Goal: Information Seeking & Learning: Learn about a topic

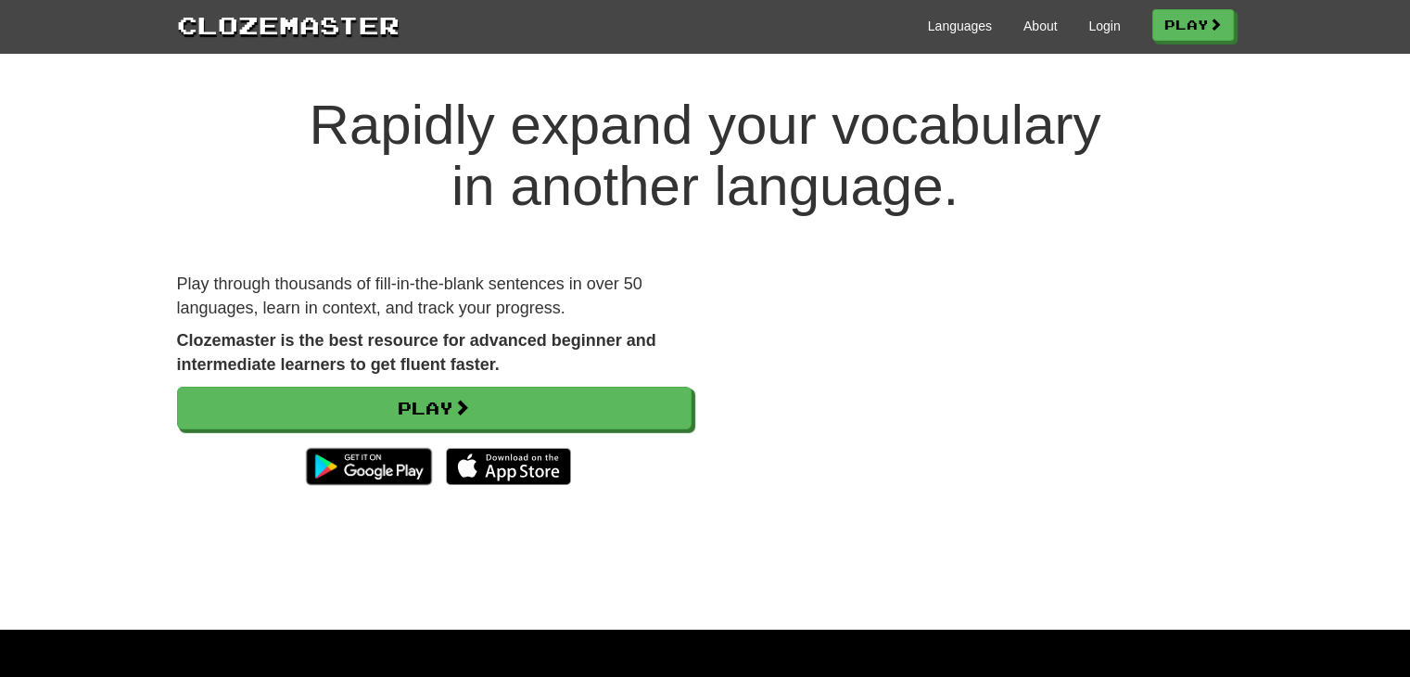
scroll to position [15, 0]
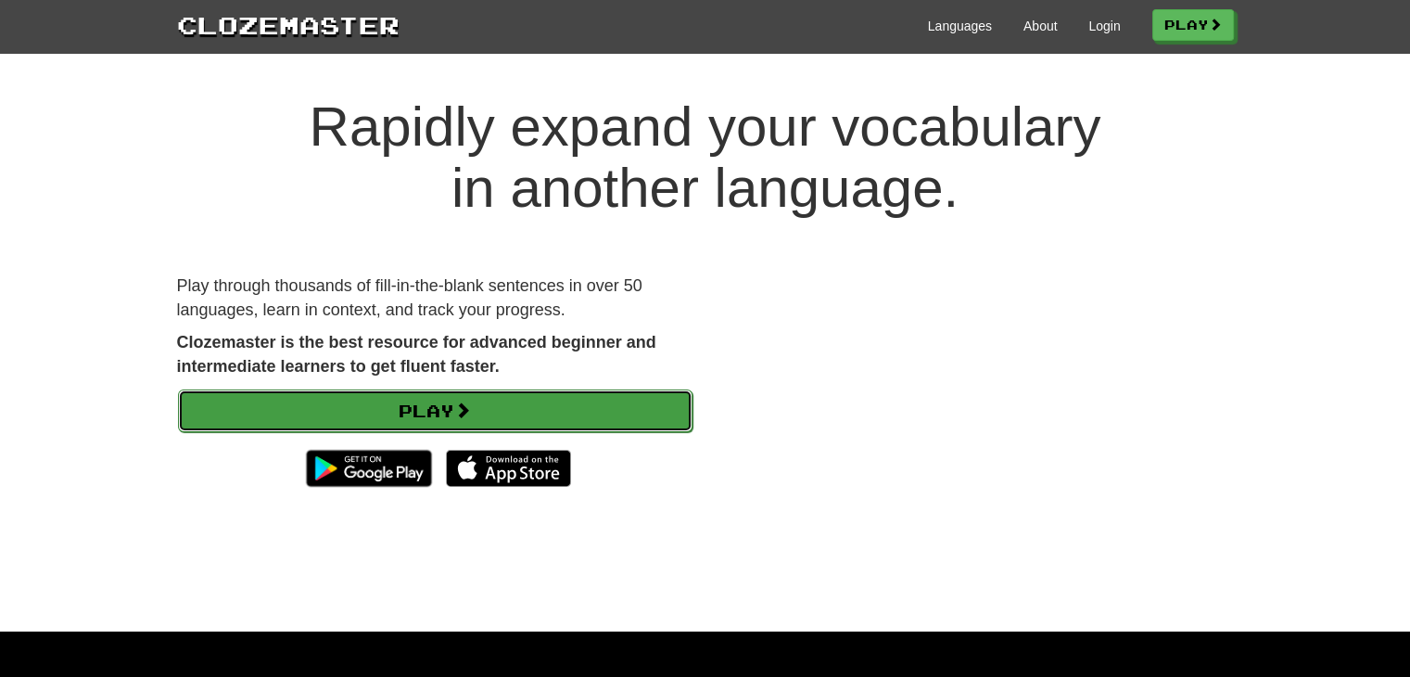
click at [592, 416] on link "Play" at bounding box center [435, 410] width 514 height 43
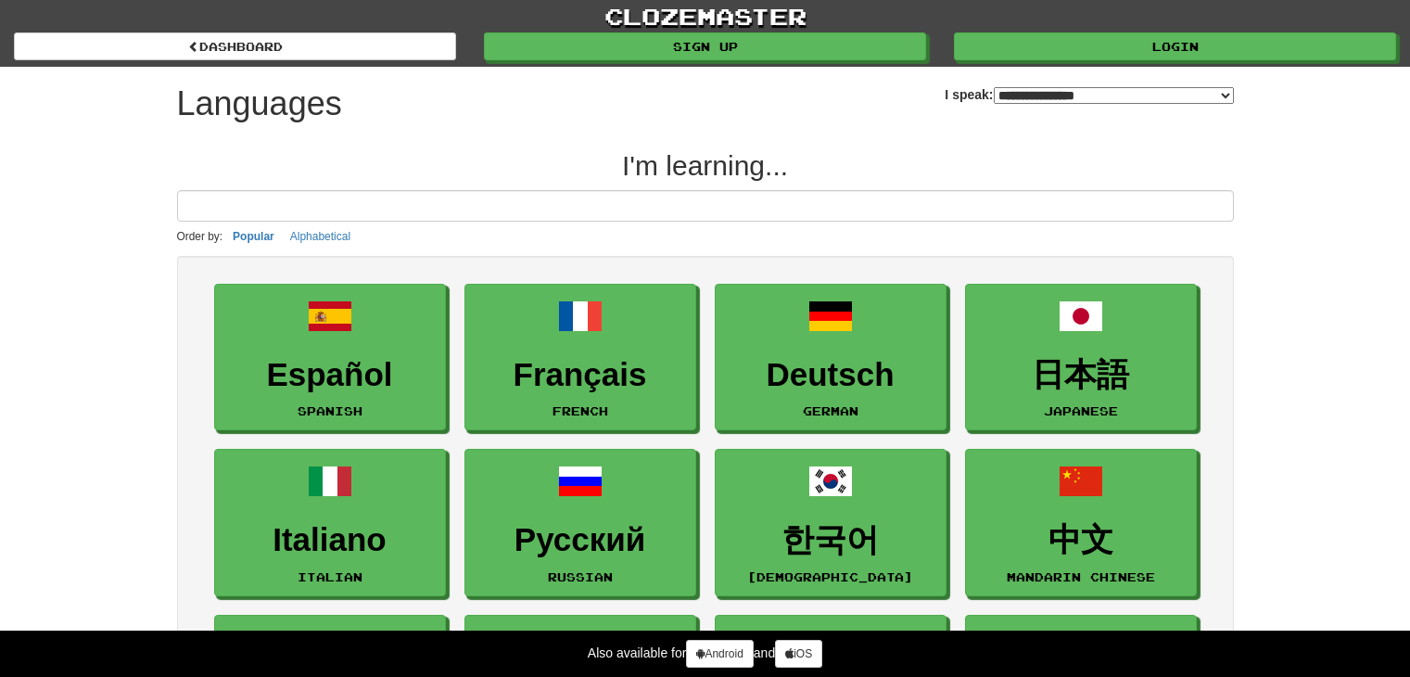
select select "*******"
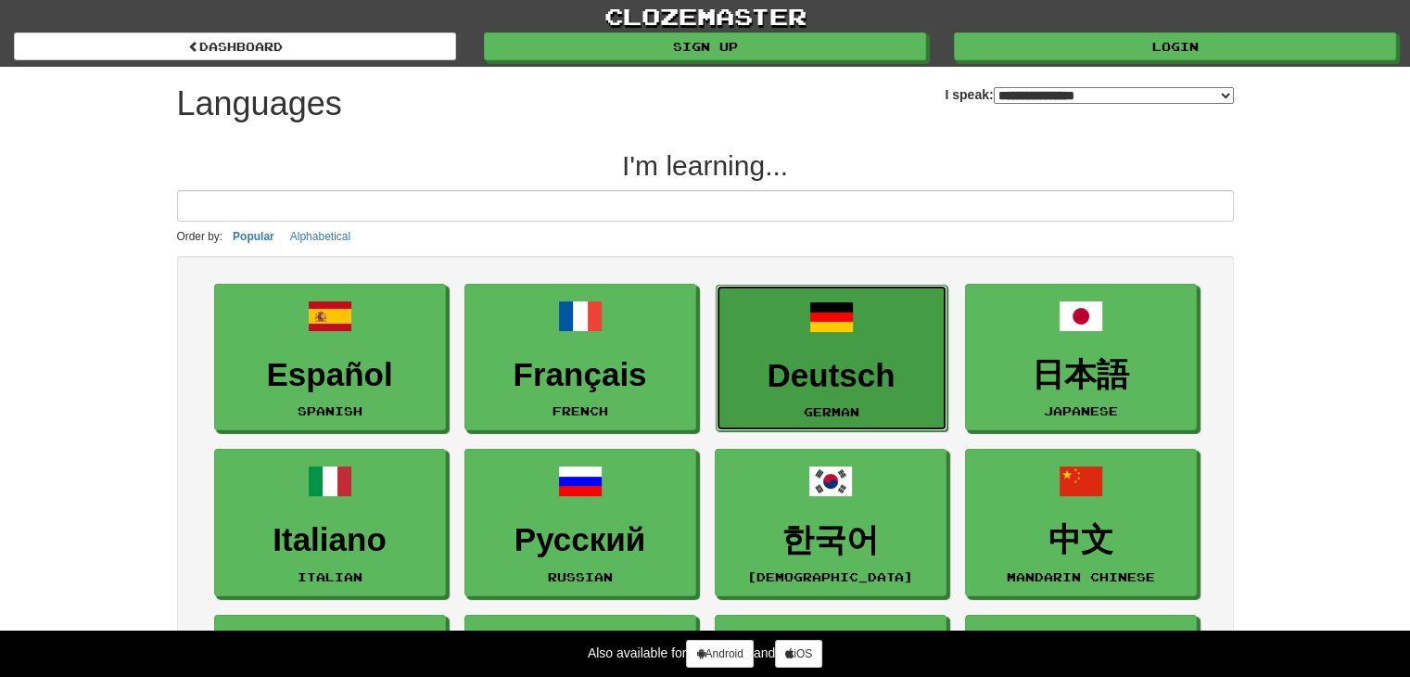
click at [805, 352] on link "Deutsch German" at bounding box center [831, 358] width 232 height 147
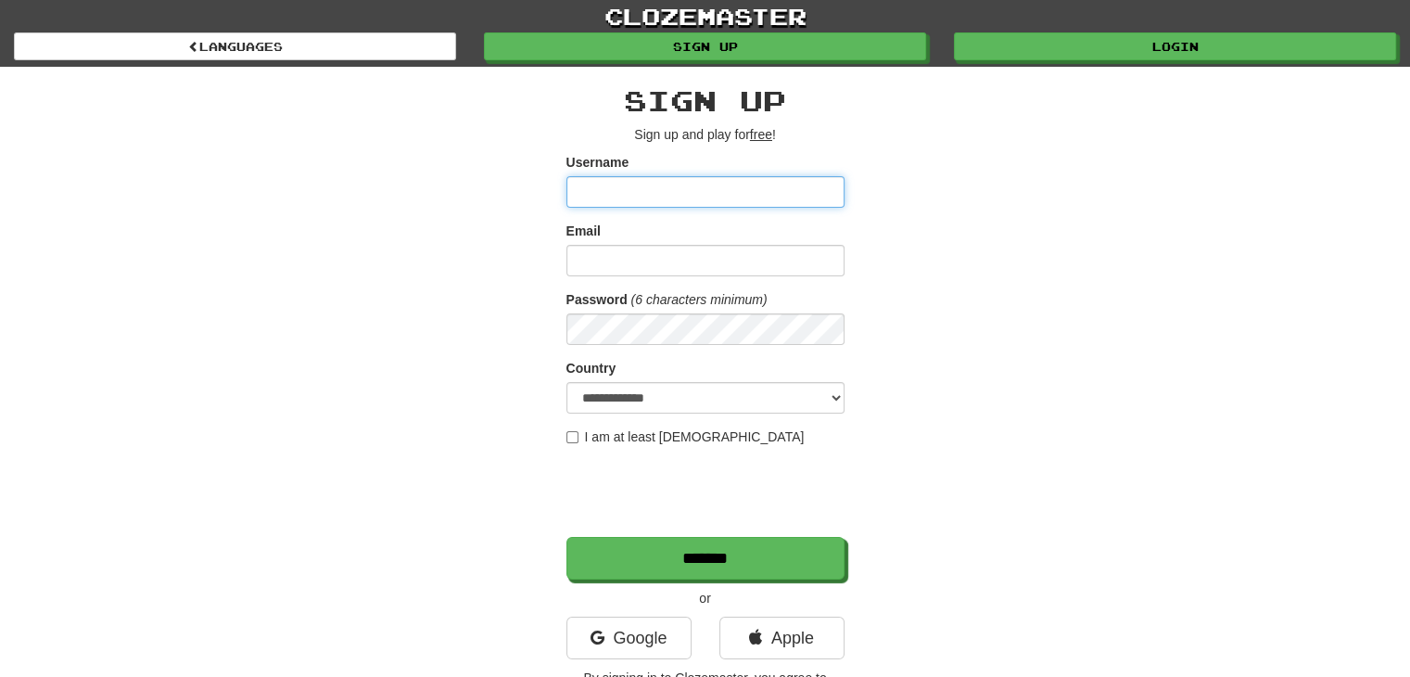
click at [721, 198] on input "Username" at bounding box center [705, 192] width 278 height 32
type input "***"
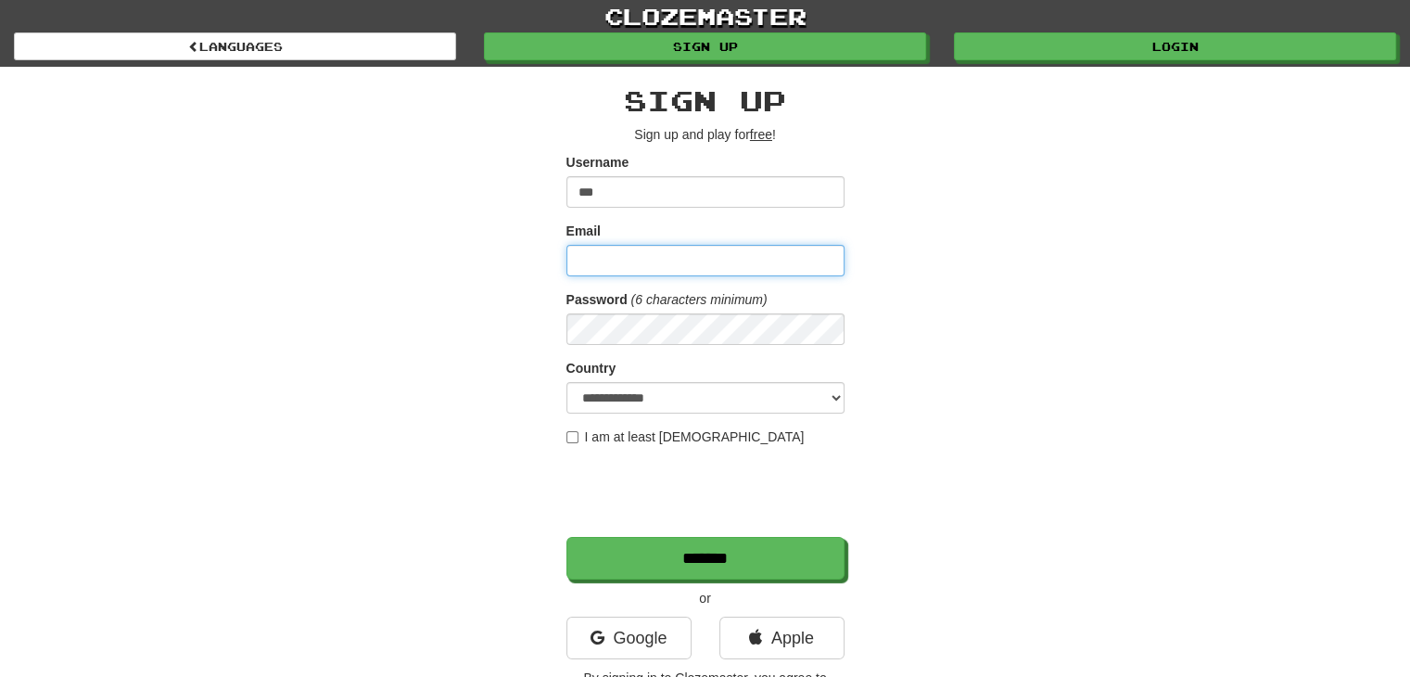
click at [676, 270] on input "Email" at bounding box center [705, 261] width 278 height 32
type input "**********"
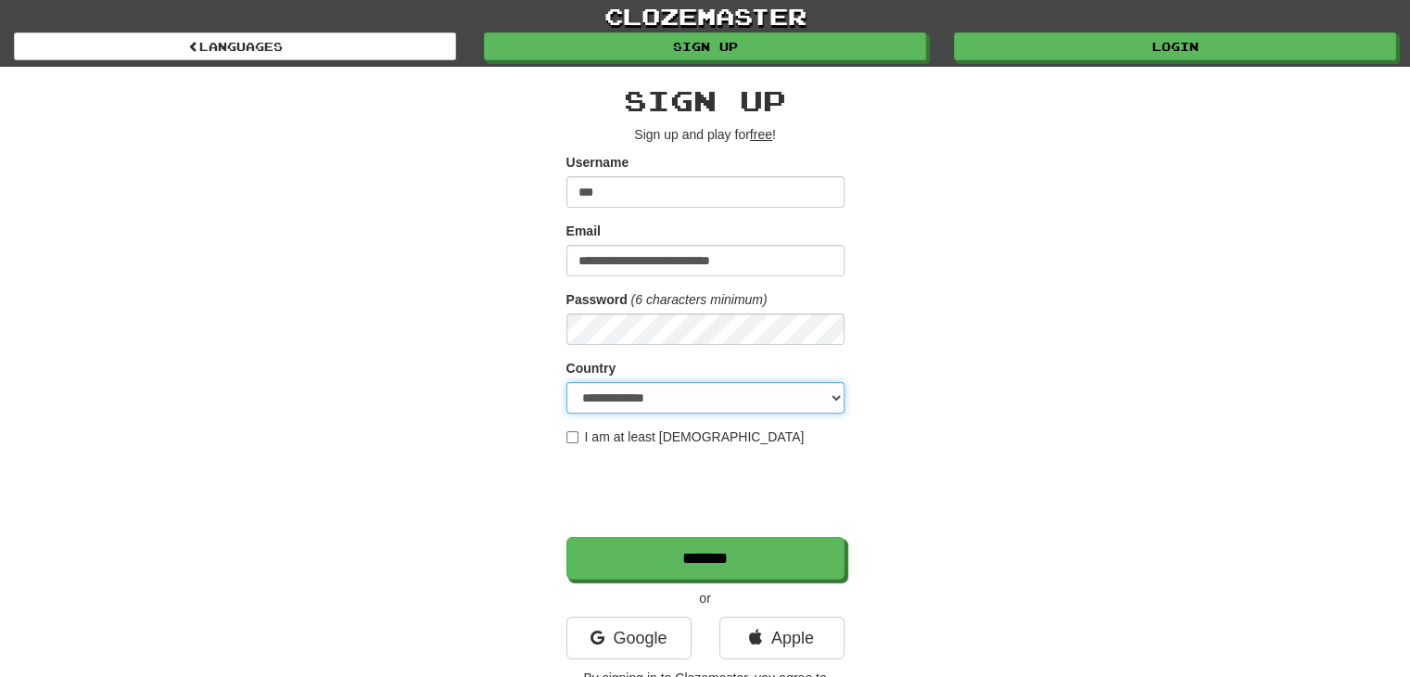
click at [698, 393] on select "**********" at bounding box center [705, 398] width 278 height 32
select select "**"
click at [566, 382] on select "**********" at bounding box center [705, 398] width 278 height 32
click at [610, 439] on label "I am at least 16 years old" at bounding box center [685, 436] width 238 height 19
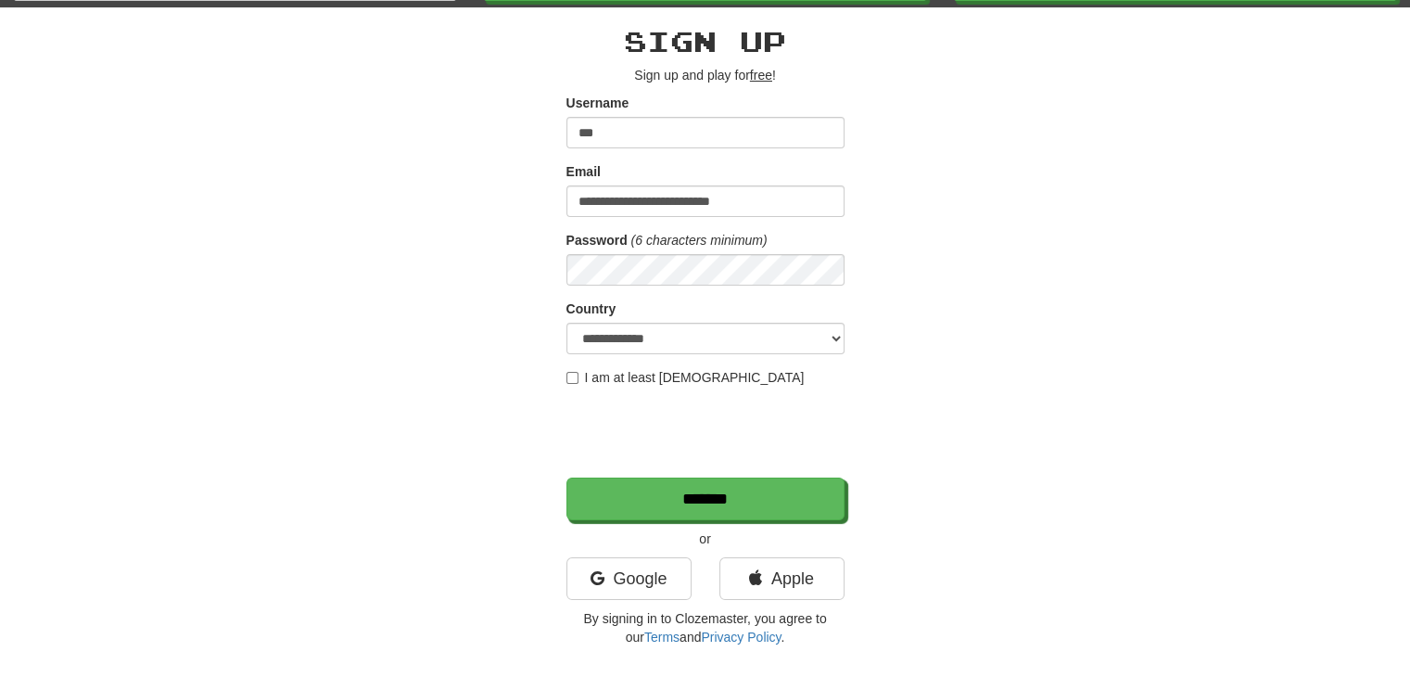
scroll to position [59, 0]
click at [648, 569] on link "Google" at bounding box center [628, 578] width 125 height 43
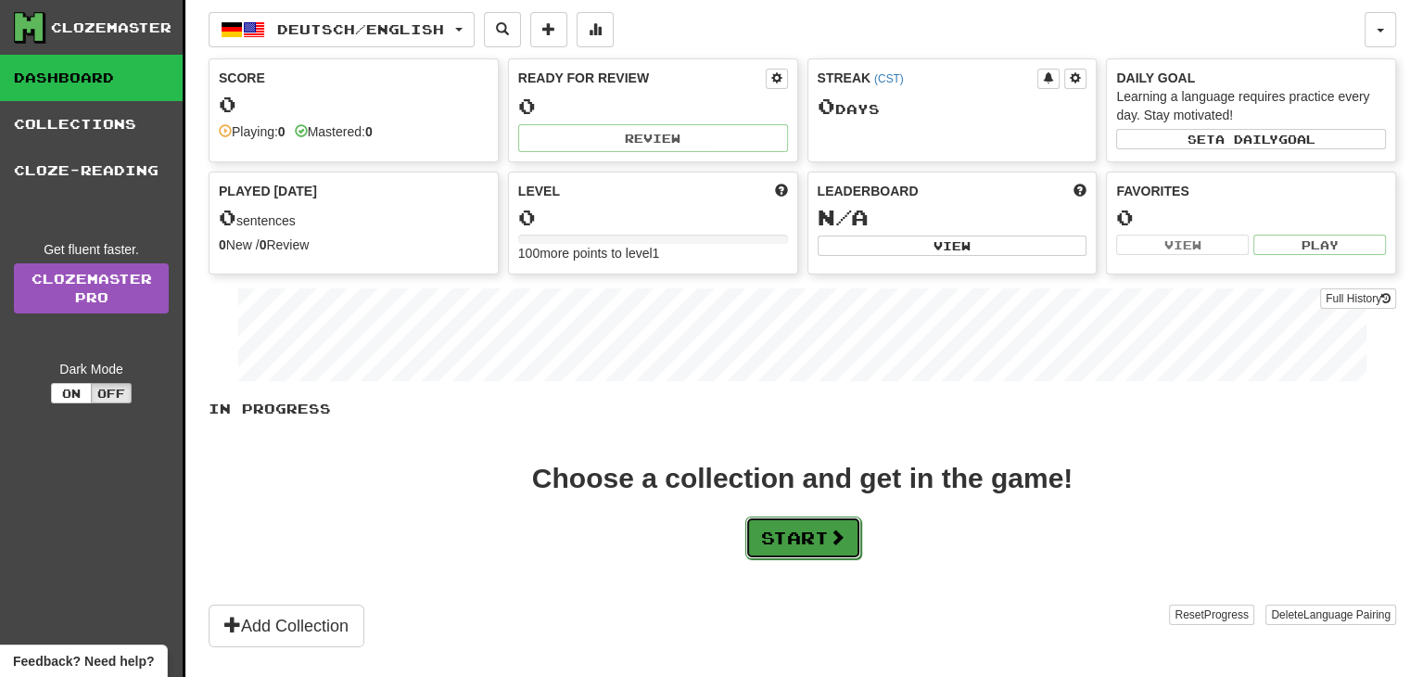
click at [812, 539] on button "Start" at bounding box center [803, 537] width 116 height 43
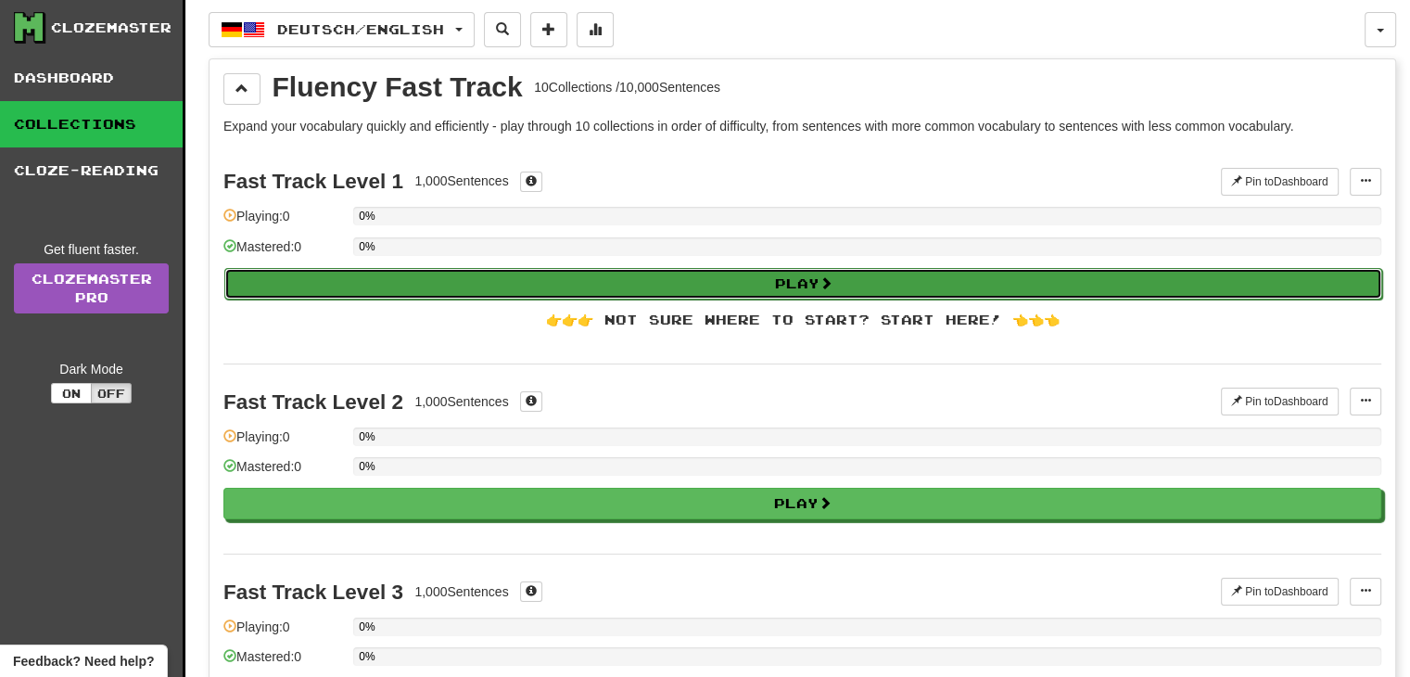
click at [823, 285] on span at bounding box center [825, 282] width 13 height 13
select select "**"
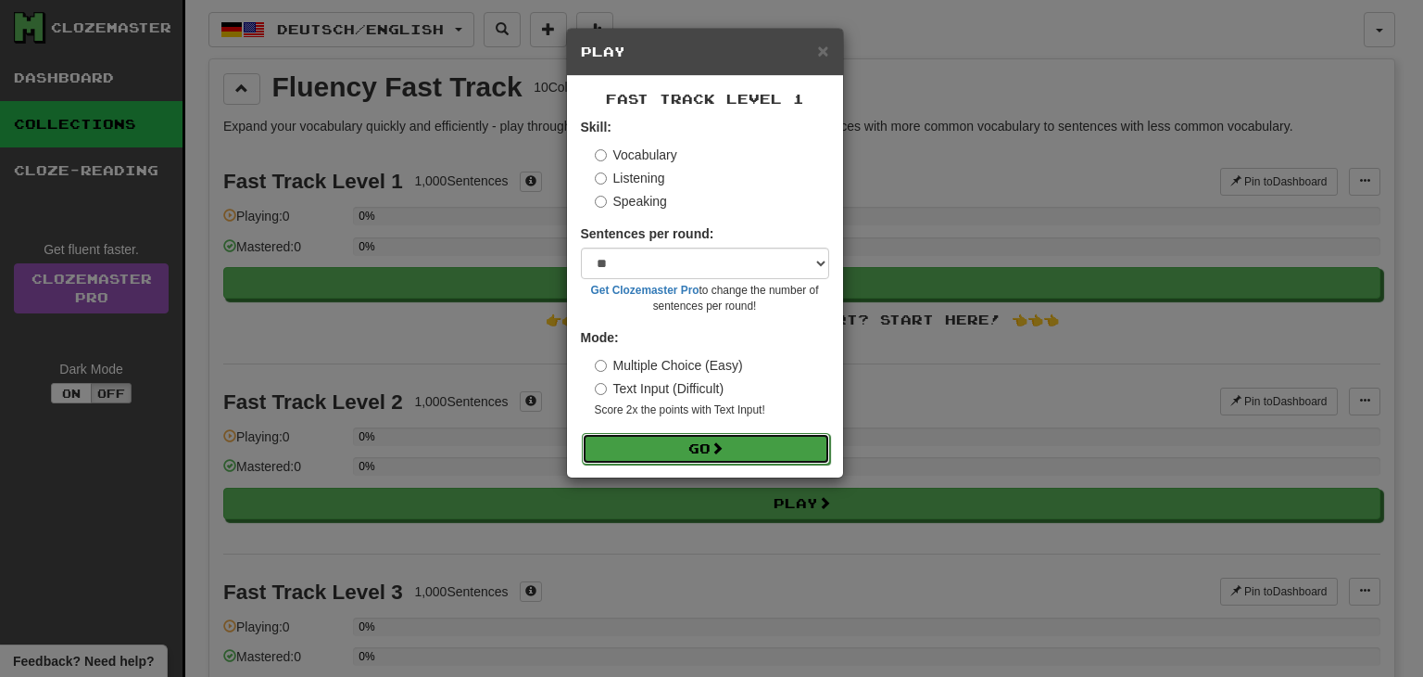
click at [657, 450] on button "Go" at bounding box center [706, 449] width 248 height 32
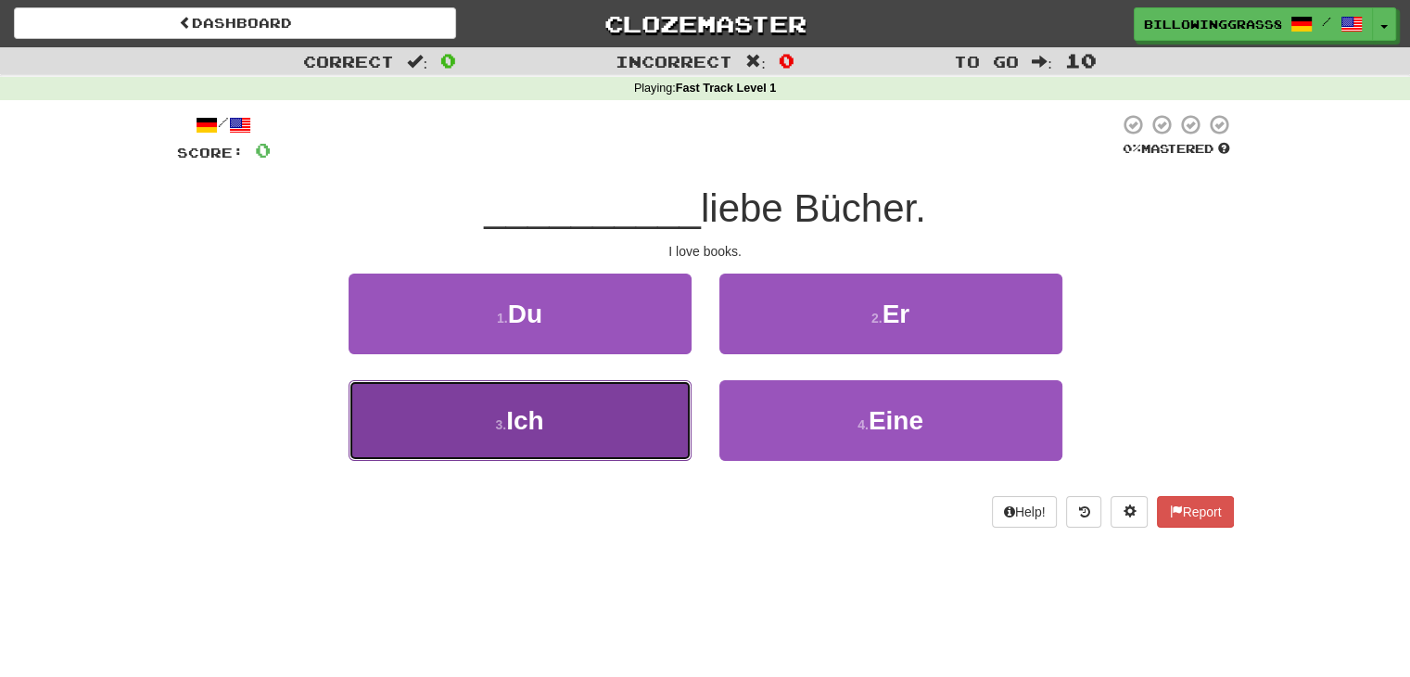
click at [601, 402] on button "3 . Ich" at bounding box center [519, 420] width 343 height 81
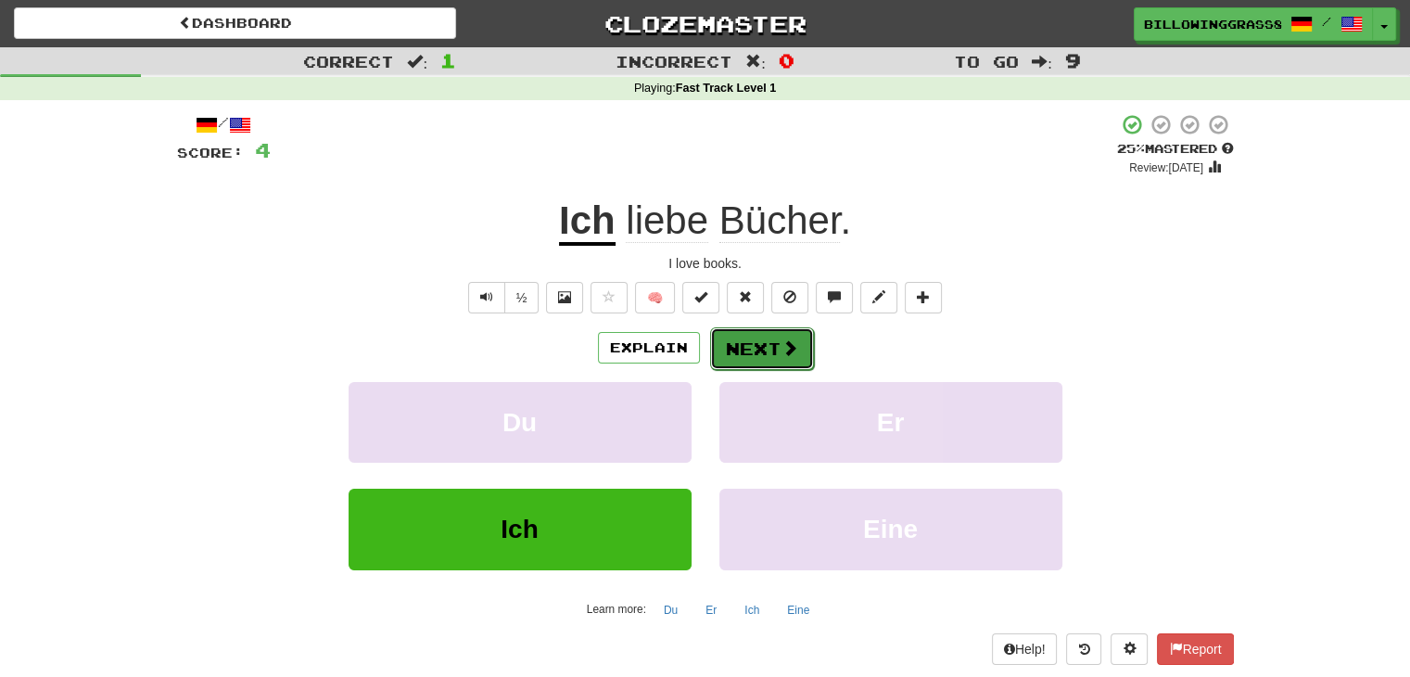
click at [776, 344] on button "Next" at bounding box center [762, 348] width 104 height 43
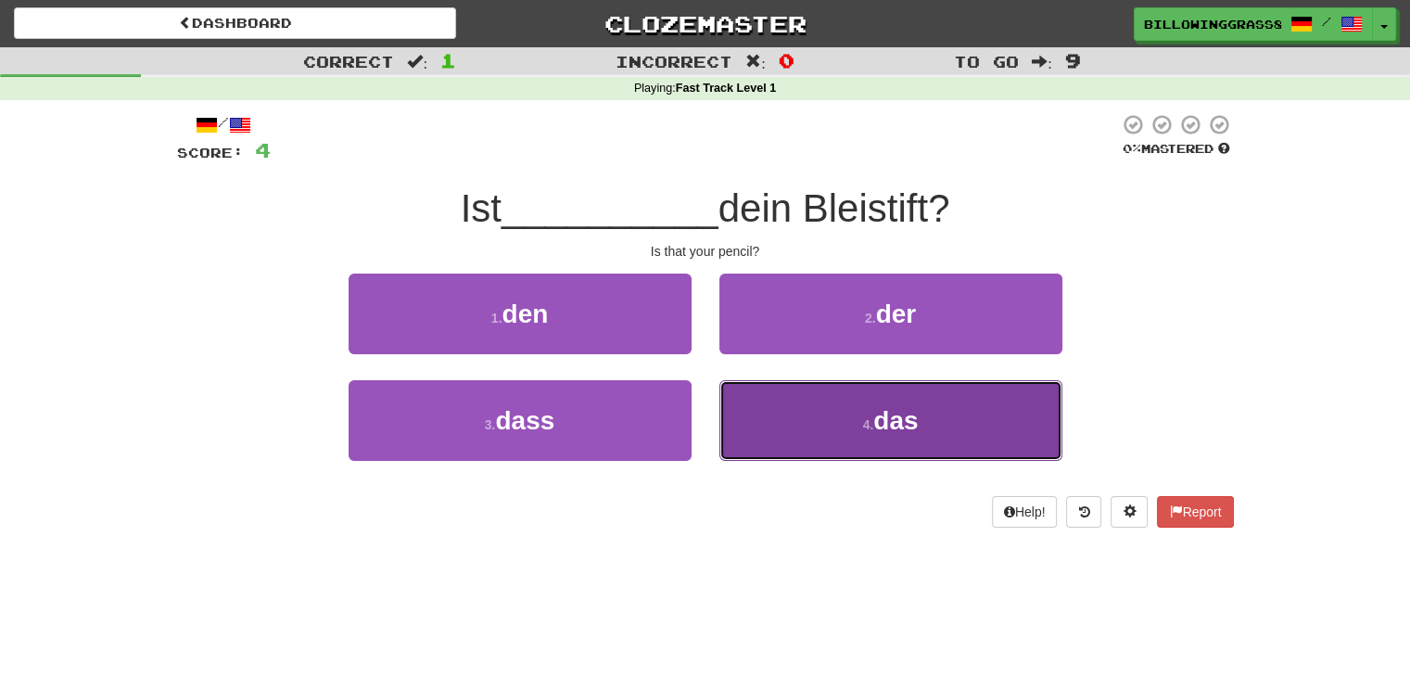
click at [805, 424] on button "4 . das" at bounding box center [890, 420] width 343 height 81
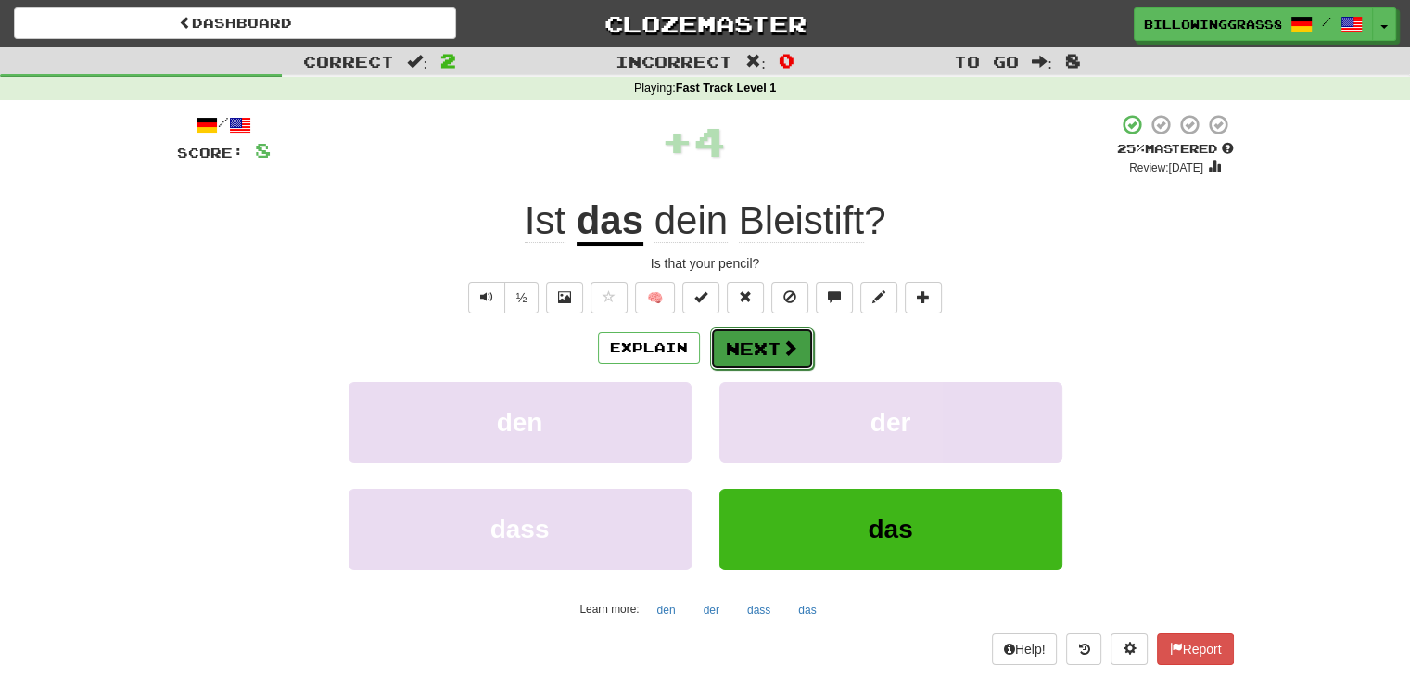
click at [772, 343] on button "Next" at bounding box center [762, 348] width 104 height 43
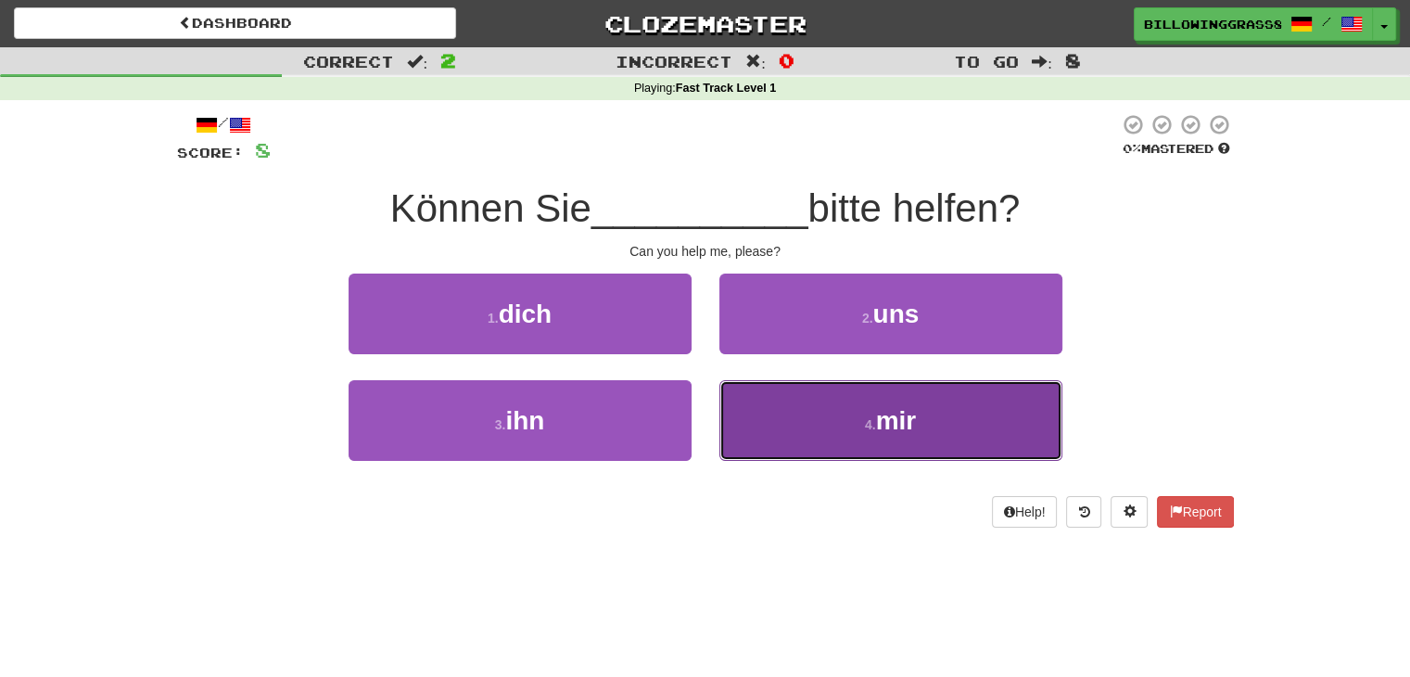
click at [813, 417] on button "4 . mir" at bounding box center [890, 420] width 343 height 81
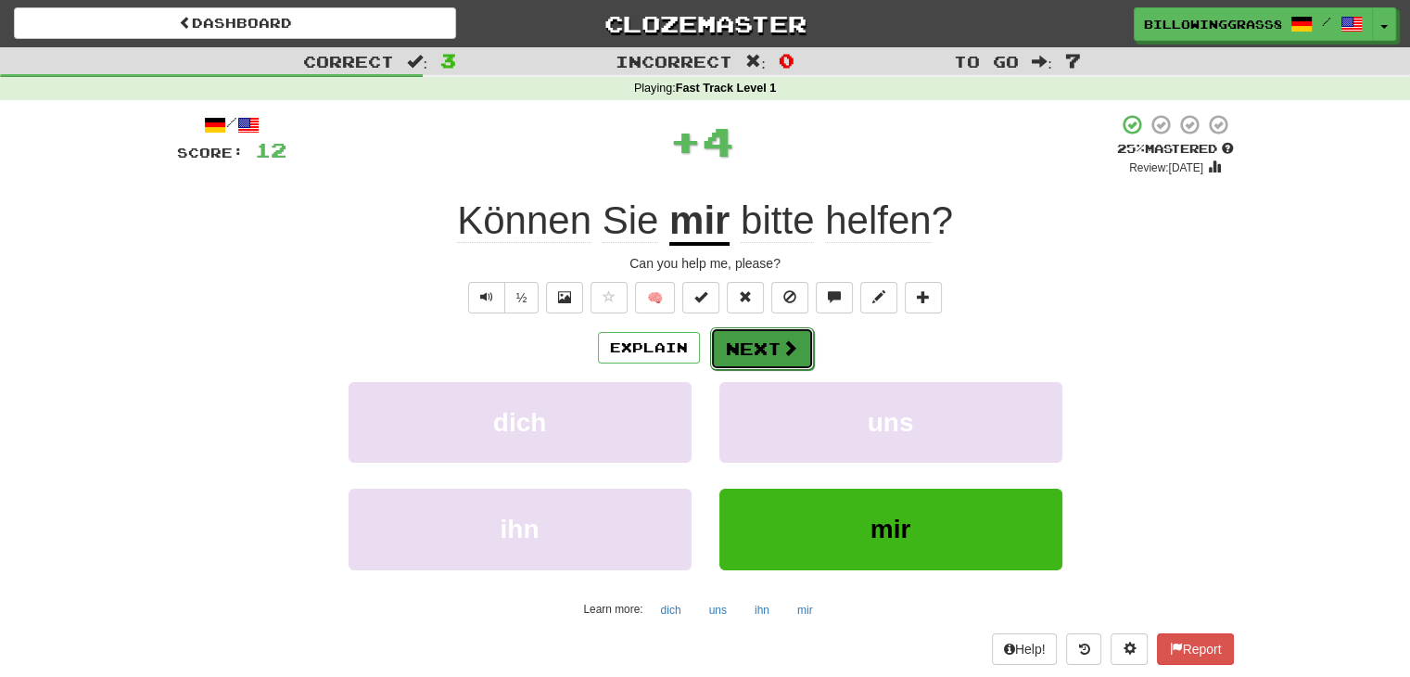
click at [790, 353] on span at bounding box center [789, 347] width 17 height 17
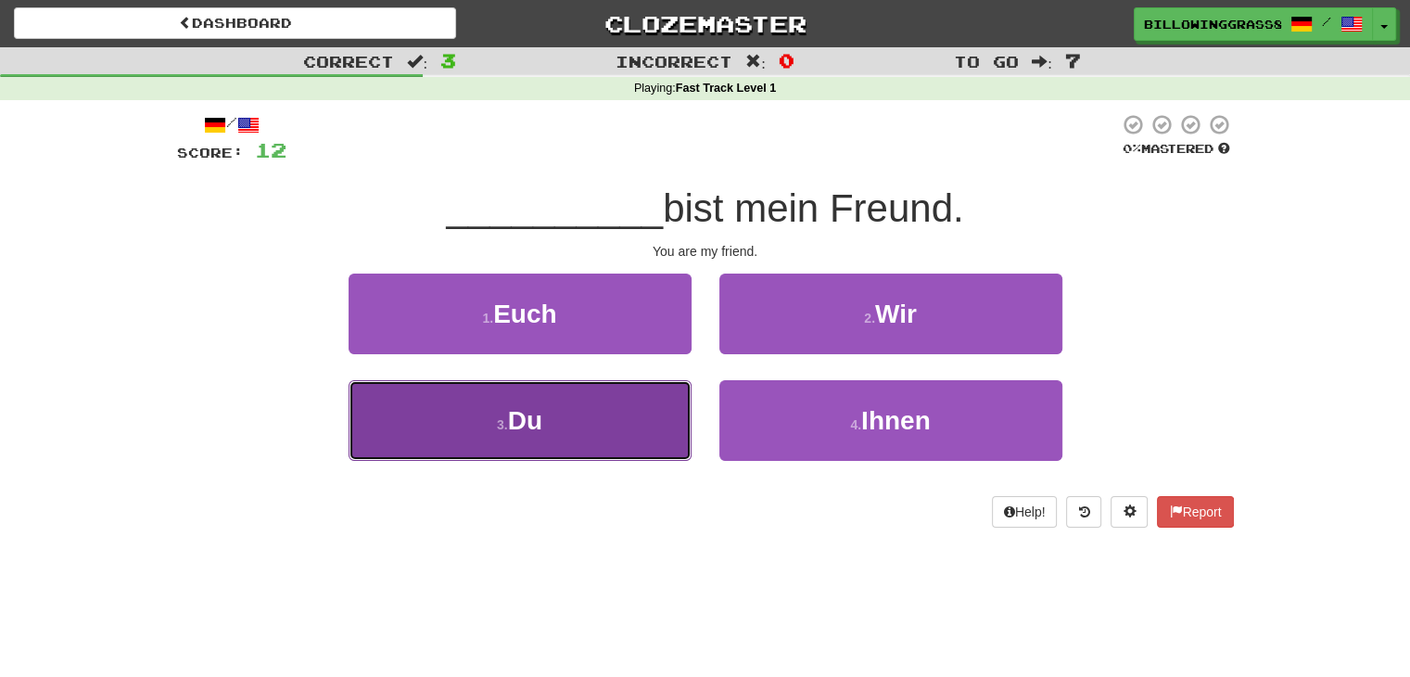
click at [644, 425] on button "3 . Du" at bounding box center [519, 420] width 343 height 81
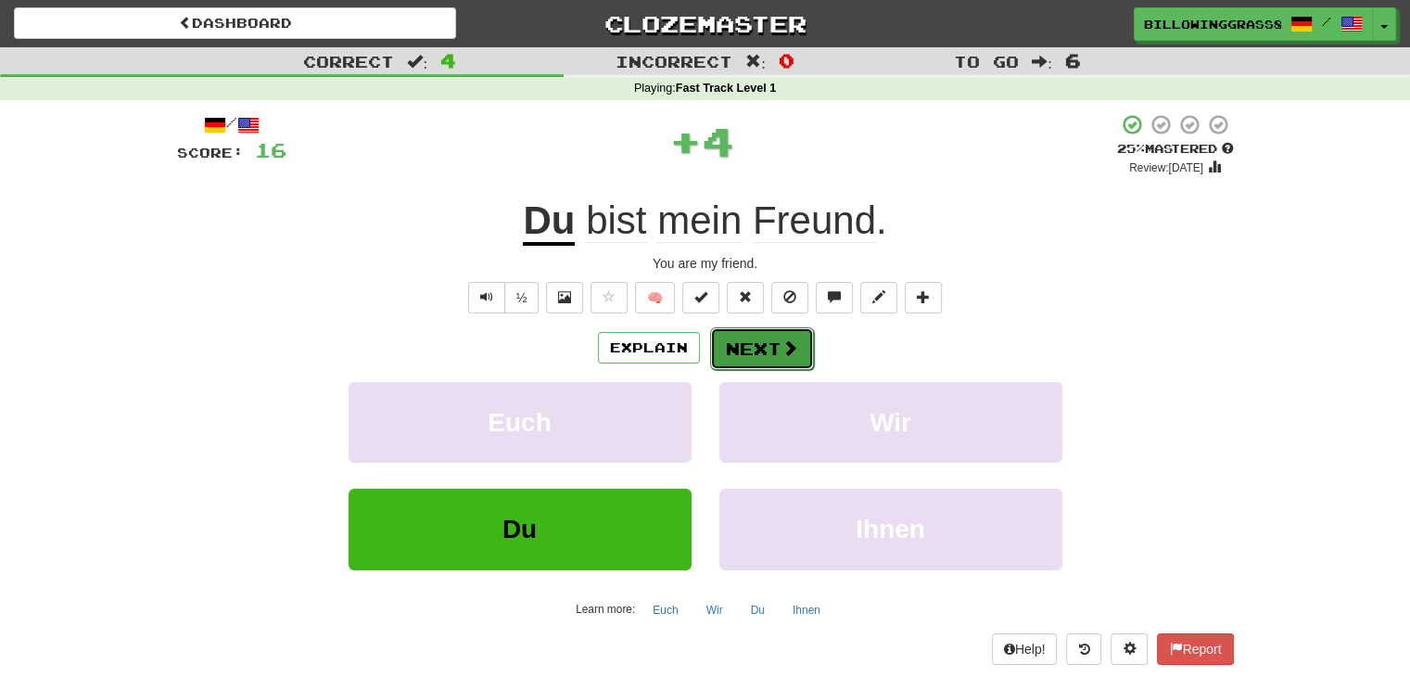
click at [763, 365] on button "Next" at bounding box center [762, 348] width 104 height 43
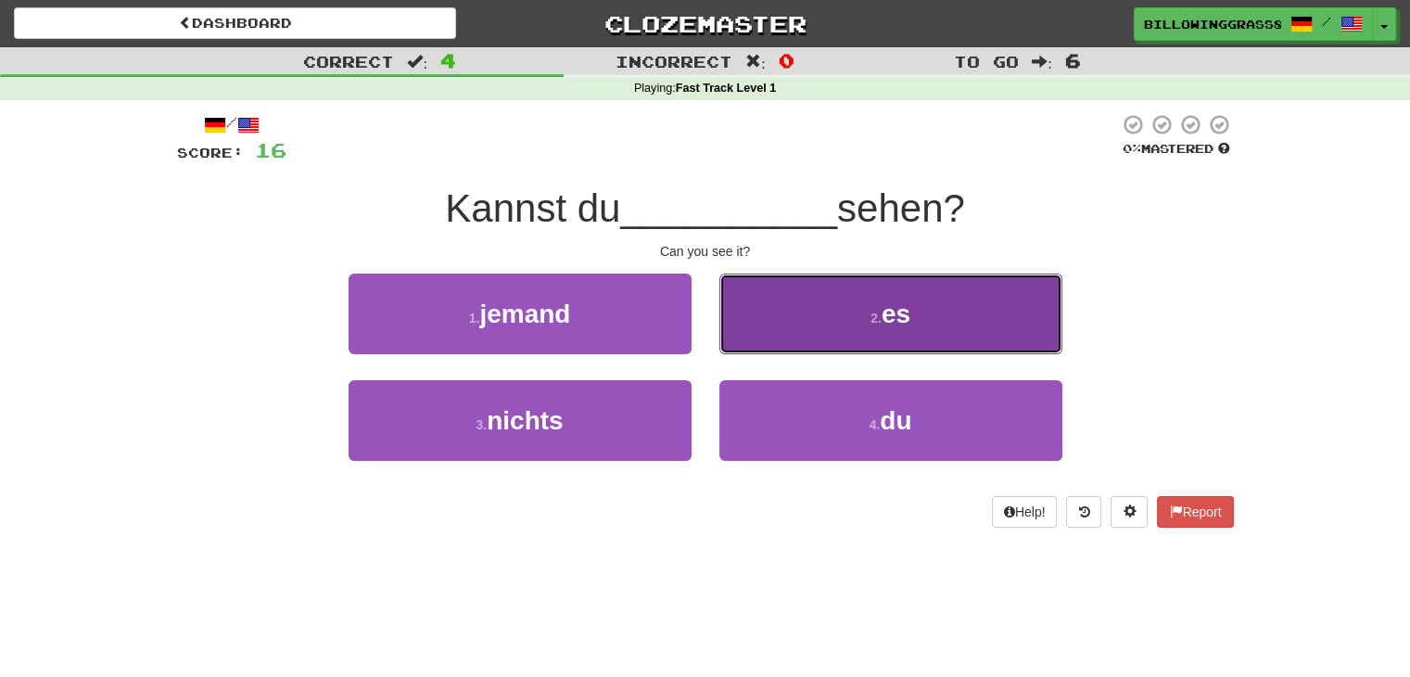
click at [841, 322] on button "2 . es" at bounding box center [890, 313] width 343 height 81
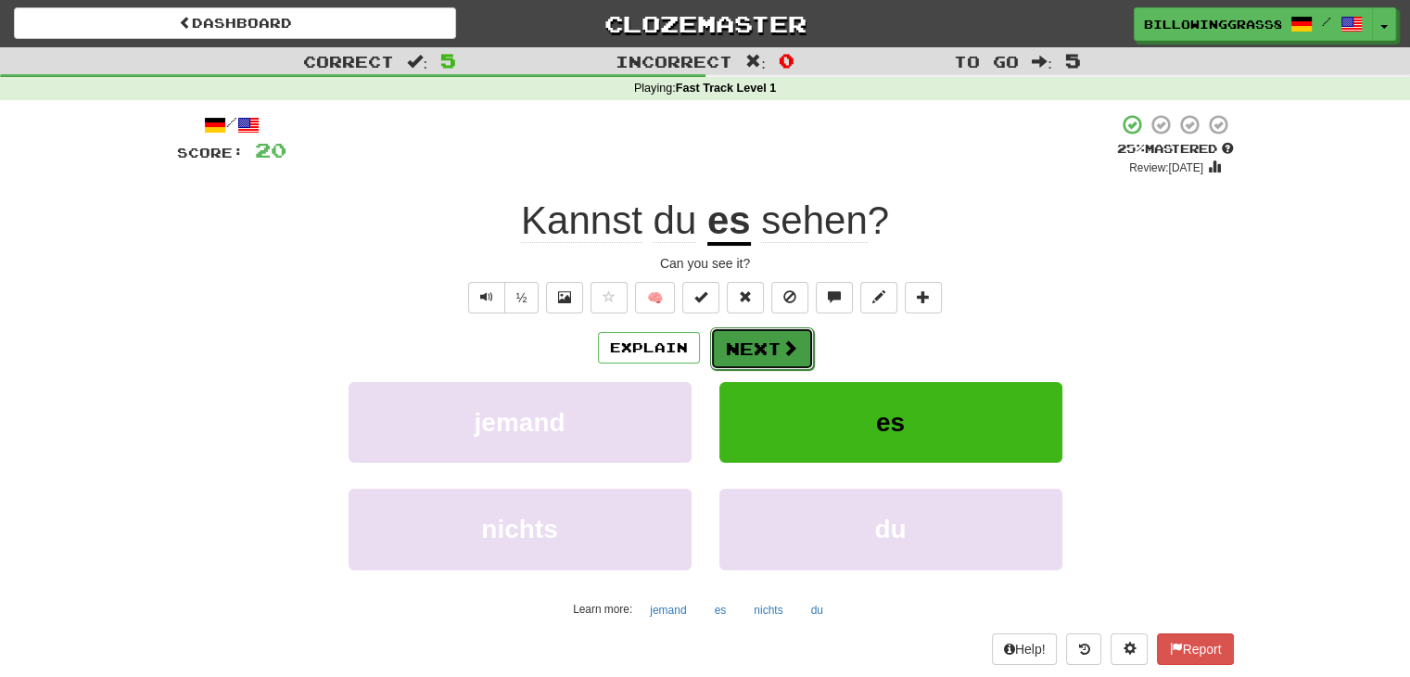
click at [751, 340] on button "Next" at bounding box center [762, 348] width 104 height 43
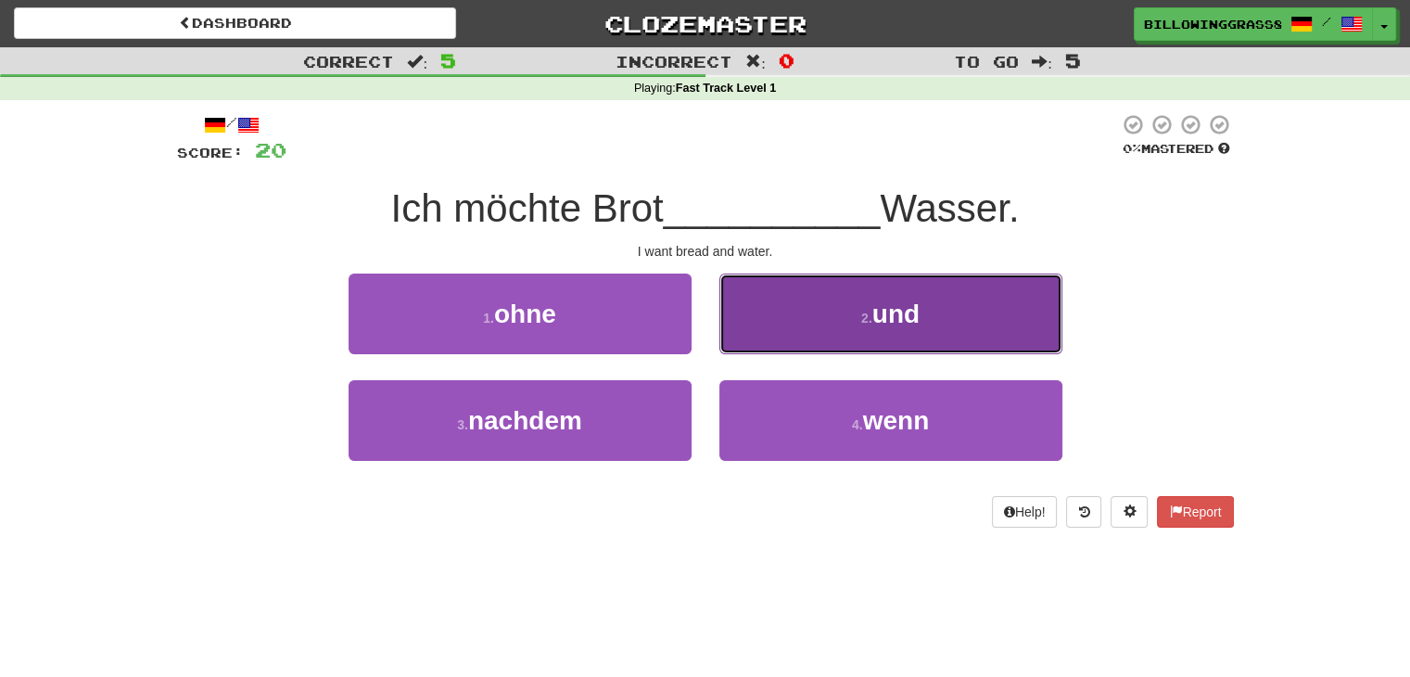
click at [873, 321] on span "und" at bounding box center [895, 313] width 47 height 29
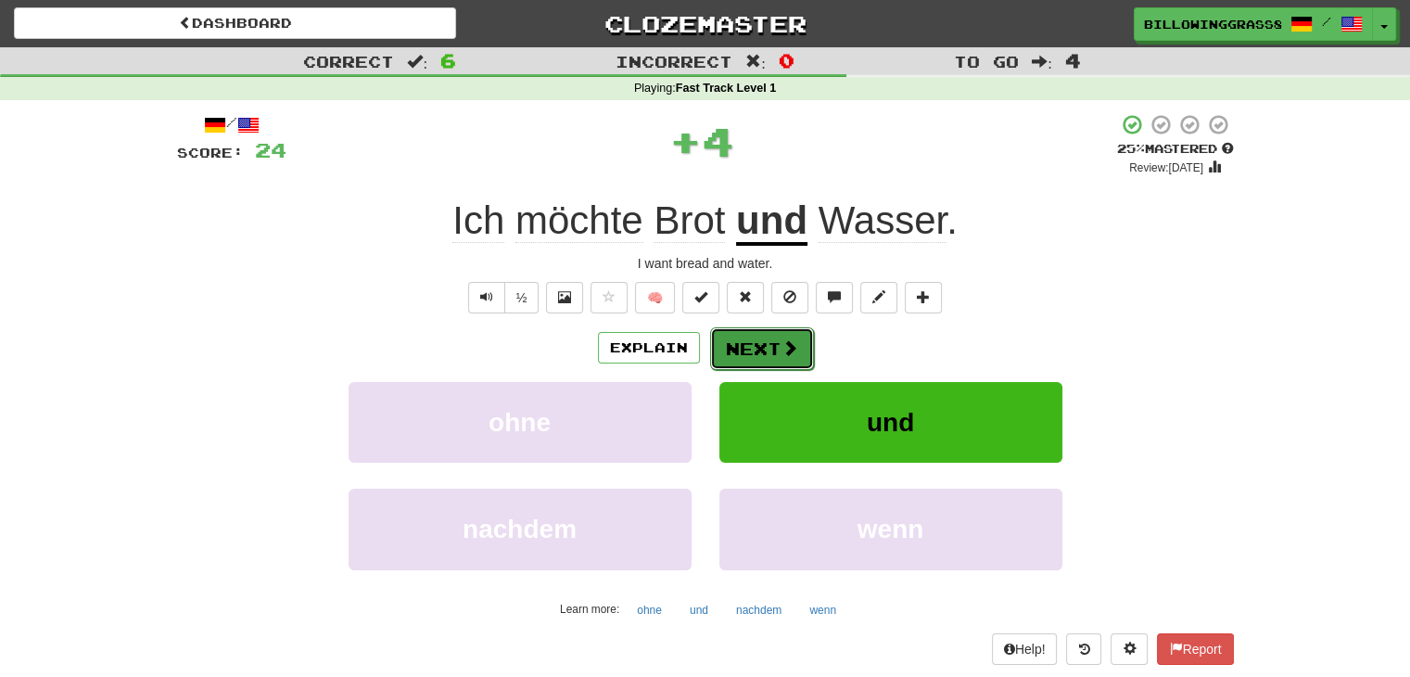
click at [783, 342] on span at bounding box center [789, 347] width 17 height 17
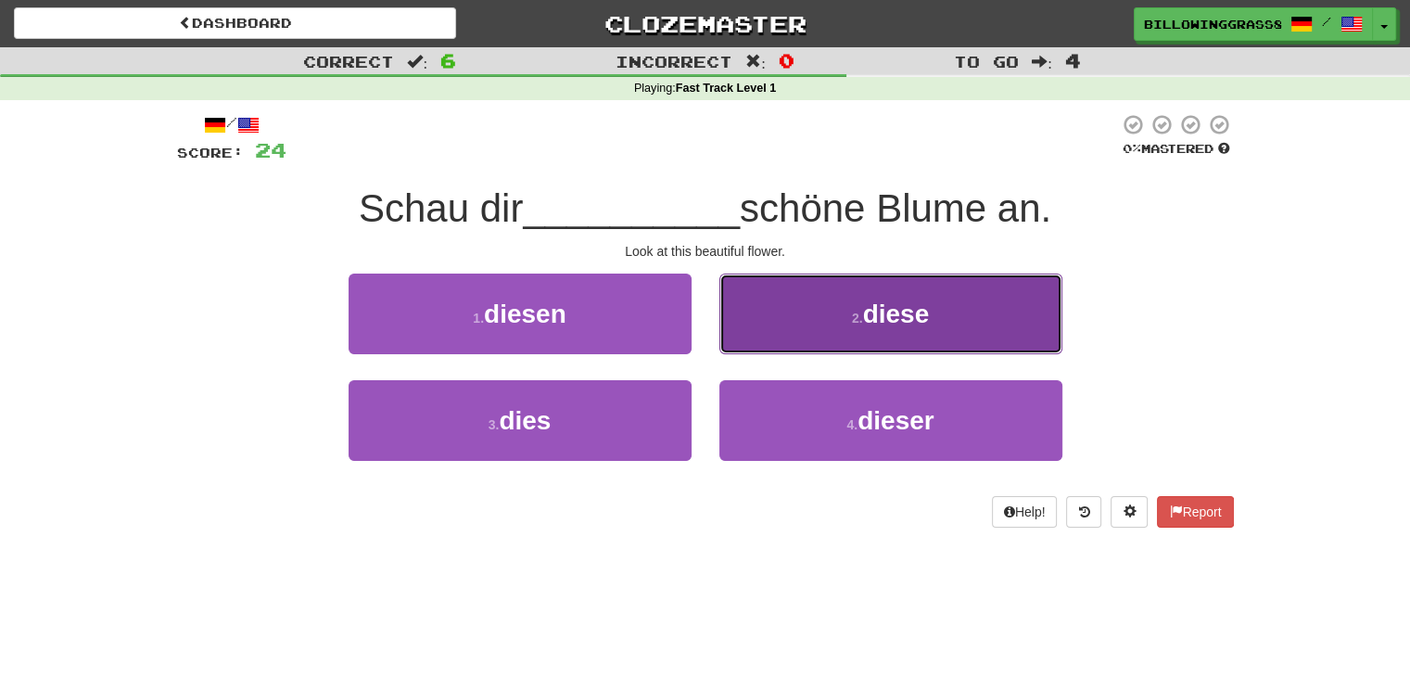
click at [844, 335] on button "2 . diese" at bounding box center [890, 313] width 343 height 81
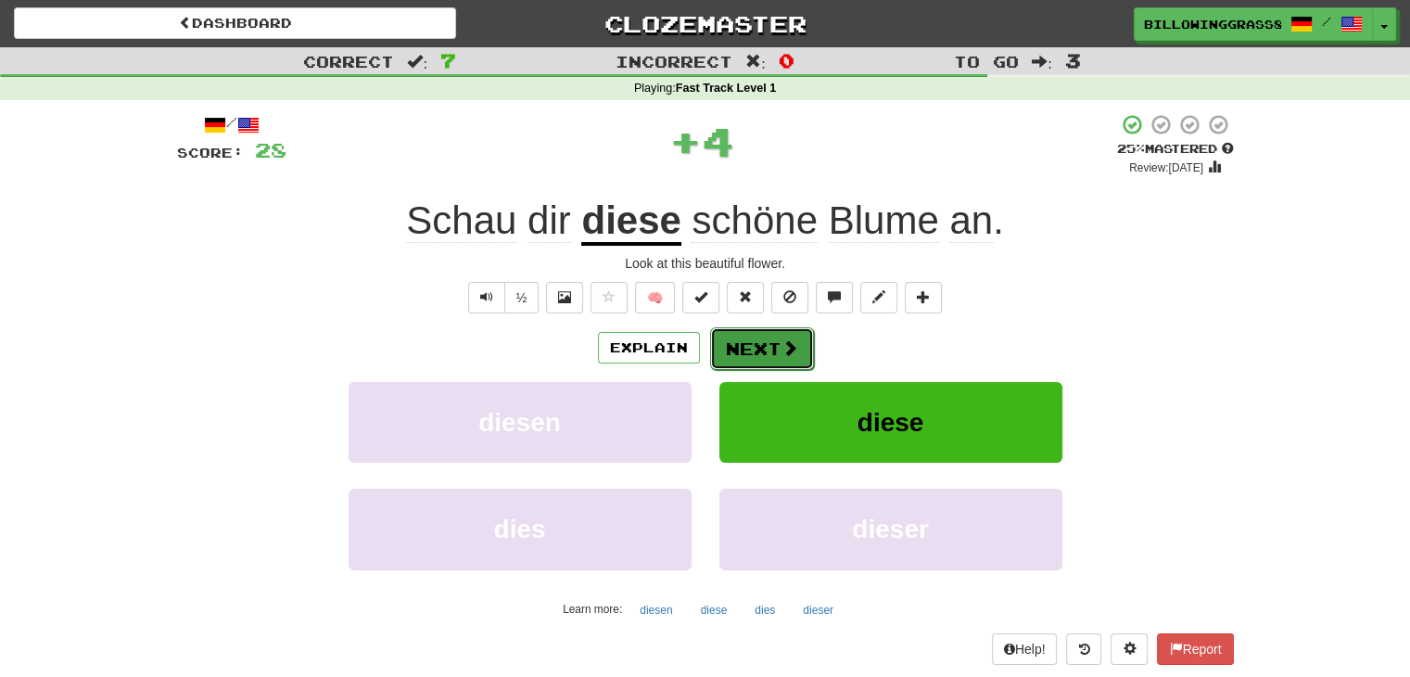
click at [763, 345] on button "Next" at bounding box center [762, 348] width 104 height 43
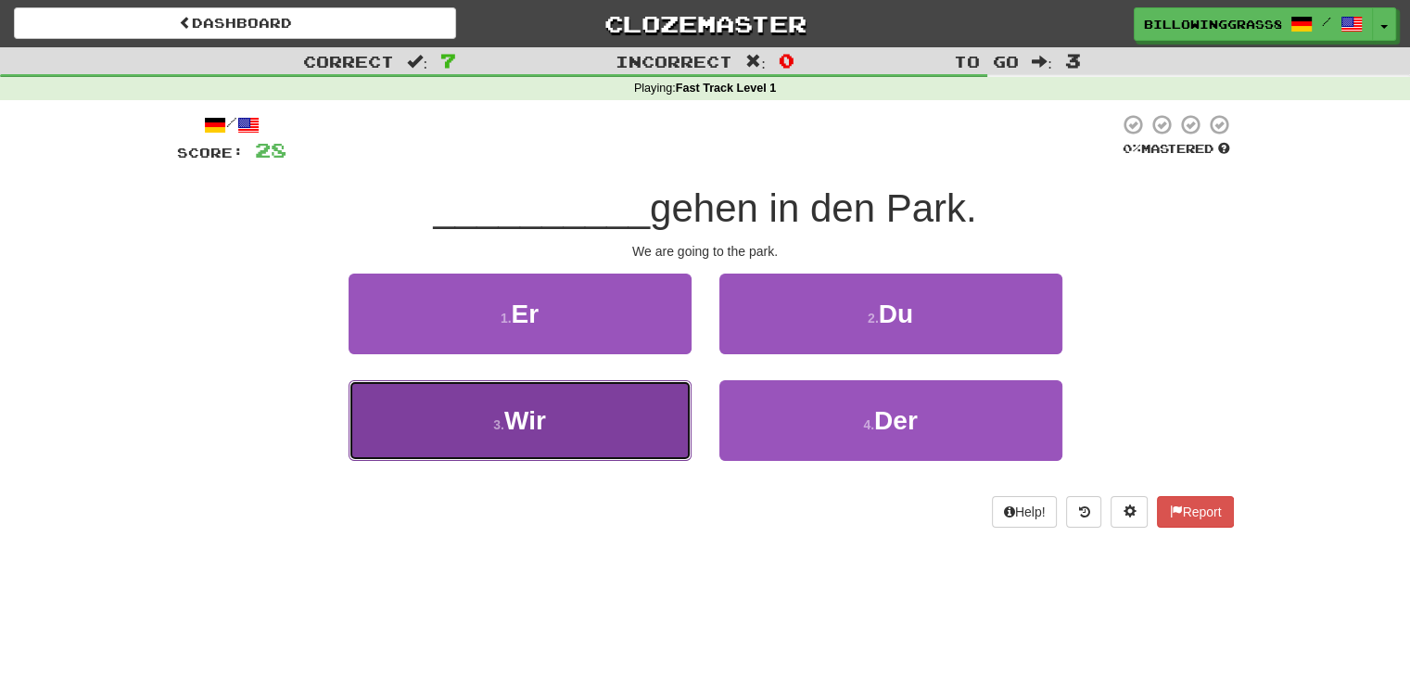
click at [597, 434] on button "3 . Wir" at bounding box center [519, 420] width 343 height 81
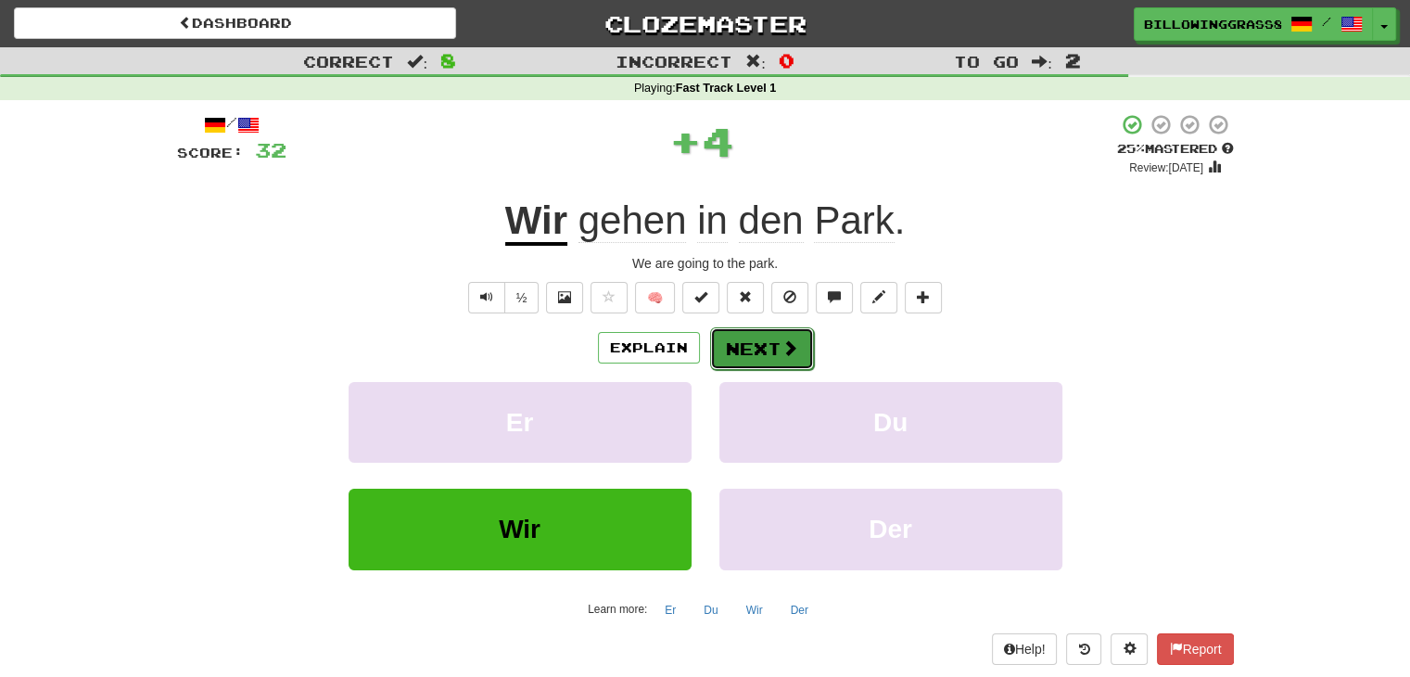
click at [773, 335] on button "Next" at bounding box center [762, 348] width 104 height 43
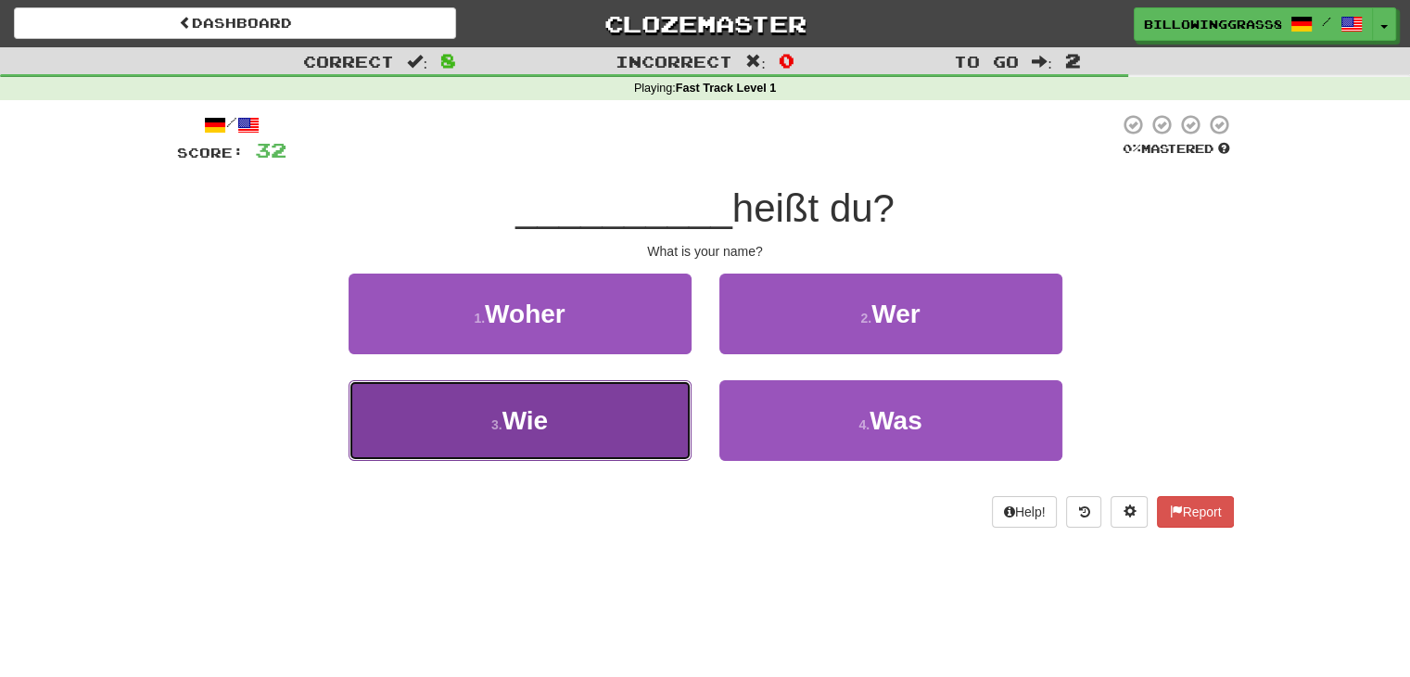
click at [613, 405] on button "3 . Wie" at bounding box center [519, 420] width 343 height 81
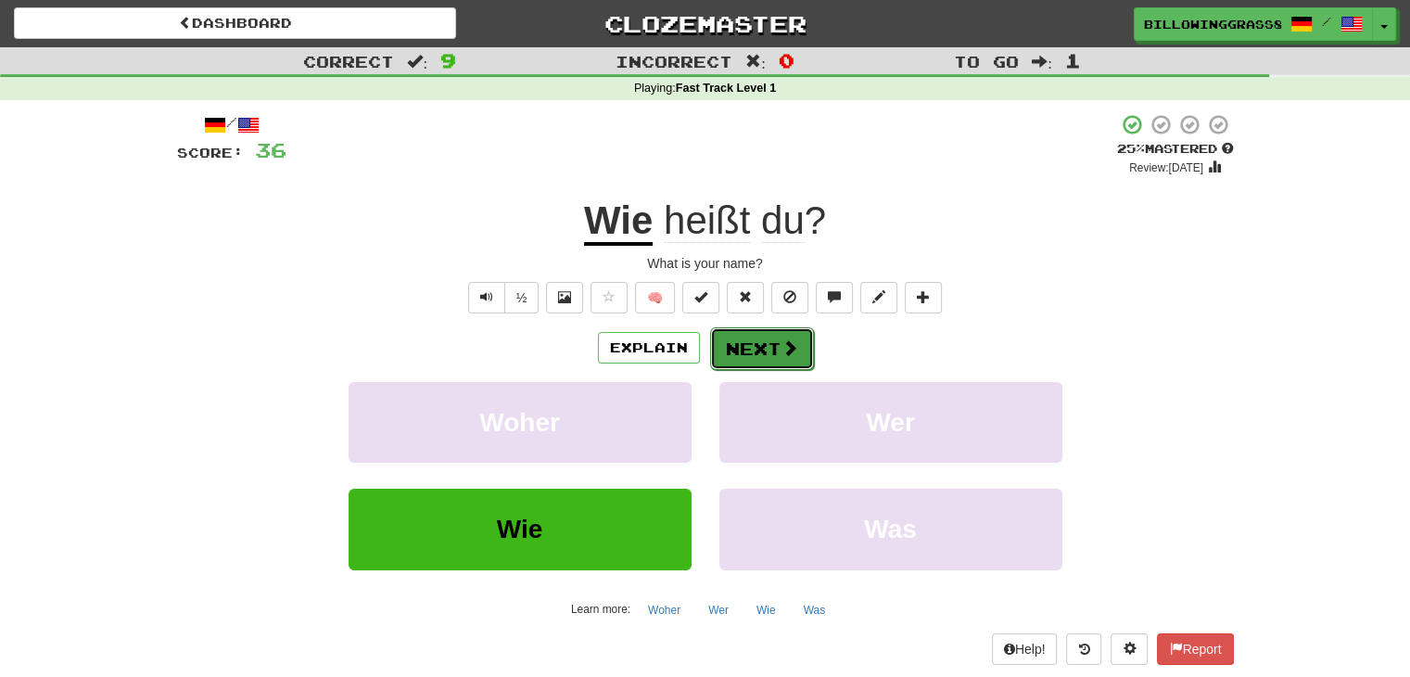
click at [754, 332] on button "Next" at bounding box center [762, 348] width 104 height 43
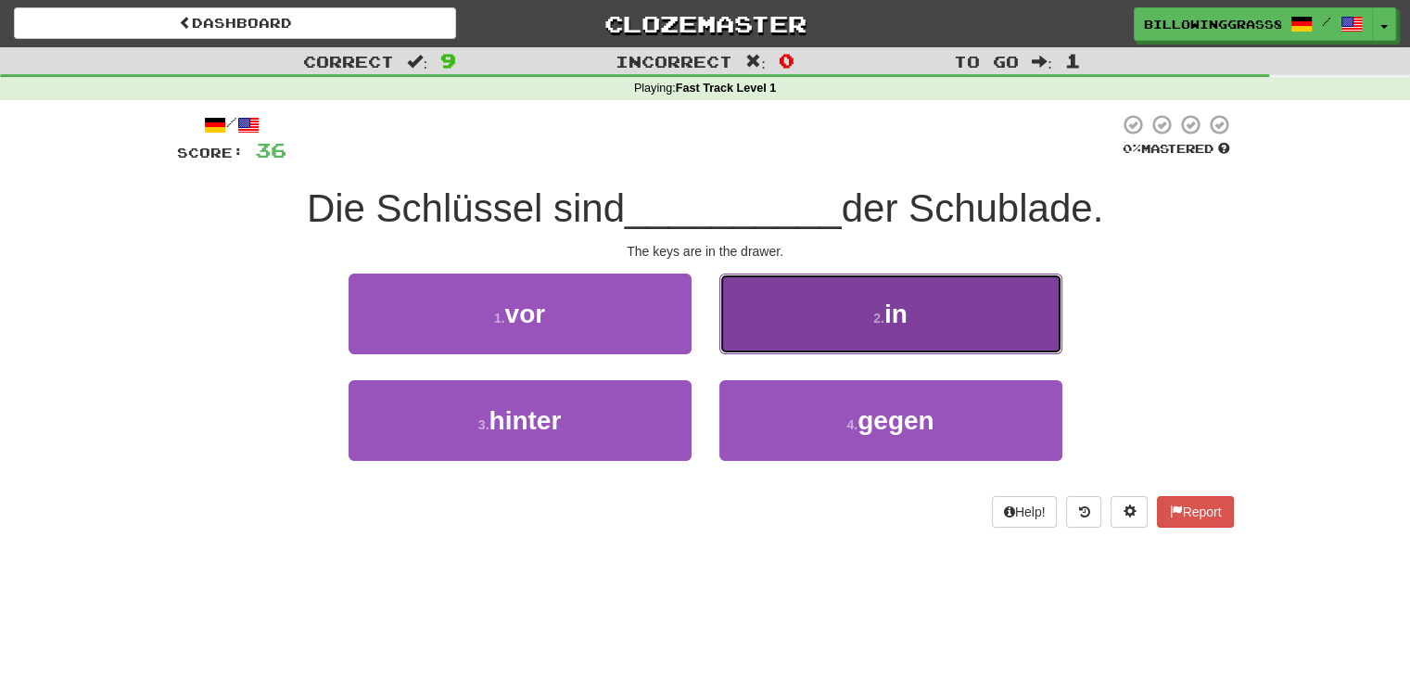
click at [808, 315] on button "2 . in" at bounding box center [890, 313] width 343 height 81
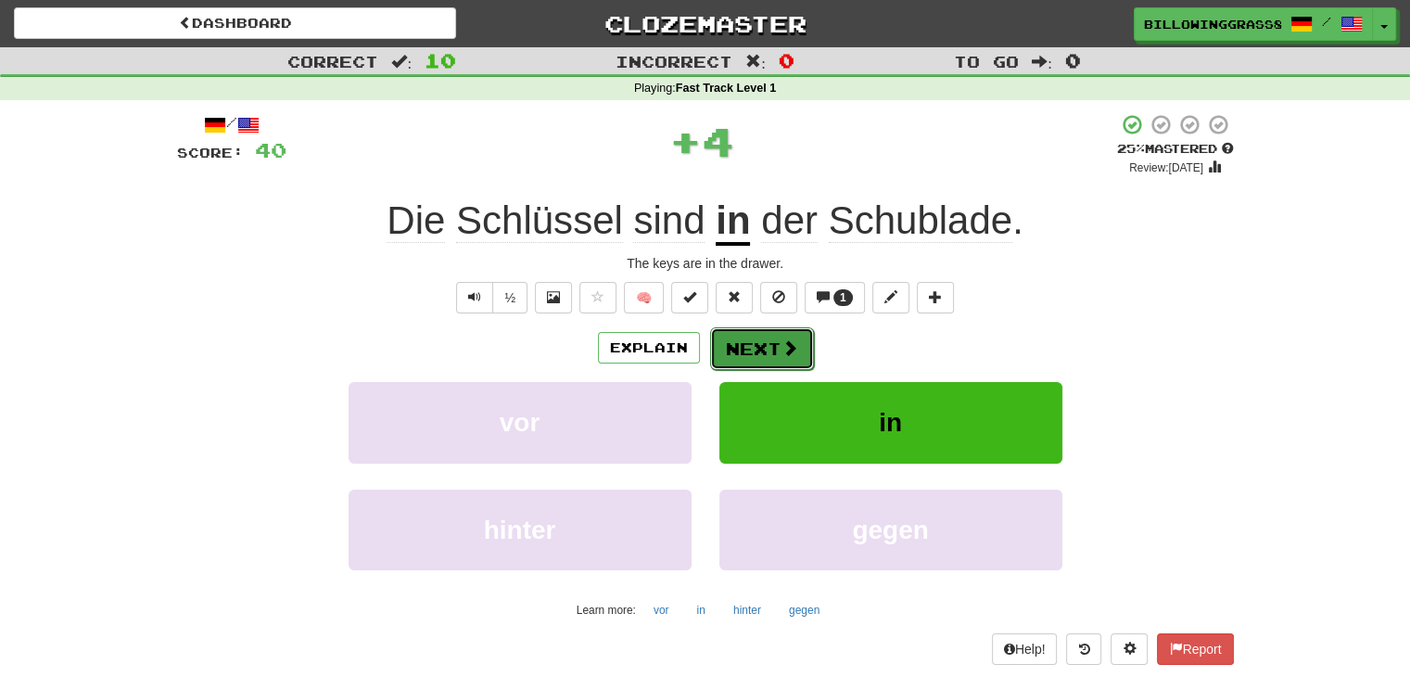
click at [757, 359] on button "Next" at bounding box center [762, 348] width 104 height 43
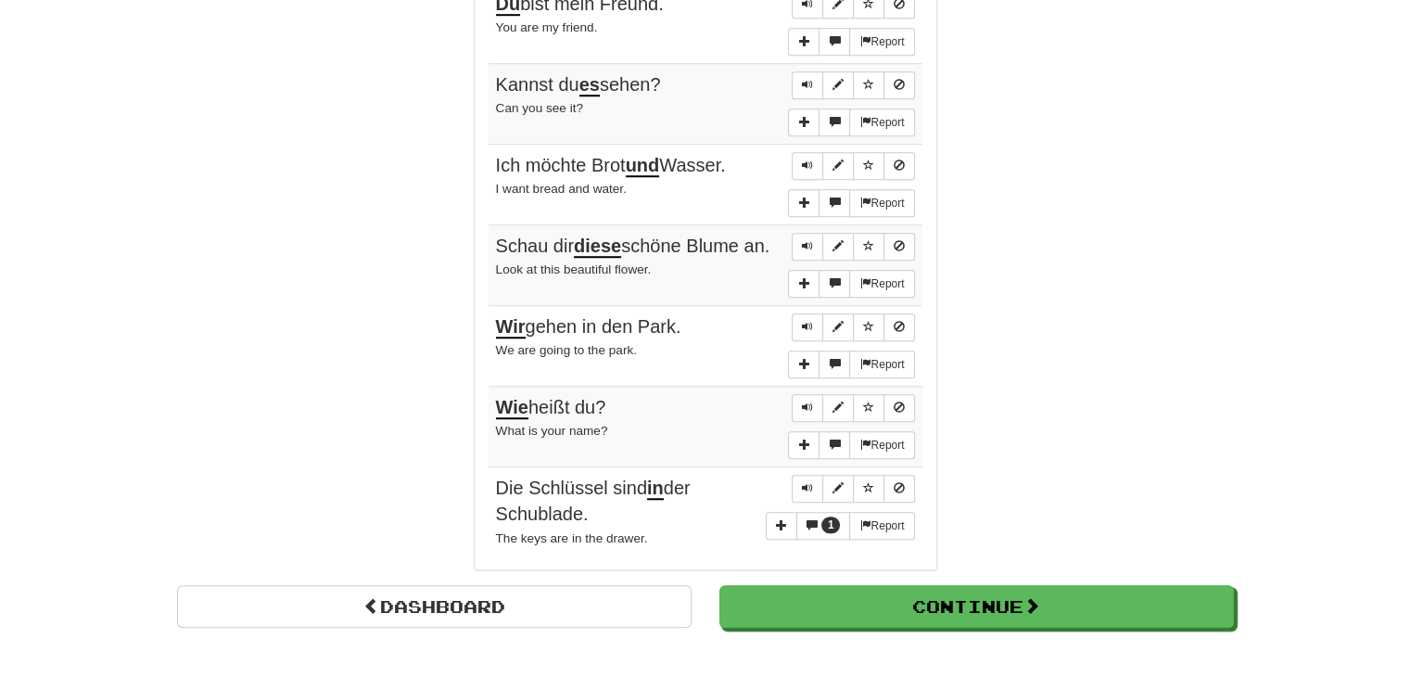
scroll to position [1530, 0]
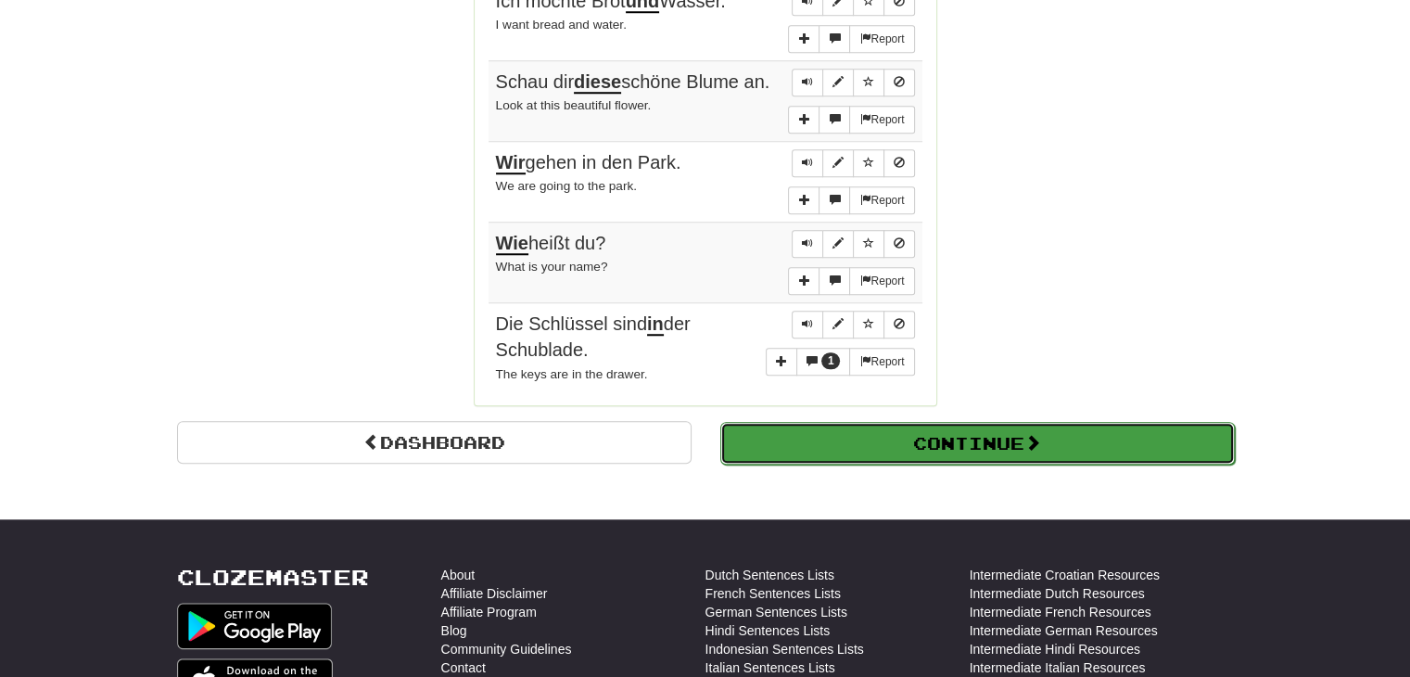
click at [877, 441] on button "Continue" at bounding box center [977, 443] width 514 height 43
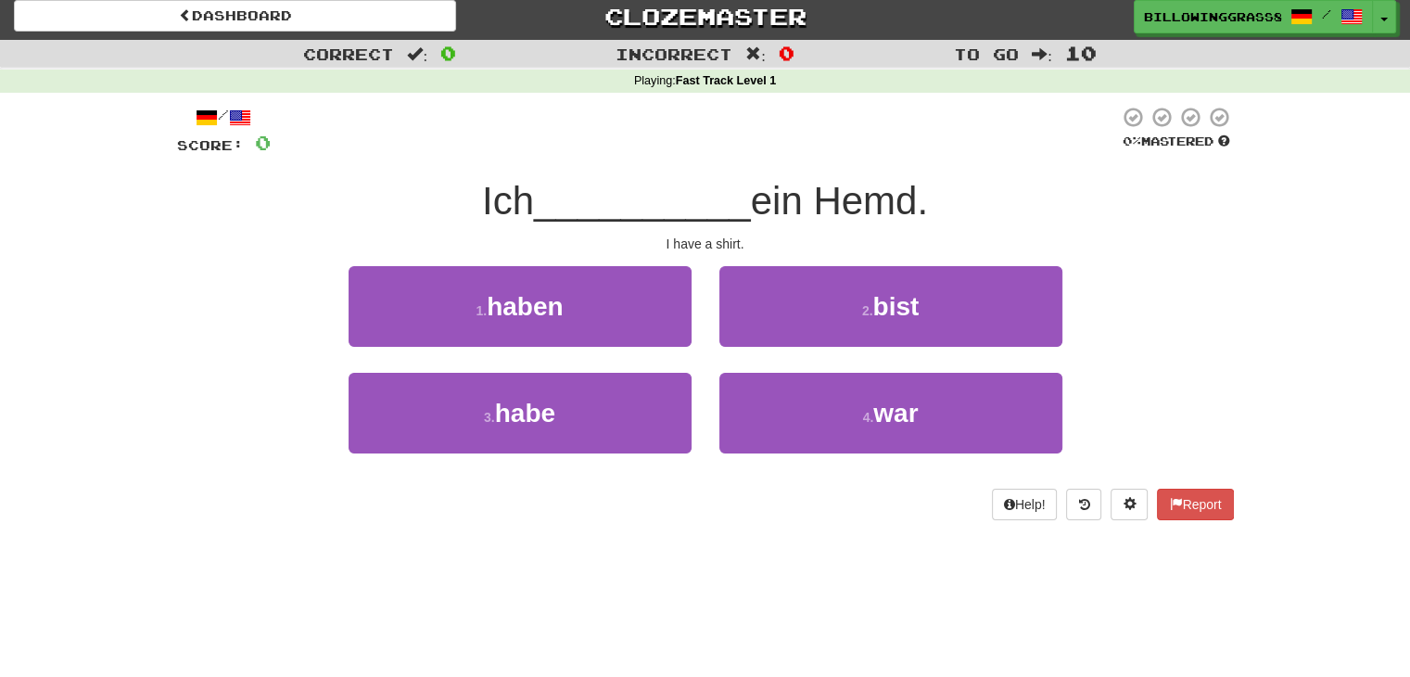
scroll to position [0, 0]
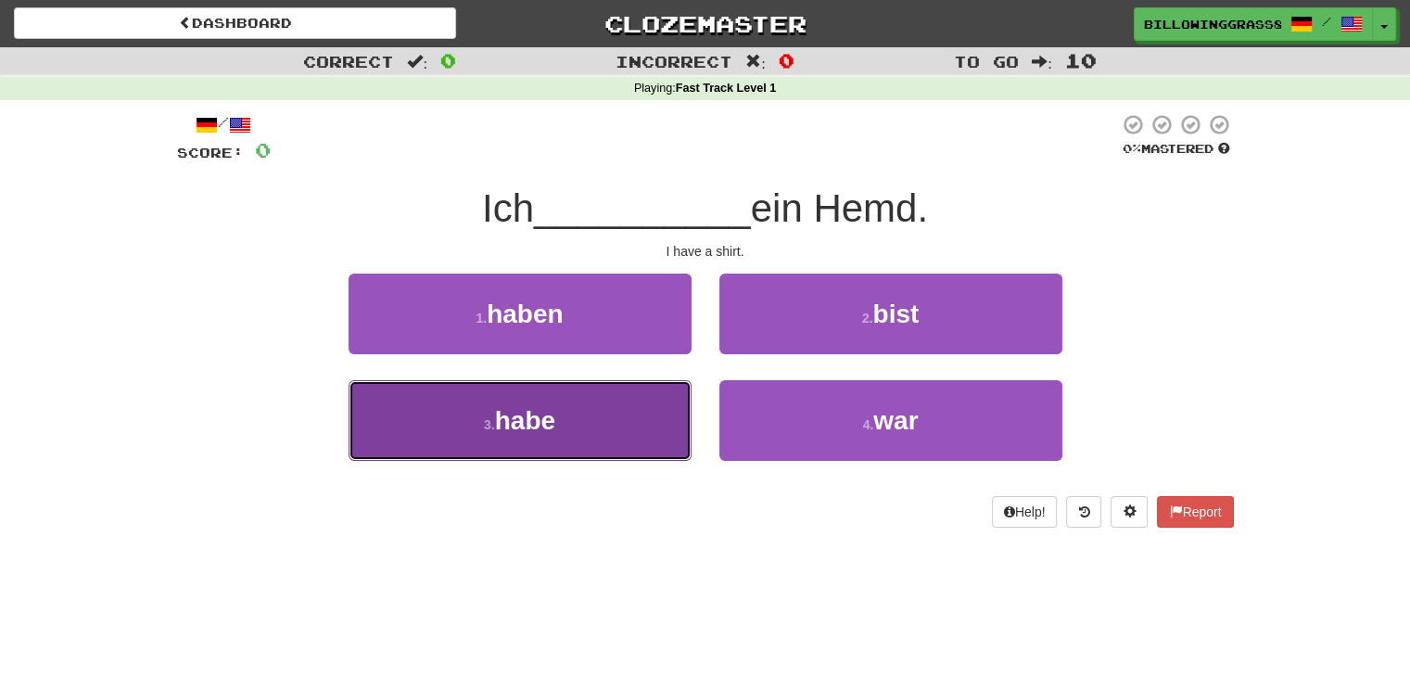
click at [599, 422] on button "3 . habe" at bounding box center [519, 420] width 343 height 81
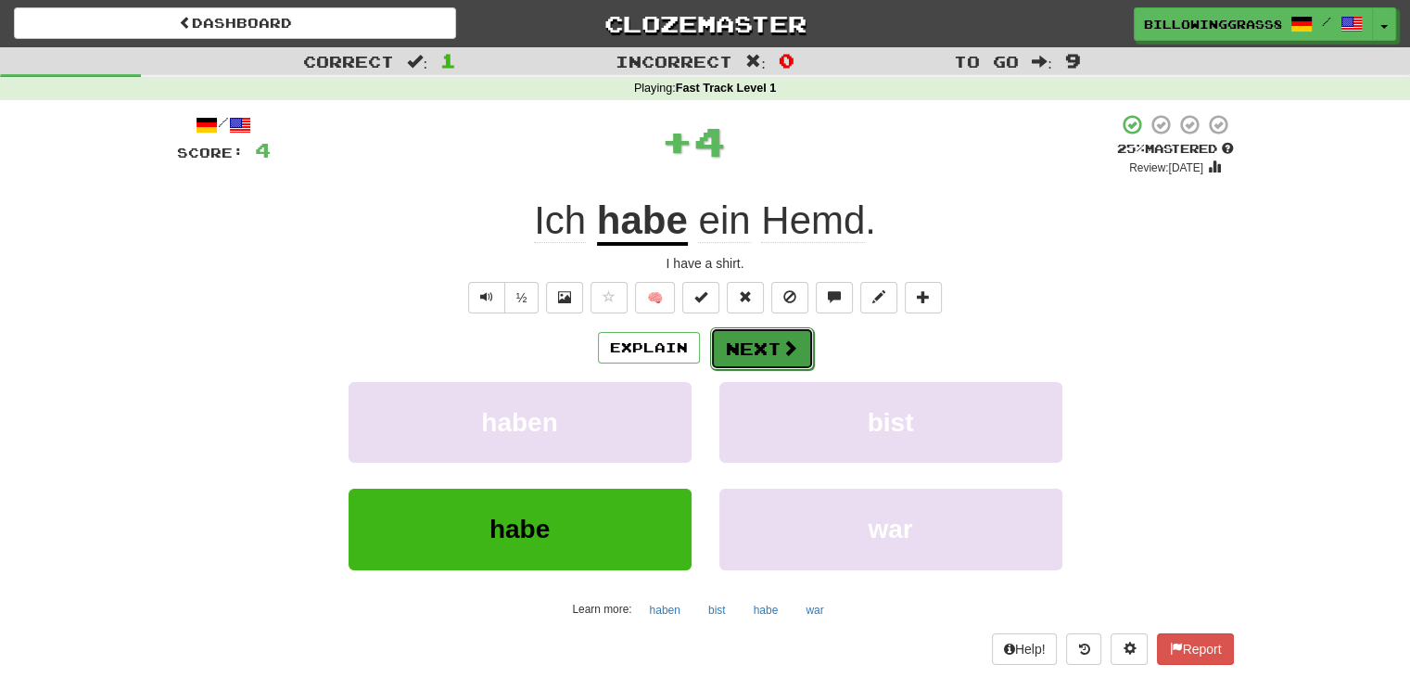
click at [771, 335] on button "Next" at bounding box center [762, 348] width 104 height 43
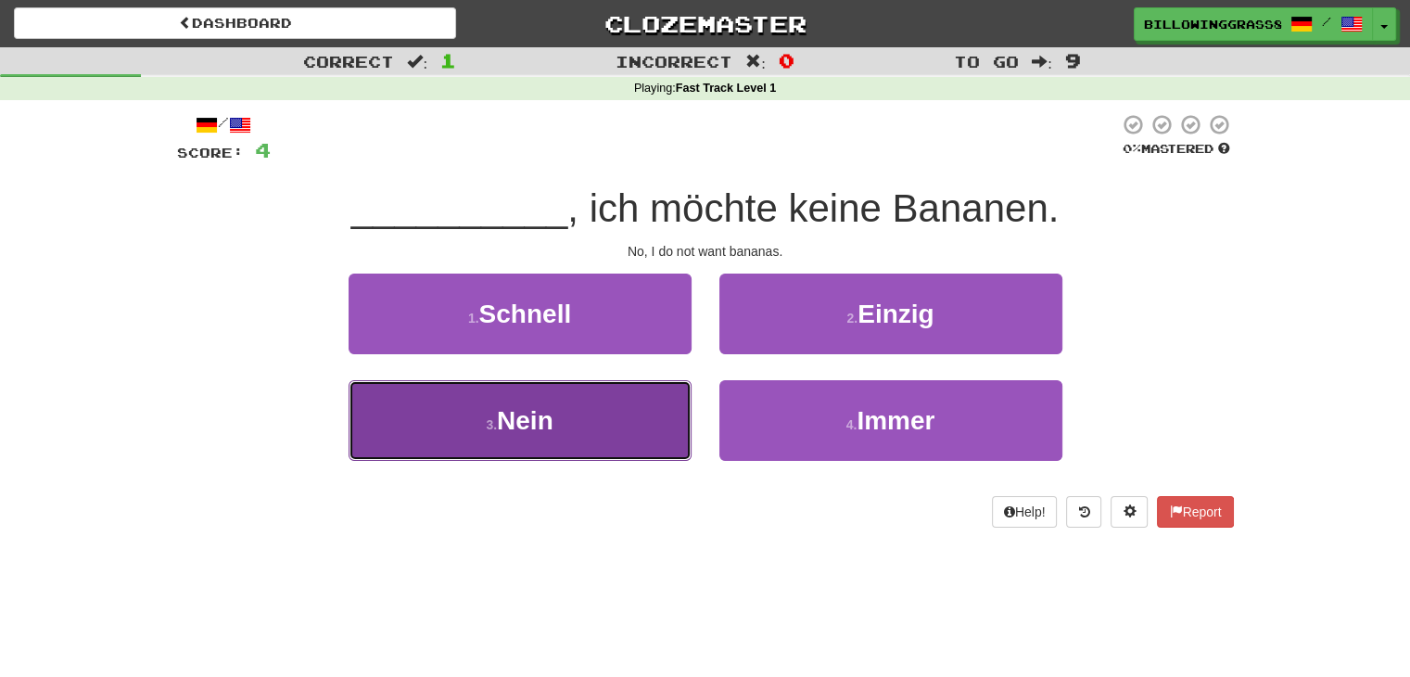
click at [584, 437] on button "3 . Nein" at bounding box center [519, 420] width 343 height 81
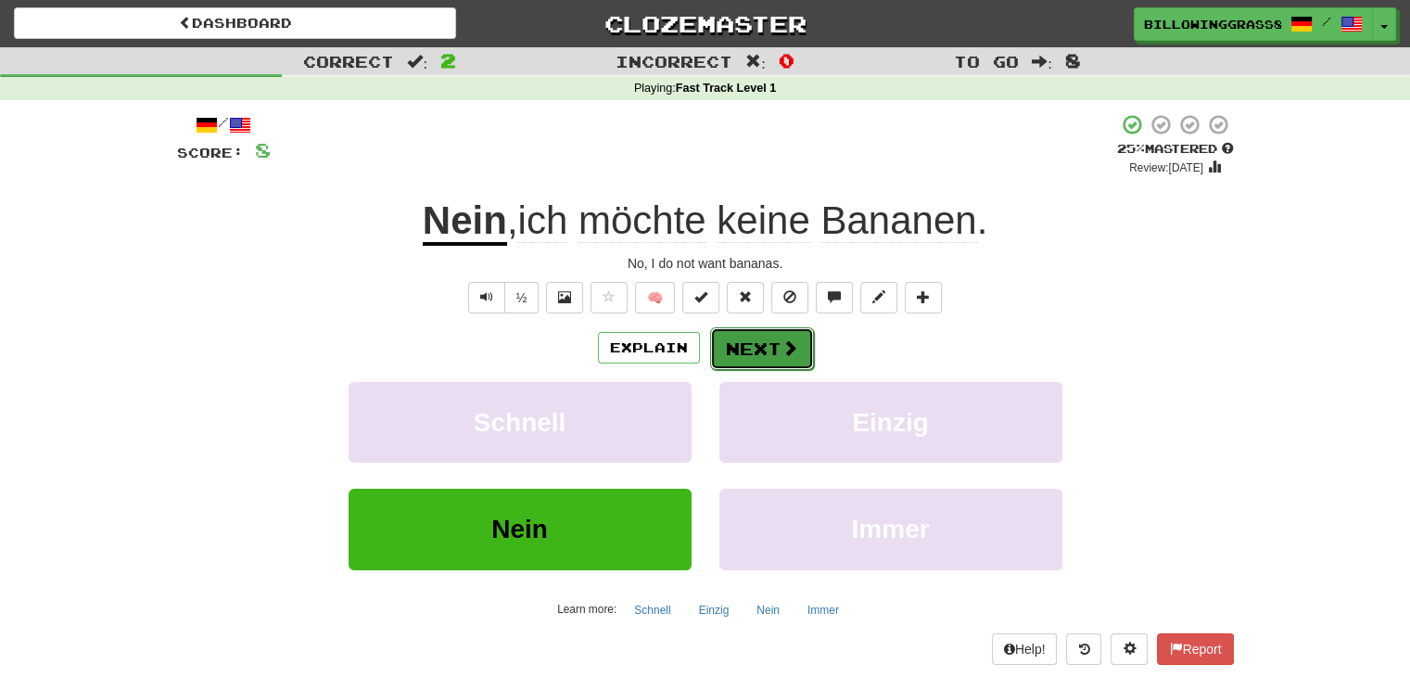
click at [750, 348] on button "Next" at bounding box center [762, 348] width 104 height 43
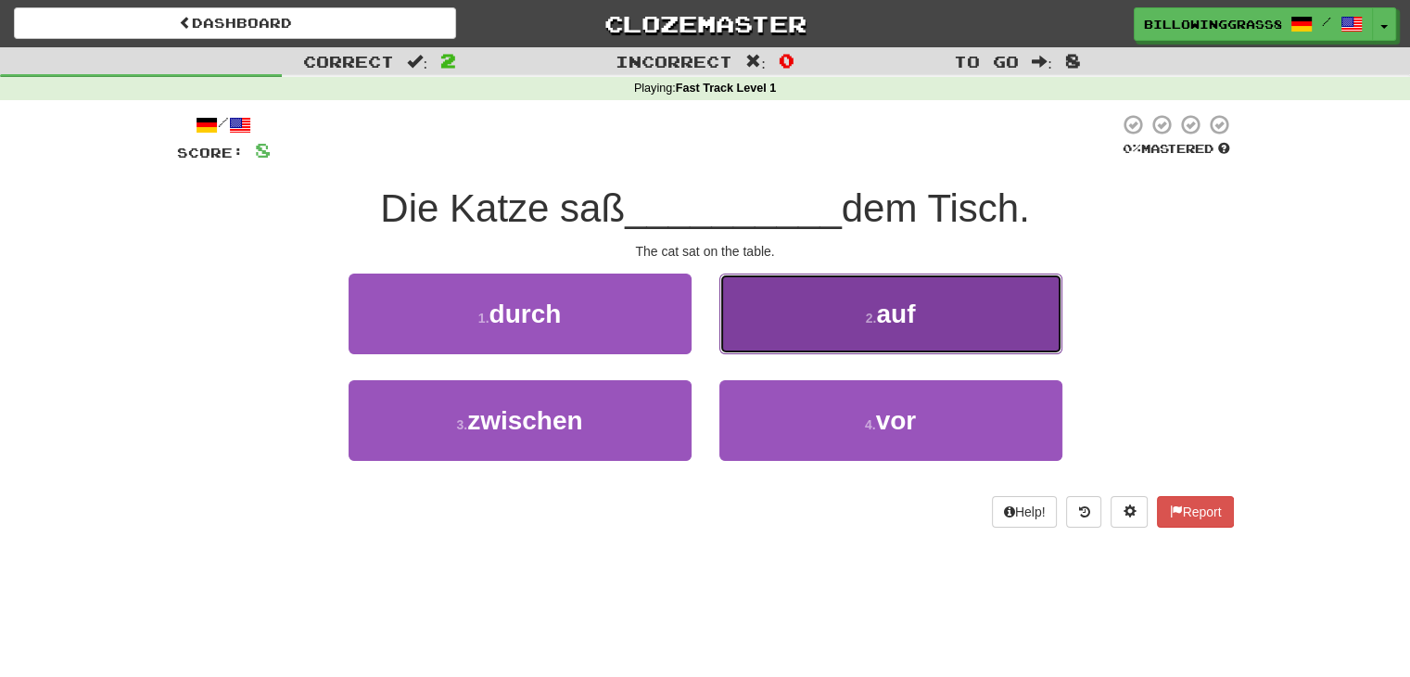
click at [838, 322] on button "2 . auf" at bounding box center [890, 313] width 343 height 81
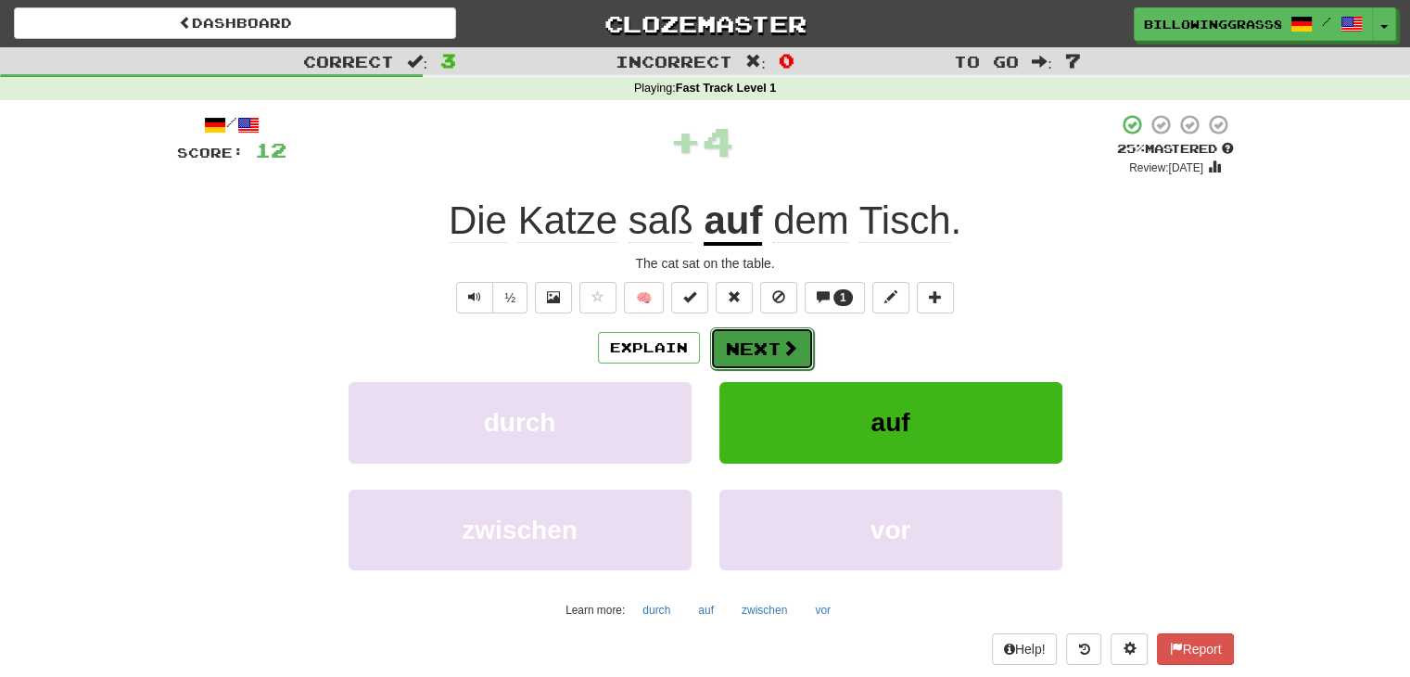
click at [762, 335] on button "Next" at bounding box center [762, 348] width 104 height 43
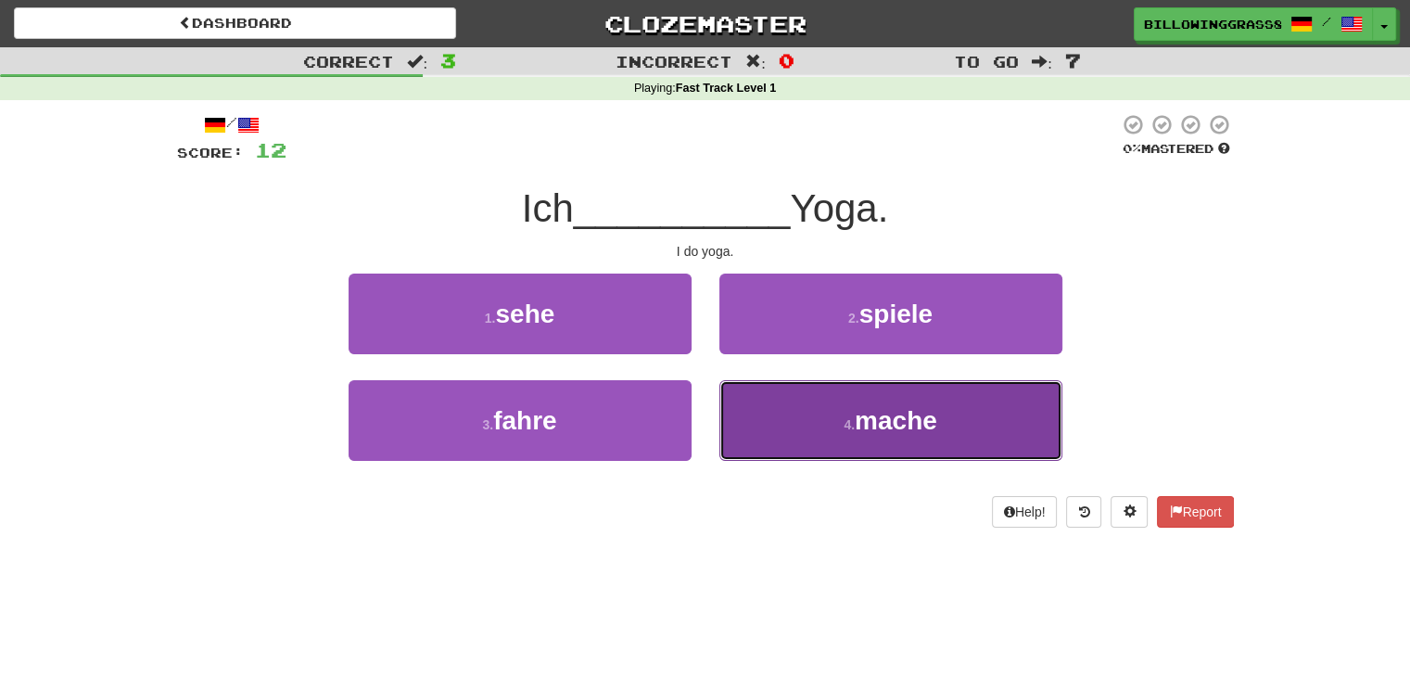
click at [776, 409] on button "4 . mache" at bounding box center [890, 420] width 343 height 81
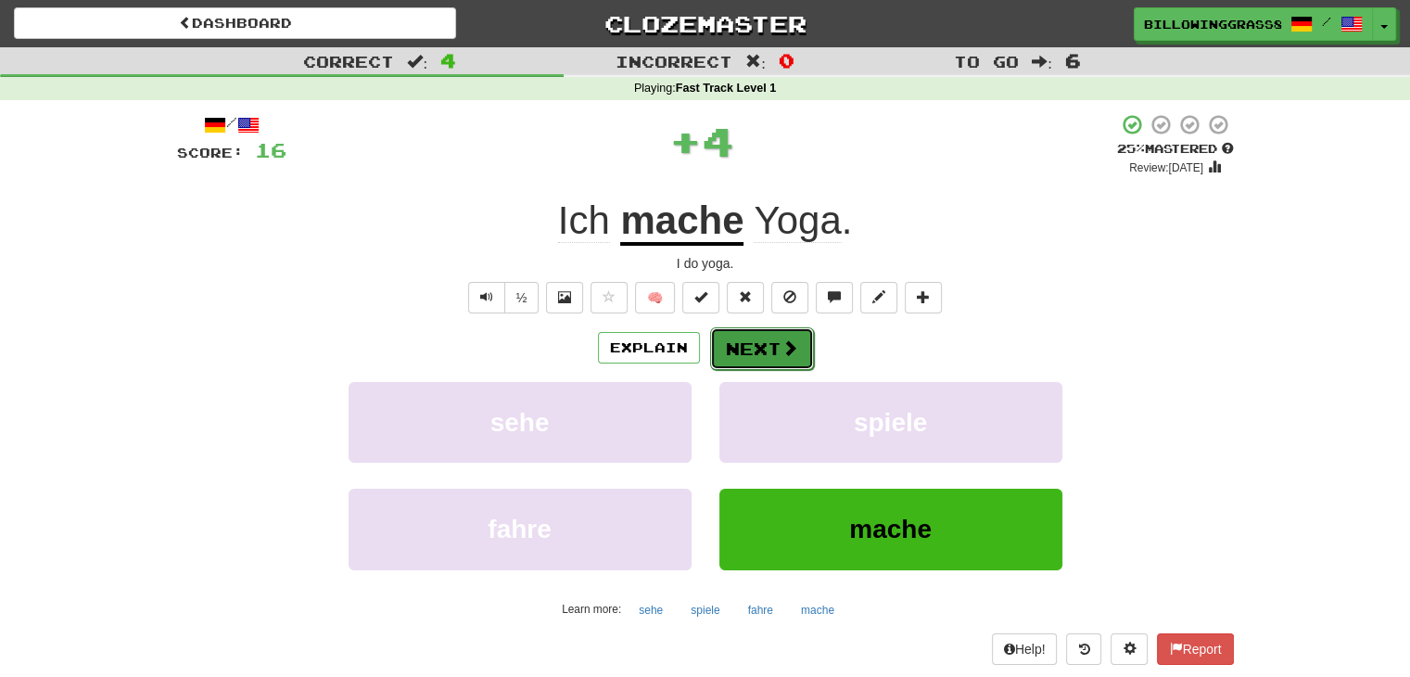
click at [784, 339] on span at bounding box center [789, 347] width 17 height 17
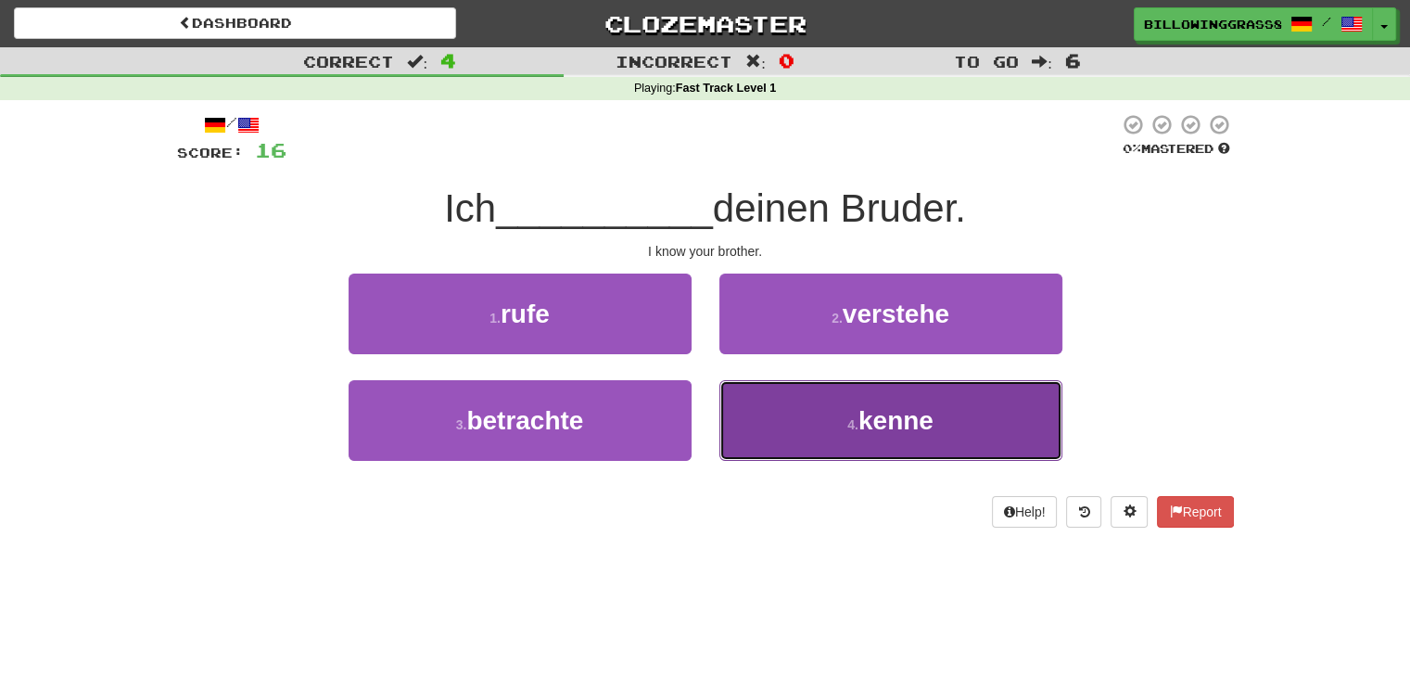
click at [767, 424] on button "4 . kenne" at bounding box center [890, 420] width 343 height 81
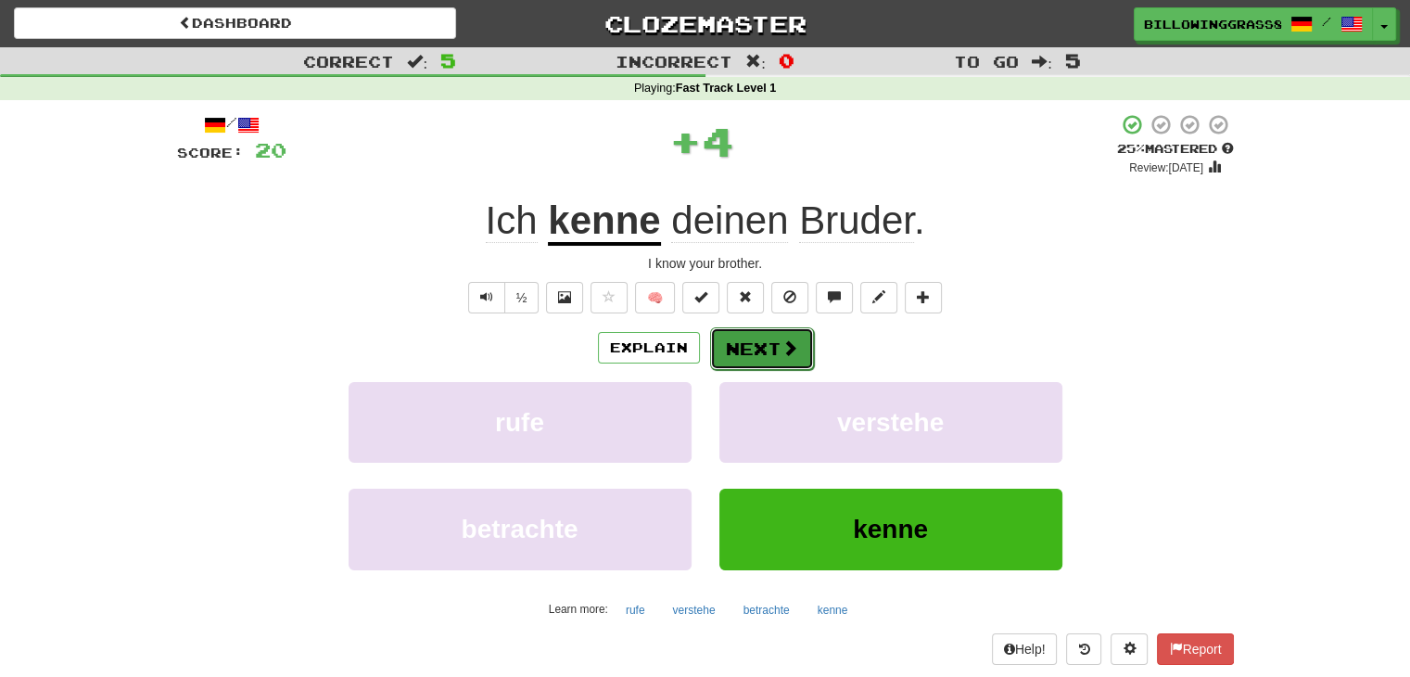
click at [767, 359] on button "Next" at bounding box center [762, 348] width 104 height 43
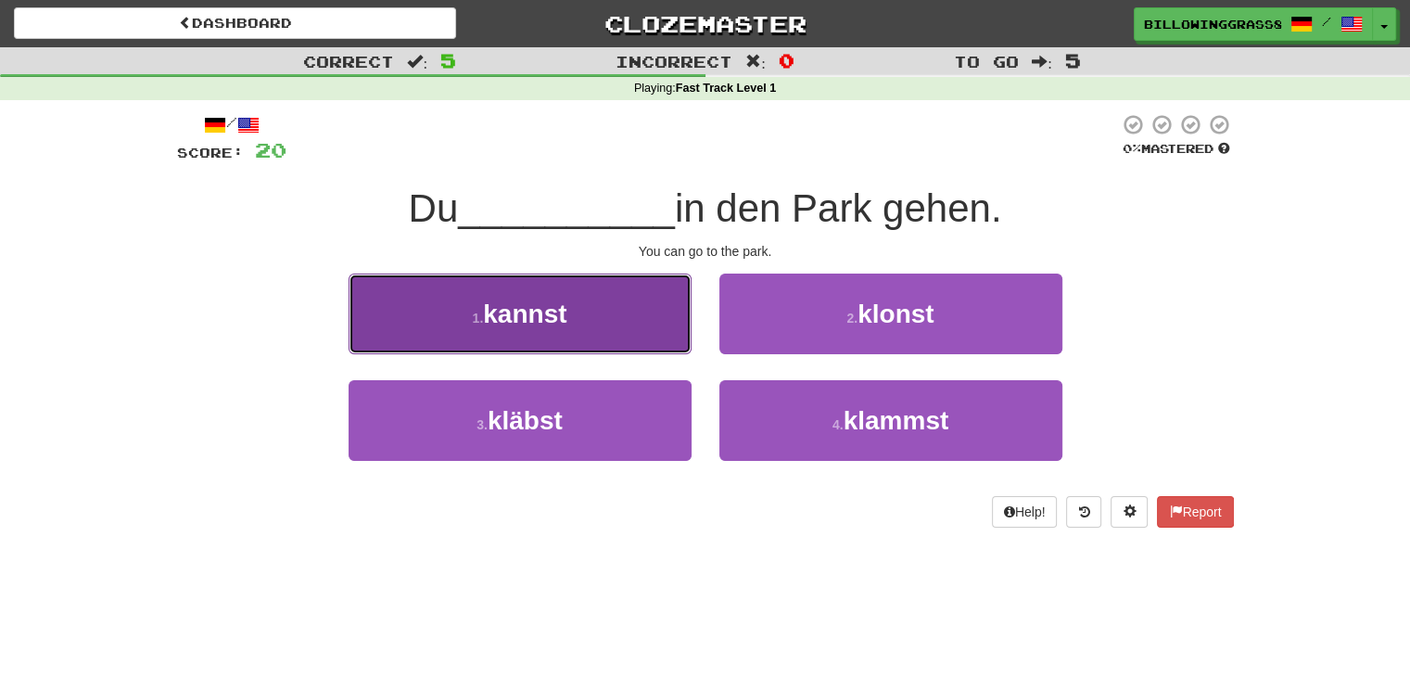
click at [615, 338] on button "1 . kannst" at bounding box center [519, 313] width 343 height 81
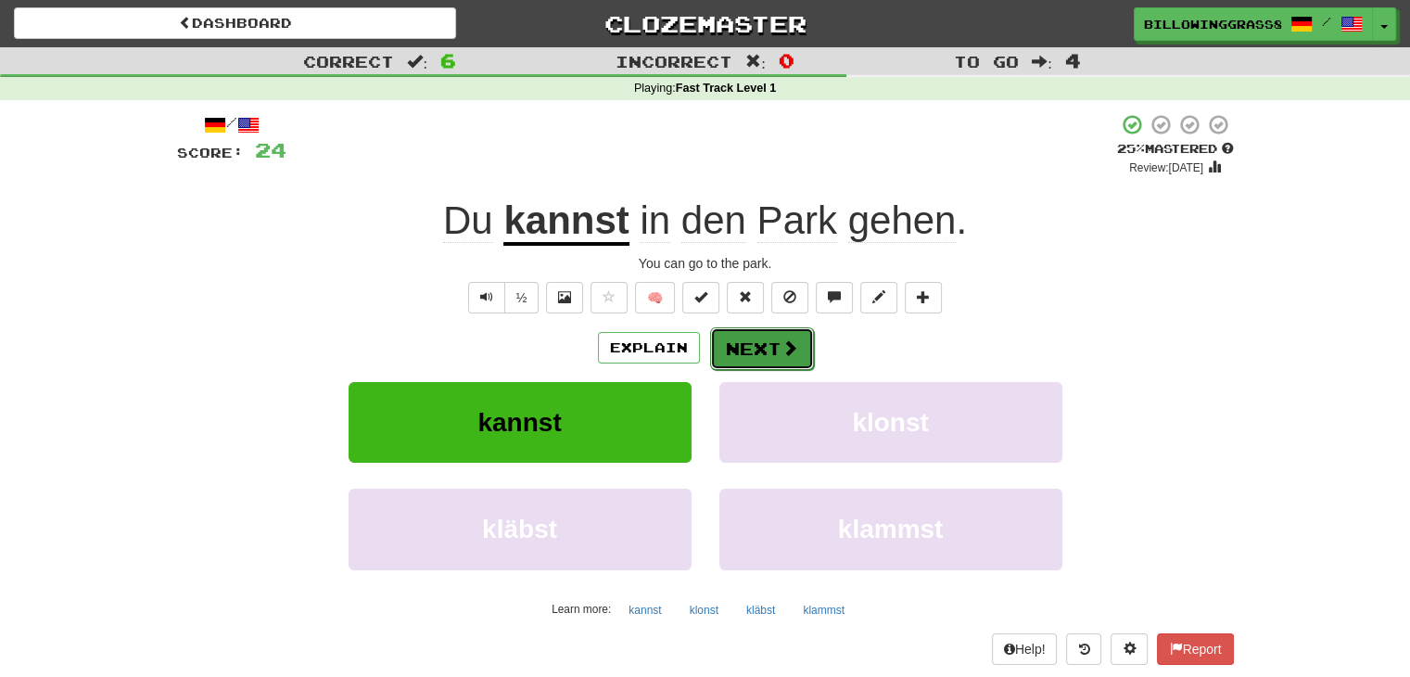
click at [730, 349] on button "Next" at bounding box center [762, 348] width 104 height 43
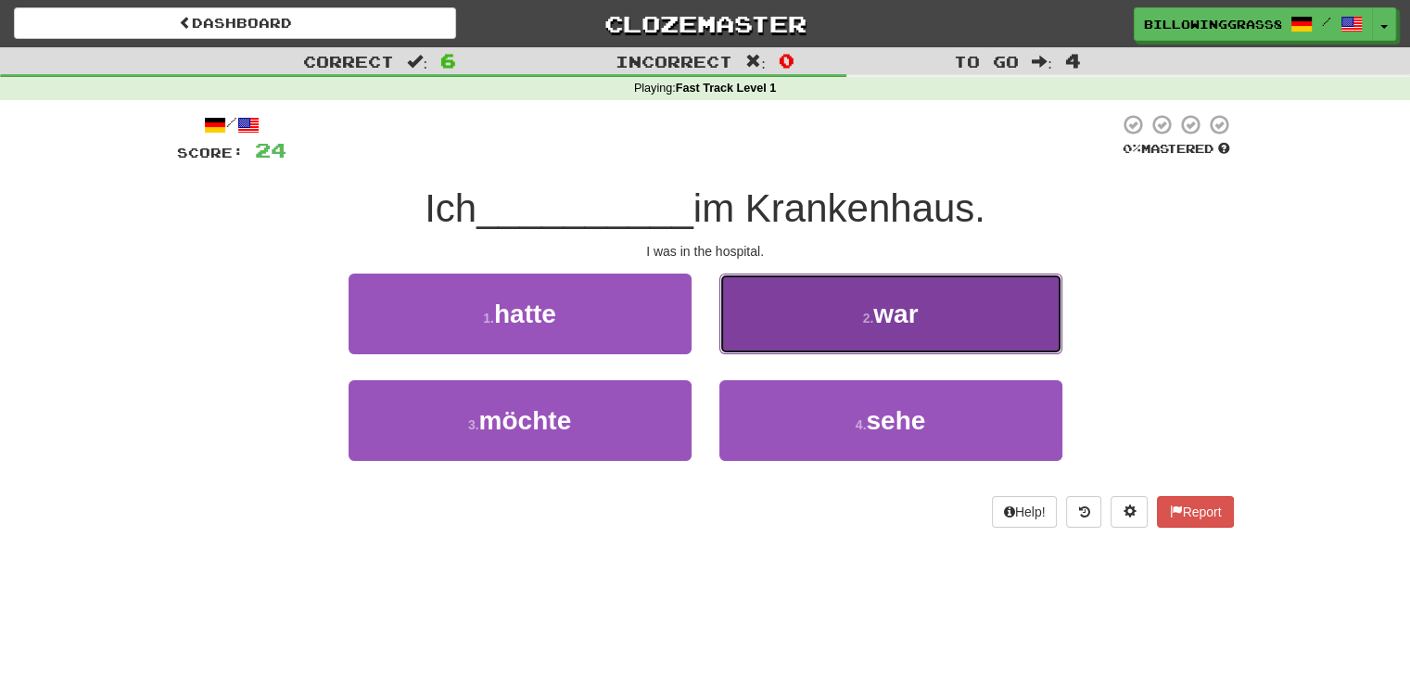
click at [810, 306] on button "2 . war" at bounding box center [890, 313] width 343 height 81
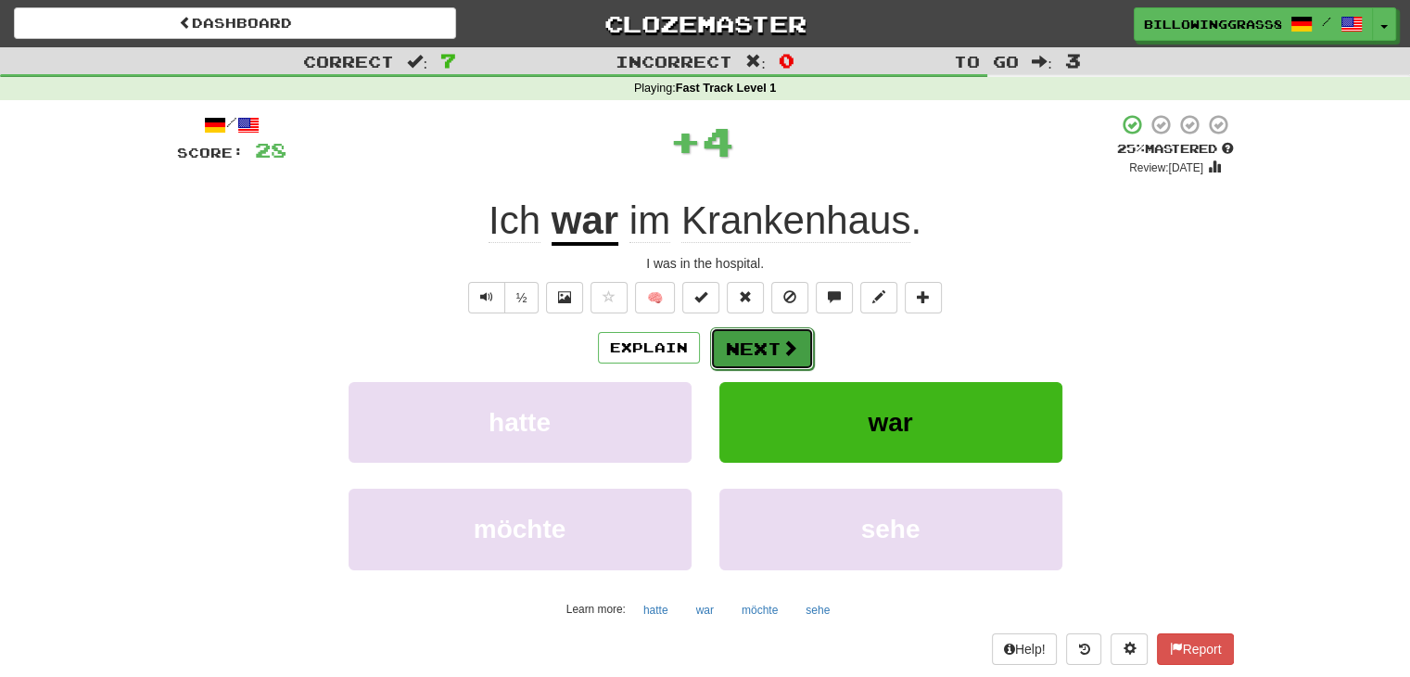
click at [751, 349] on button "Next" at bounding box center [762, 348] width 104 height 43
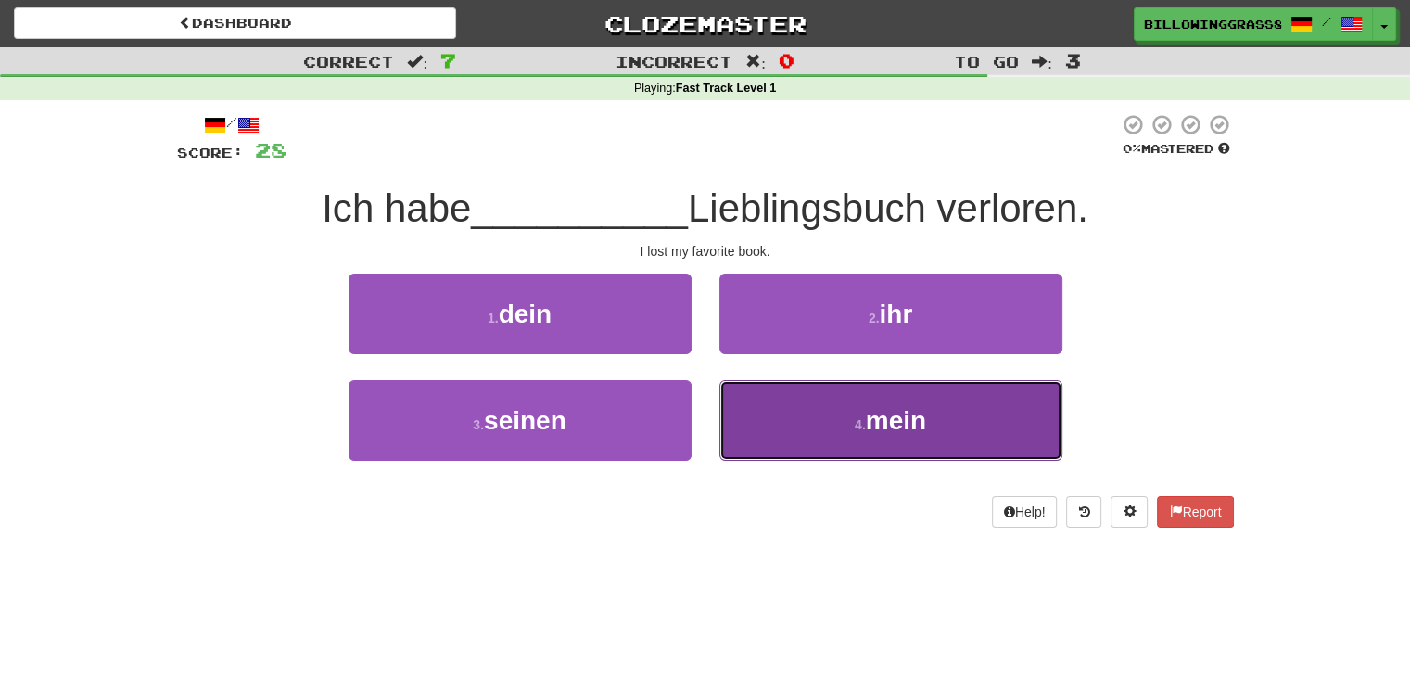
click at [750, 415] on button "4 . mein" at bounding box center [890, 420] width 343 height 81
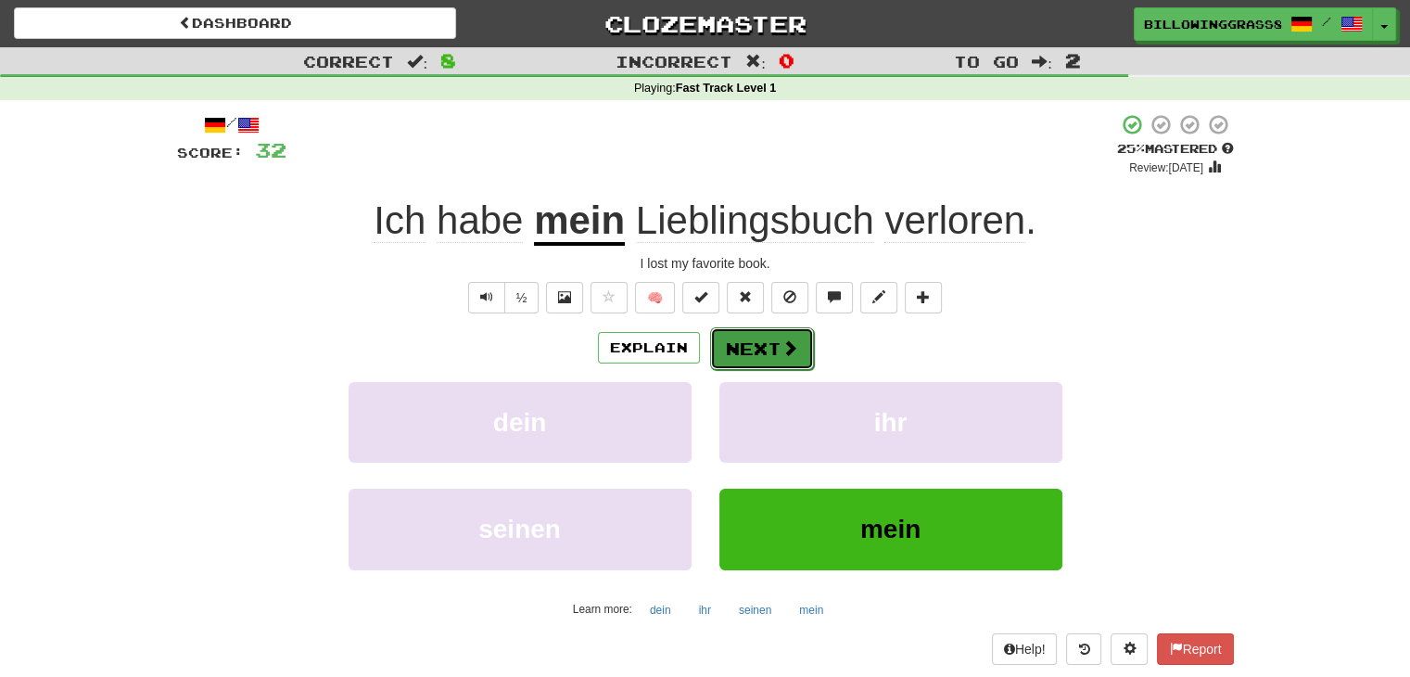
click at [749, 349] on button "Next" at bounding box center [762, 348] width 104 height 43
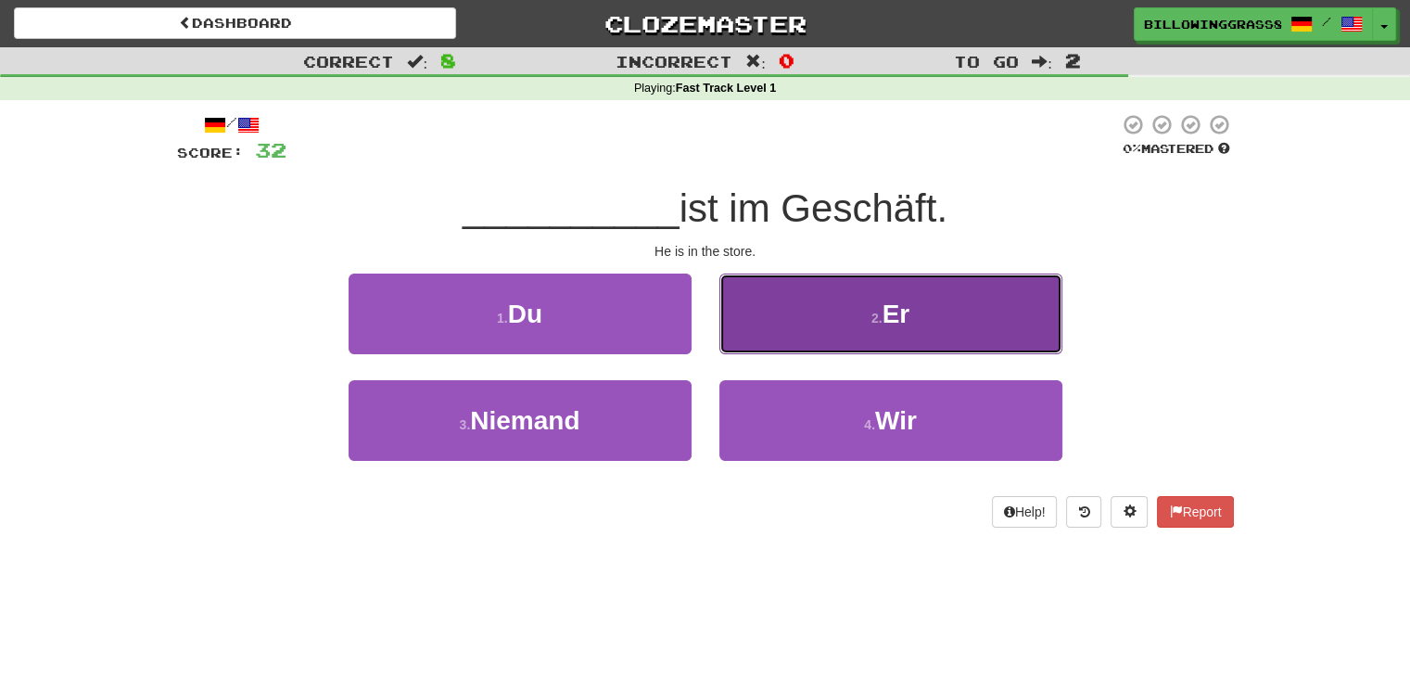
click at [780, 332] on button "2 . Er" at bounding box center [890, 313] width 343 height 81
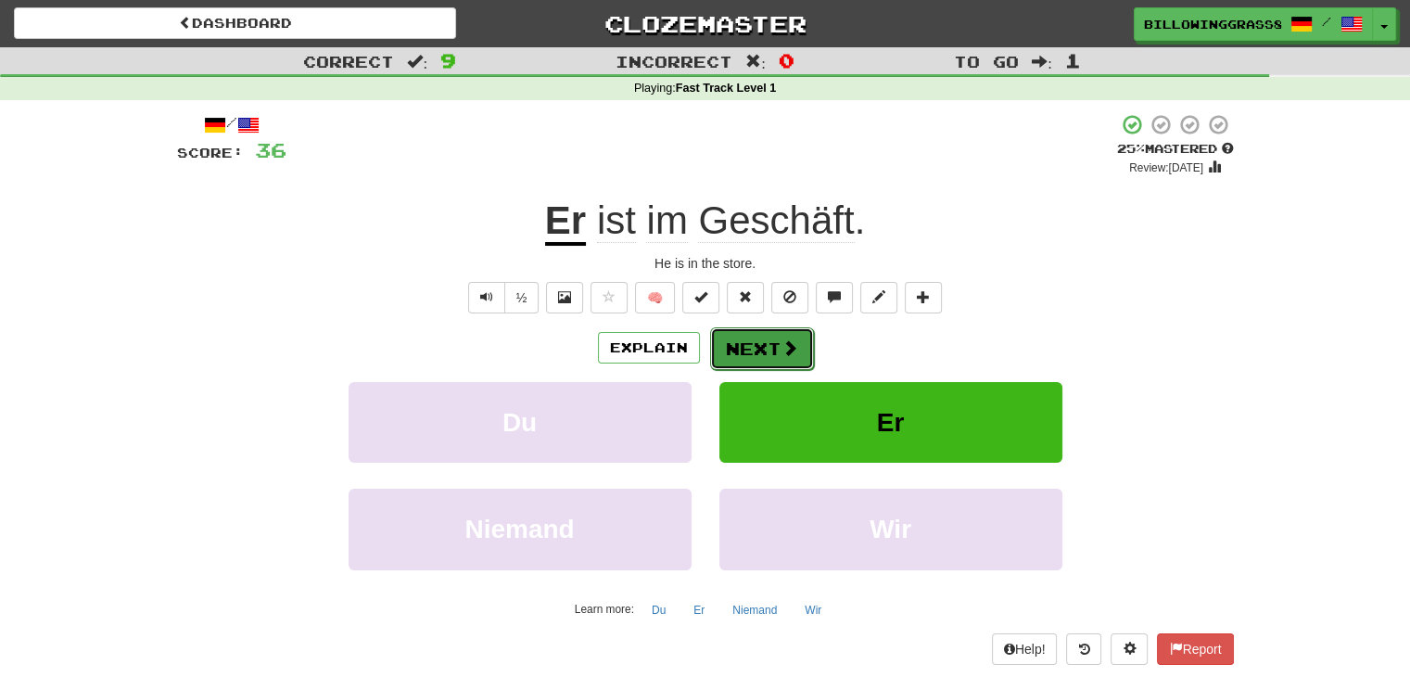
click at [758, 339] on button "Next" at bounding box center [762, 348] width 104 height 43
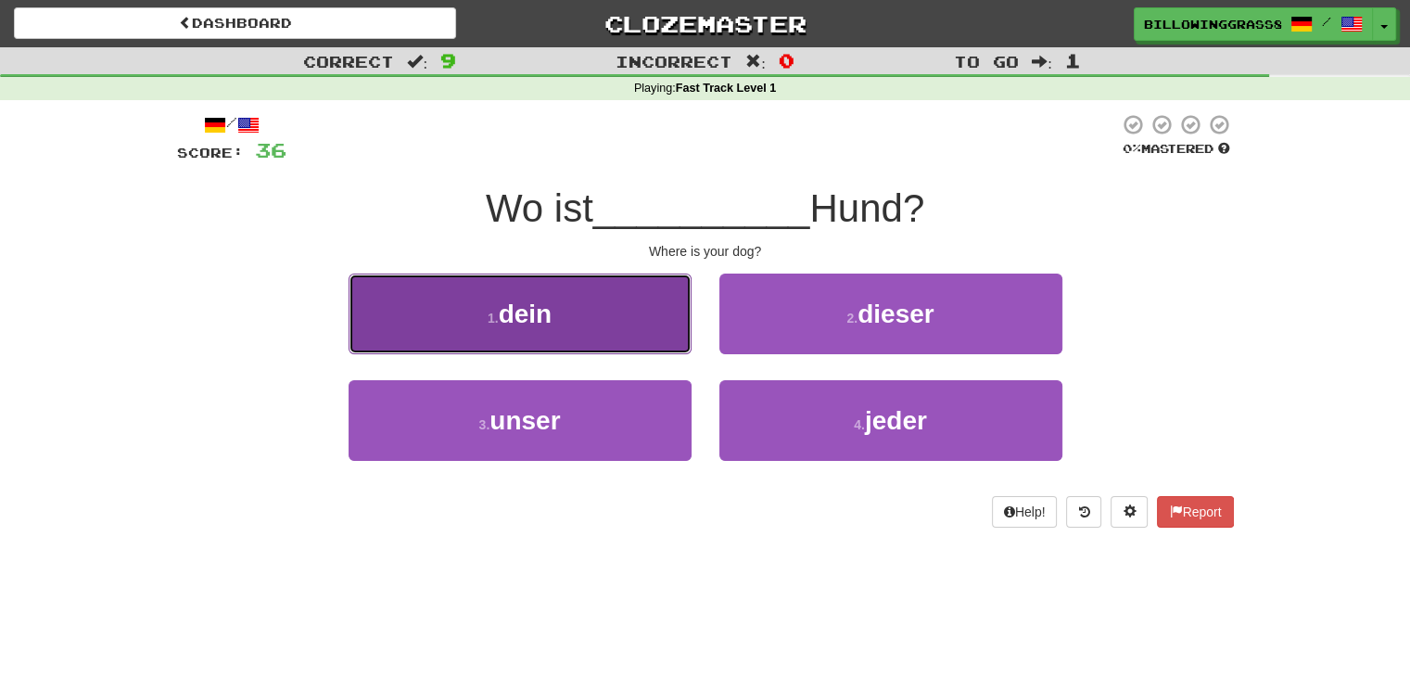
click at [612, 297] on button "1 . dein" at bounding box center [519, 313] width 343 height 81
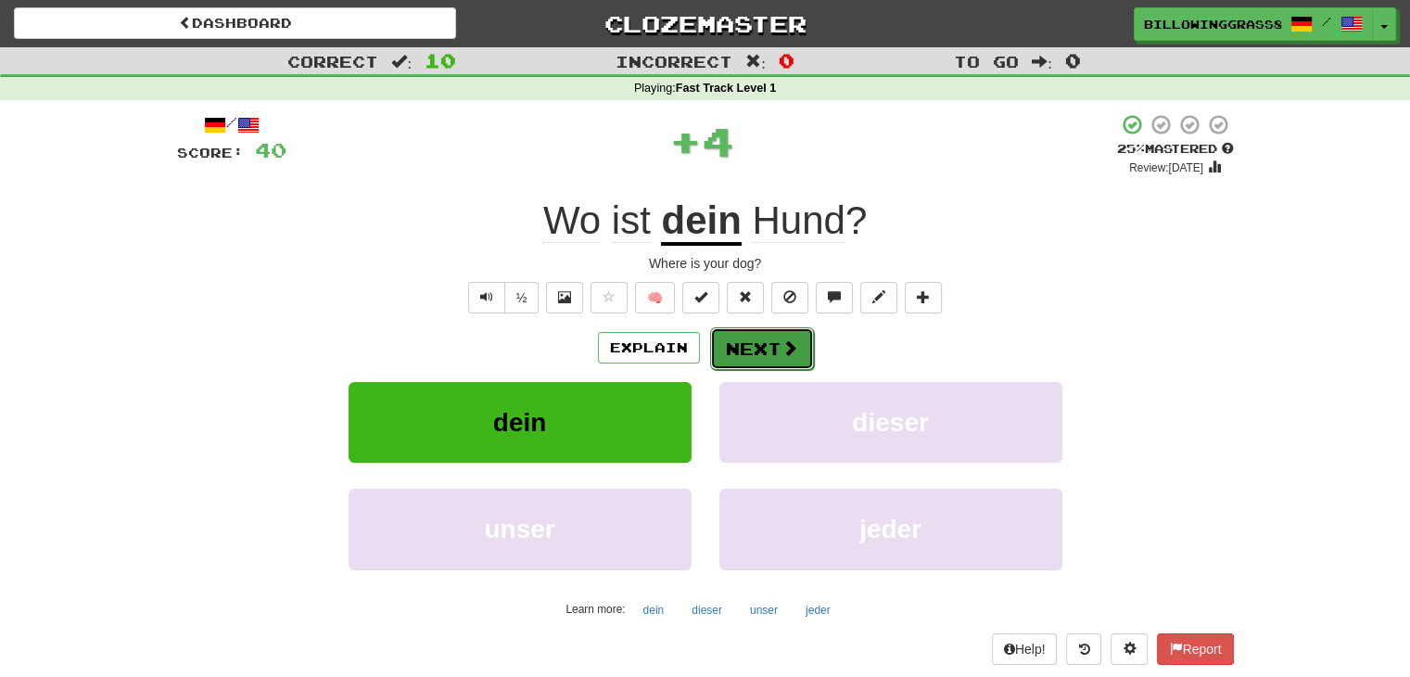
click at [744, 330] on button "Next" at bounding box center [762, 348] width 104 height 43
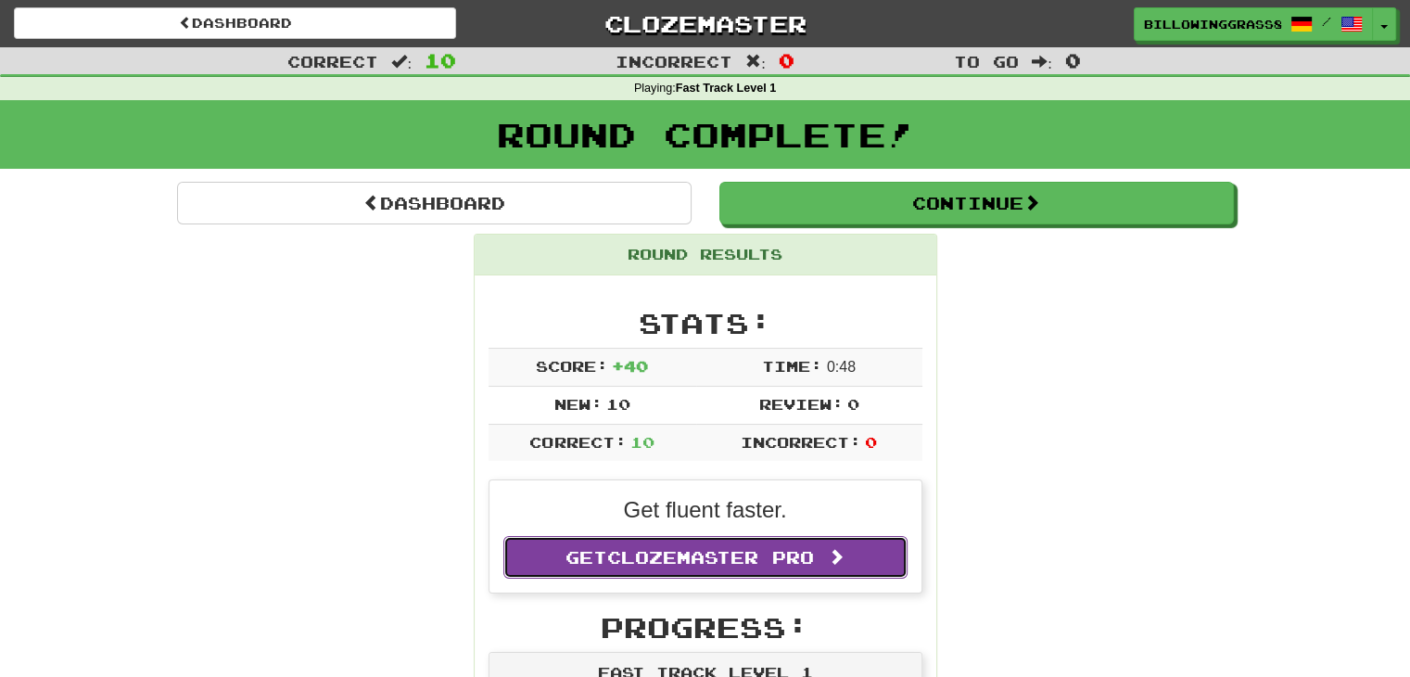
click at [782, 559] on span "Clozemaster Pro" at bounding box center [710, 557] width 207 height 20
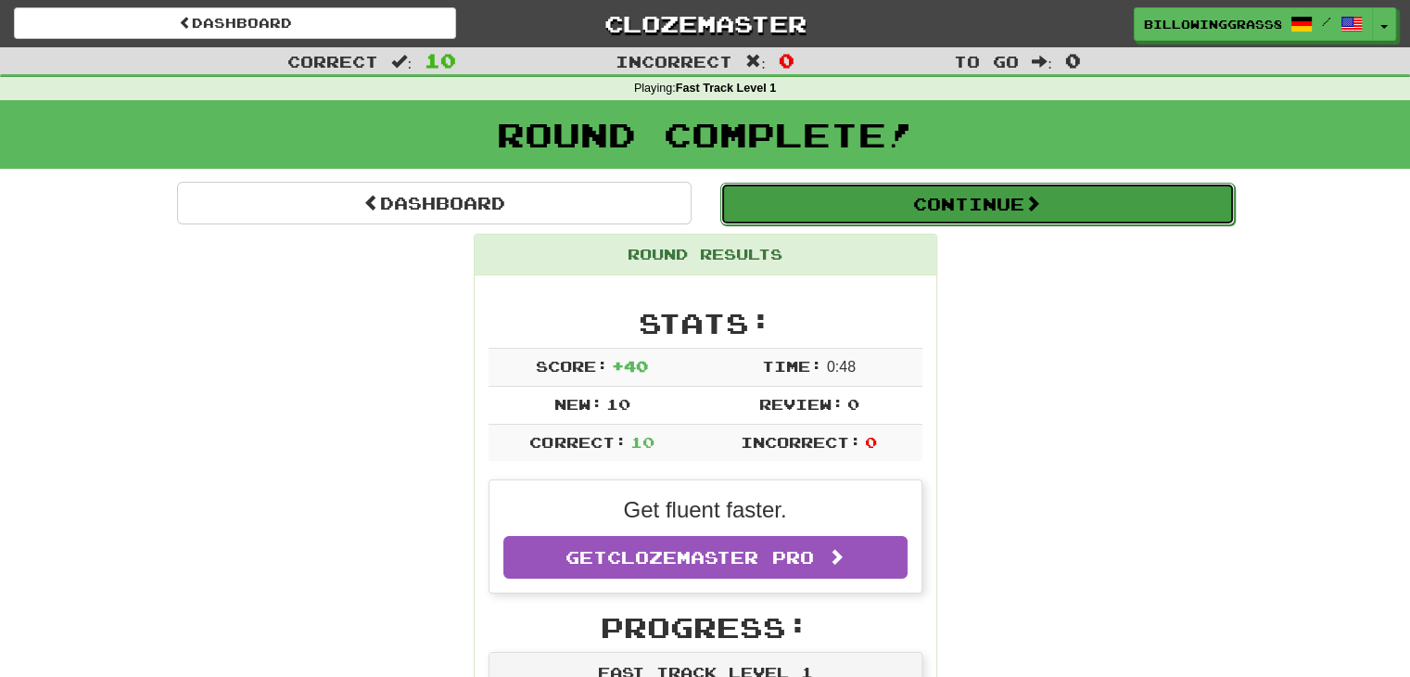
click at [992, 203] on button "Continue" at bounding box center [977, 204] width 514 height 43
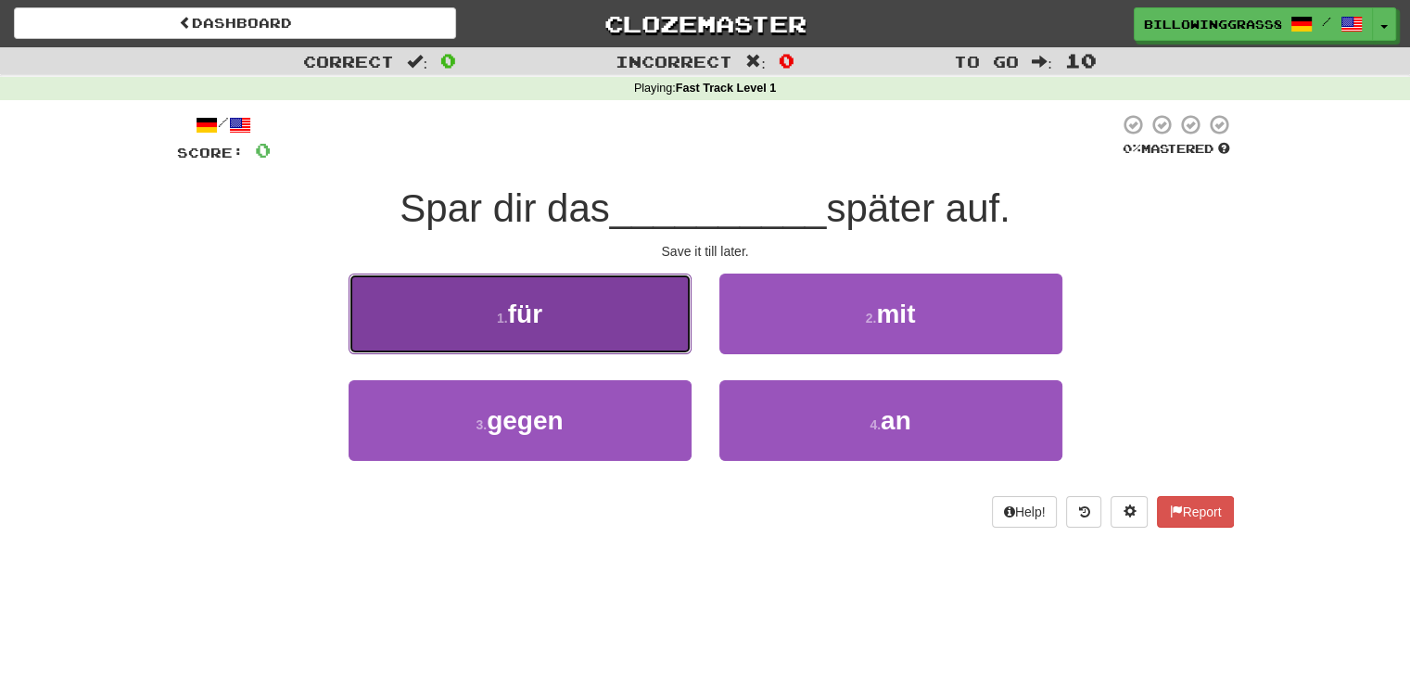
click at [643, 335] on button "1 . für" at bounding box center [519, 313] width 343 height 81
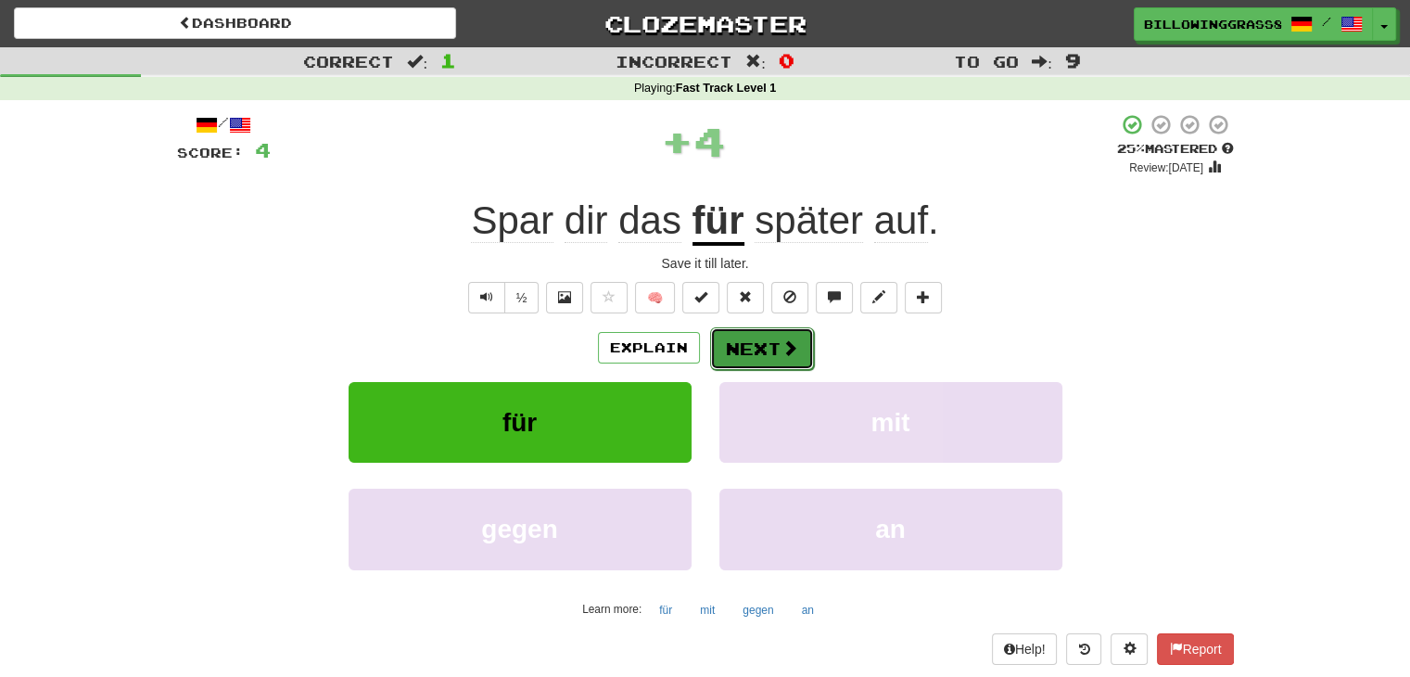
click at [773, 361] on button "Next" at bounding box center [762, 348] width 104 height 43
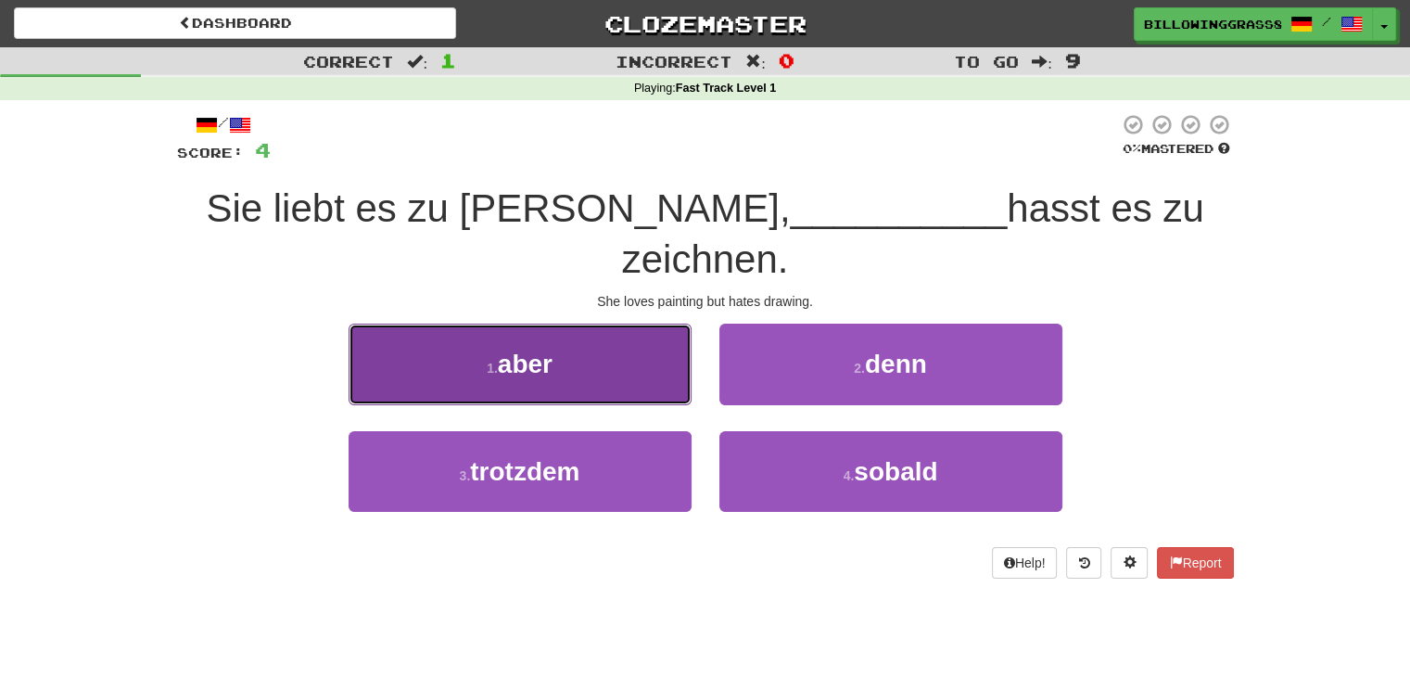
click at [596, 336] on button "1 . aber" at bounding box center [519, 363] width 343 height 81
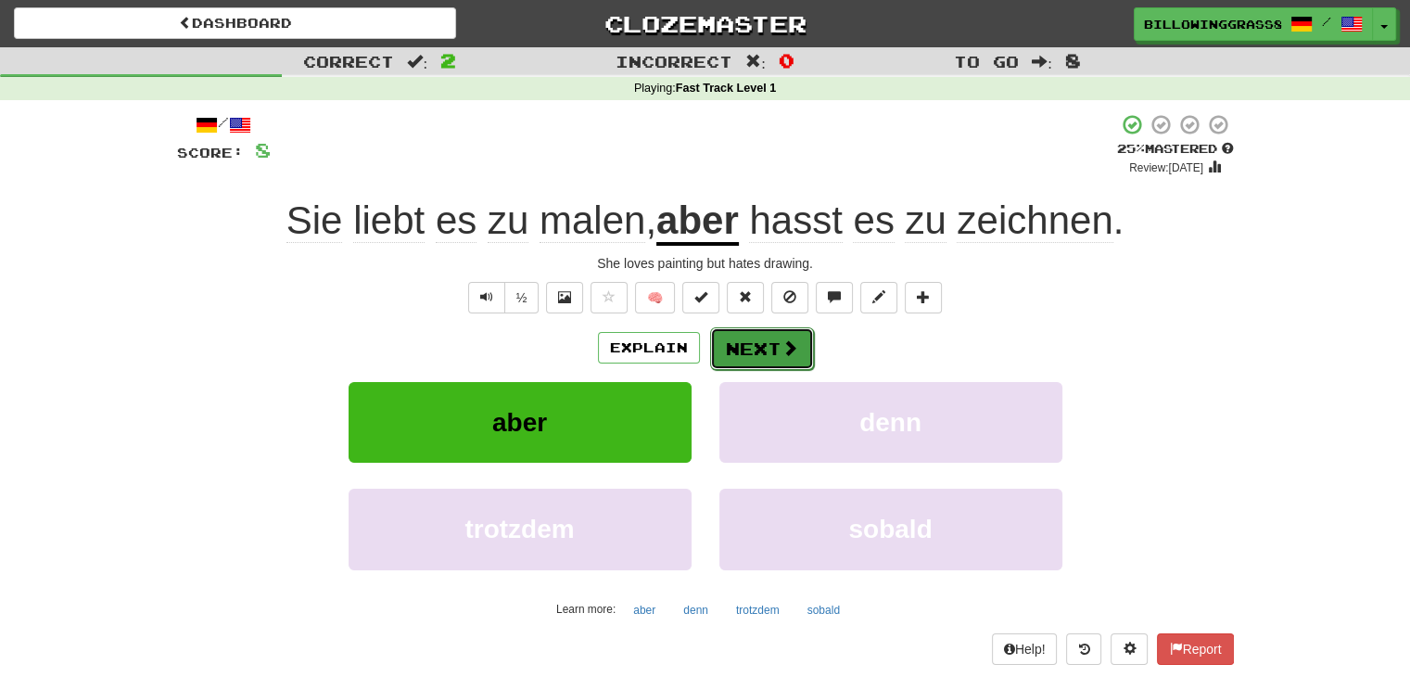
click at [760, 353] on button "Next" at bounding box center [762, 348] width 104 height 43
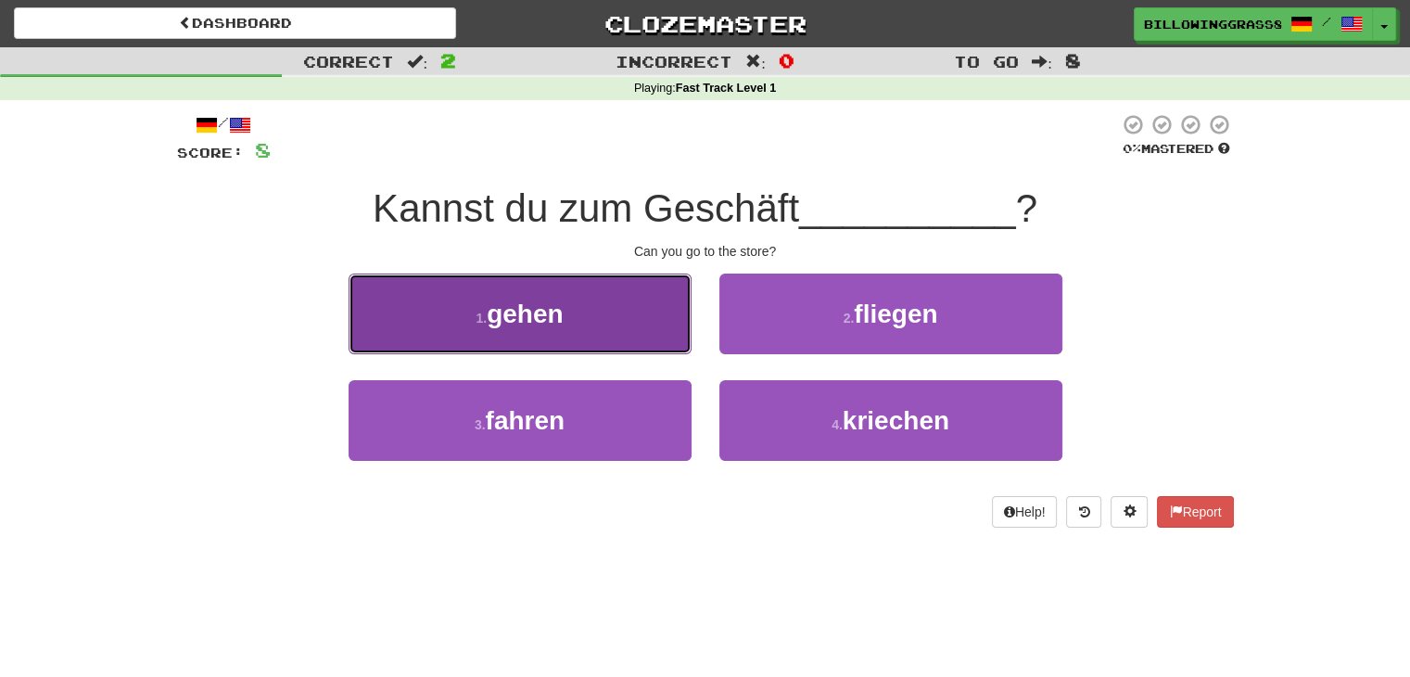
click at [637, 327] on button "1 . gehen" at bounding box center [519, 313] width 343 height 81
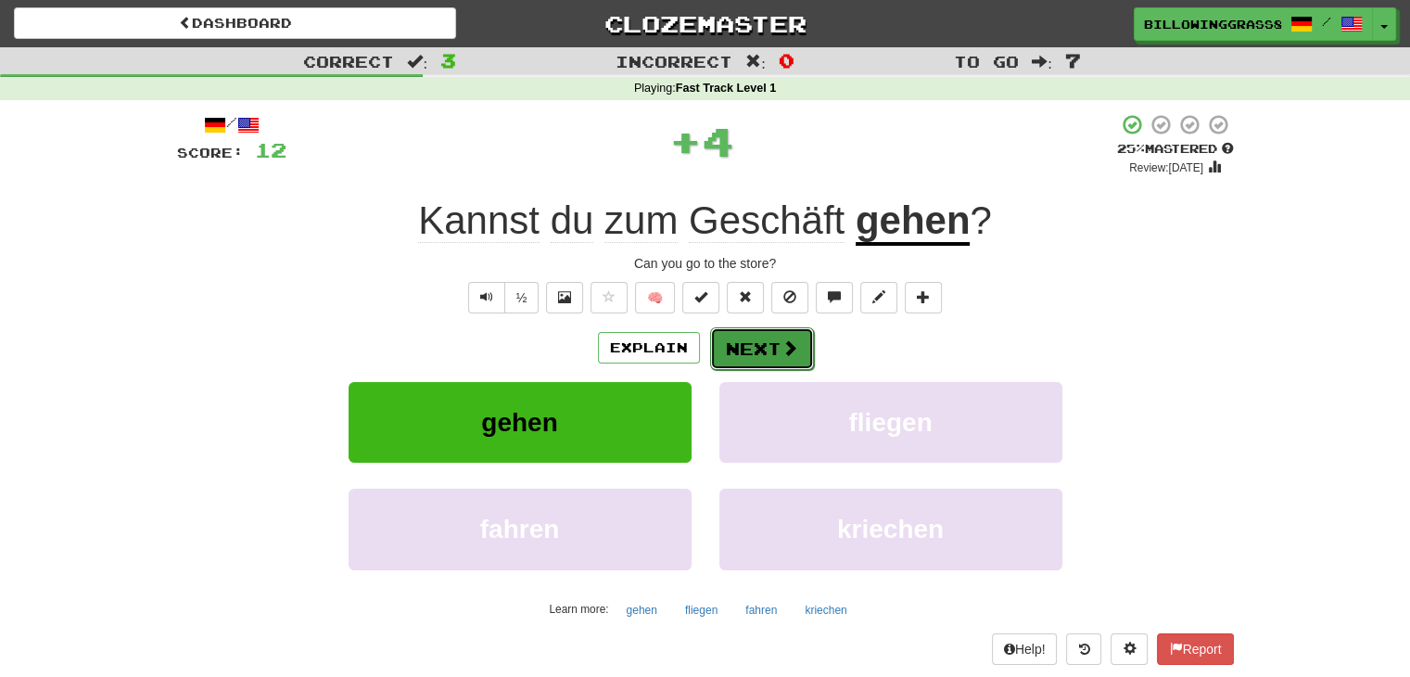
click at [767, 354] on button "Next" at bounding box center [762, 348] width 104 height 43
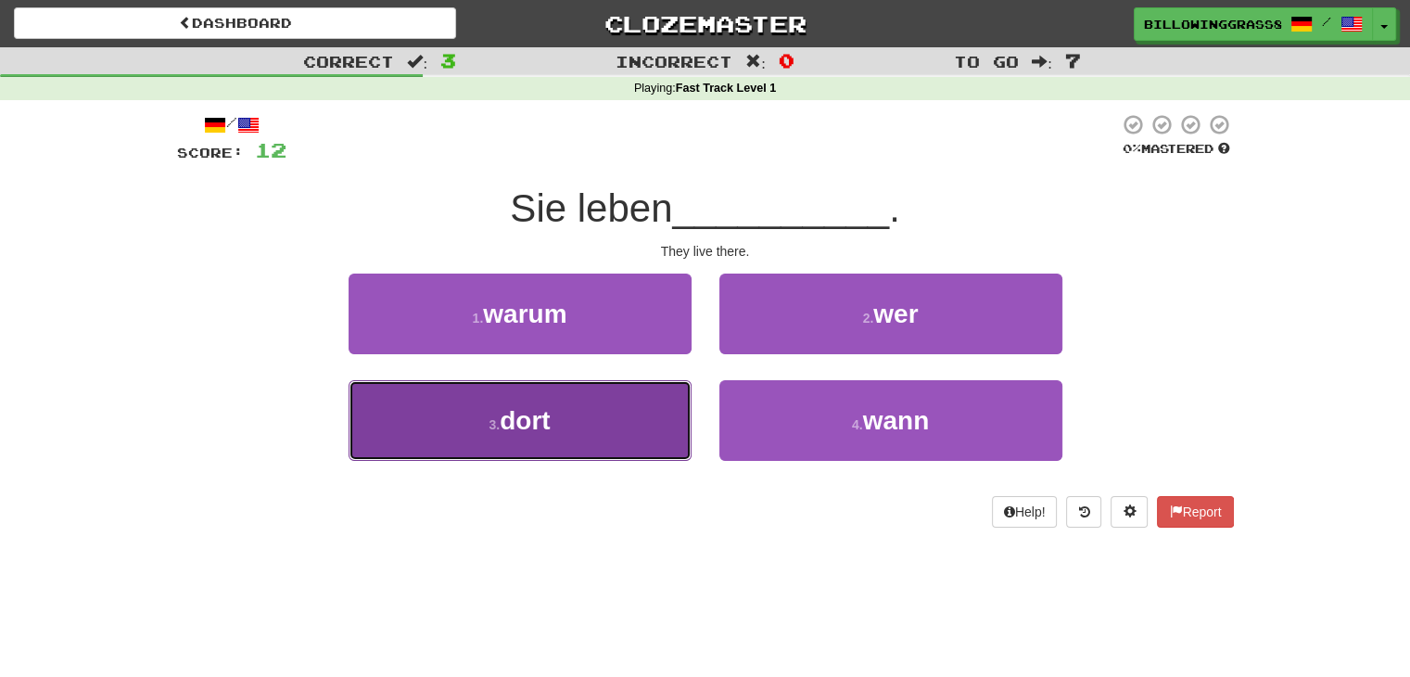
click at [603, 431] on button "3 . dort" at bounding box center [519, 420] width 343 height 81
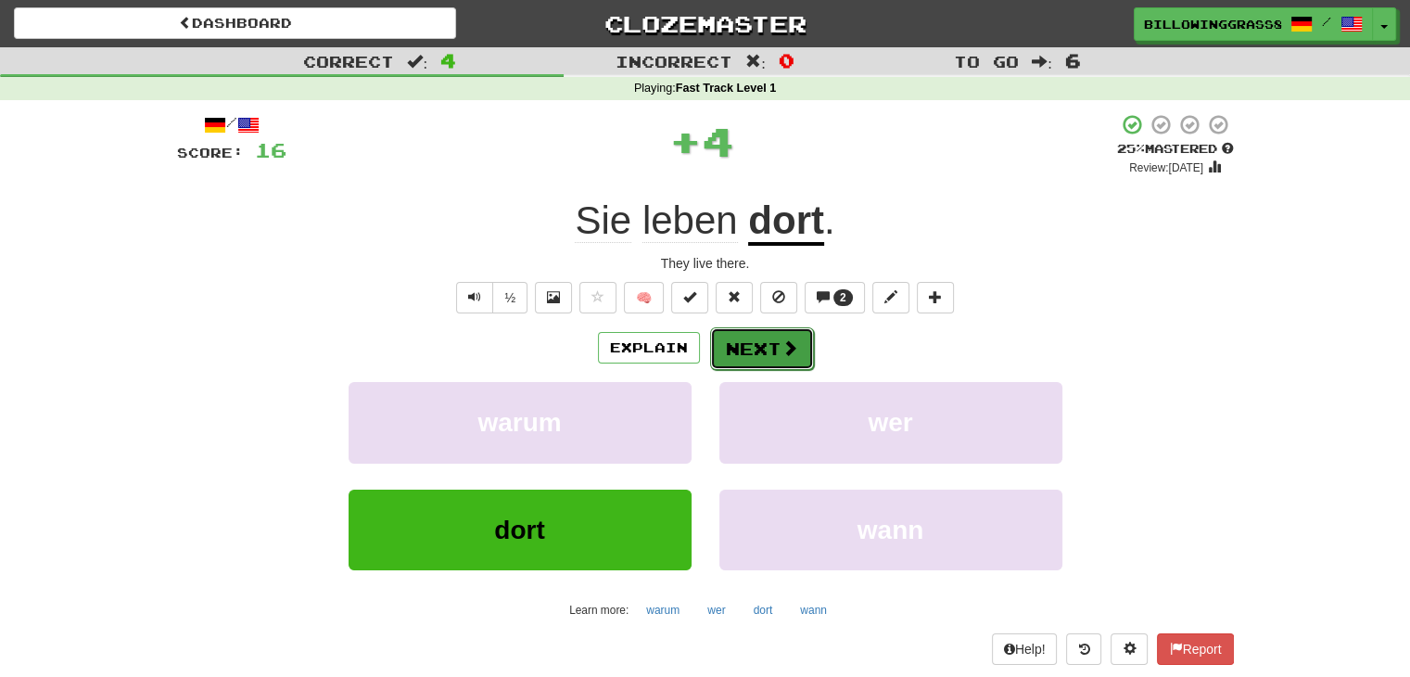
click at [757, 338] on button "Next" at bounding box center [762, 348] width 104 height 43
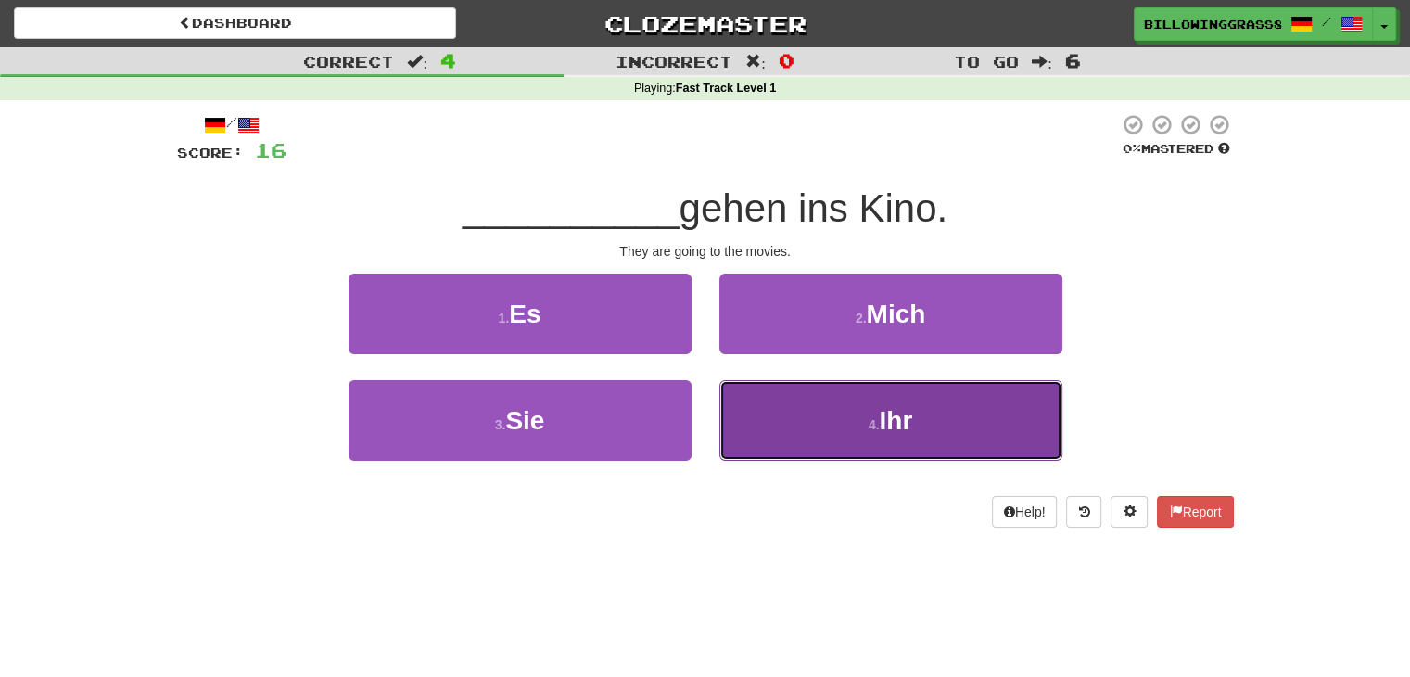
click at [805, 409] on button "4 . Ihr" at bounding box center [890, 420] width 343 height 81
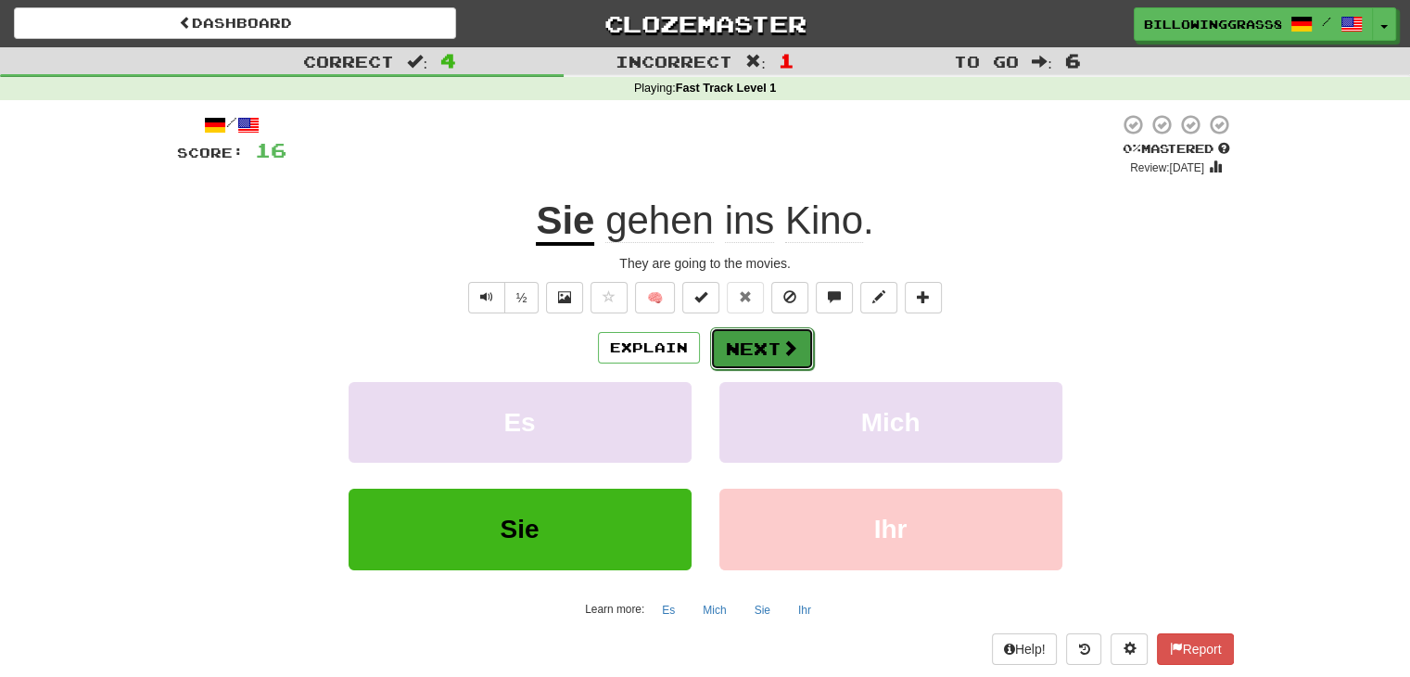
click at [765, 347] on button "Next" at bounding box center [762, 348] width 104 height 43
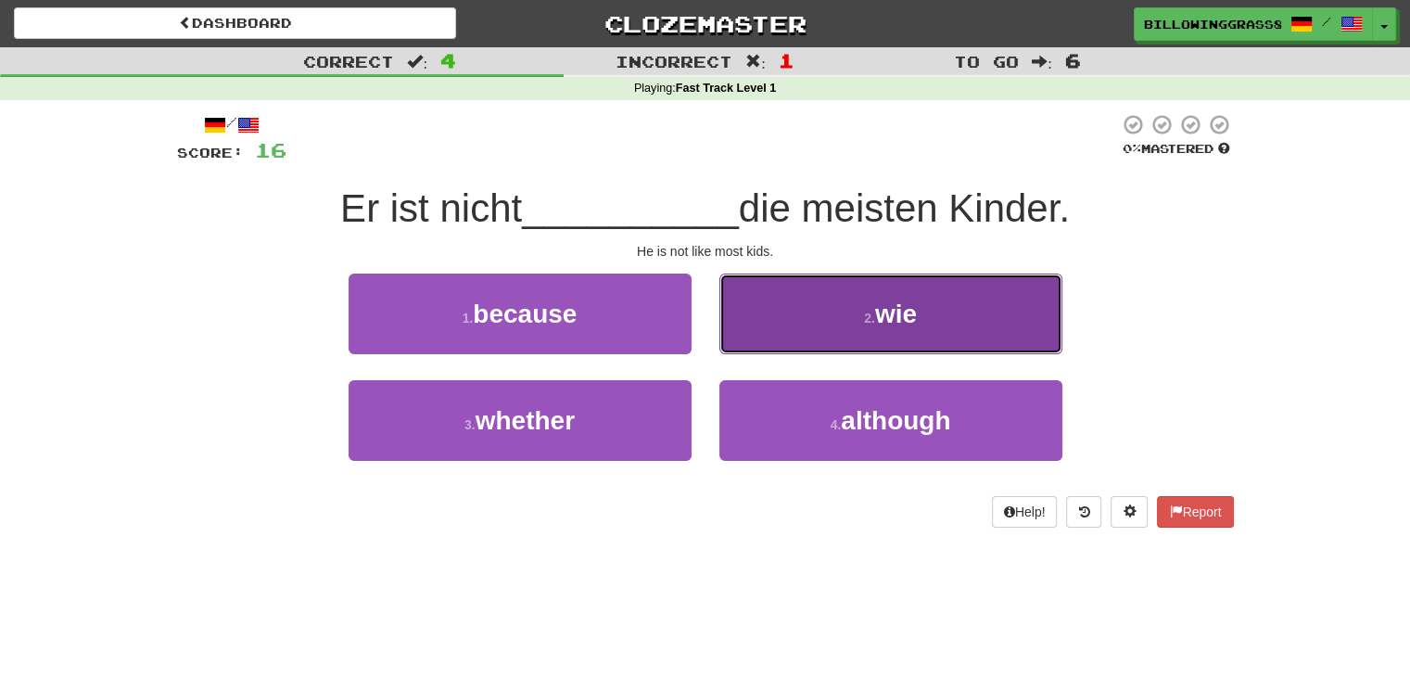
click at [758, 332] on button "2 . wie" at bounding box center [890, 313] width 343 height 81
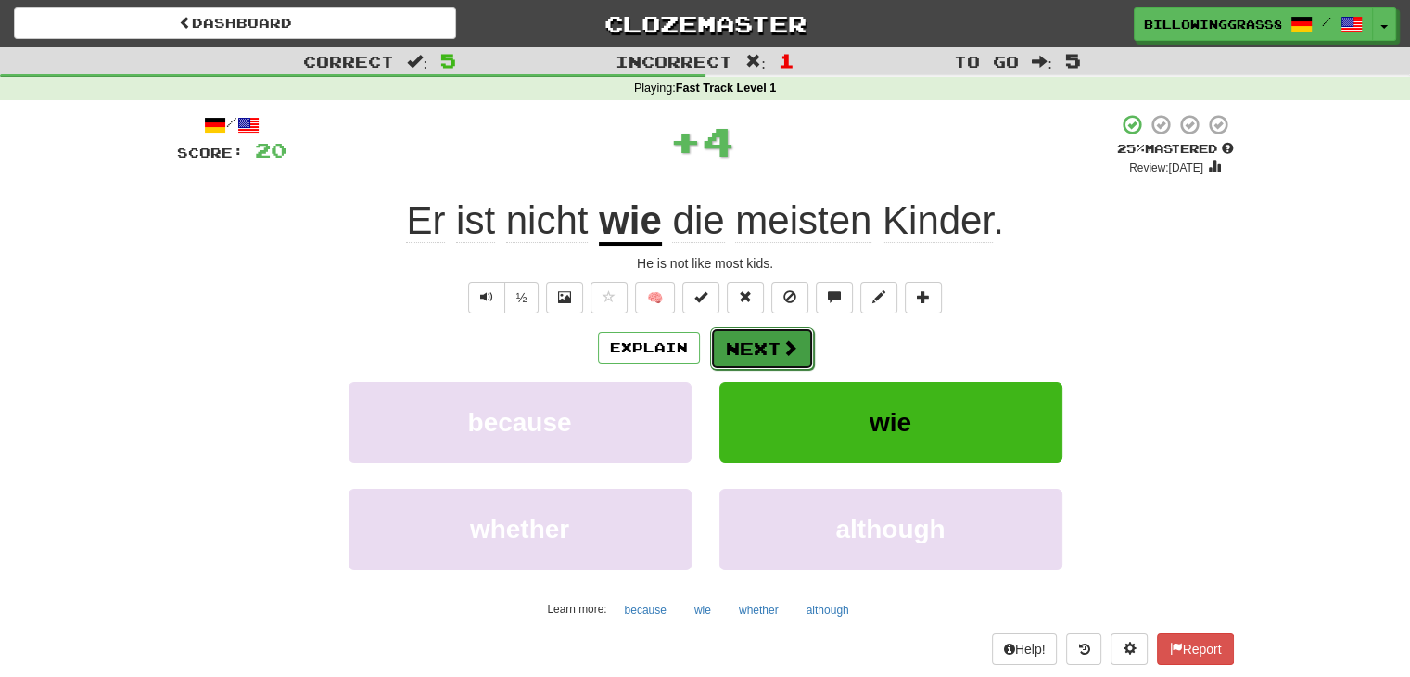
click at [760, 348] on body "Dashboard Clozemaster BillowingGrass8805 / Toggle Dropdown Dashboard Leaderboar…" at bounding box center [705, 674] width 1410 height 1348
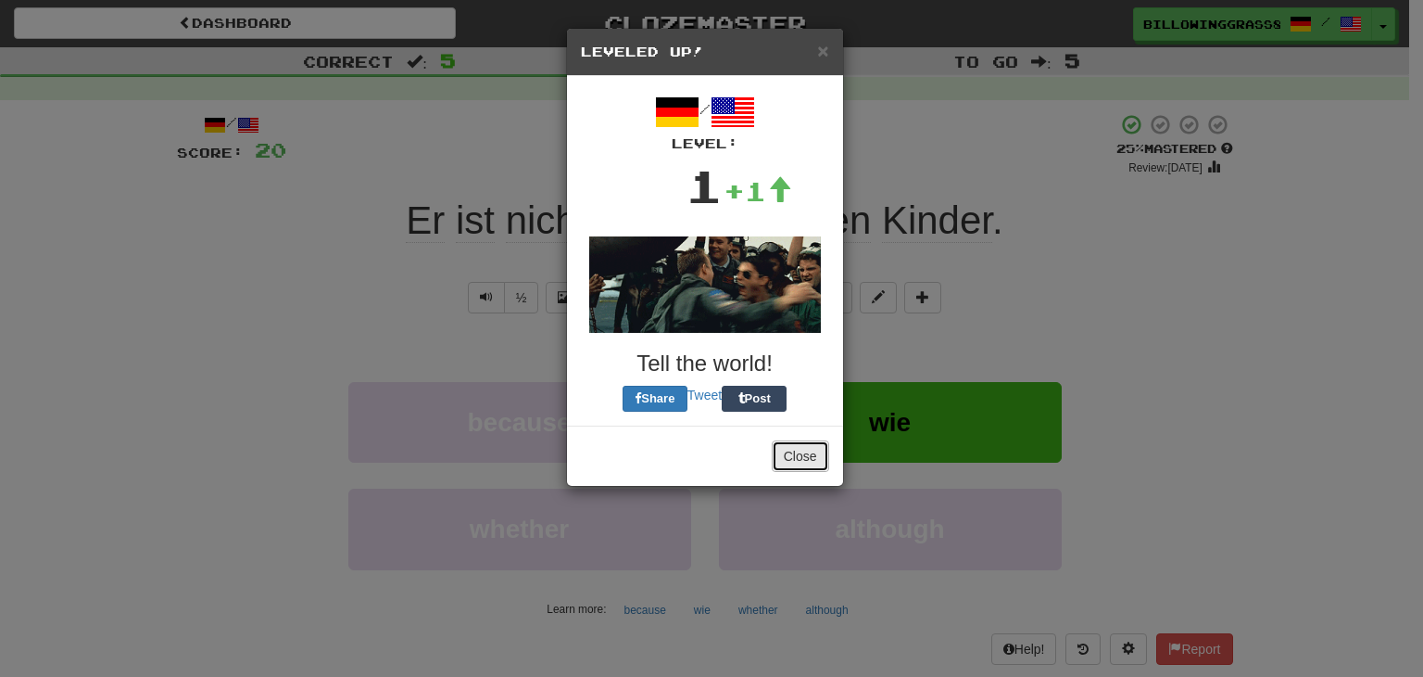
click at [800, 449] on button "Close" at bounding box center [800, 456] width 57 height 32
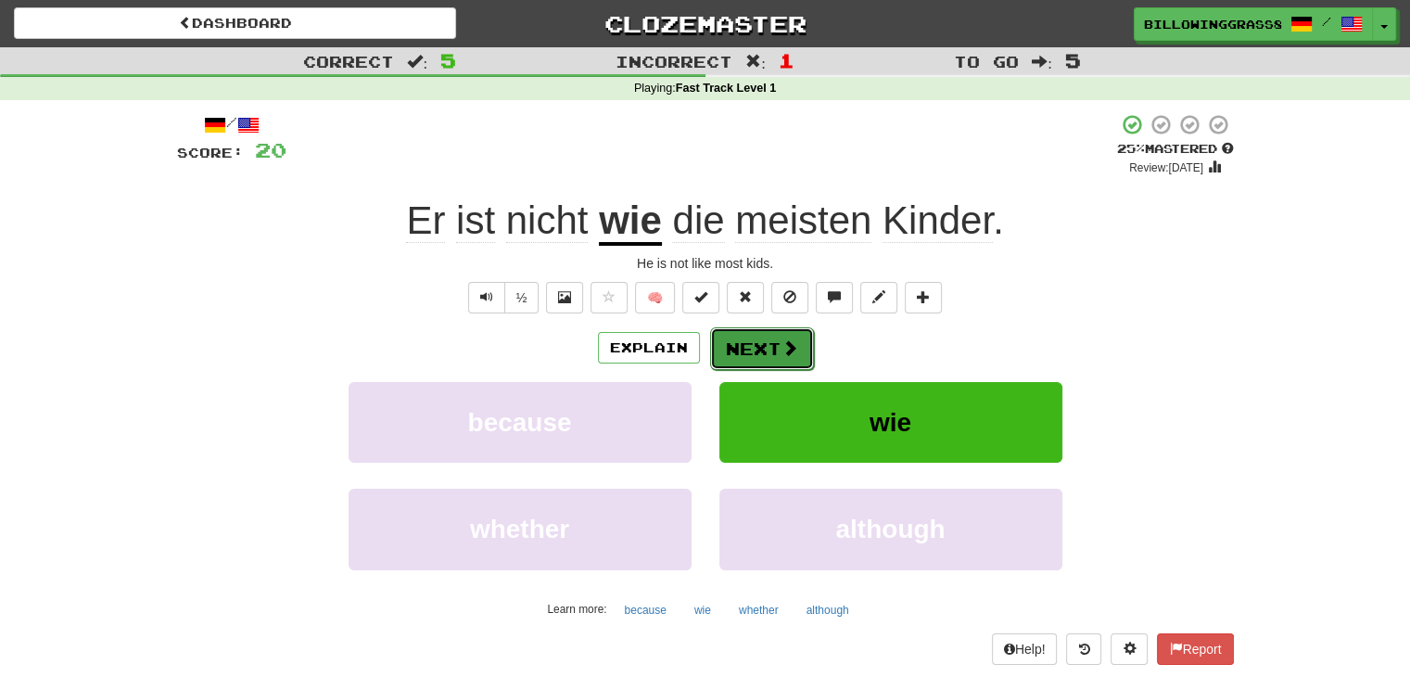
click at [765, 342] on button "Next" at bounding box center [762, 348] width 104 height 43
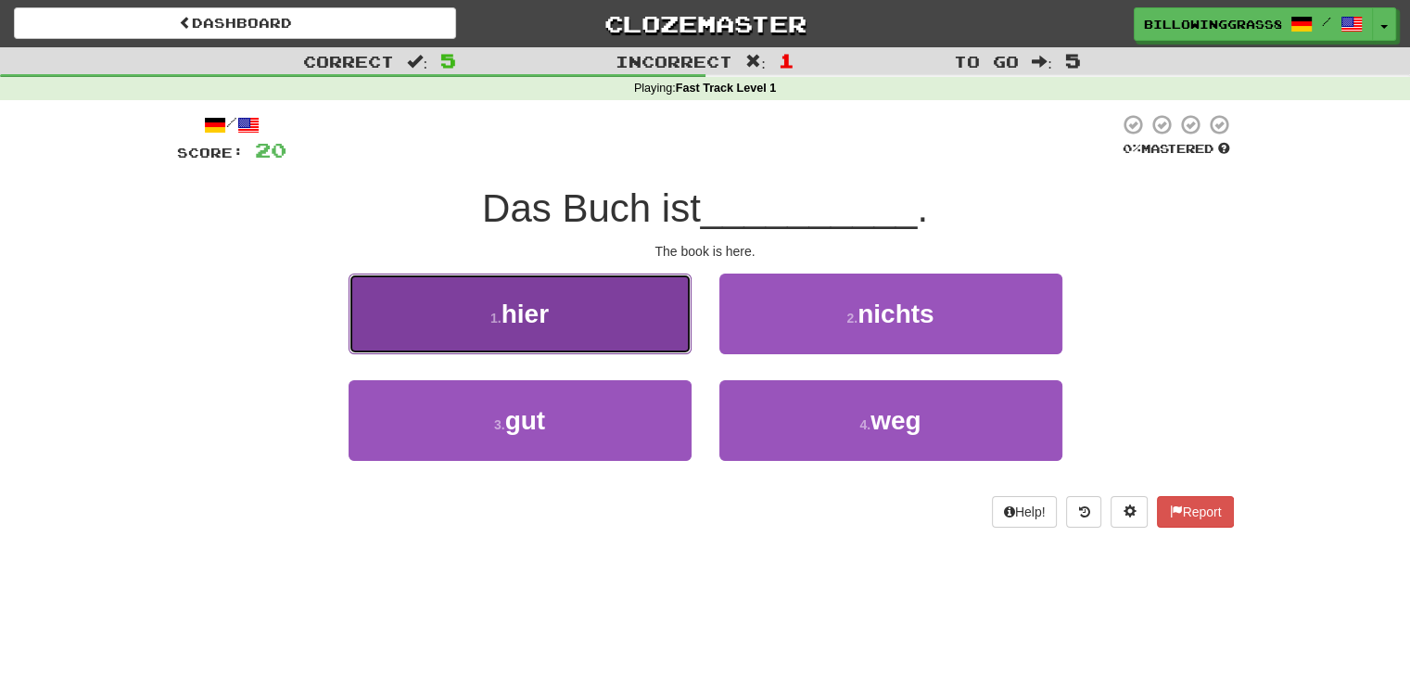
click at [599, 327] on button "1 . hier" at bounding box center [519, 313] width 343 height 81
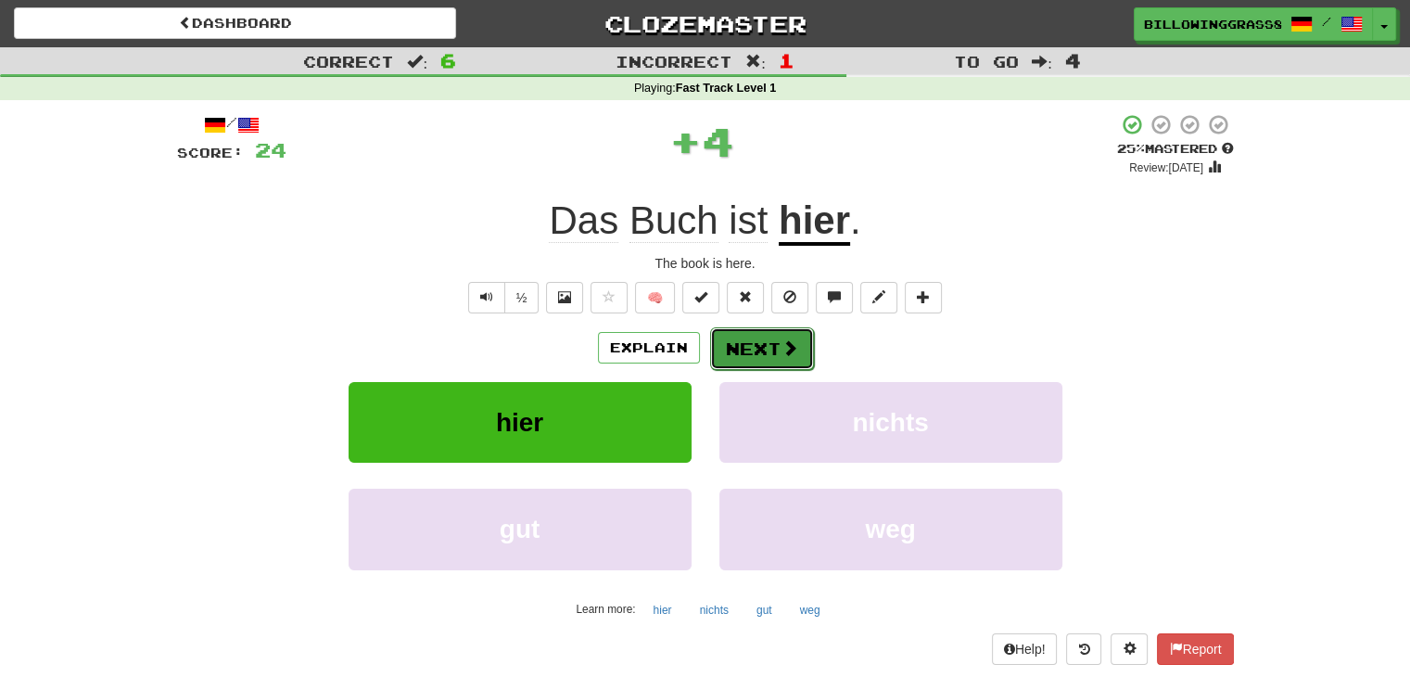
click at [750, 338] on button "Next" at bounding box center [762, 348] width 104 height 43
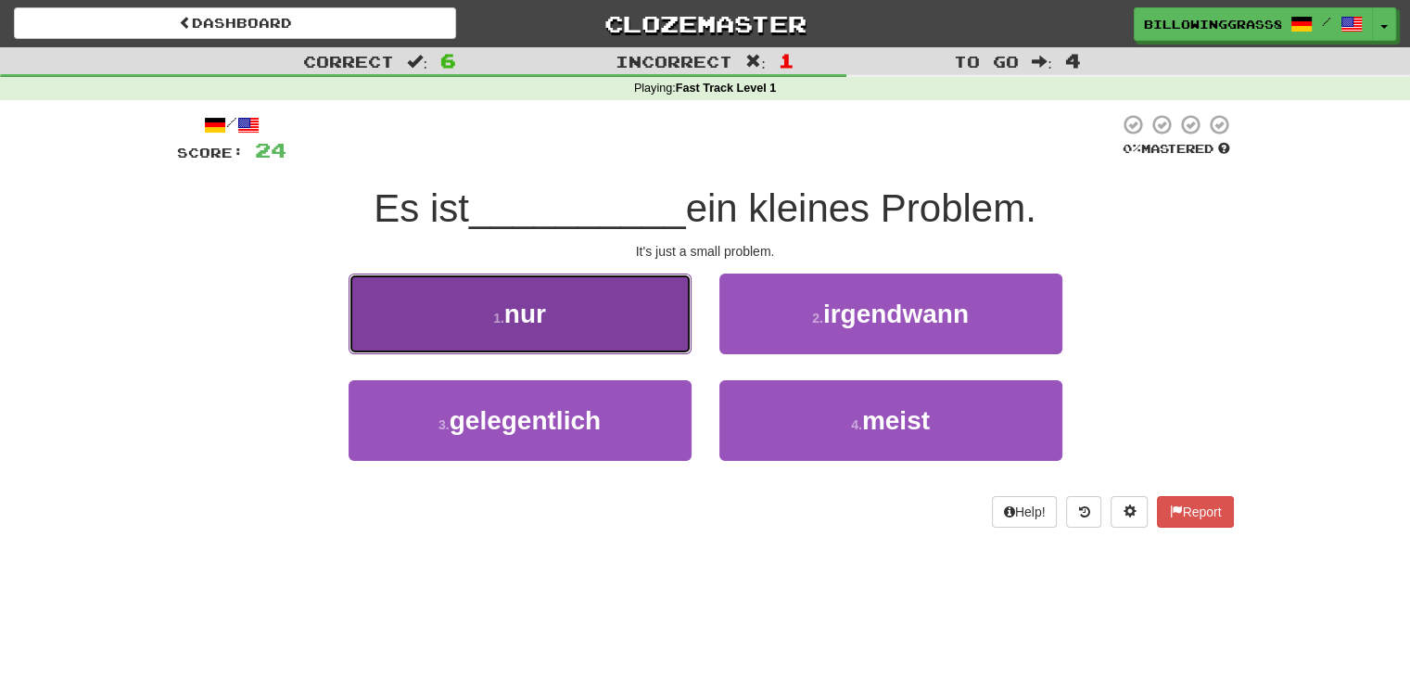
click at [654, 315] on button "1 . nur" at bounding box center [519, 313] width 343 height 81
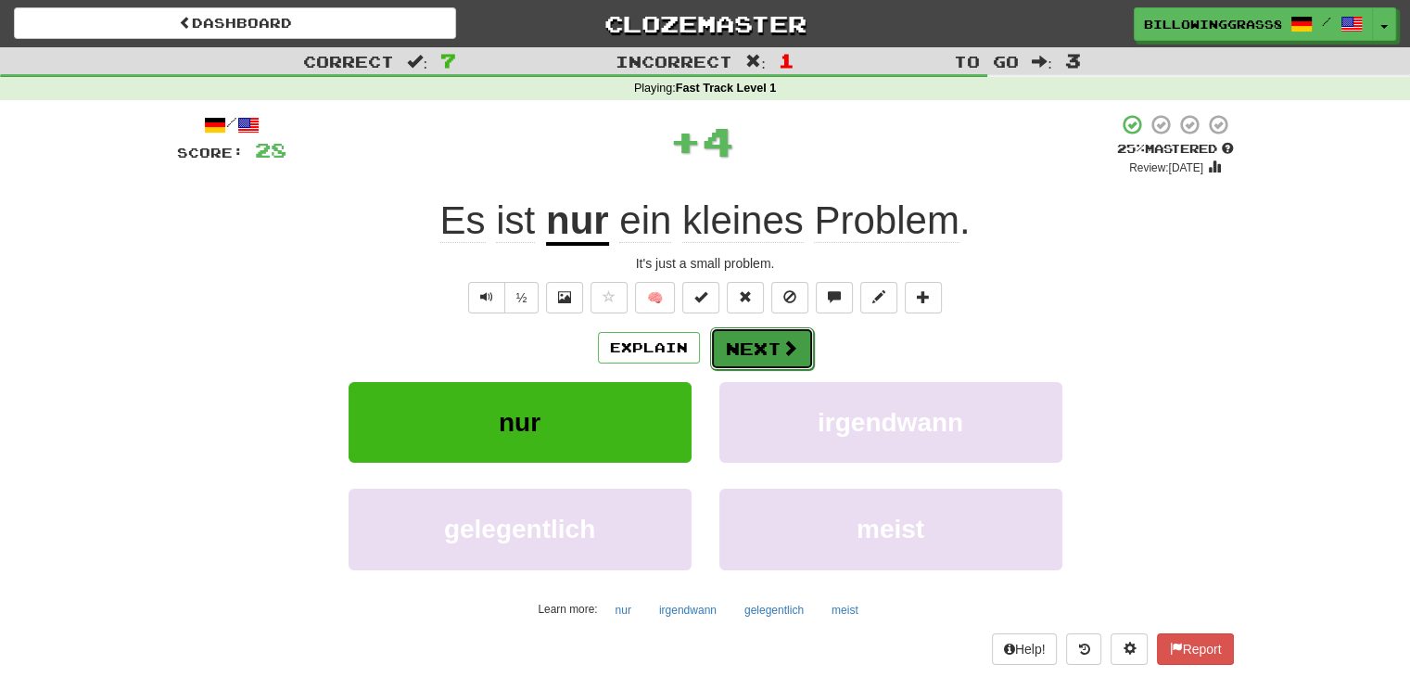
click at [727, 346] on button "Next" at bounding box center [762, 348] width 104 height 43
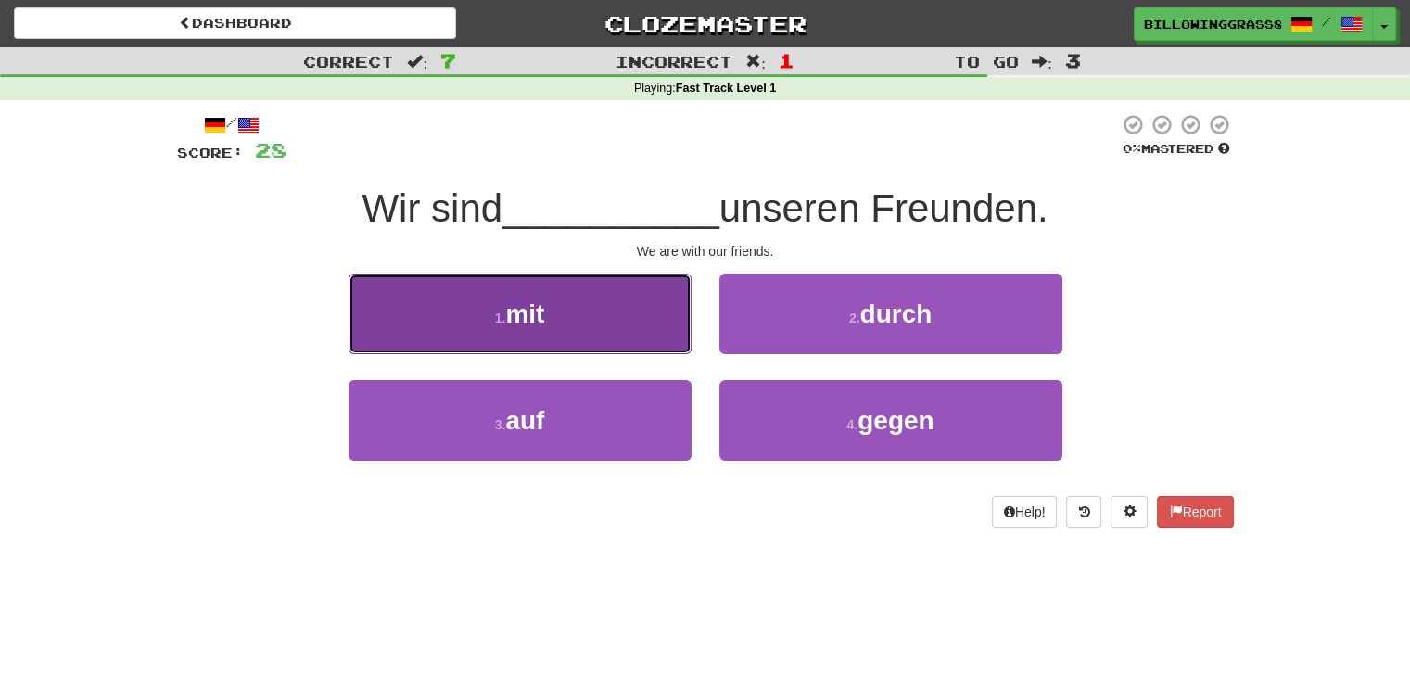
click at [634, 321] on button "1 . mit" at bounding box center [519, 313] width 343 height 81
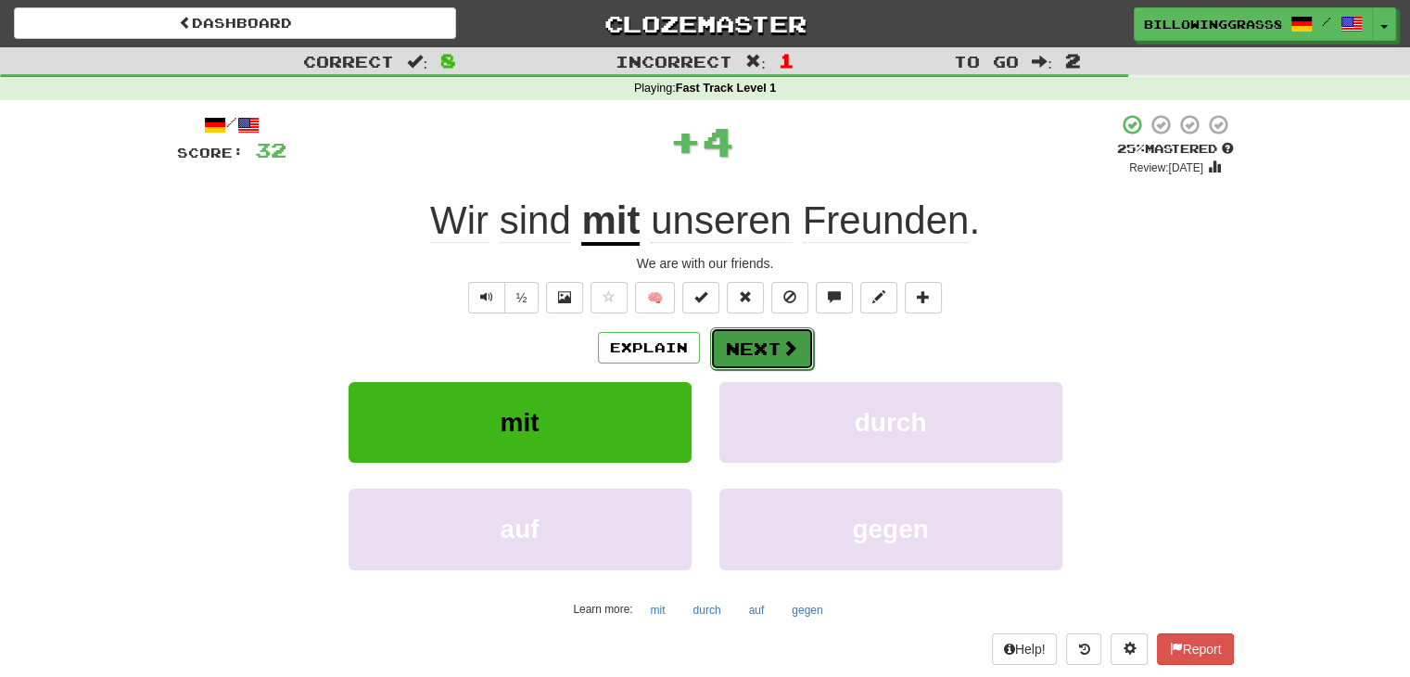
click at [760, 346] on button "Next" at bounding box center [762, 348] width 104 height 43
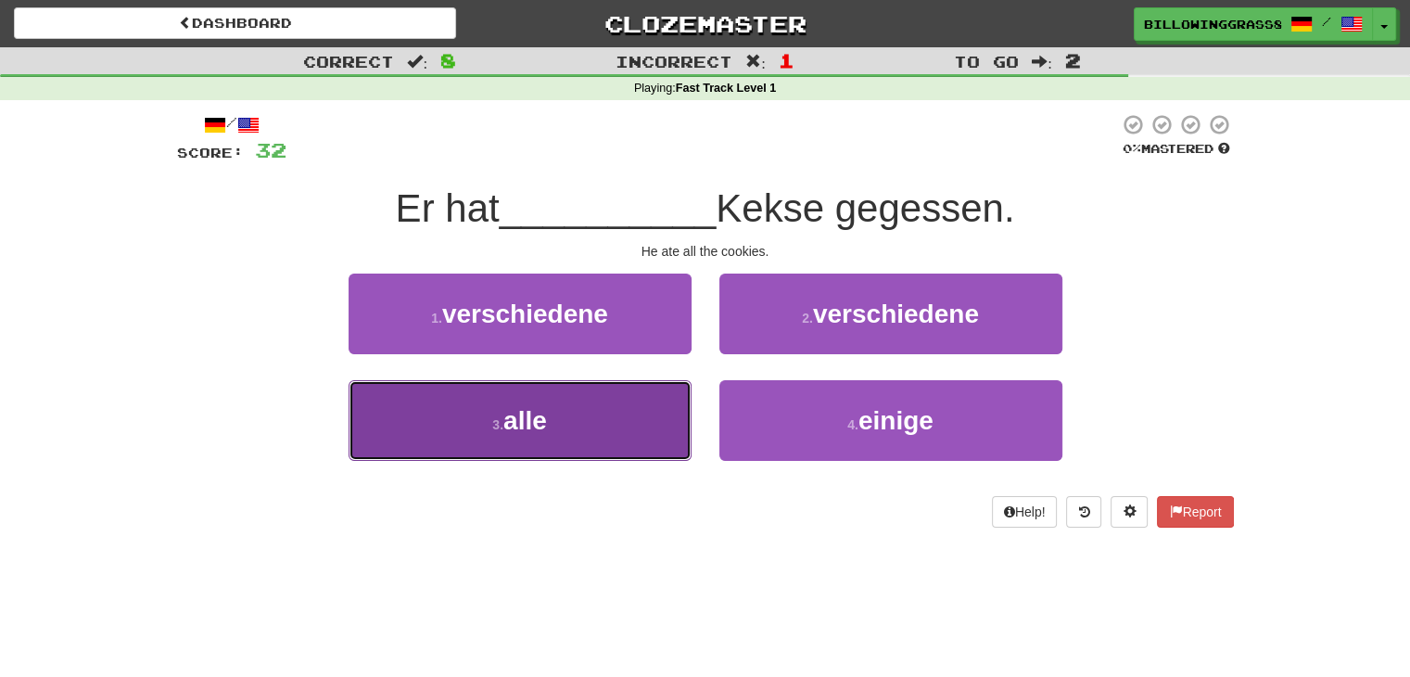
click at [661, 413] on button "3 . alle" at bounding box center [519, 420] width 343 height 81
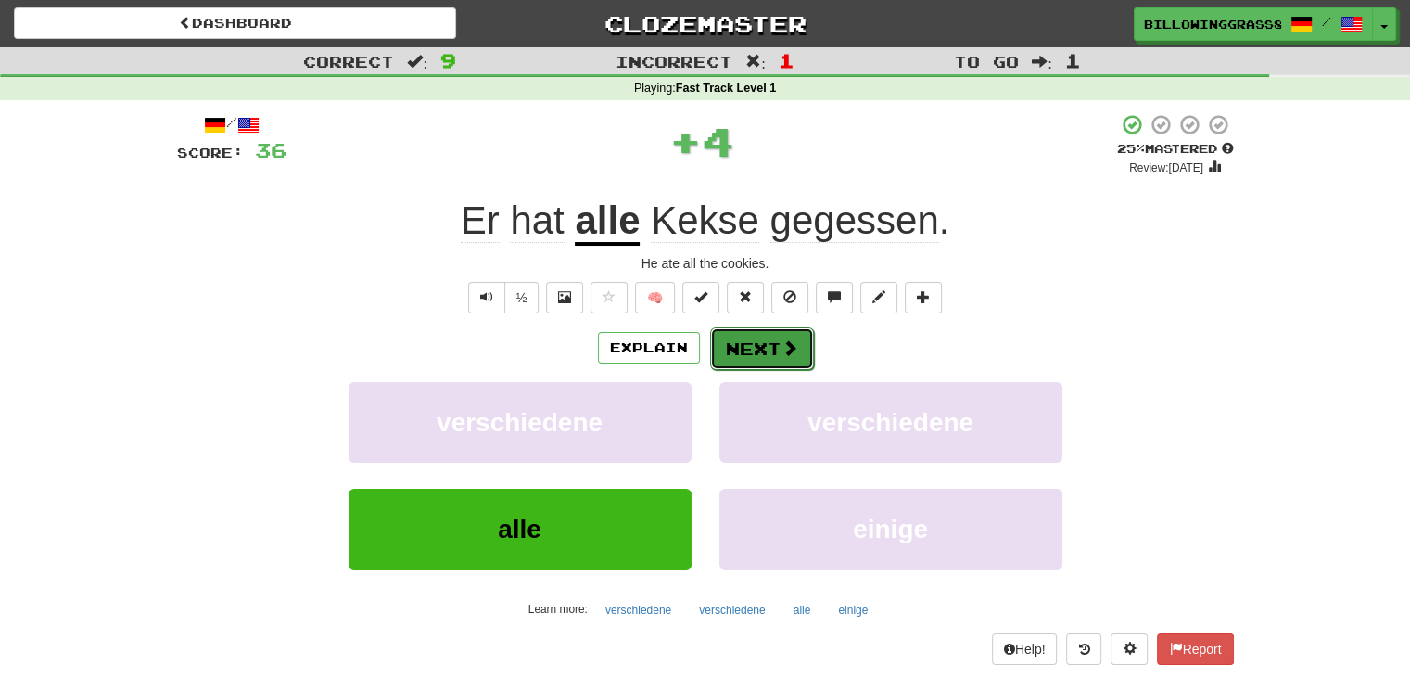
click at [764, 357] on button "Next" at bounding box center [762, 348] width 104 height 43
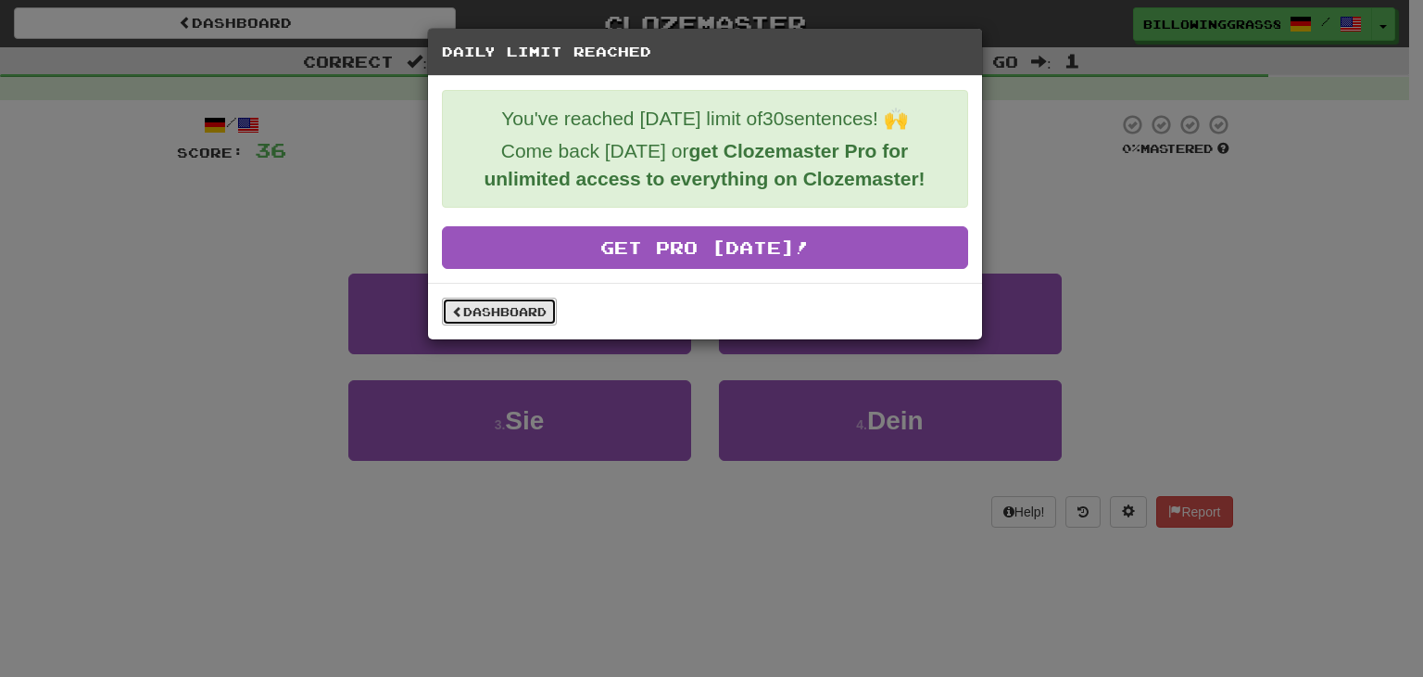
click at [529, 305] on link "Dashboard" at bounding box center [499, 311] width 115 height 28
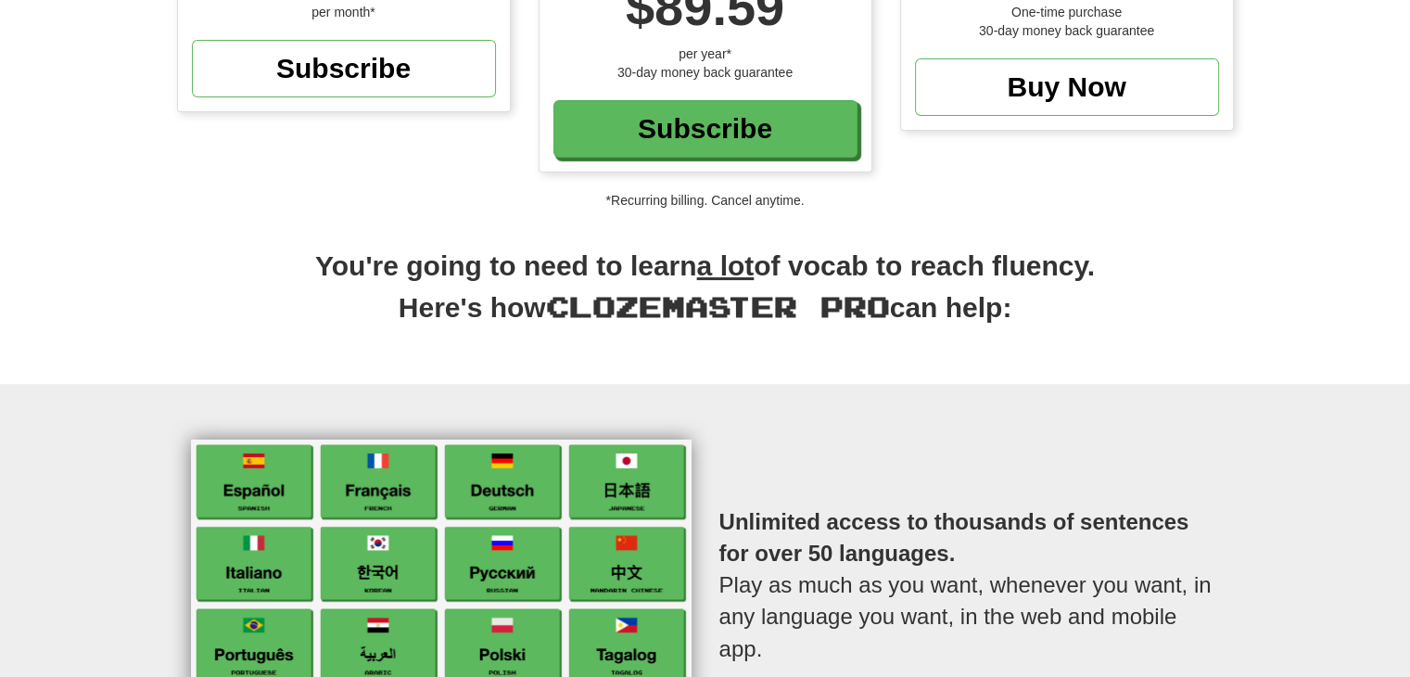
scroll to position [351, 0]
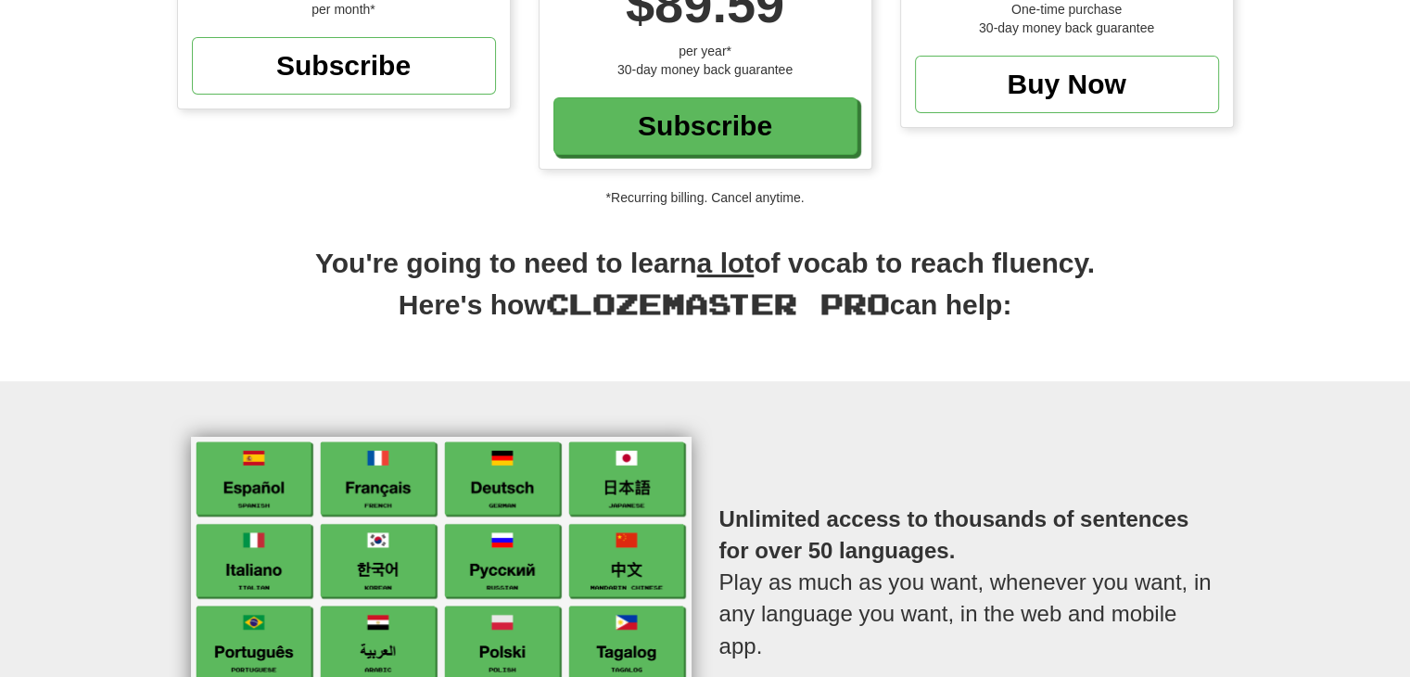
click at [523, 480] on img at bounding box center [441, 586] width 500 height 301
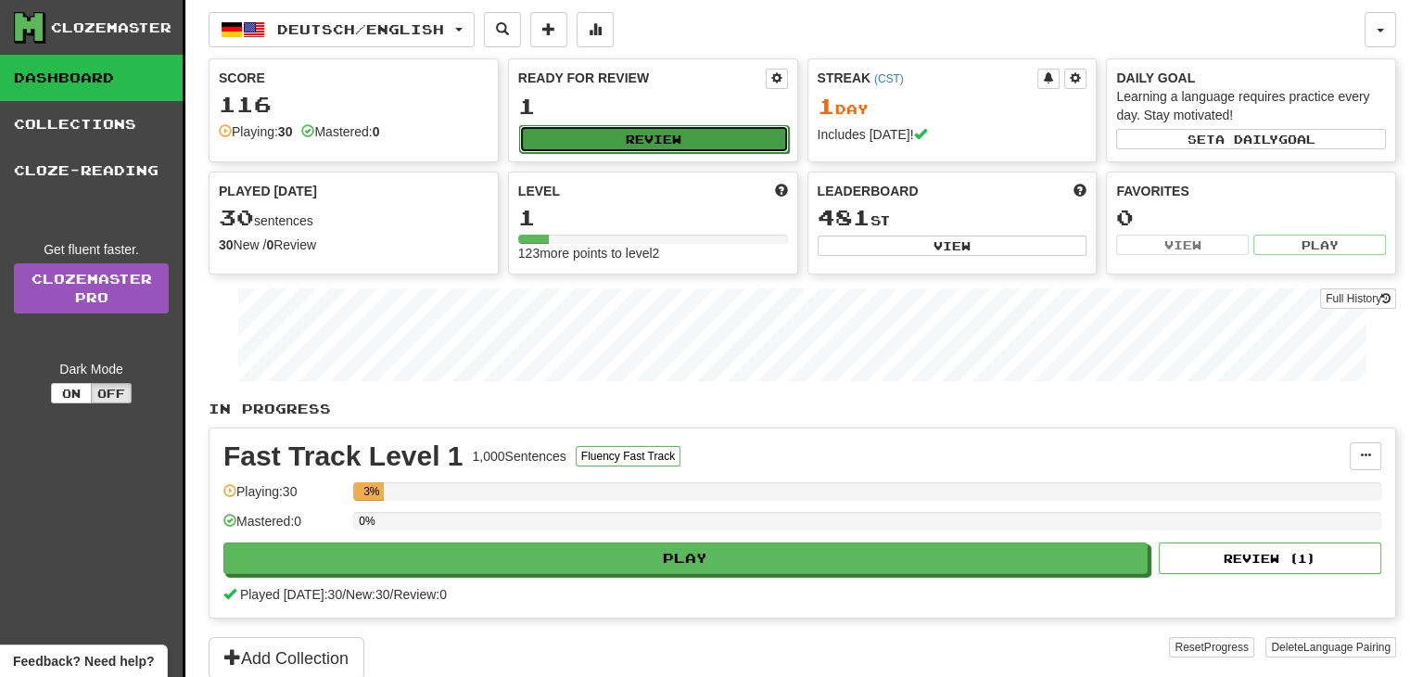
click at [686, 133] on button "Review" at bounding box center [654, 139] width 270 height 28
select select "**"
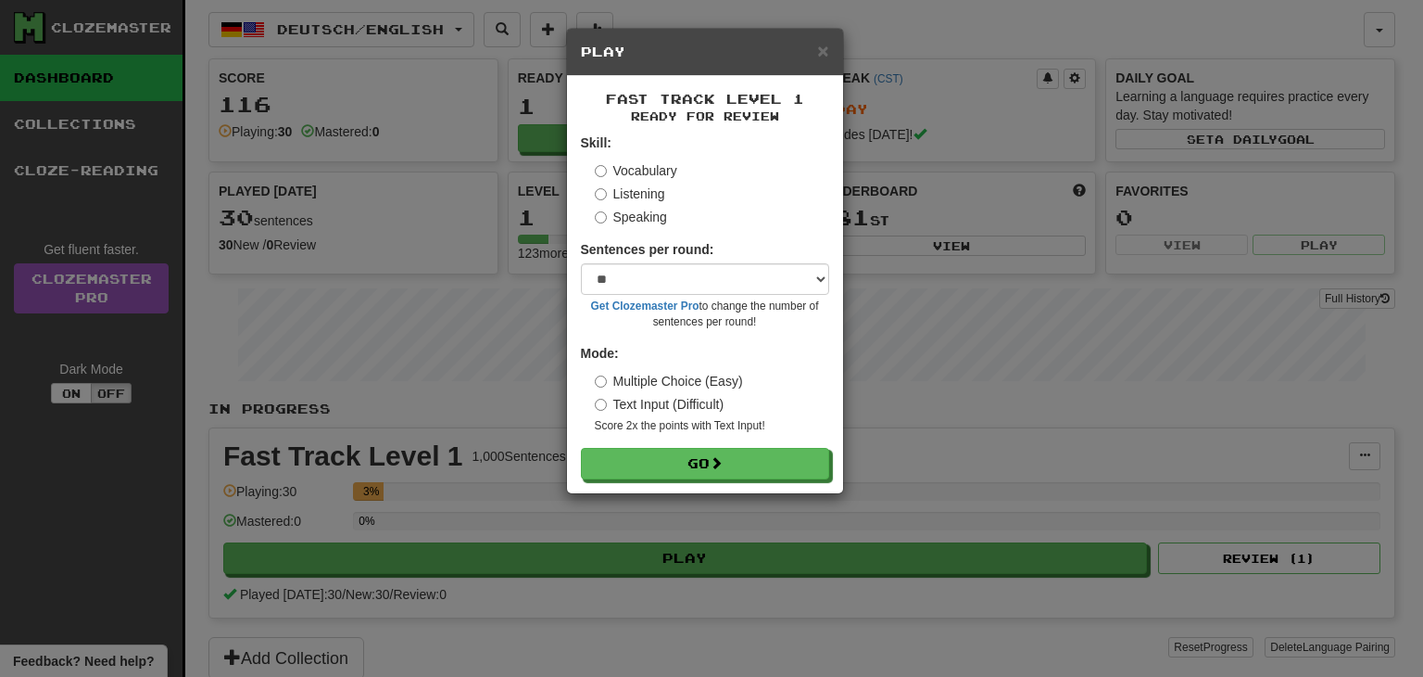
click at [689, 398] on label "Text Input (Difficult)" at bounding box center [660, 404] width 130 height 19
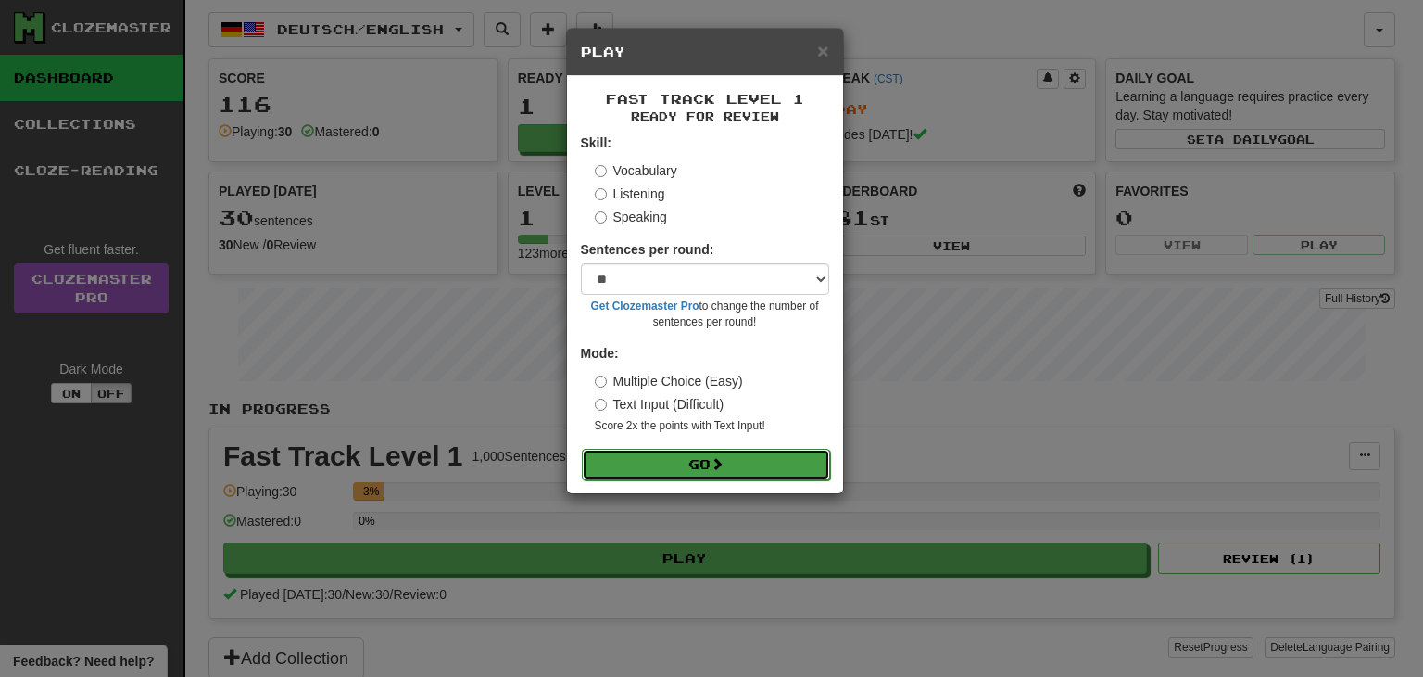
click at [694, 460] on button "Go" at bounding box center [706, 465] width 248 height 32
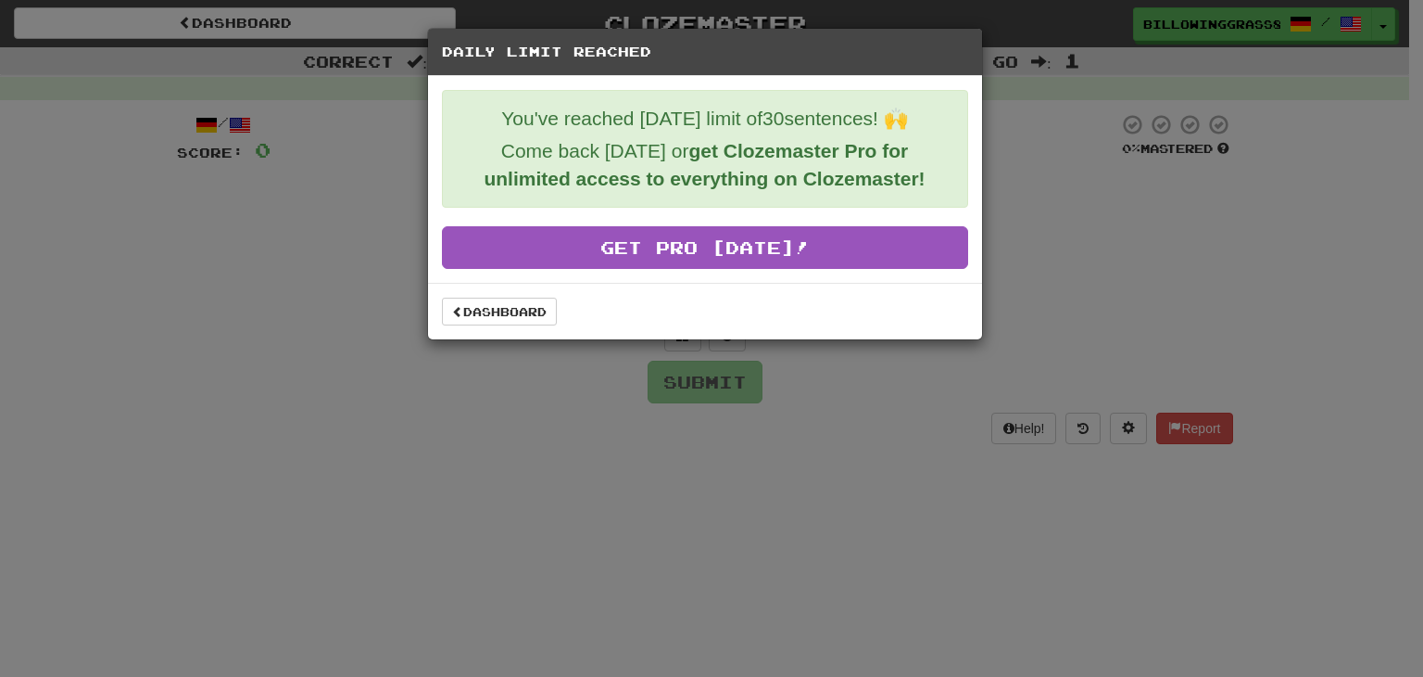
click at [1027, 158] on div "Daily Limit Reached You've reached today's limit of 30 sentences! 🙌 Come back t…" at bounding box center [711, 338] width 1423 height 677
click at [512, 310] on link "Dashboard" at bounding box center [499, 311] width 115 height 28
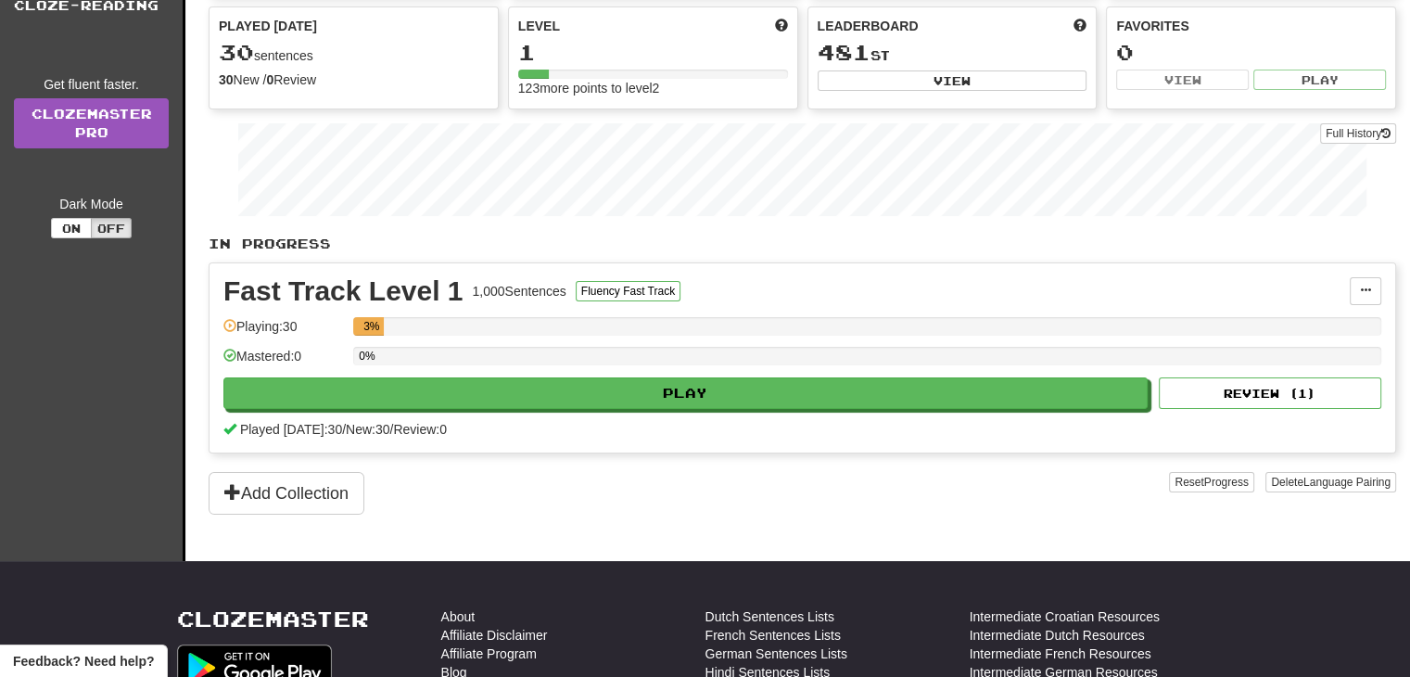
scroll to position [172, 0]
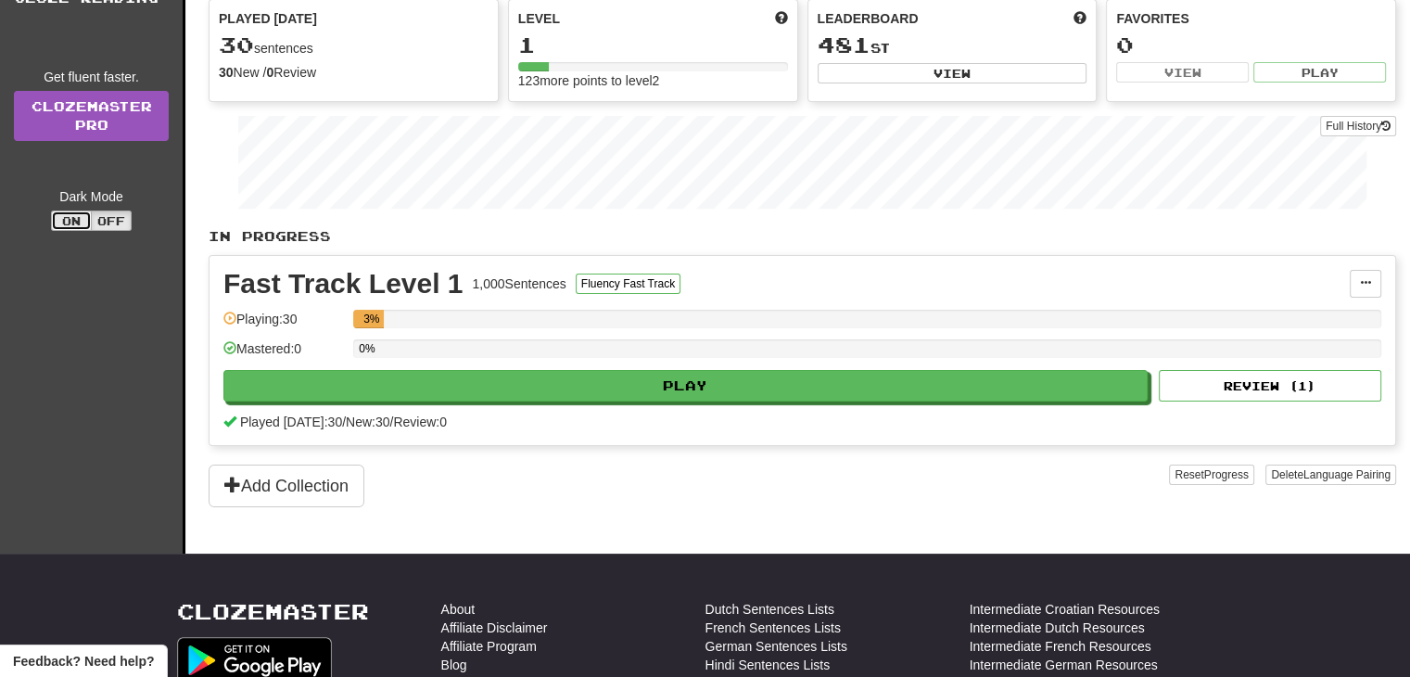
click at [85, 219] on button "On" at bounding box center [71, 220] width 41 height 20
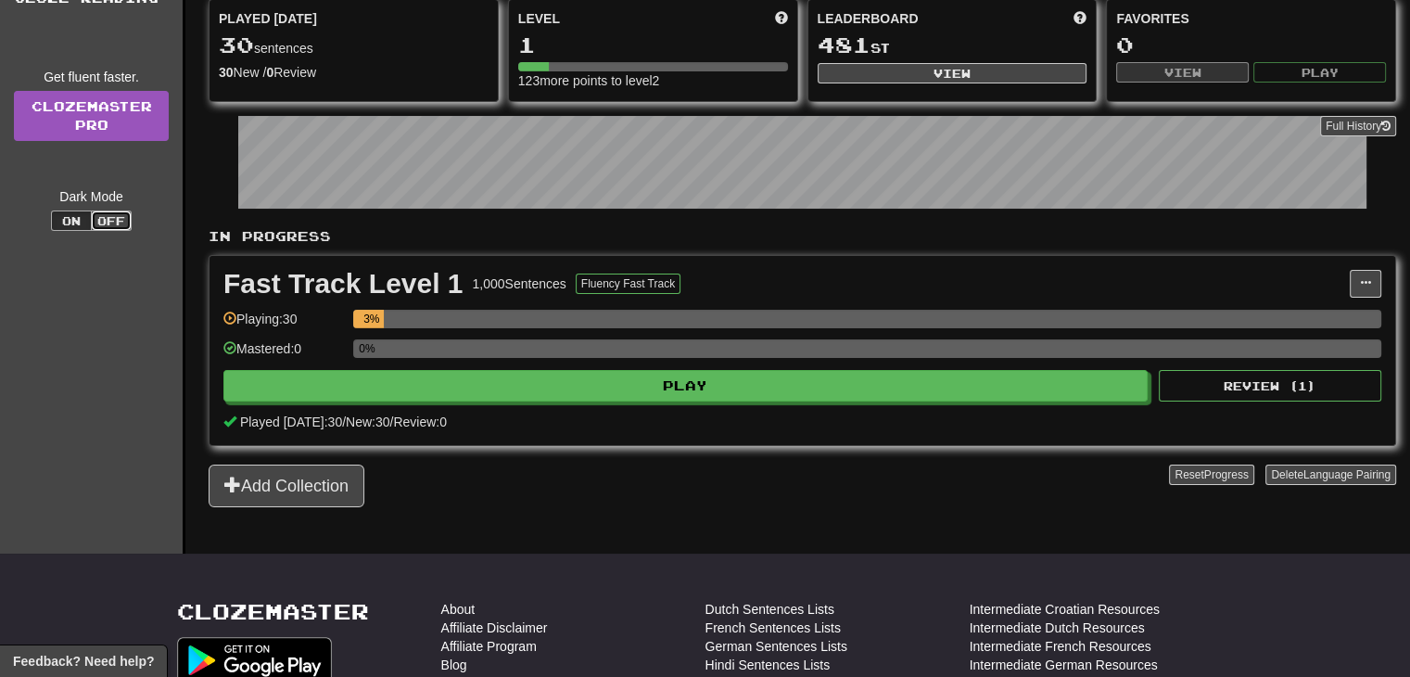
click at [108, 221] on button "Off" at bounding box center [111, 220] width 41 height 20
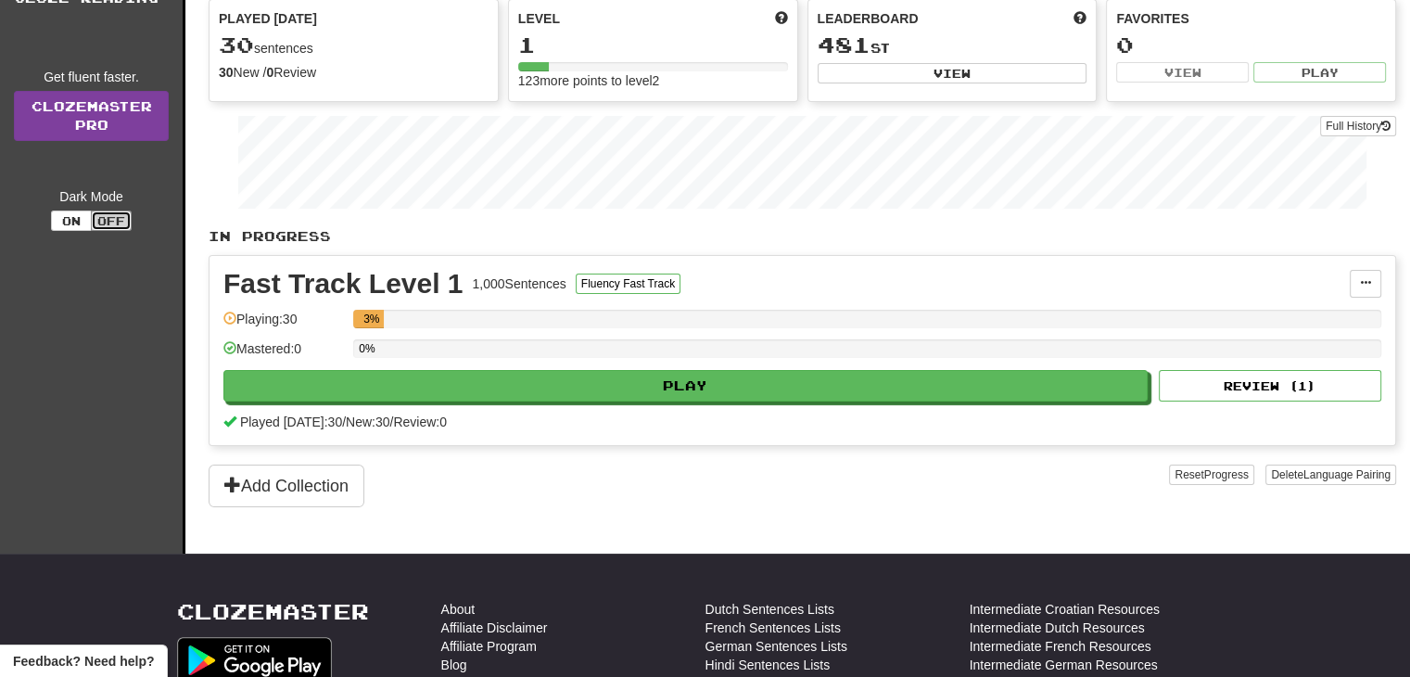
scroll to position [0, 0]
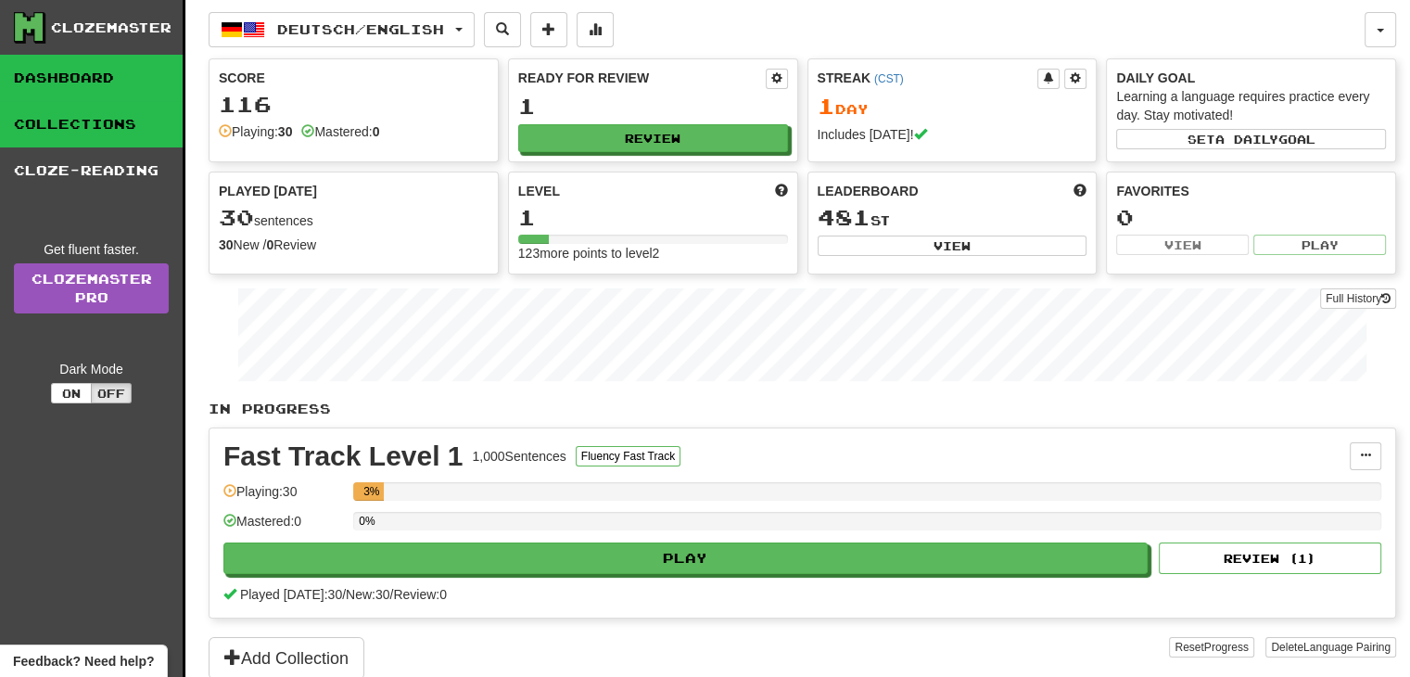
click at [83, 120] on link "Collections" at bounding box center [91, 124] width 183 height 46
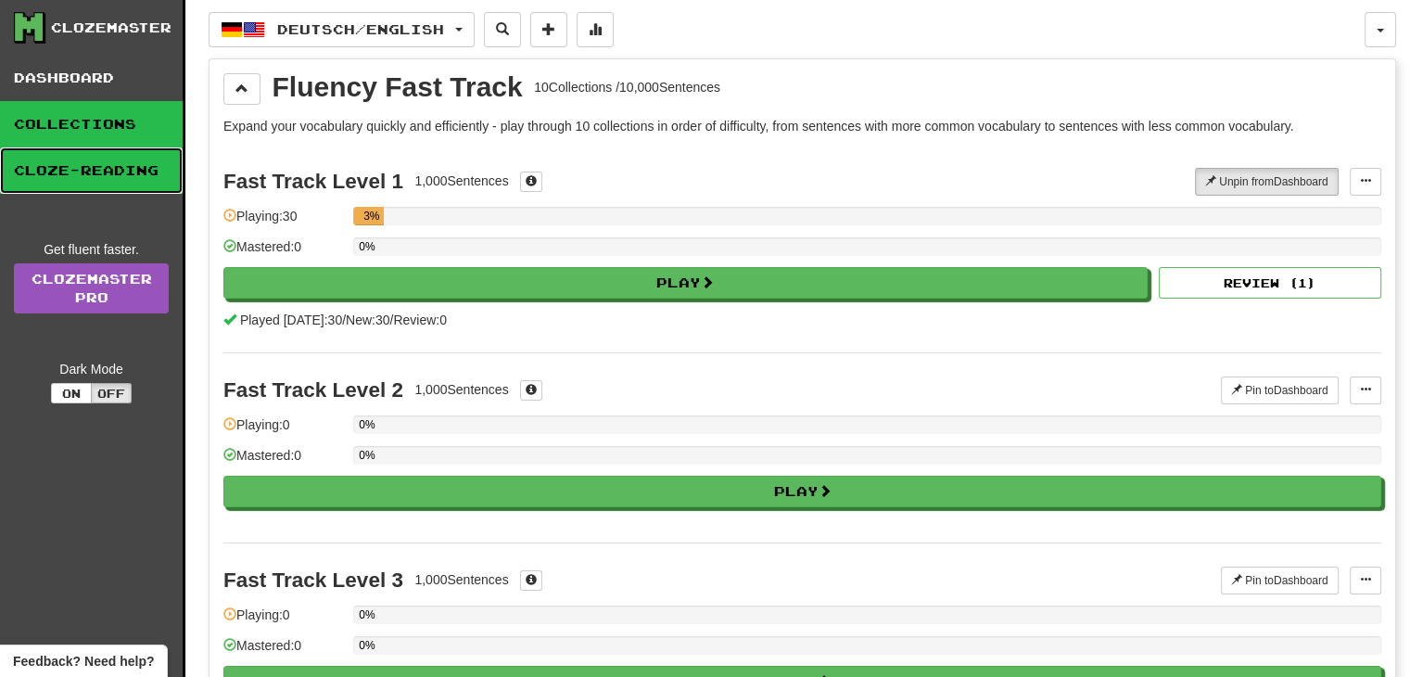
click at [84, 169] on link "Cloze-Reading" at bounding box center [91, 170] width 183 height 46
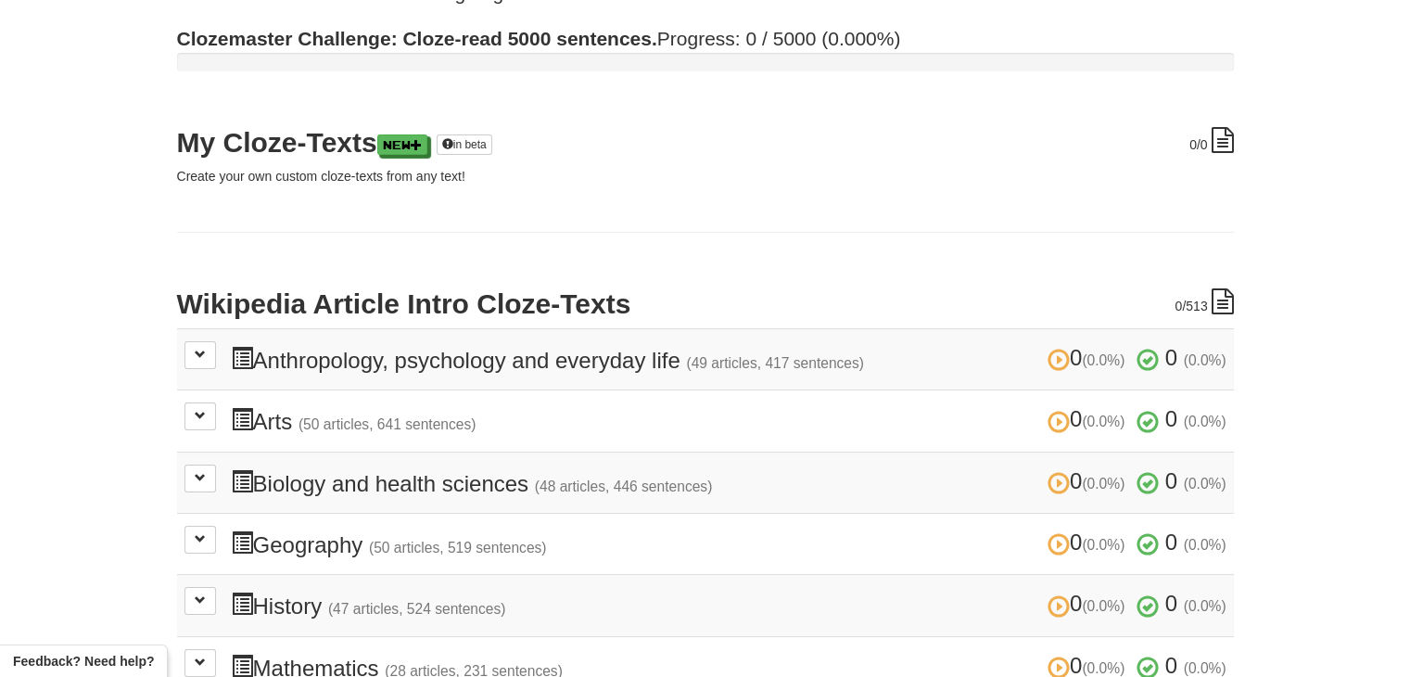
scroll to position [161, 0]
click at [623, 485] on small "(48 articles, 446 sentences)" at bounding box center [624, 484] width 178 height 16
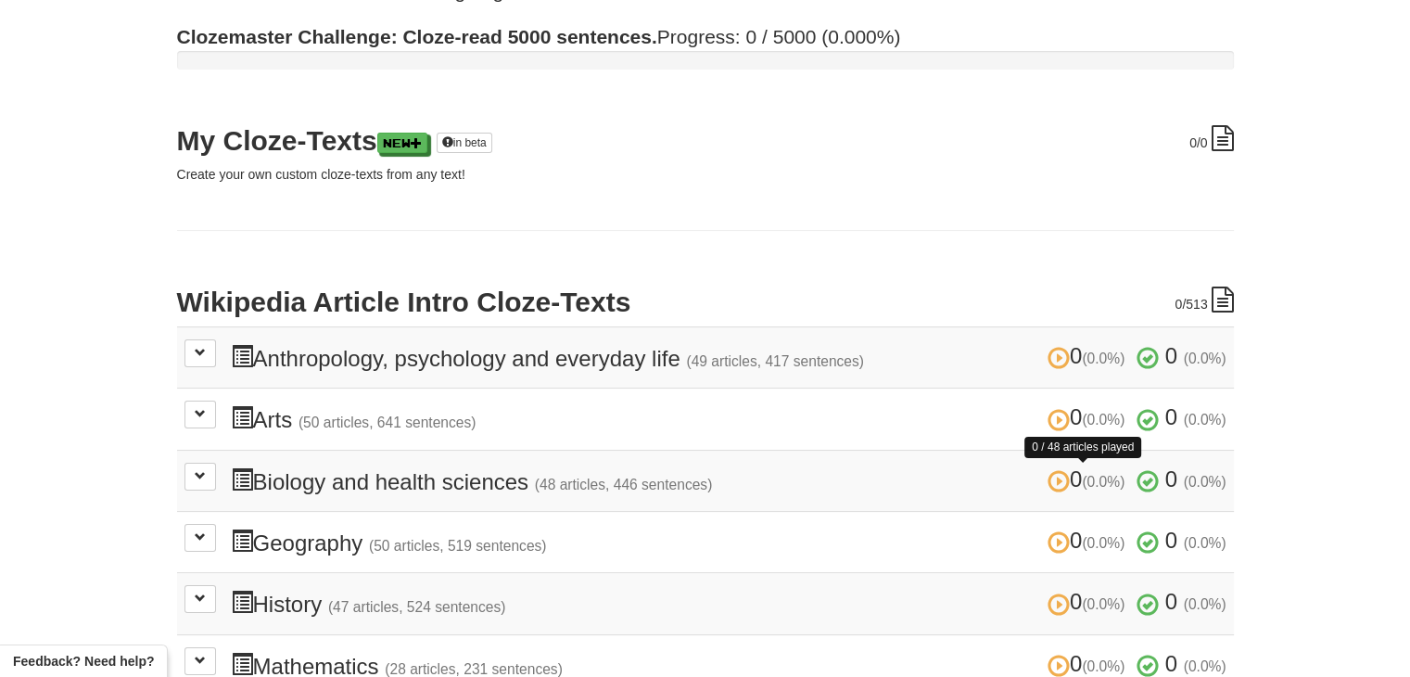
click at [1047, 473] on span at bounding box center [1058, 481] width 22 height 22
click at [189, 475] on button at bounding box center [200, 476] width 32 height 28
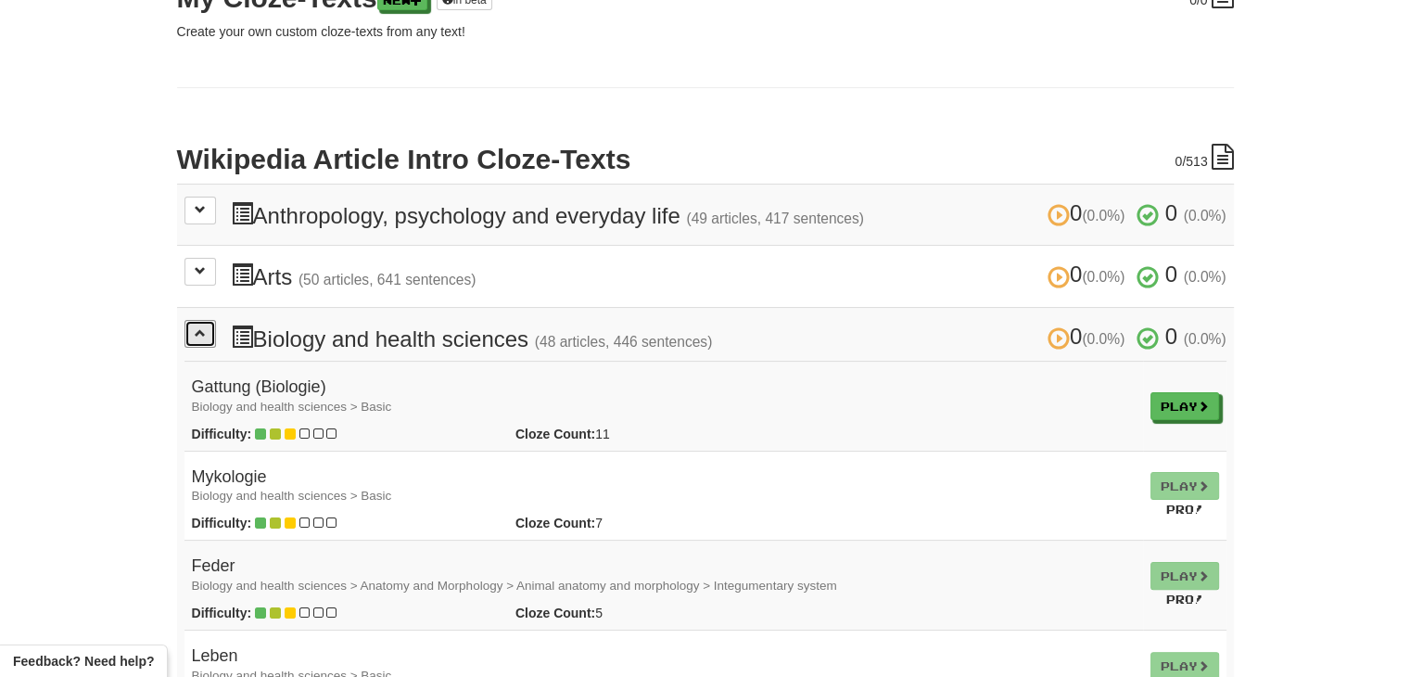
scroll to position [308, 0]
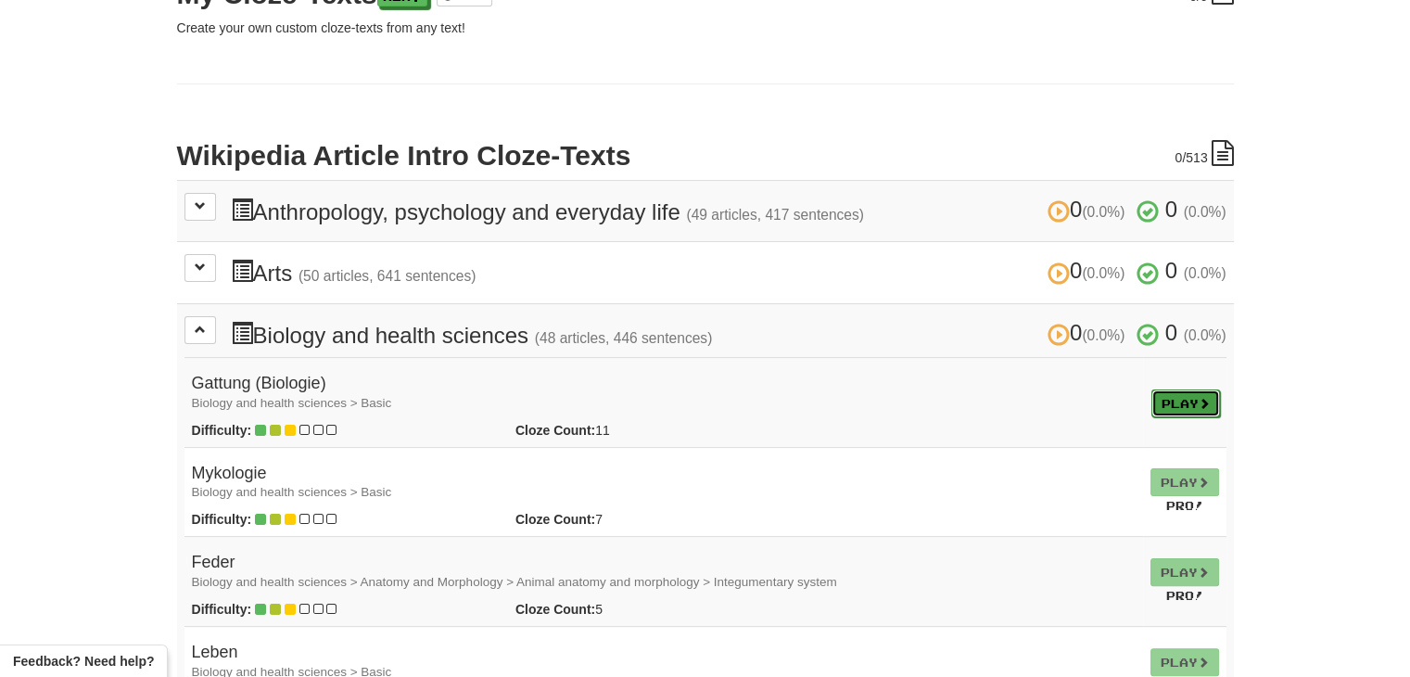
click at [1198, 399] on span at bounding box center [1203, 403] width 11 height 11
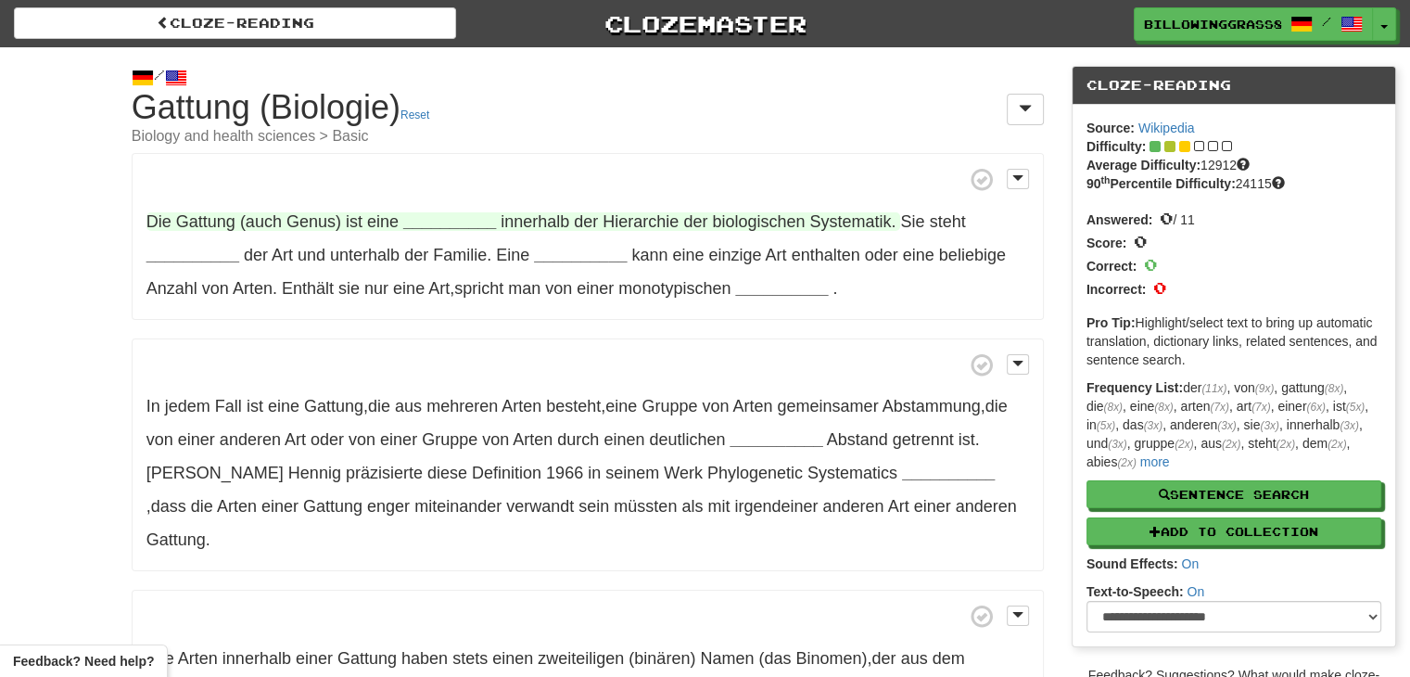
click at [426, 212] on strong "__________" at bounding box center [449, 221] width 93 height 19
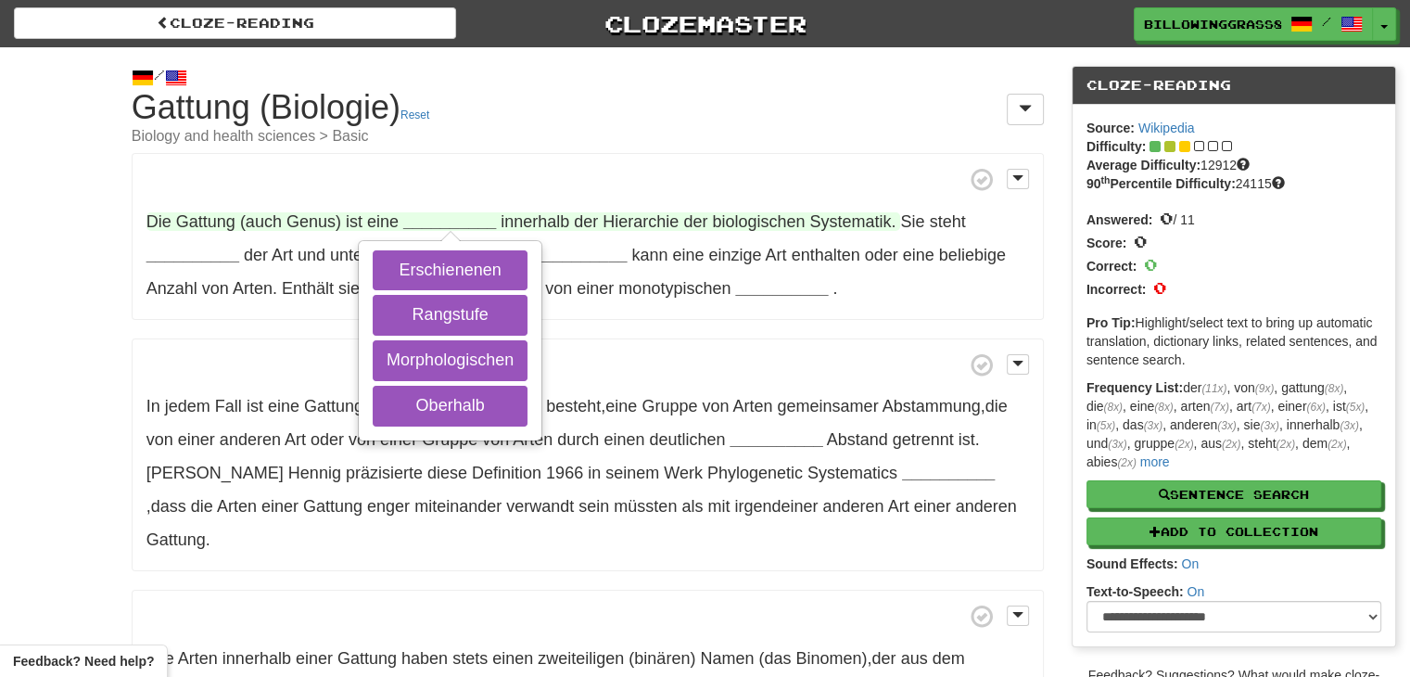
click at [426, 212] on strong "__________" at bounding box center [449, 221] width 93 height 19
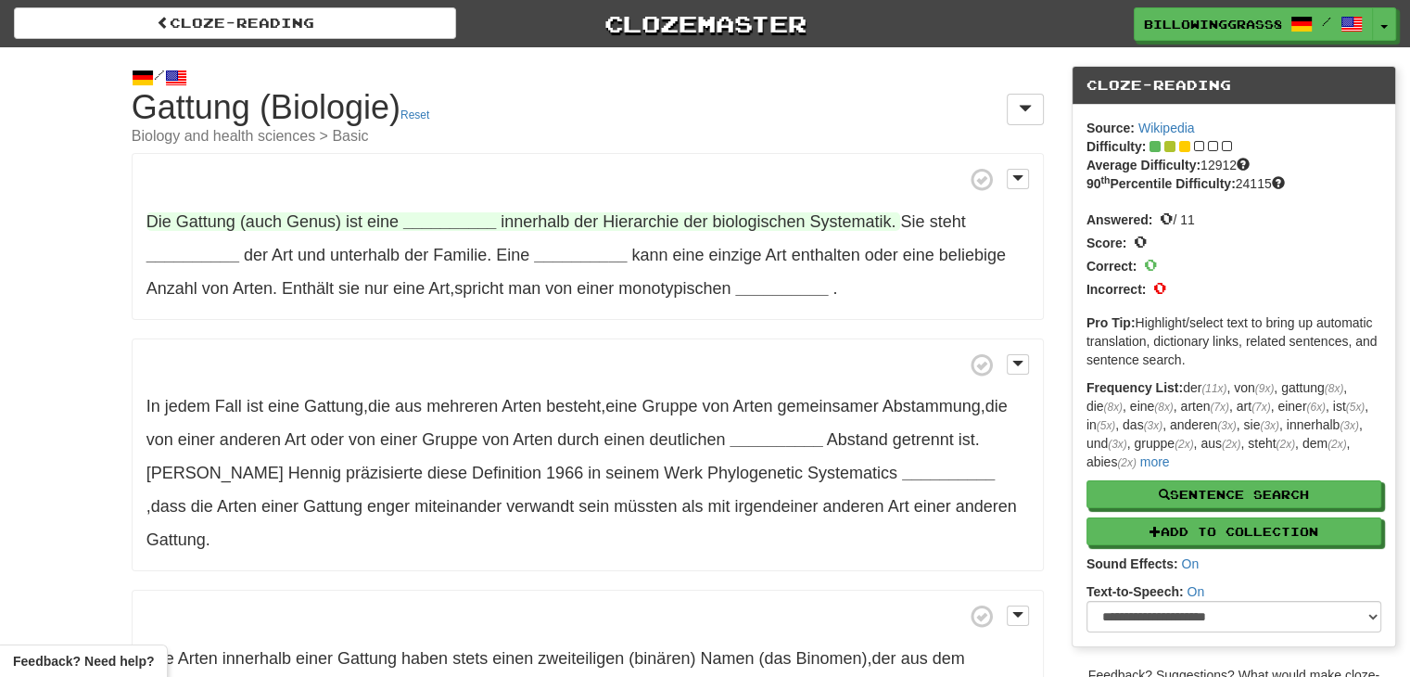
click at [444, 224] on strong "__________" at bounding box center [449, 221] width 93 height 19
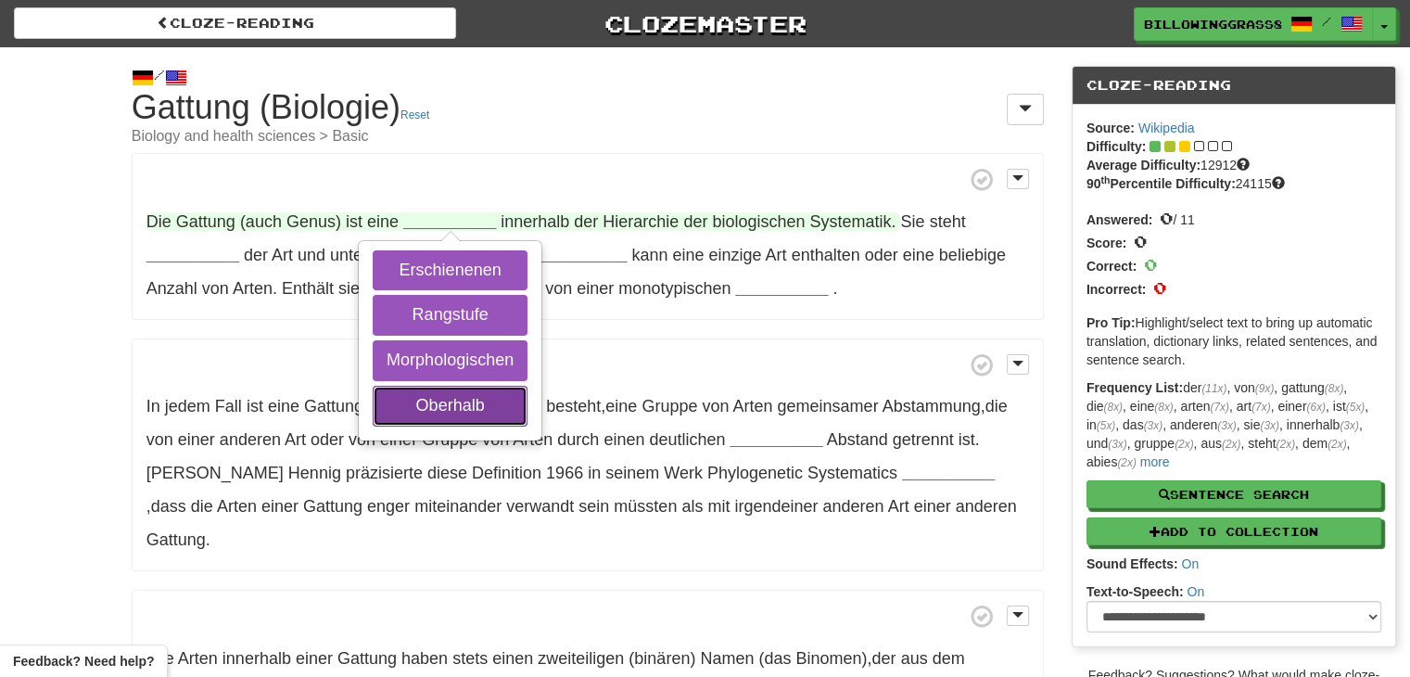
click at [458, 410] on button "Oberhalb" at bounding box center [450, 406] width 155 height 41
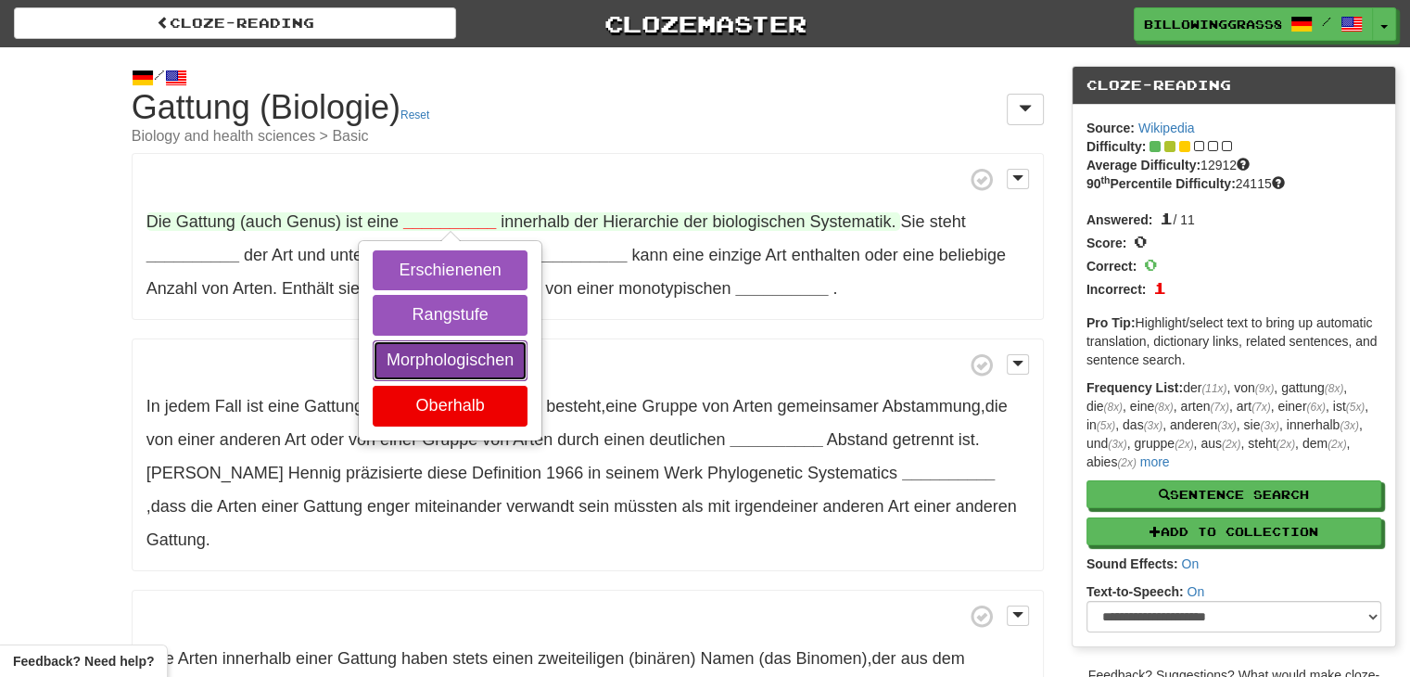
click at [460, 361] on button "Morphologischen" at bounding box center [450, 360] width 155 height 41
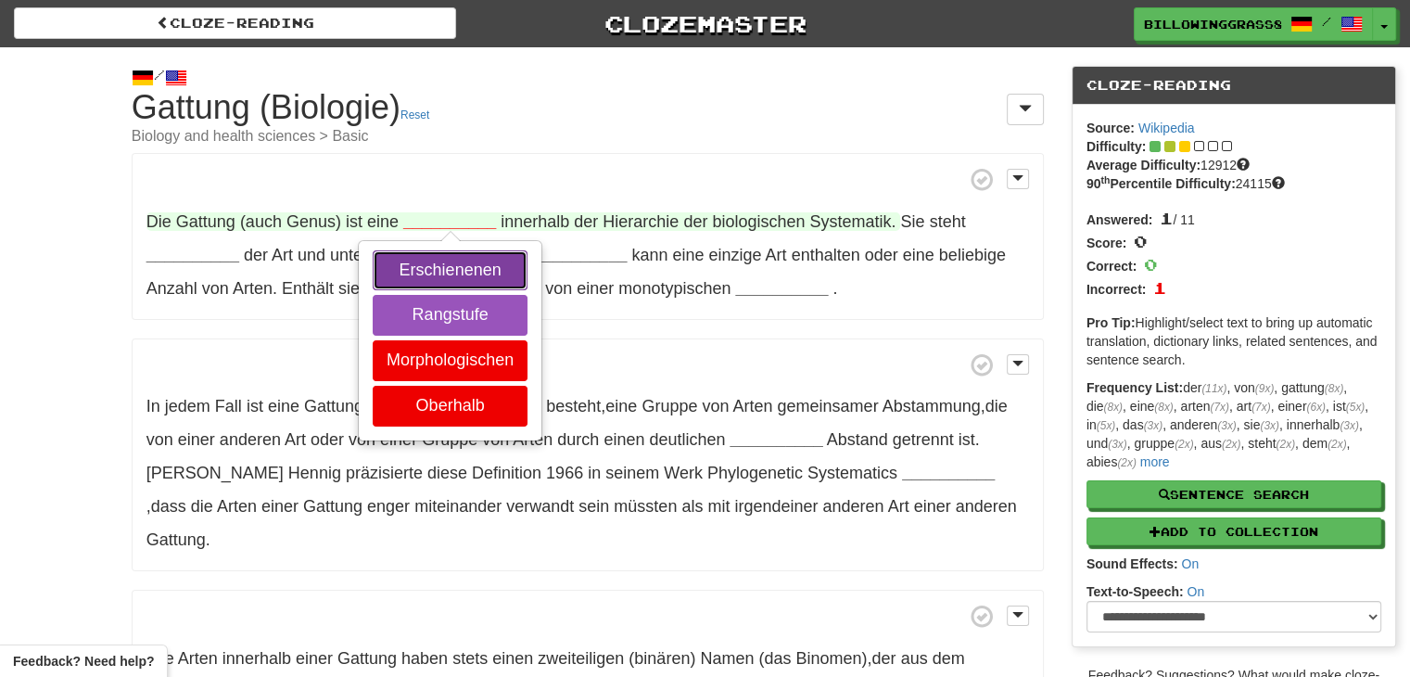
click at [463, 274] on button "Erschienenen" at bounding box center [450, 270] width 155 height 41
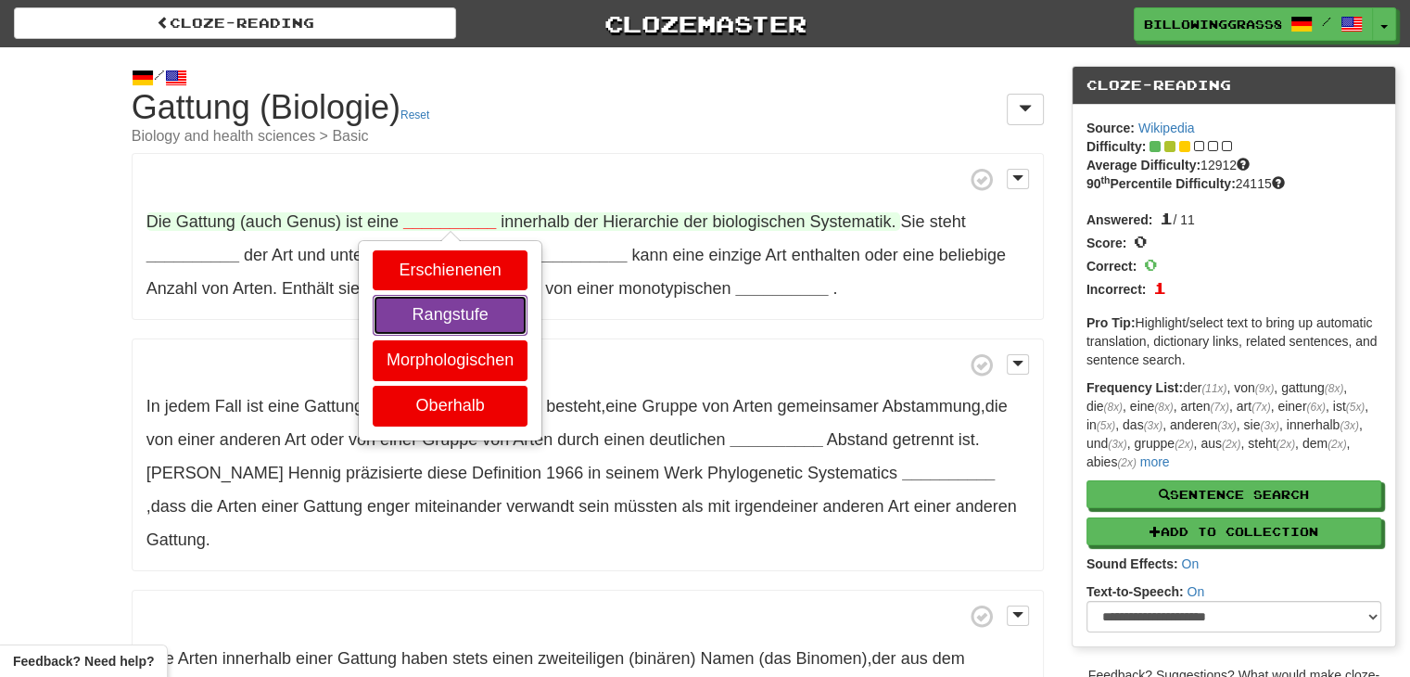
click at [457, 308] on button "Rangstufe" at bounding box center [450, 315] width 155 height 41
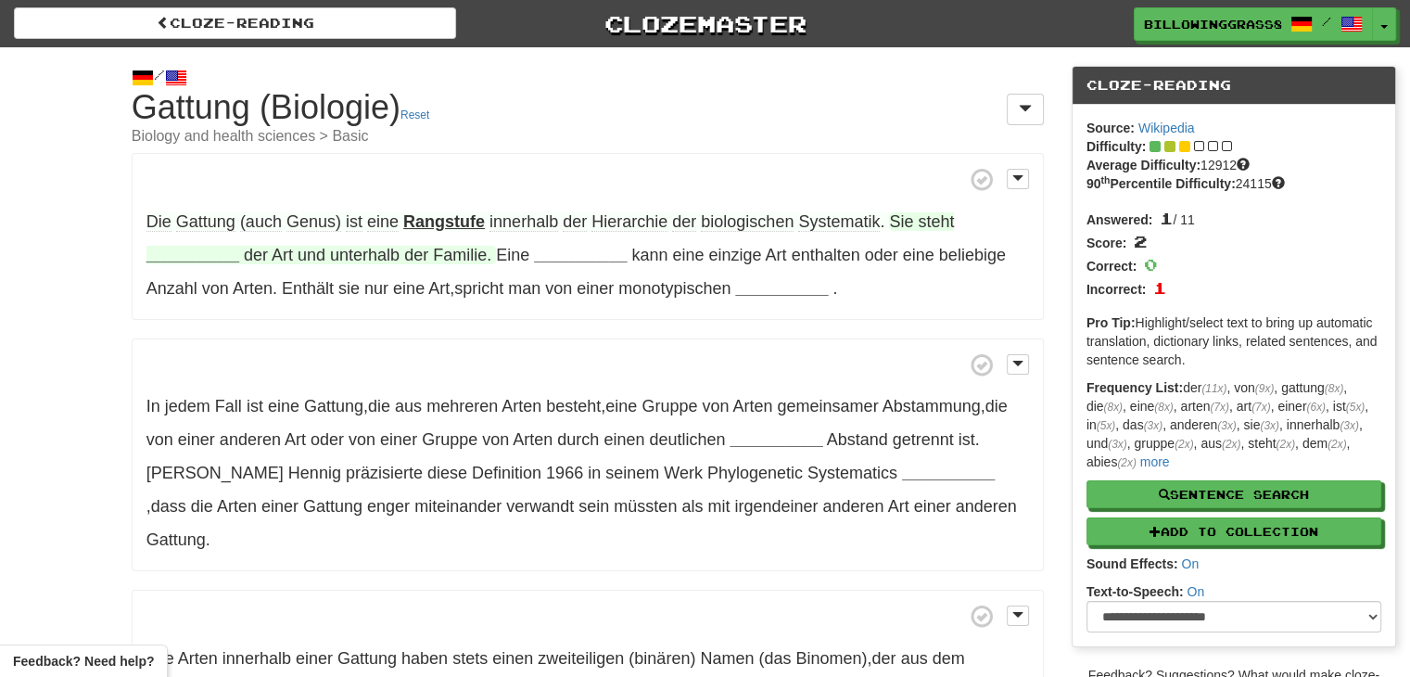
click at [184, 255] on strong "__________" at bounding box center [192, 255] width 93 height 19
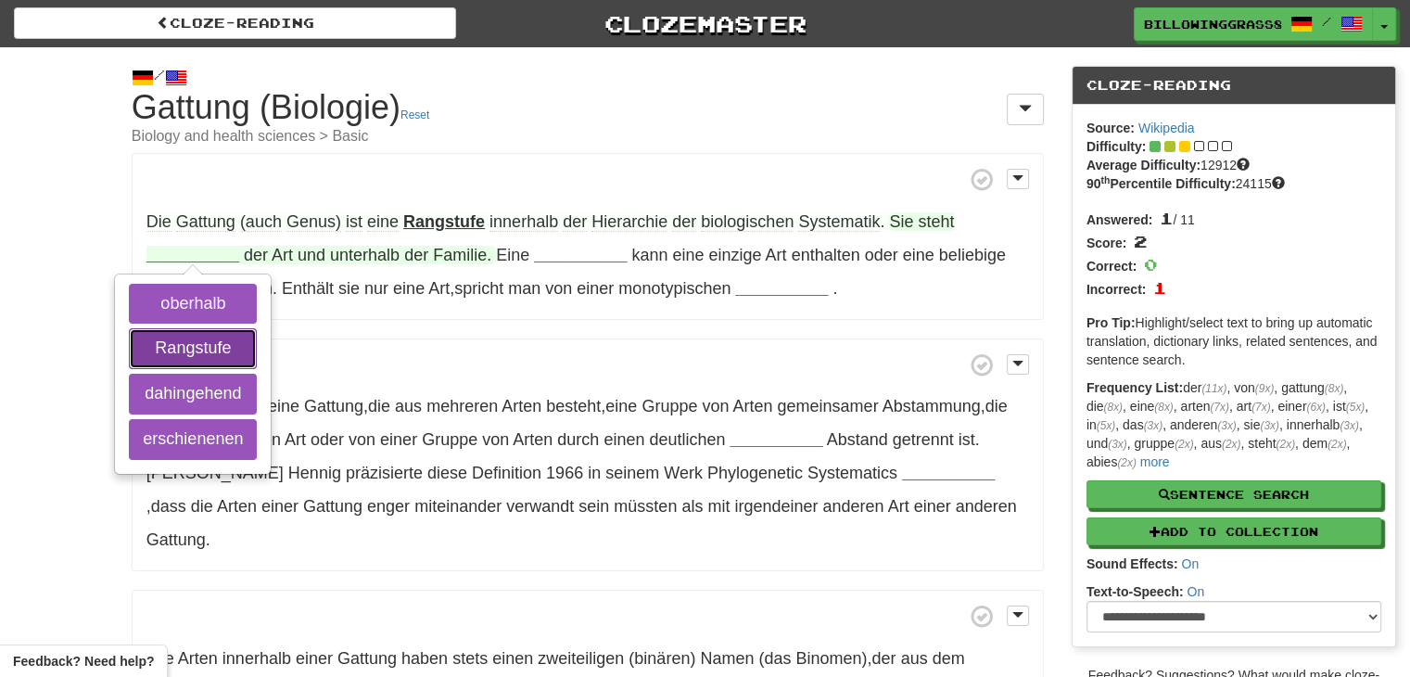
click at [204, 337] on button "Rangstufe" at bounding box center [193, 348] width 128 height 41
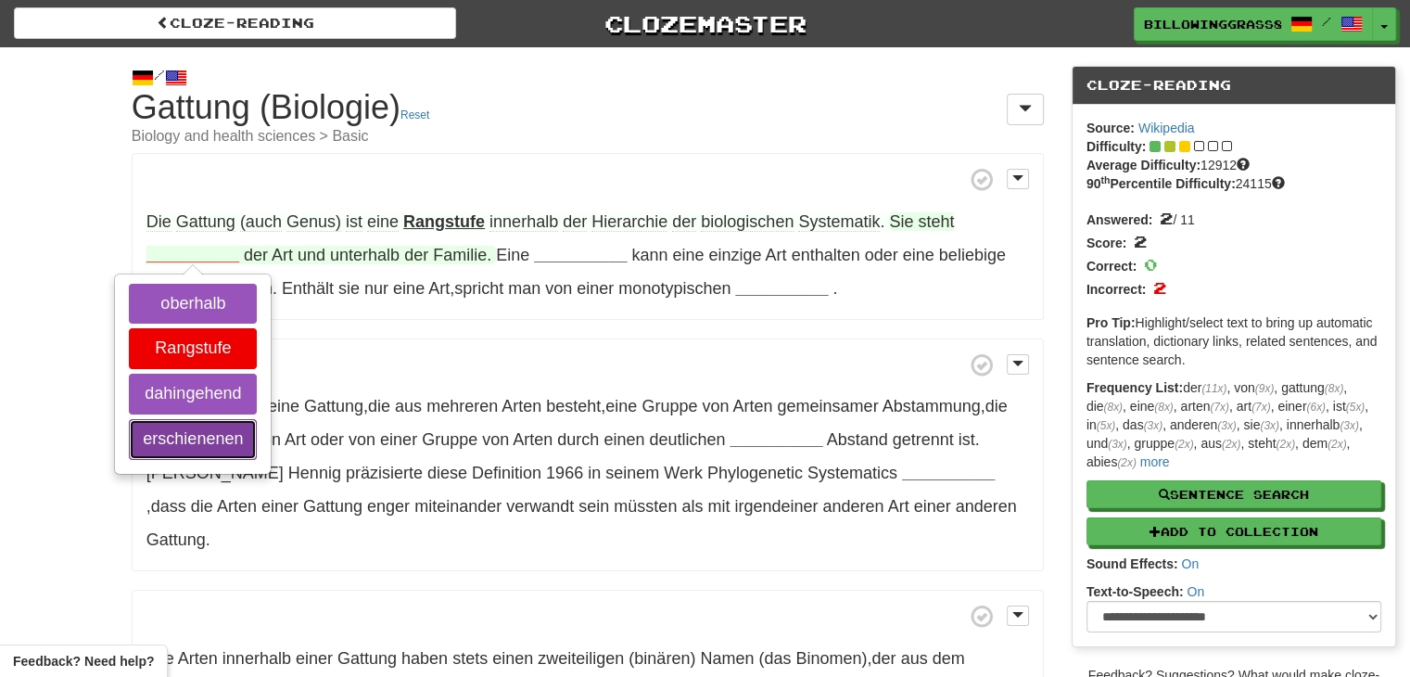
click at [186, 421] on button "erschienenen" at bounding box center [193, 439] width 128 height 41
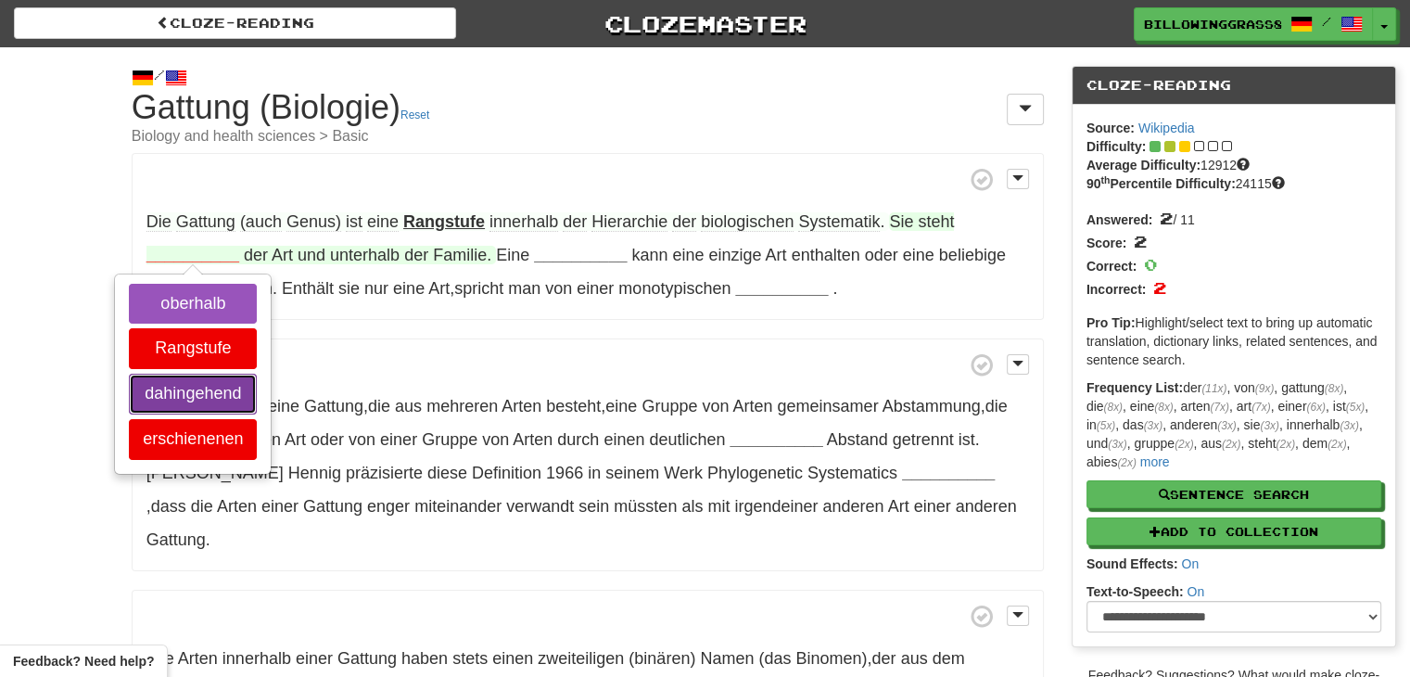
click at [209, 379] on button "dahingehend" at bounding box center [193, 393] width 128 height 41
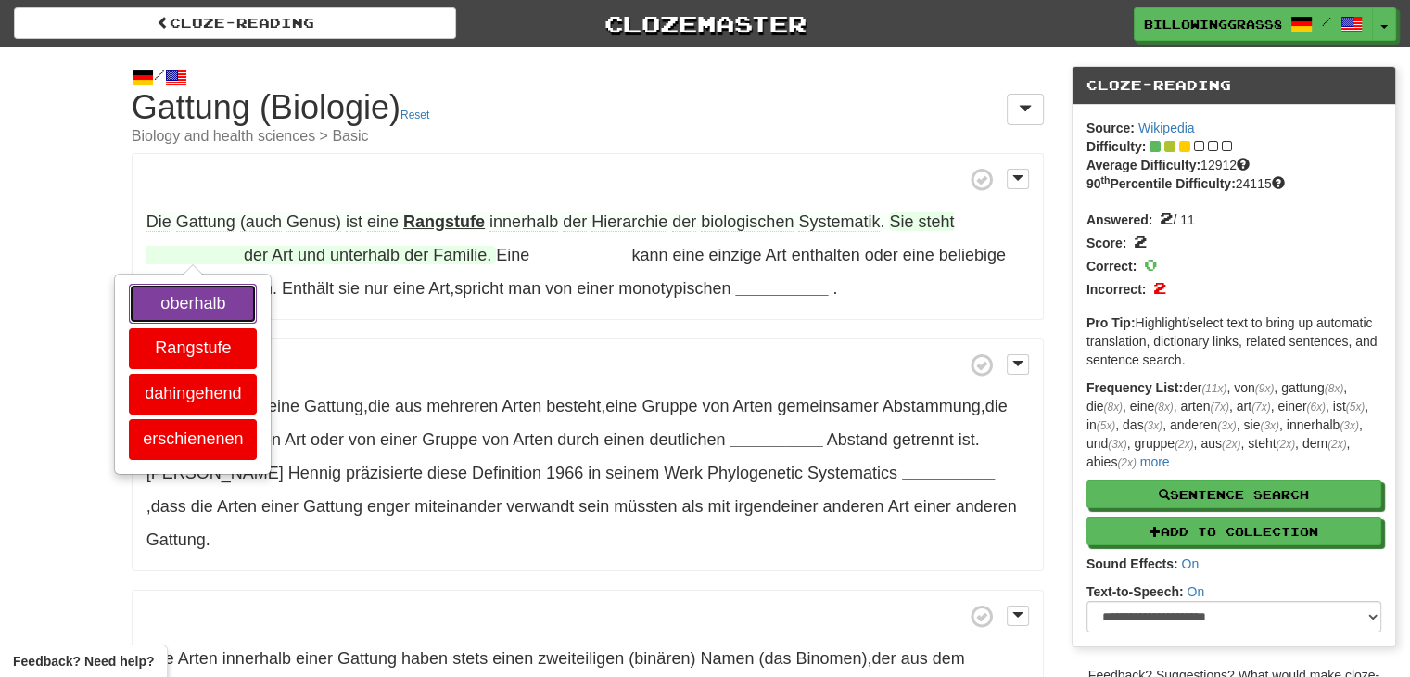
click at [218, 316] on button "oberhalb" at bounding box center [193, 304] width 128 height 41
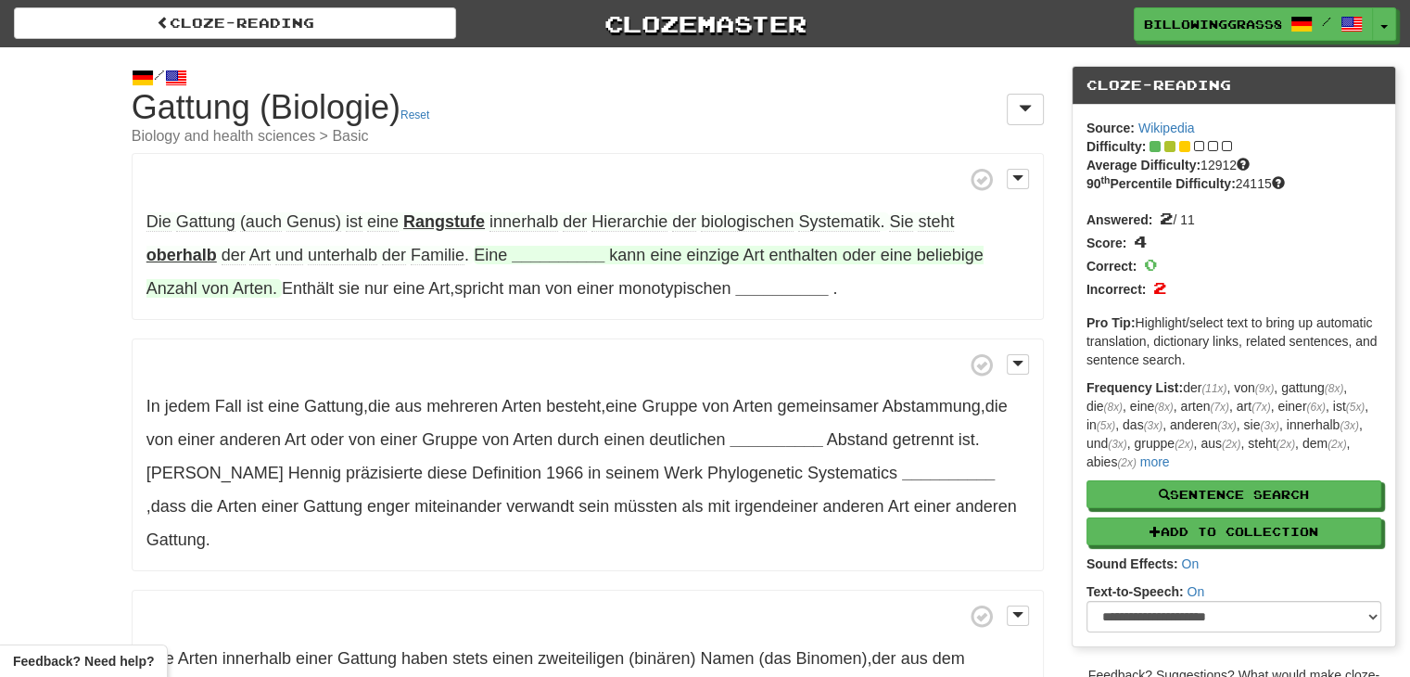
click at [562, 253] on strong "__________" at bounding box center [558, 255] width 93 height 19
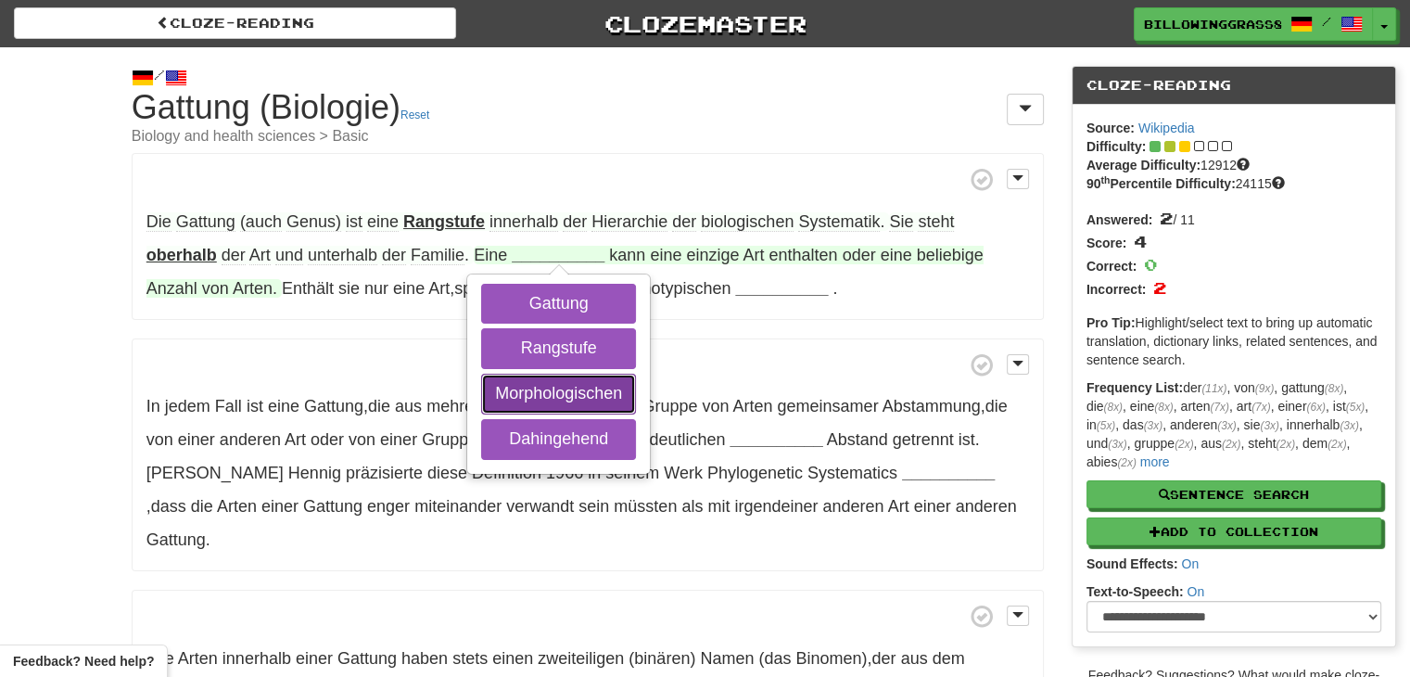
click at [570, 380] on button "Morphologischen" at bounding box center [558, 393] width 155 height 41
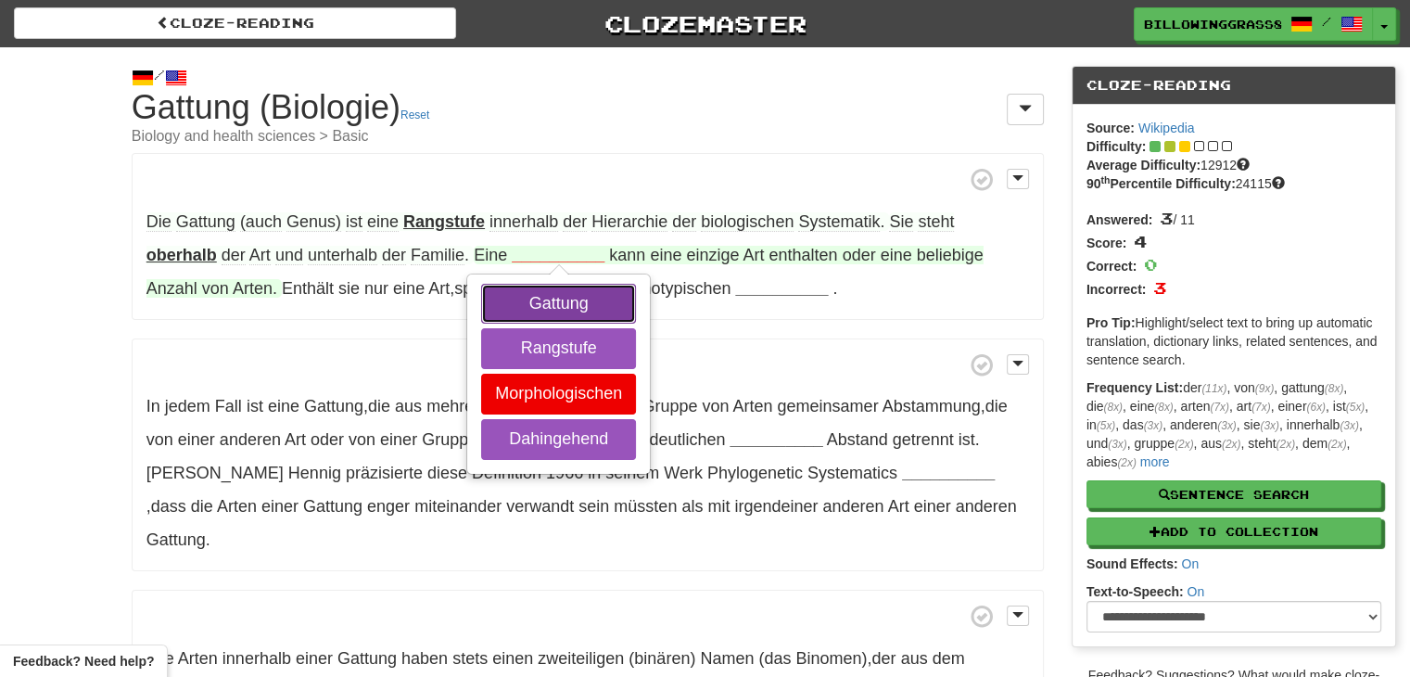
click at [579, 293] on button "Gattung" at bounding box center [558, 304] width 155 height 41
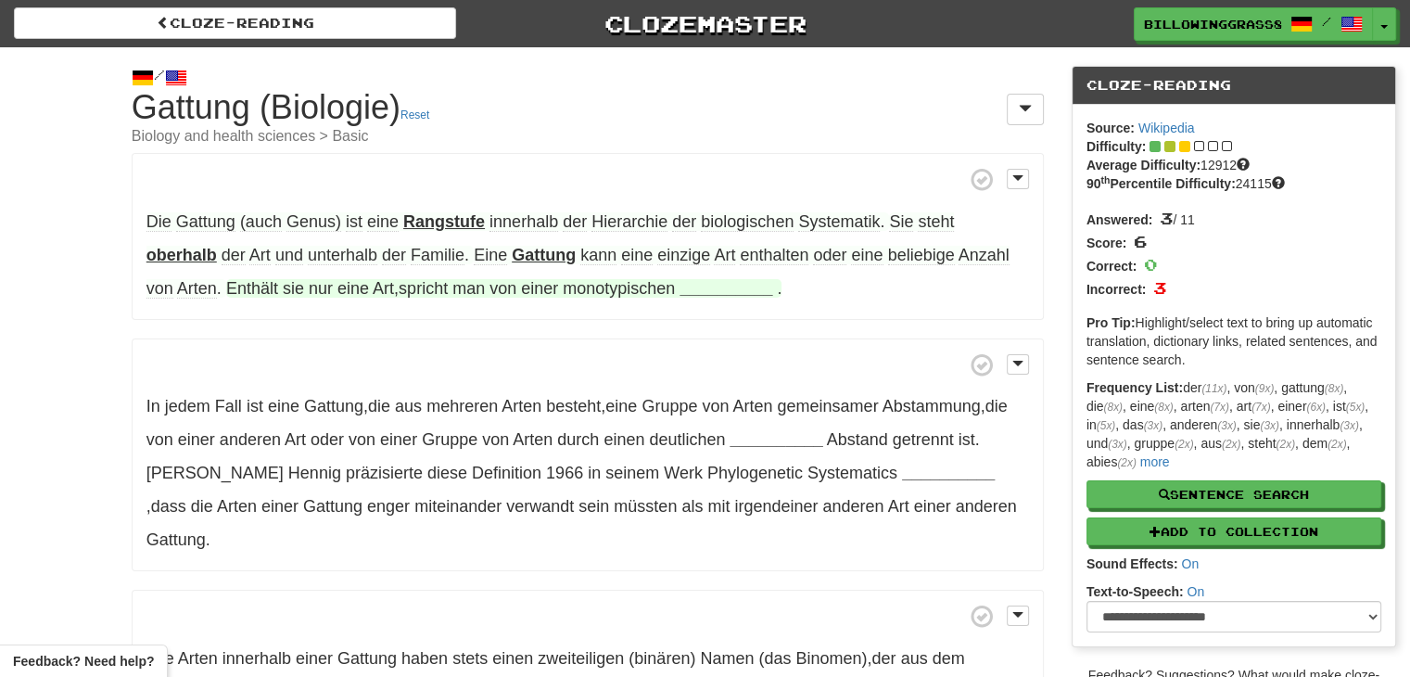
click at [702, 294] on strong "__________" at bounding box center [725, 288] width 93 height 19
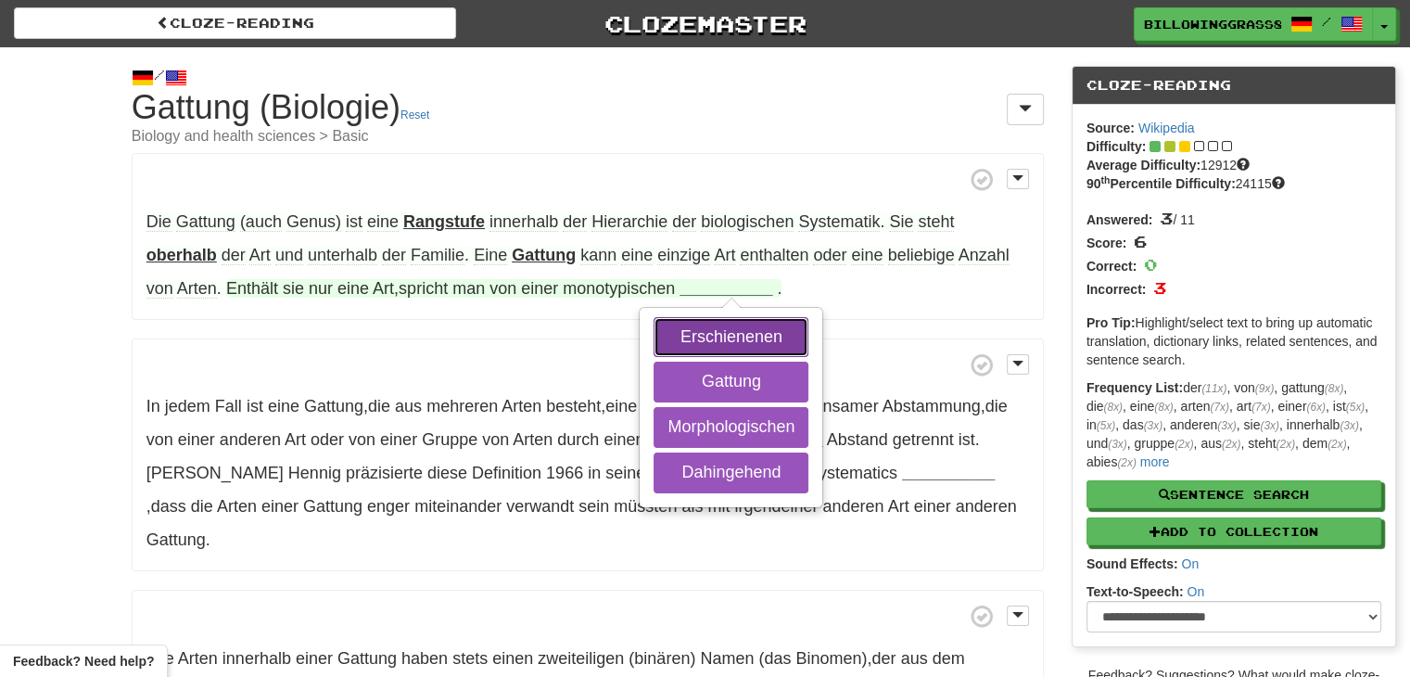
click at [725, 350] on button "Erschienenen" at bounding box center [730, 337] width 155 height 41
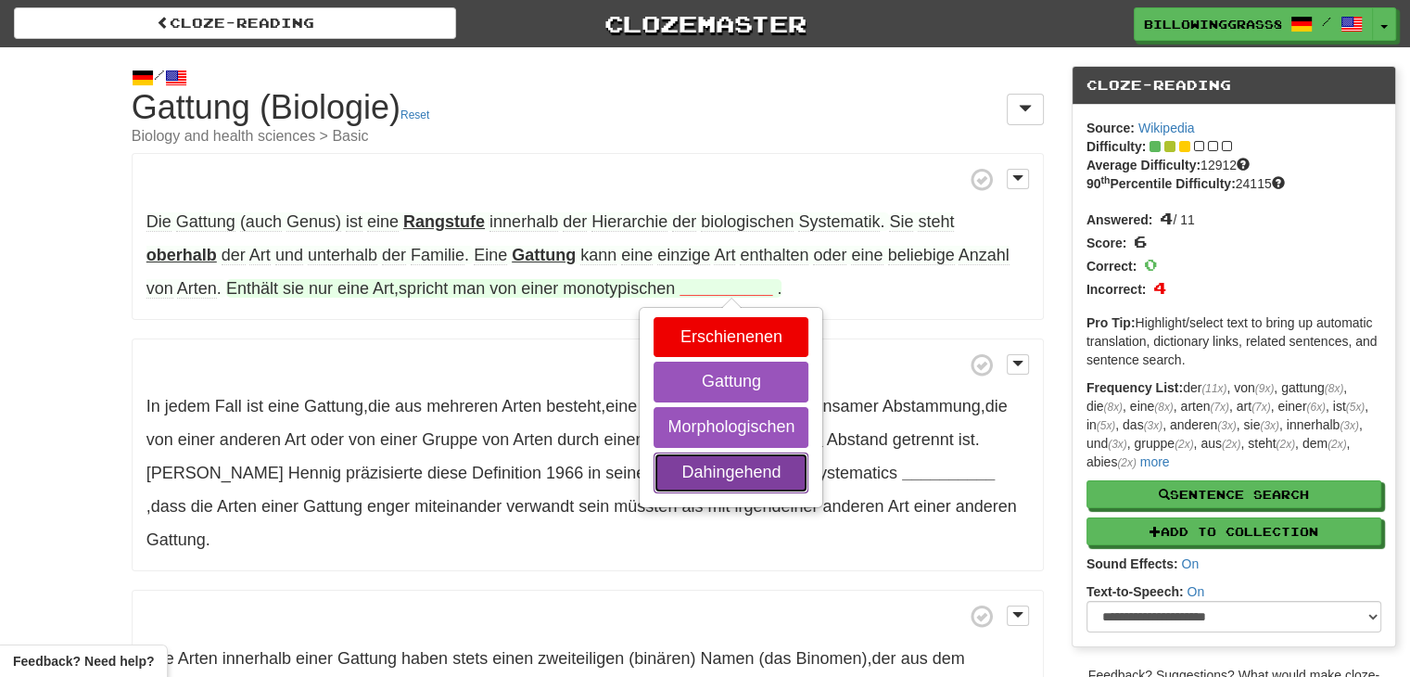
click at [715, 479] on button "Dahingehend" at bounding box center [730, 472] width 155 height 41
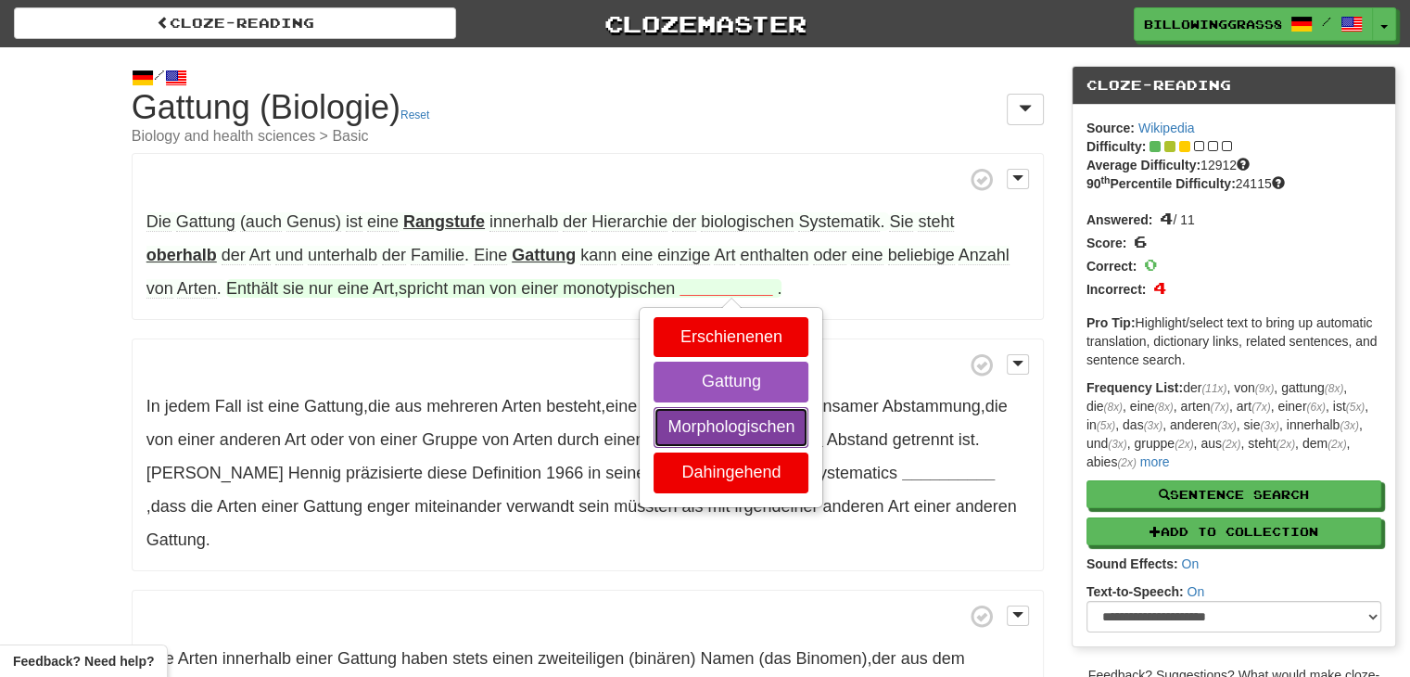
click at [727, 442] on button "Morphologischen" at bounding box center [730, 427] width 155 height 41
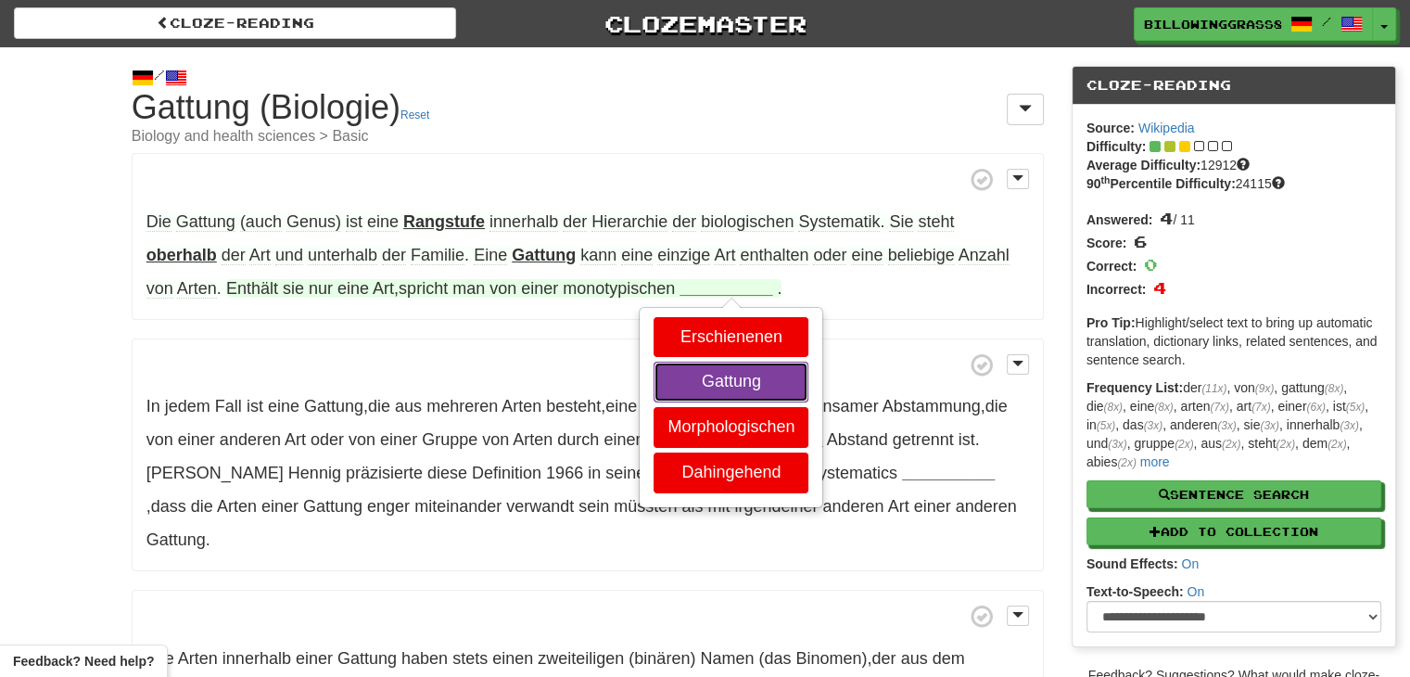
click at [743, 369] on button "Gattung" at bounding box center [730, 381] width 155 height 41
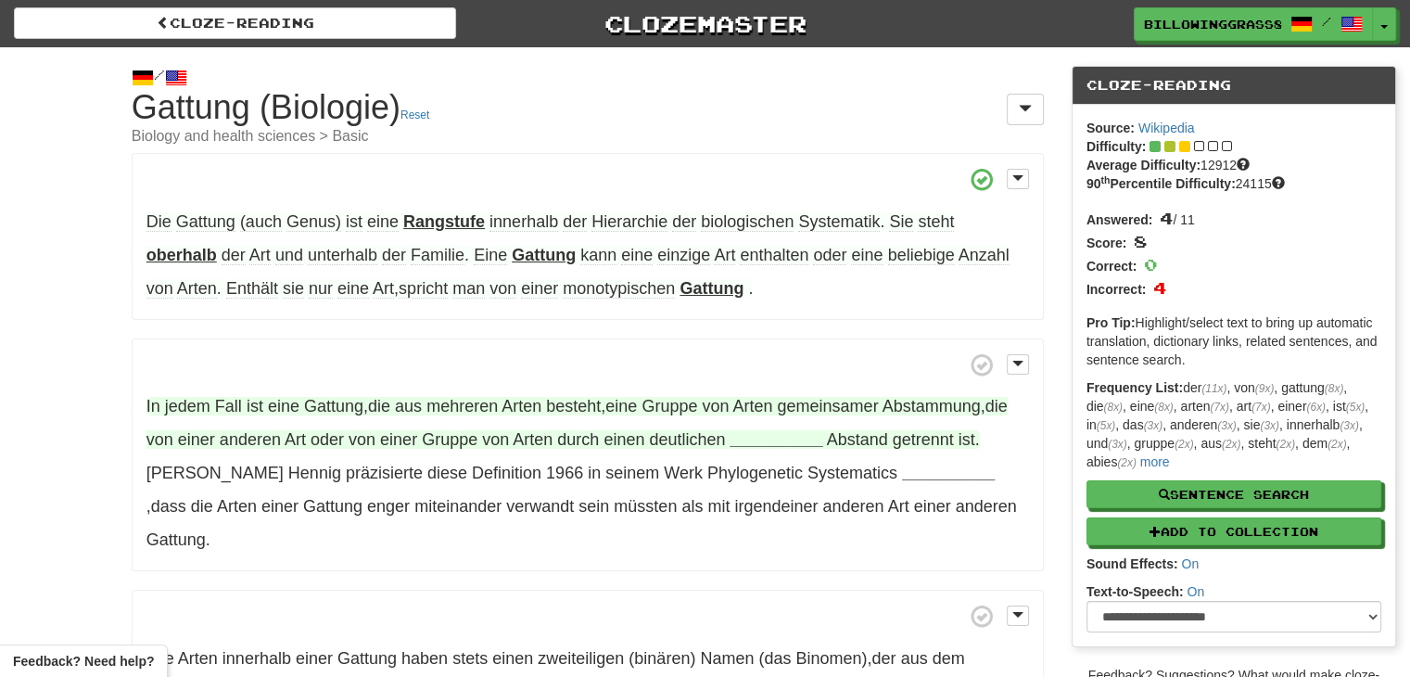
click at [784, 441] on strong "__________" at bounding box center [775, 439] width 93 height 19
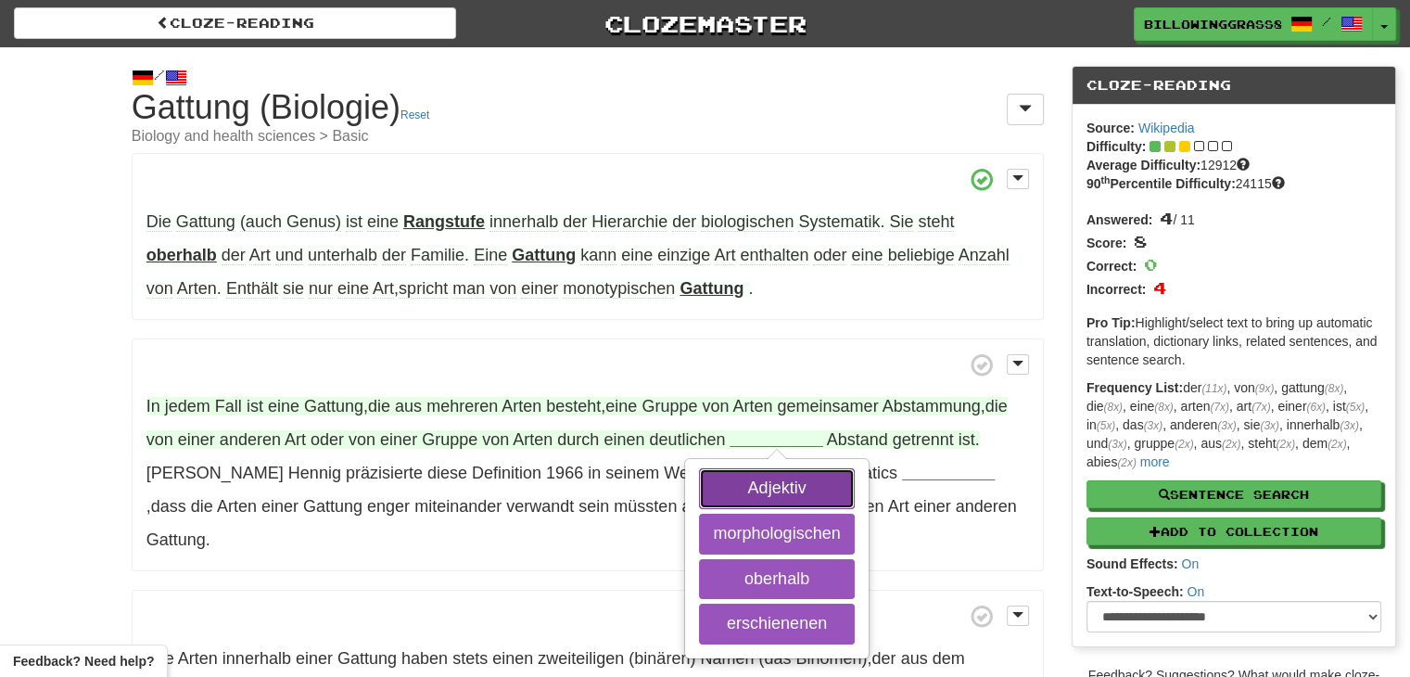
click at [787, 487] on button "Adjektiv" at bounding box center [776, 488] width 155 height 41
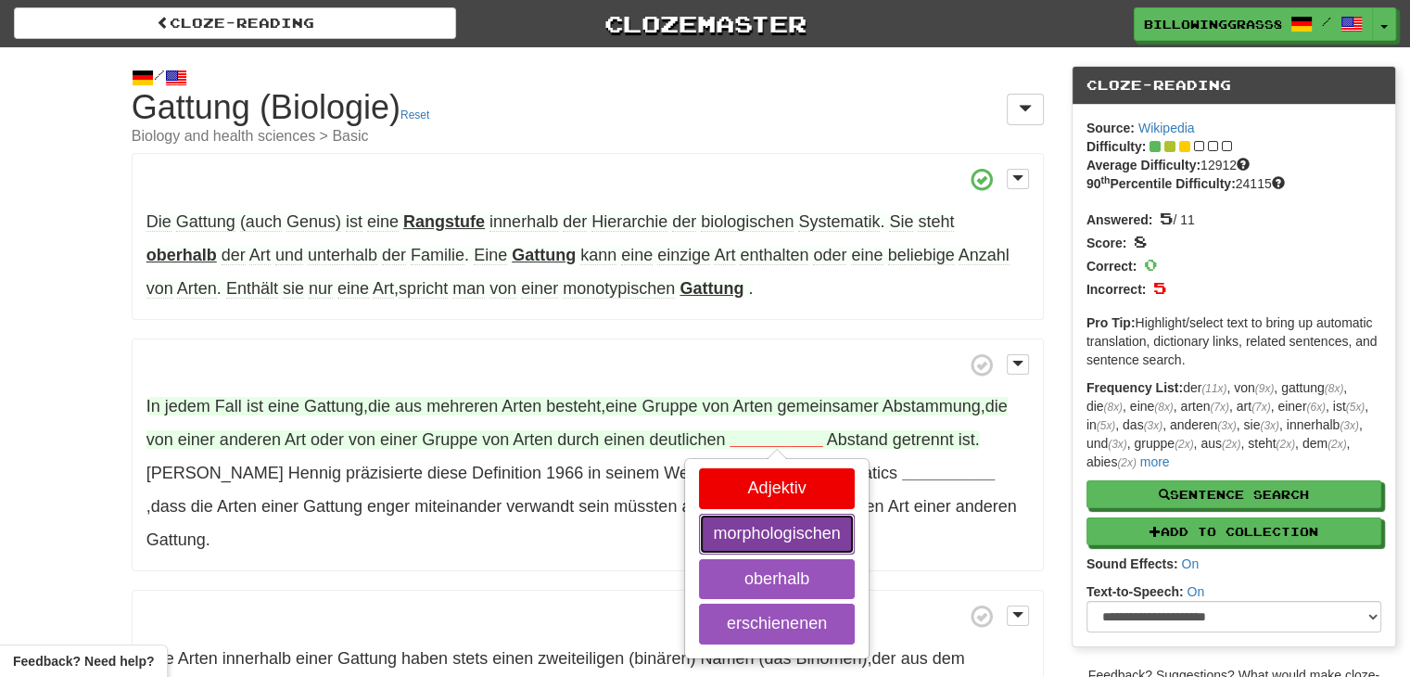
click at [783, 521] on button "morphologischen" at bounding box center [776, 533] width 155 height 41
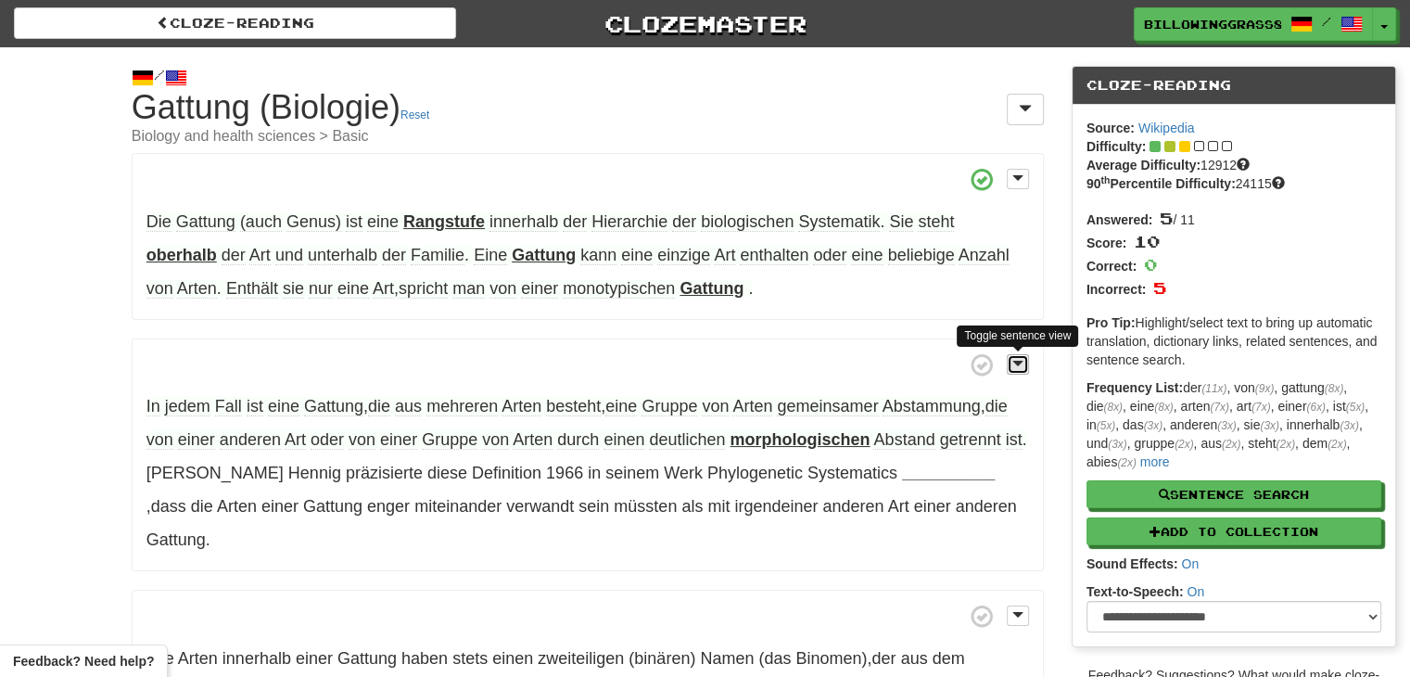
click at [1020, 360] on span at bounding box center [1017, 363] width 11 height 13
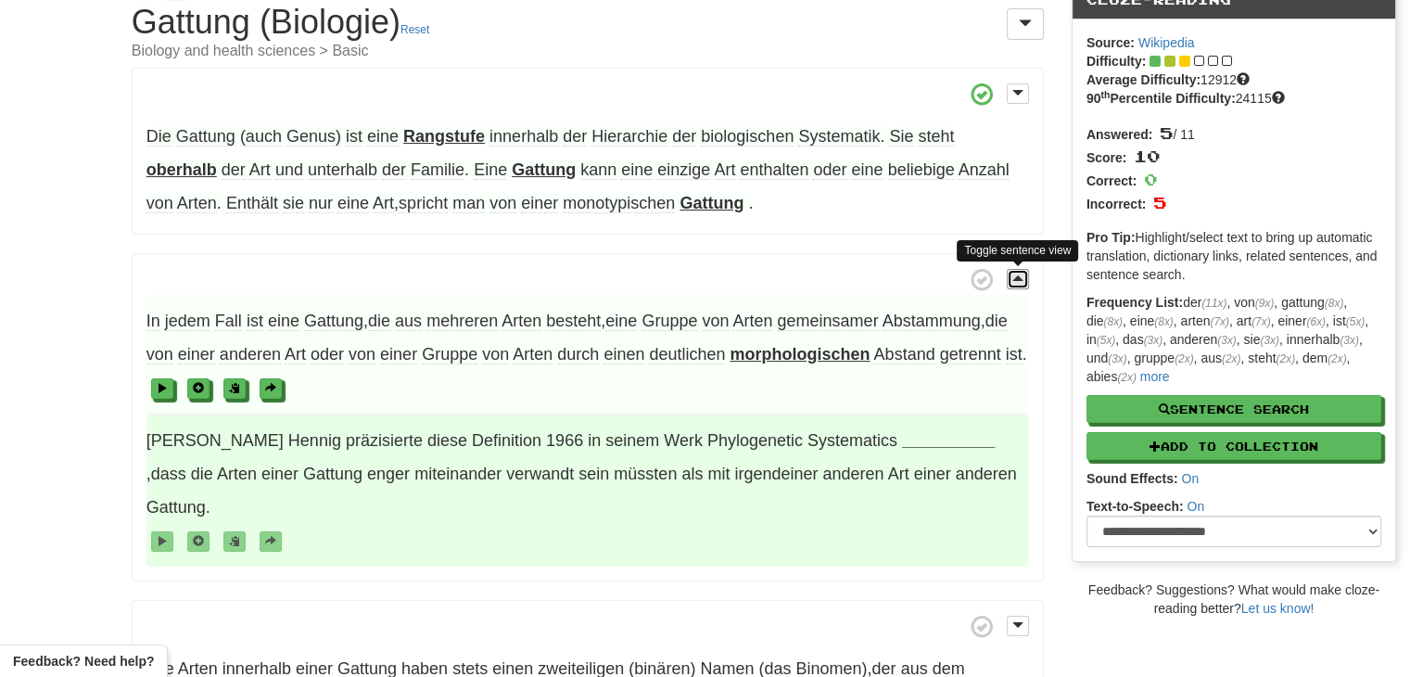
scroll to position [88, 0]
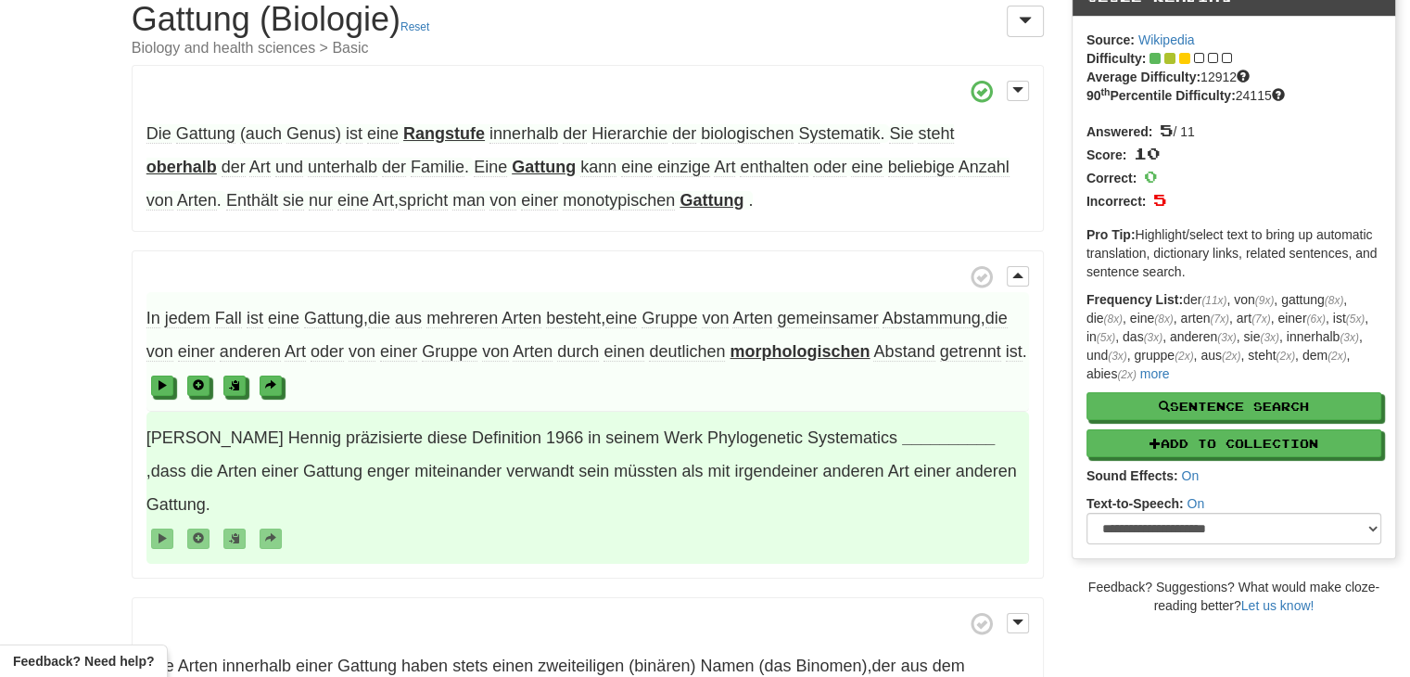
click at [902, 439] on strong "__________" at bounding box center [948, 437] width 93 height 19
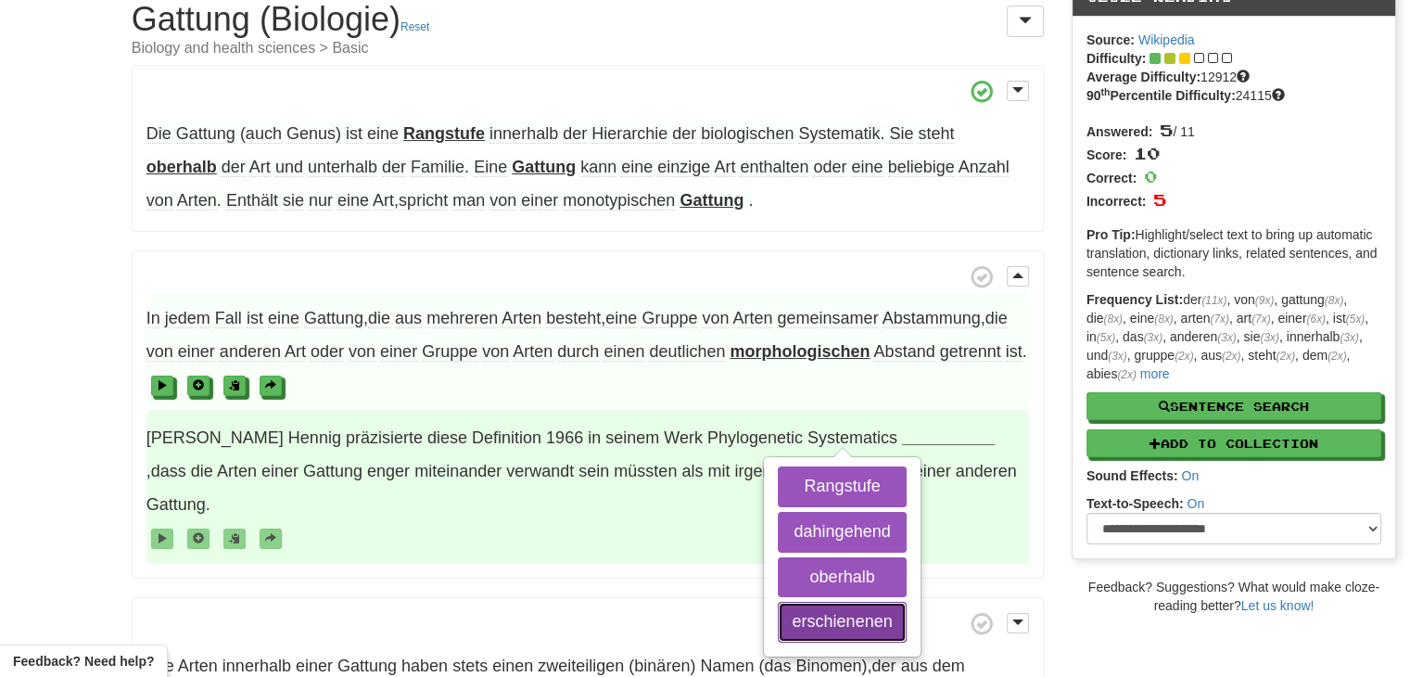
click at [843, 610] on button "erschienenen" at bounding box center [842, 621] width 128 height 41
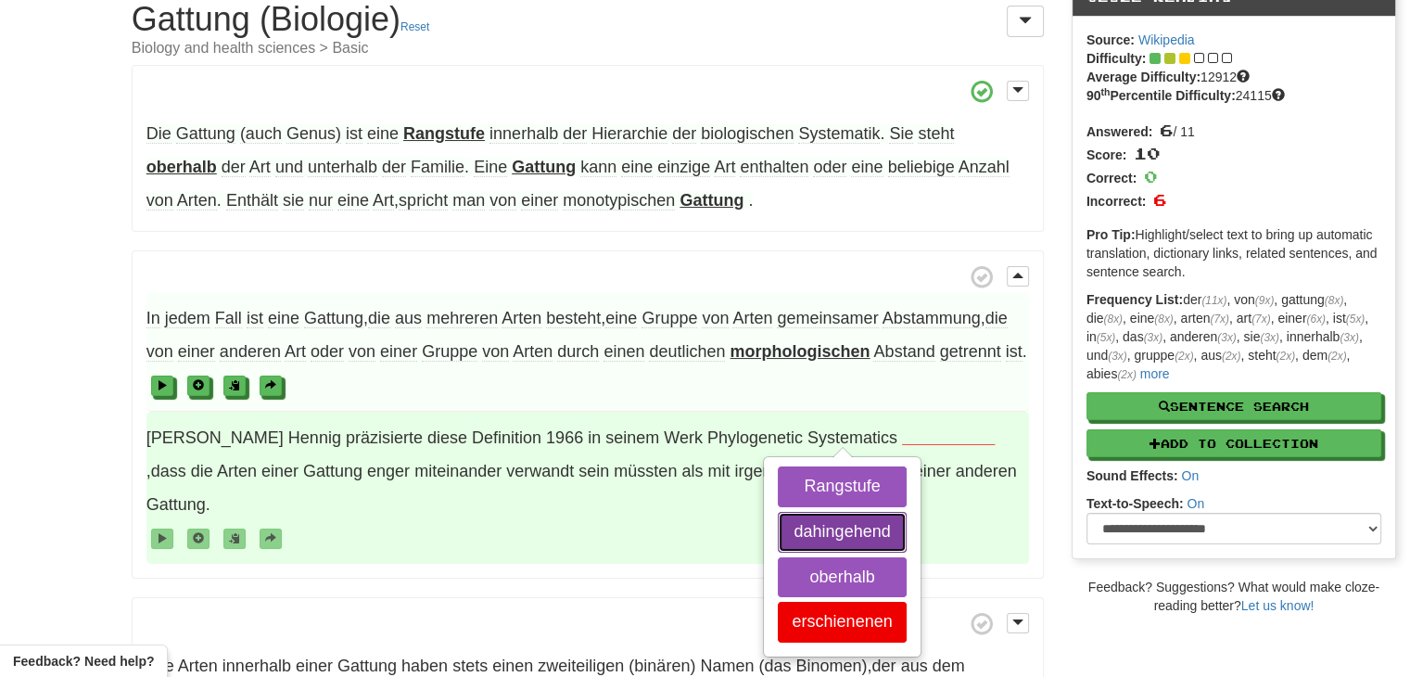
click at [842, 531] on button "dahingehend" at bounding box center [842, 532] width 128 height 41
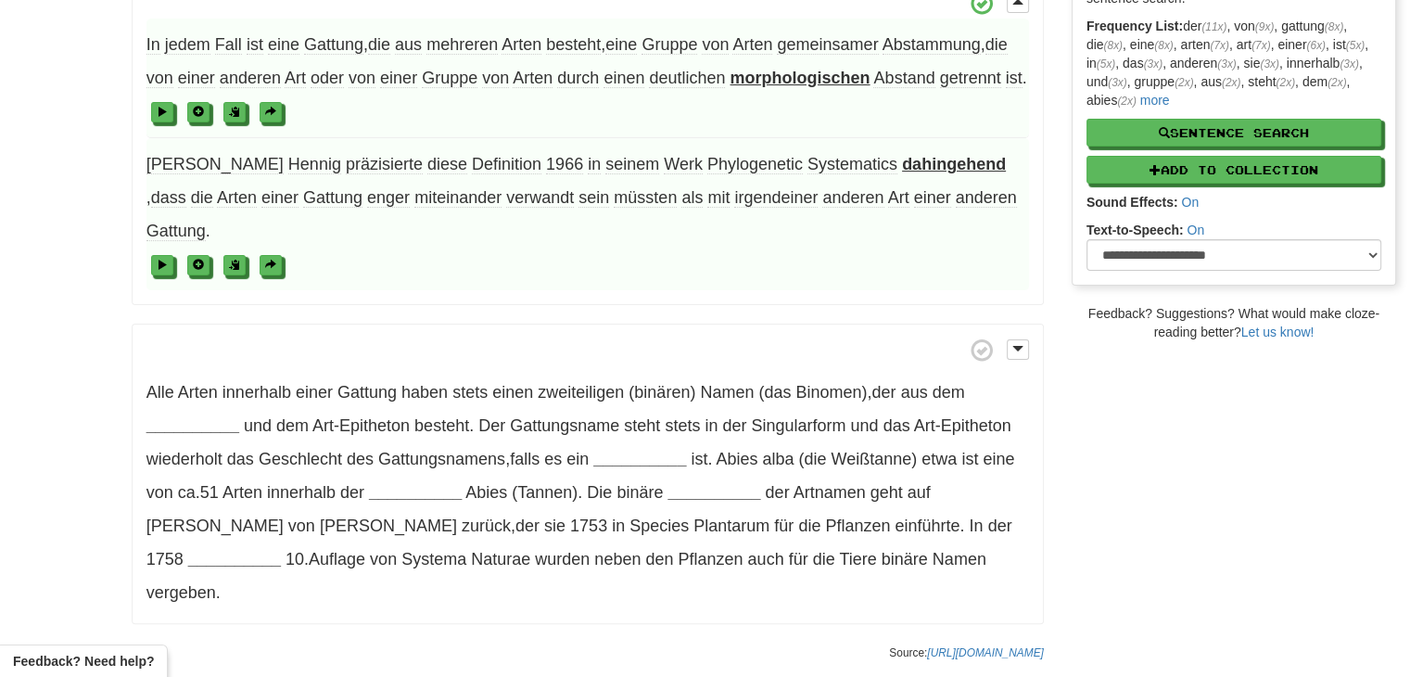
scroll to position [359, 0]
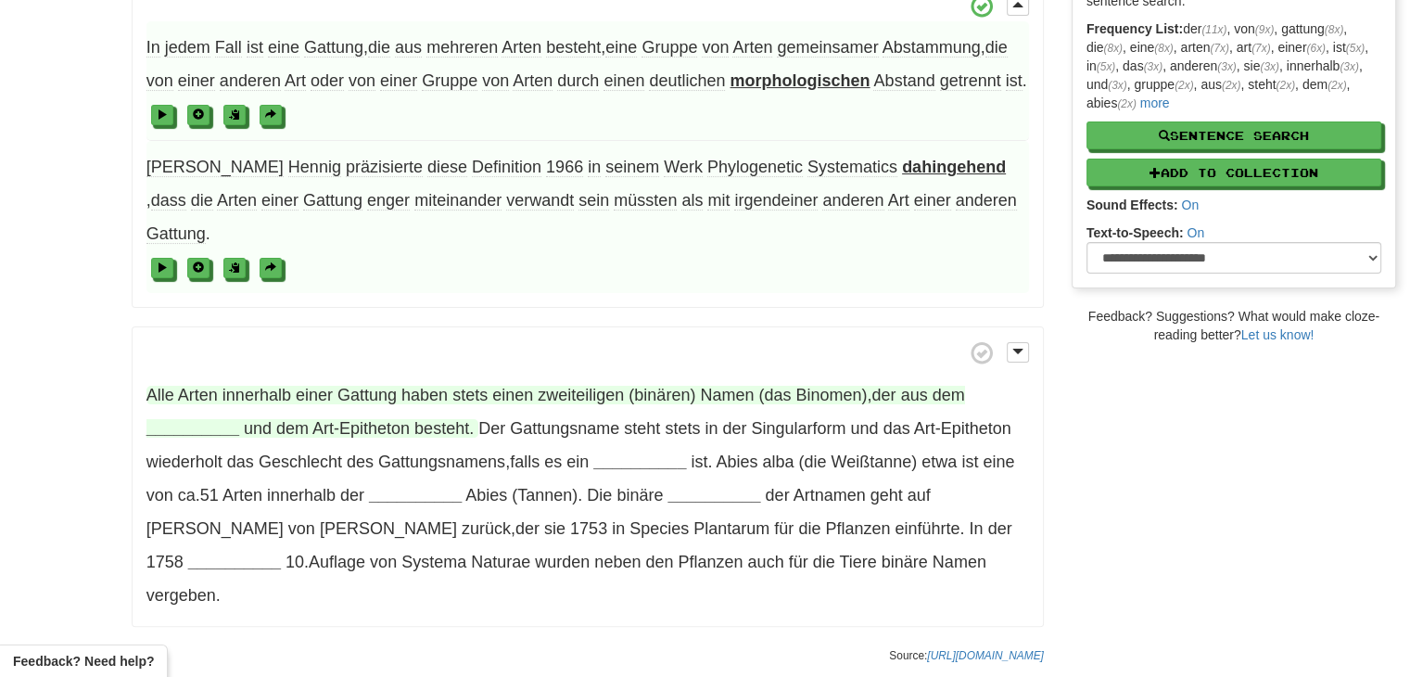
click at [203, 419] on strong "__________" at bounding box center [192, 428] width 93 height 19
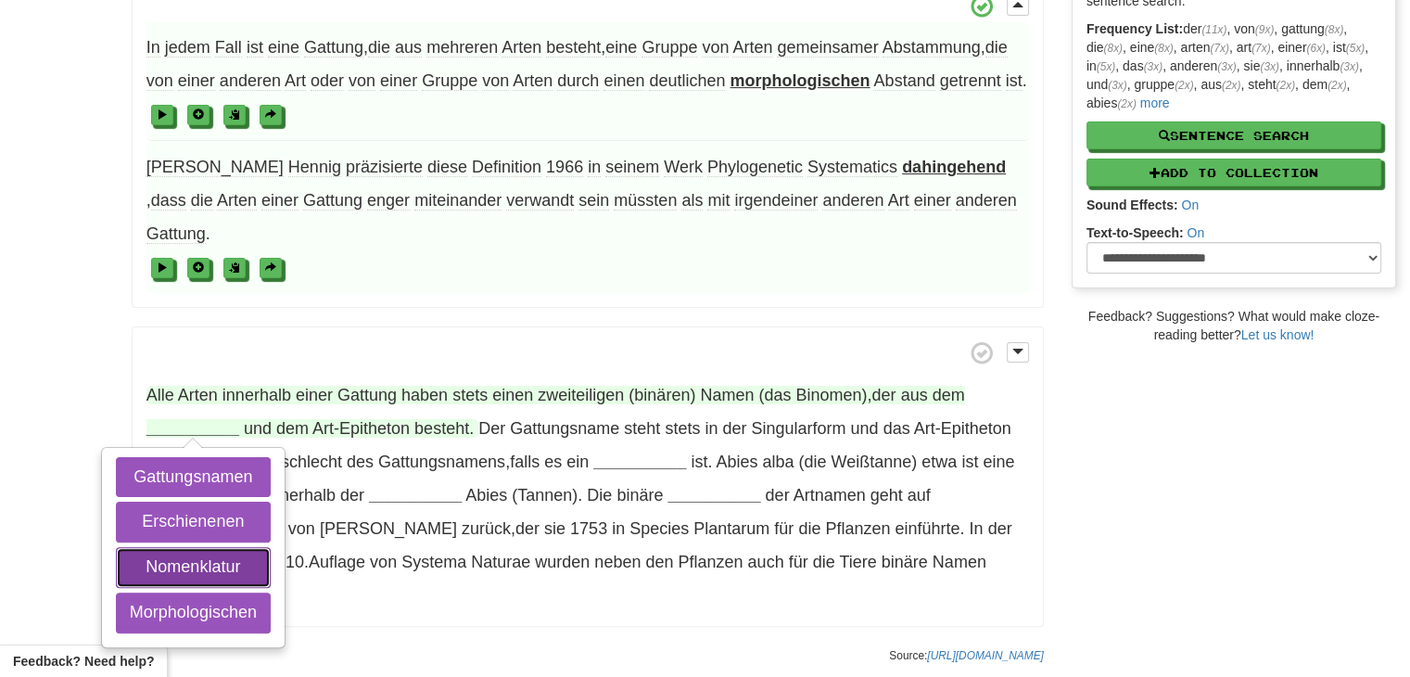
click at [217, 547] on button "Nomenklatur" at bounding box center [193, 567] width 155 height 41
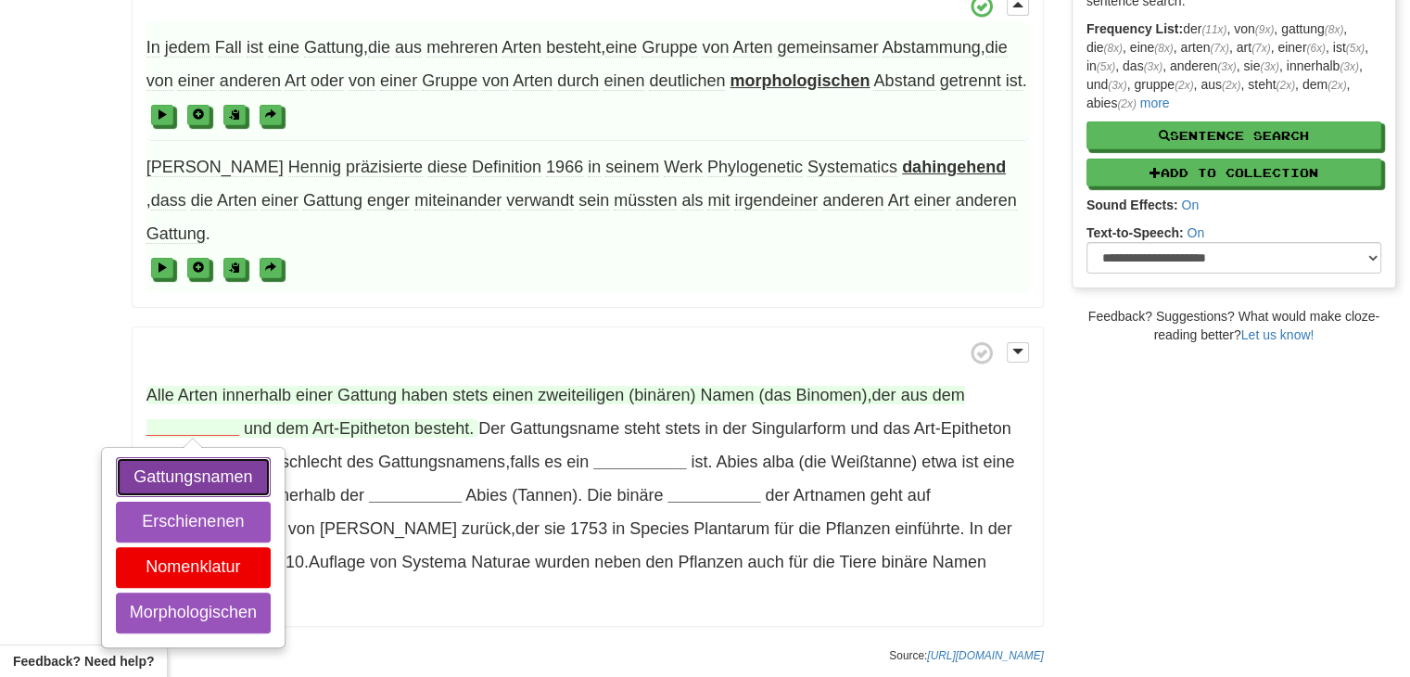
click at [218, 457] on button "Gattungsnamen" at bounding box center [193, 477] width 155 height 41
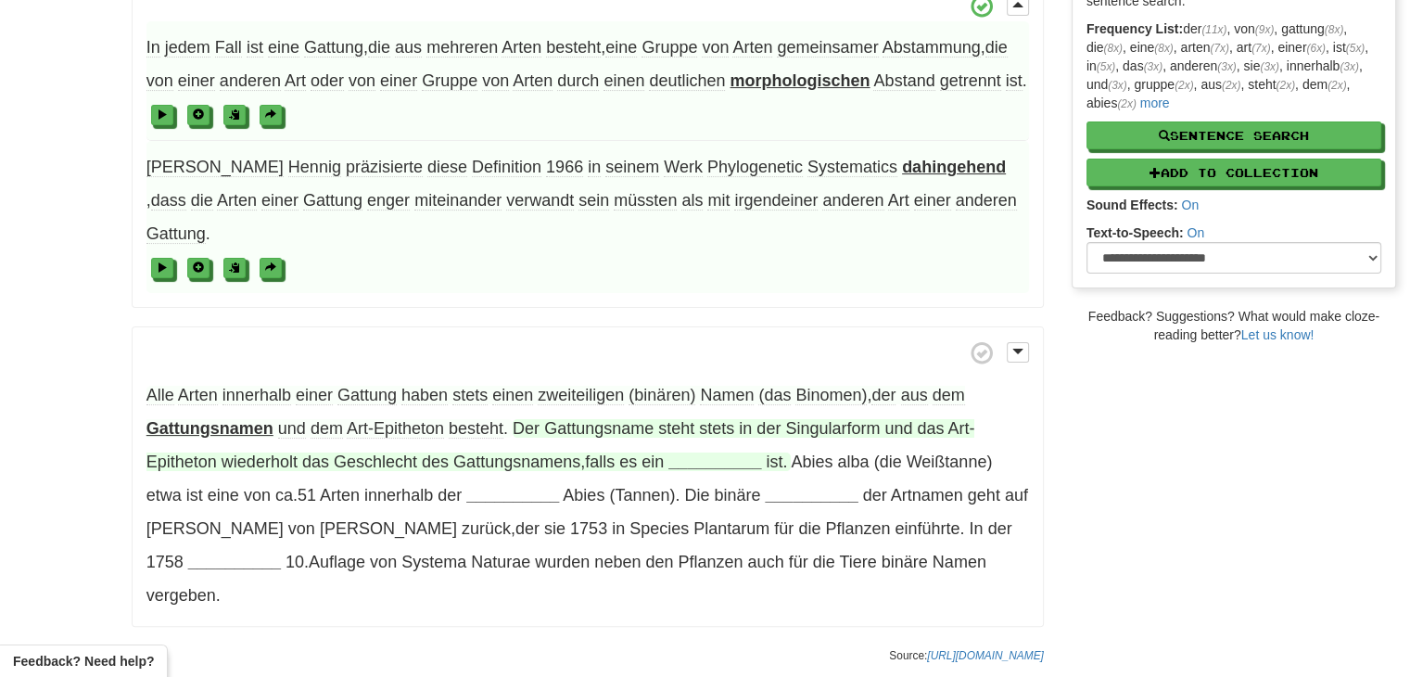
click at [691, 452] on strong "__________" at bounding box center [714, 461] width 93 height 19
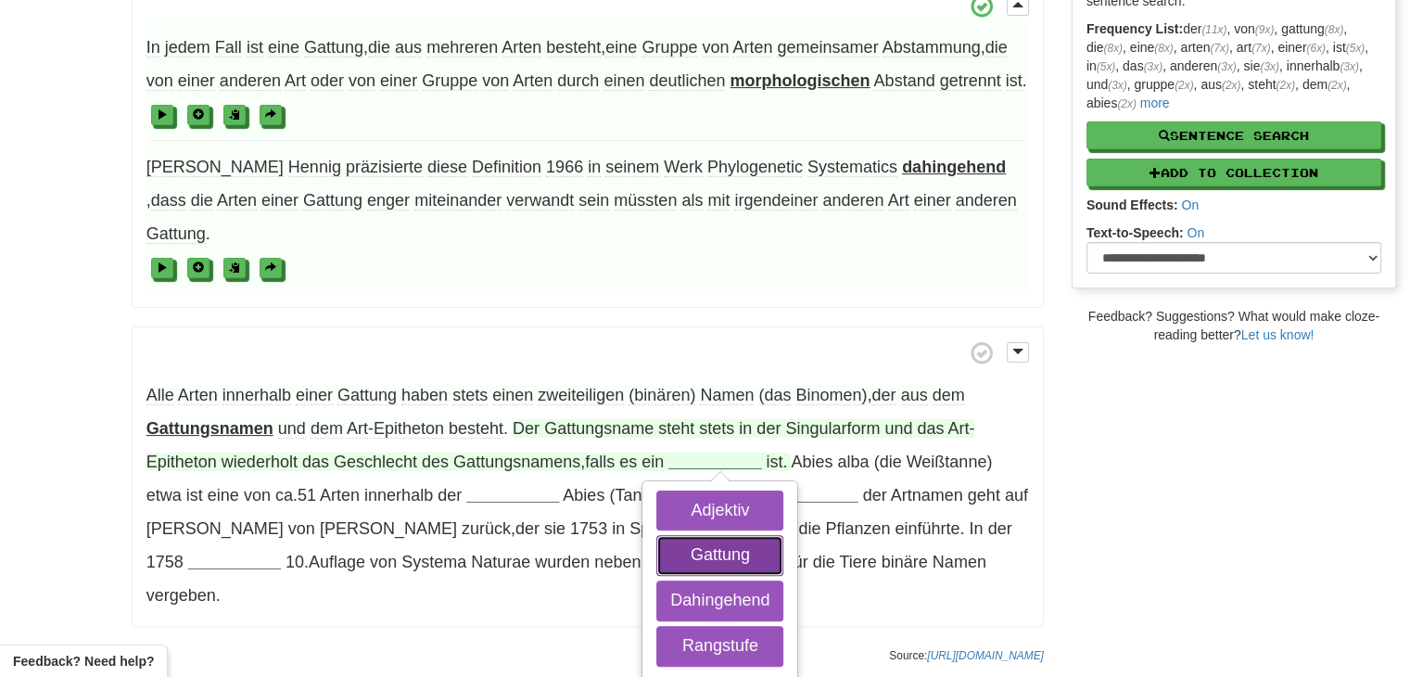
click at [742, 535] on button "Gattung" at bounding box center [719, 555] width 127 height 41
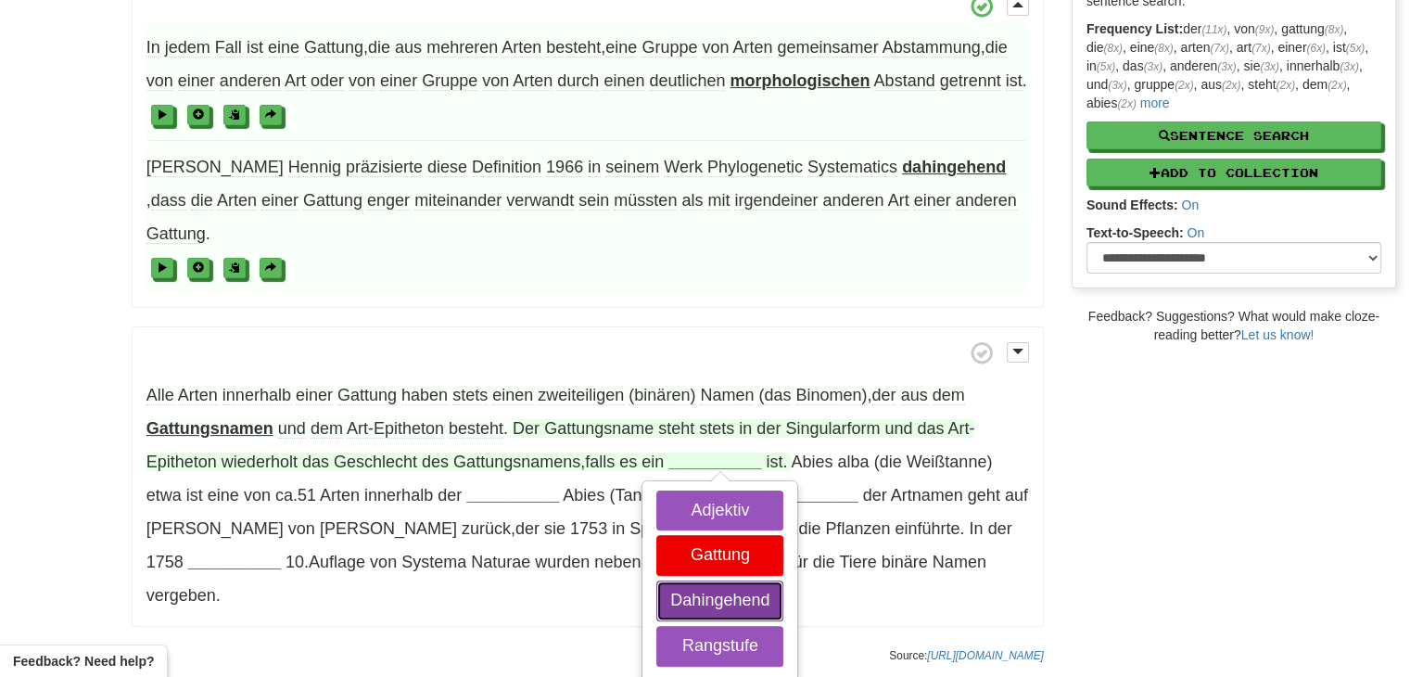
click at [740, 580] on button "Dahingehend" at bounding box center [719, 600] width 127 height 41
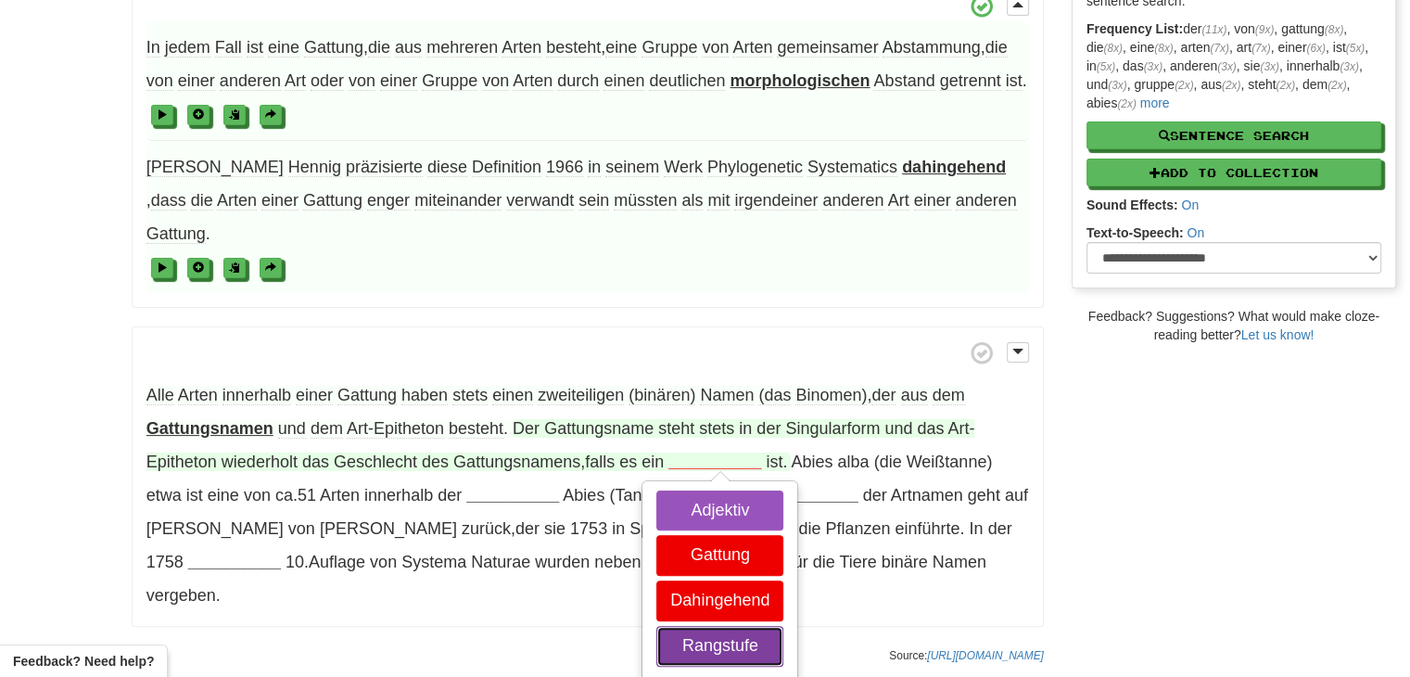
click at [740, 626] on button "Rangstufe" at bounding box center [719, 646] width 127 height 41
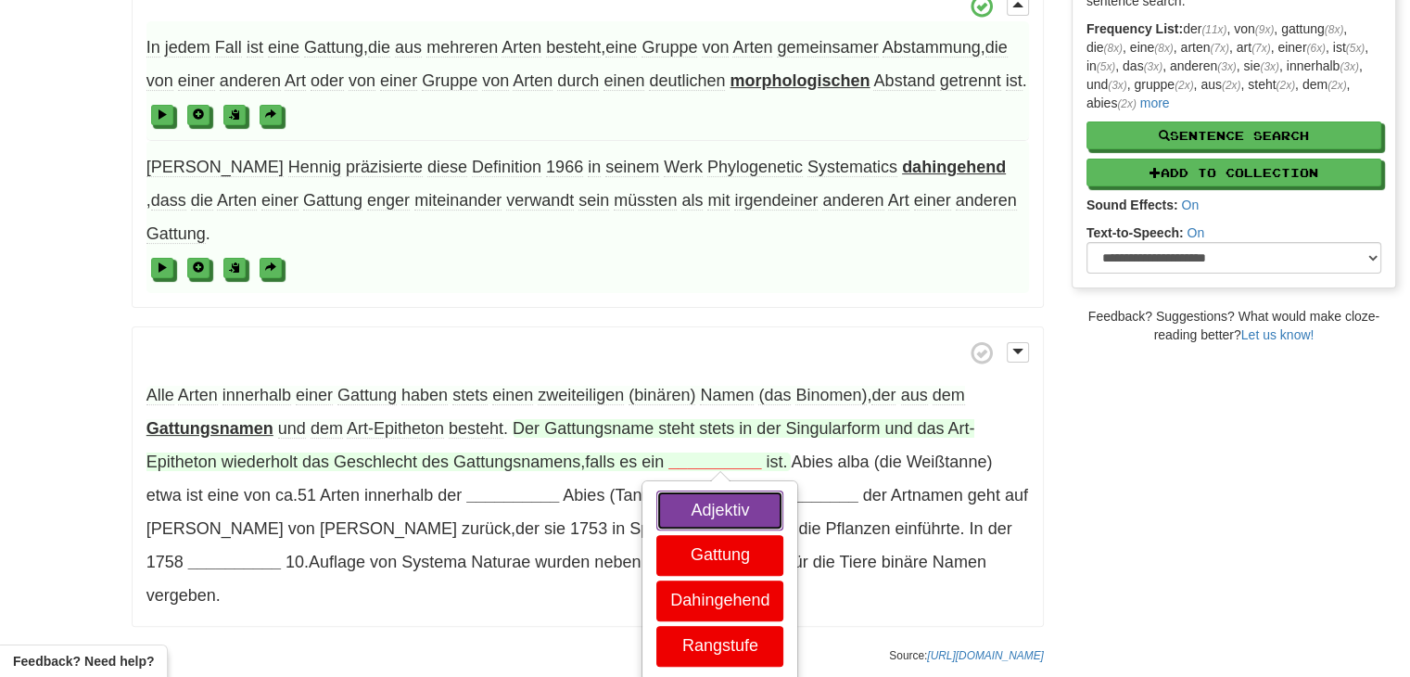
click at [723, 490] on button "Adjektiv" at bounding box center [719, 510] width 127 height 41
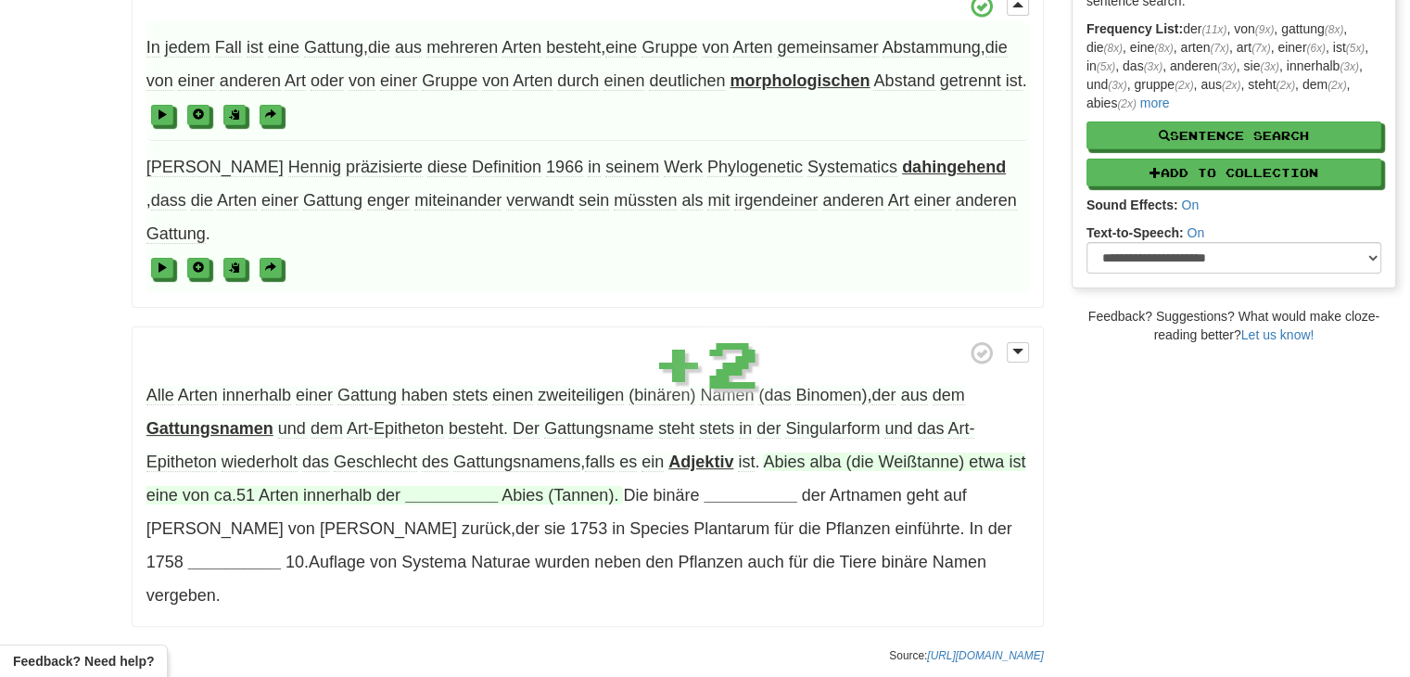
click at [447, 486] on strong "__________" at bounding box center [451, 495] width 93 height 19
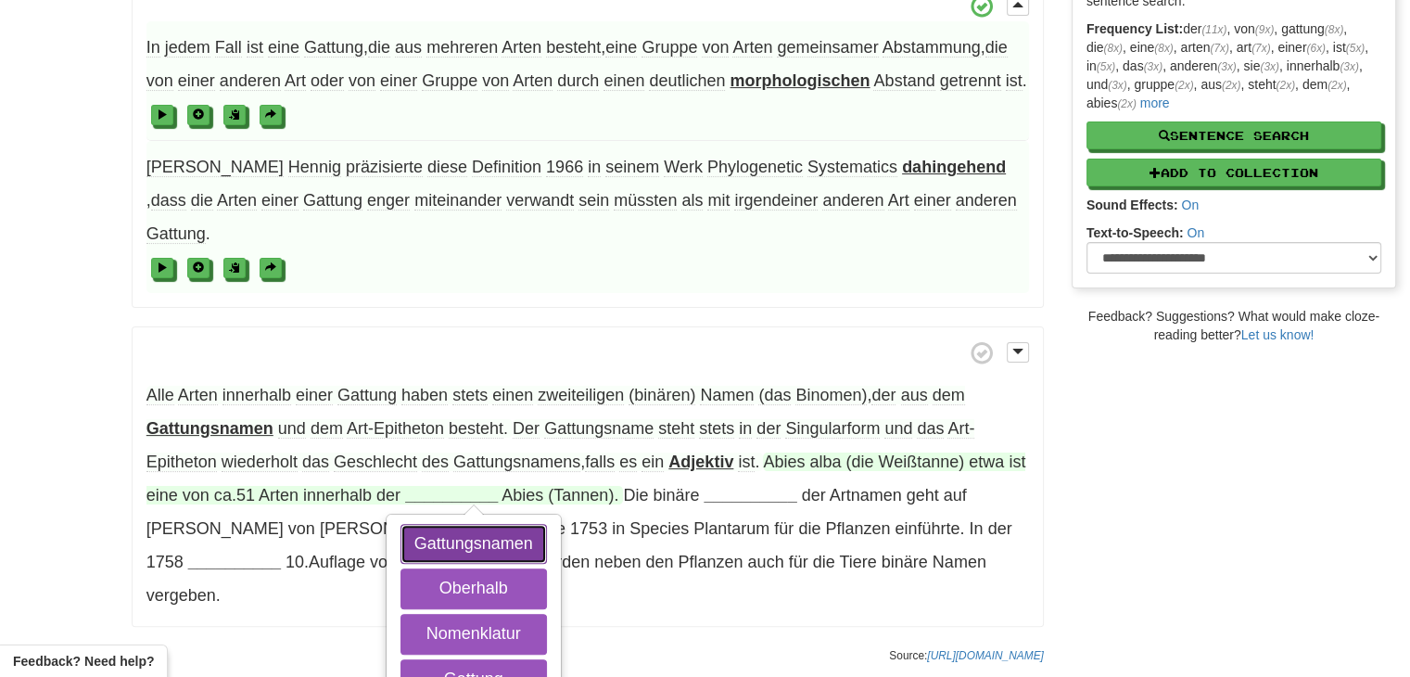
click at [492, 524] on button "Gattungsnamen" at bounding box center [473, 544] width 146 height 41
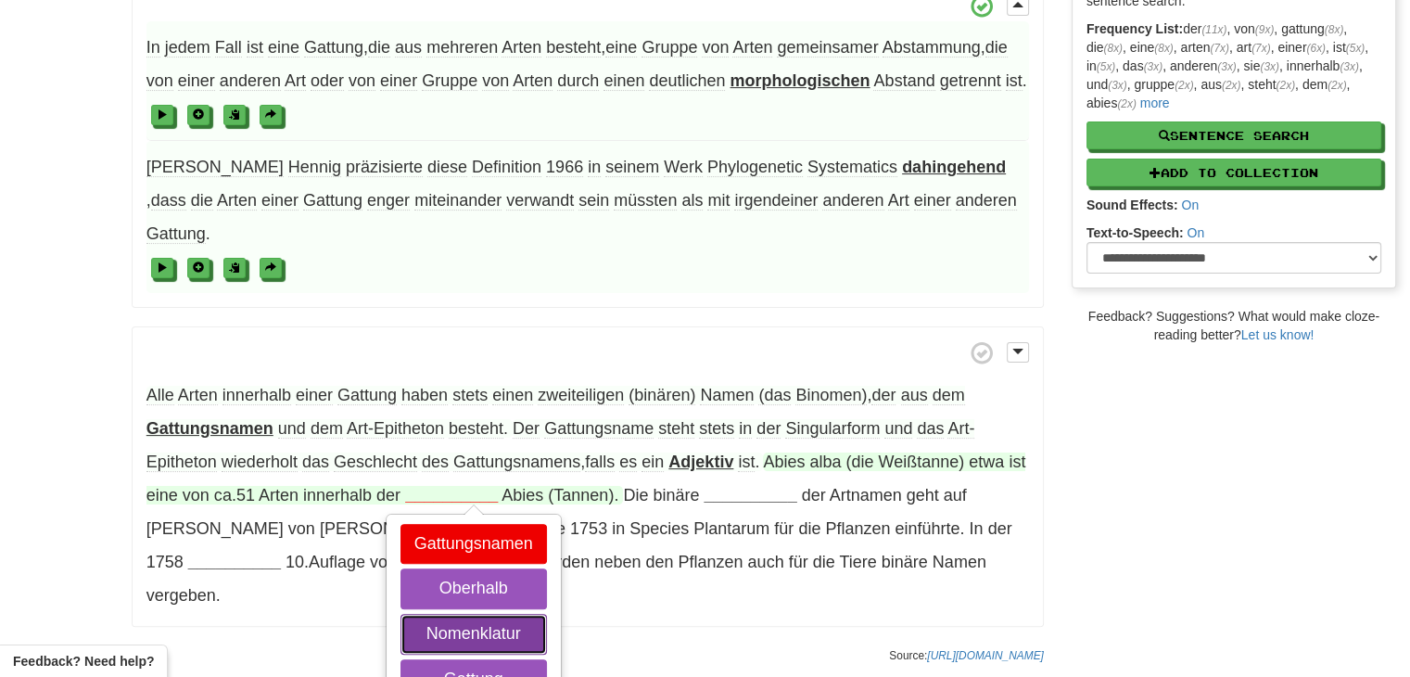
click at [498, 617] on button "Nomenklatur" at bounding box center [473, 633] width 146 height 41
click at [499, 659] on button "Gattung" at bounding box center [473, 679] width 146 height 41
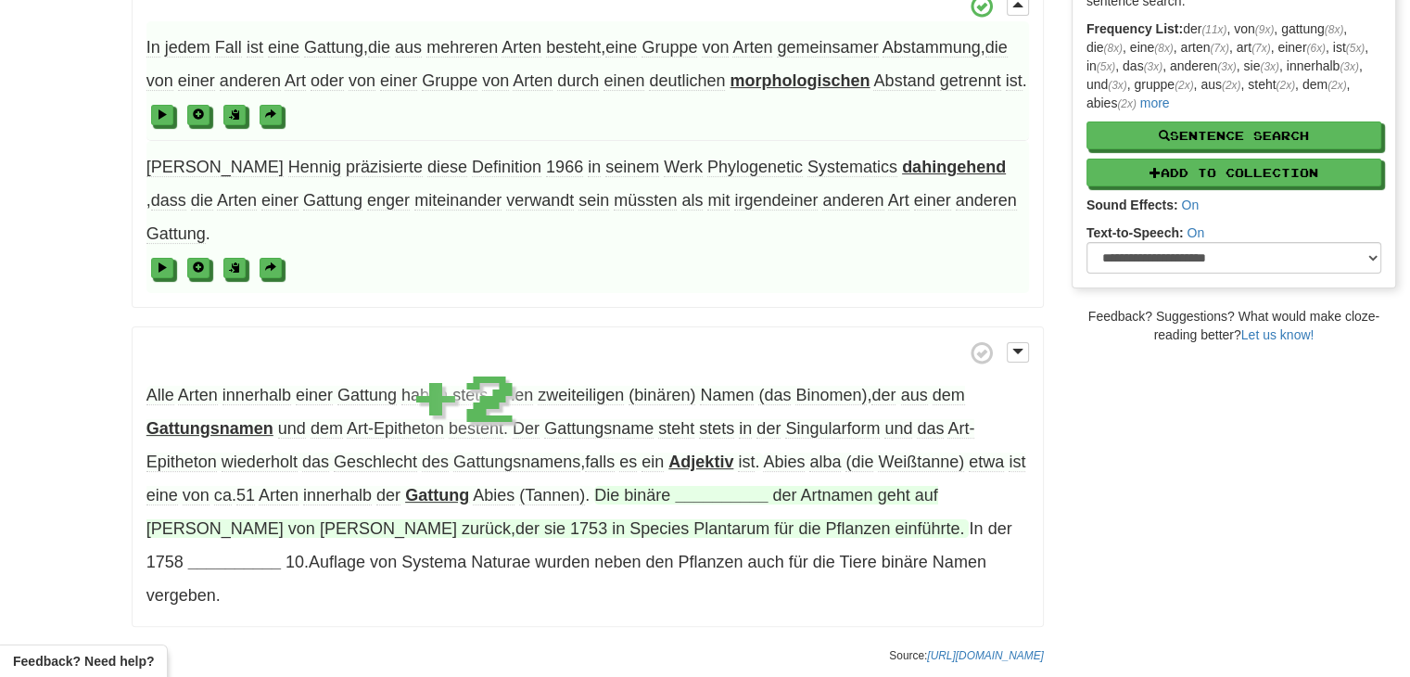
click at [727, 486] on strong "__________" at bounding box center [721, 495] width 93 height 19
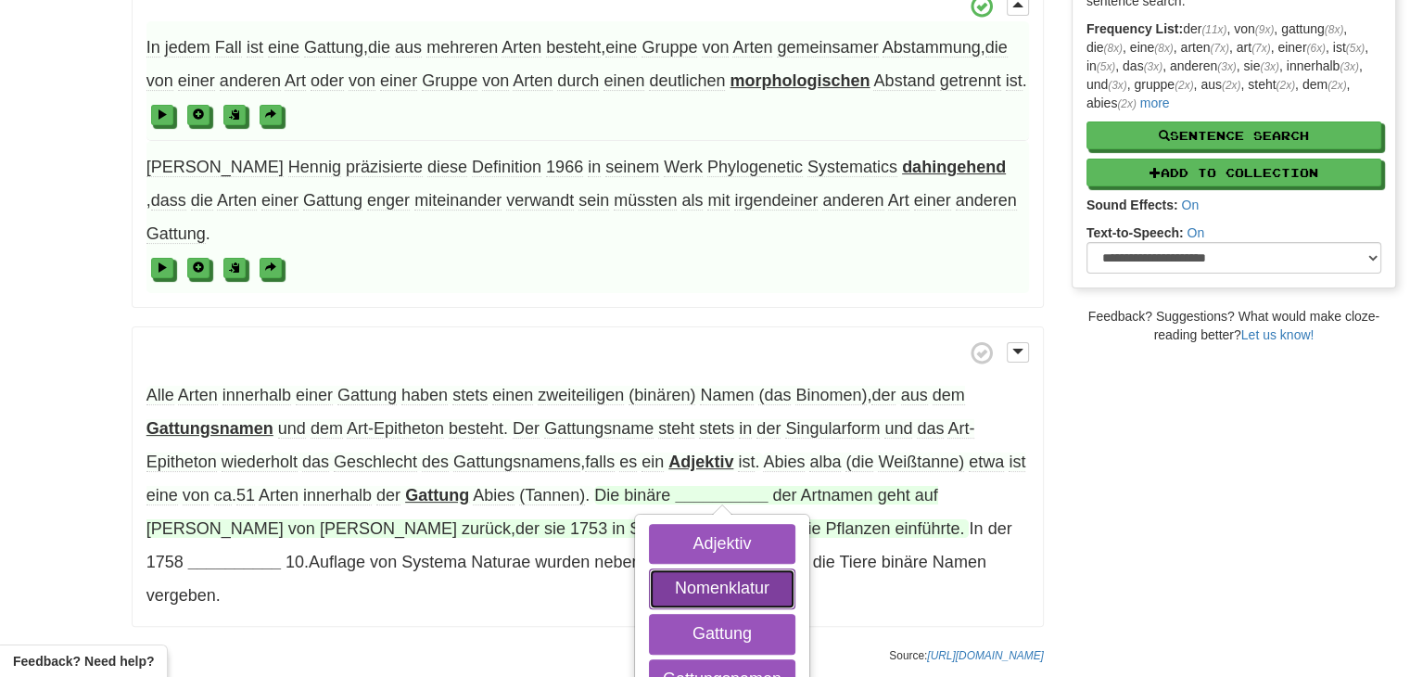
click at [741, 568] on button "Nomenklatur" at bounding box center [722, 588] width 146 height 41
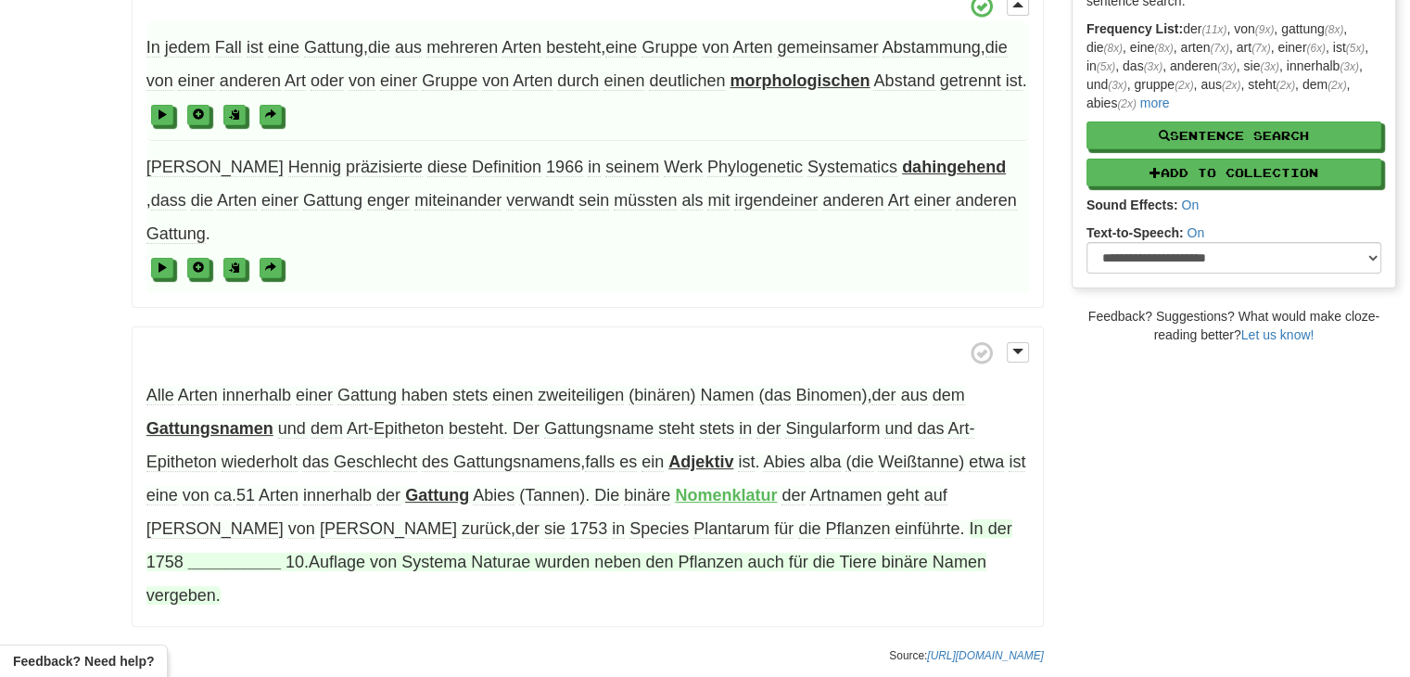
click at [281, 552] on strong "__________" at bounding box center [234, 561] width 93 height 19
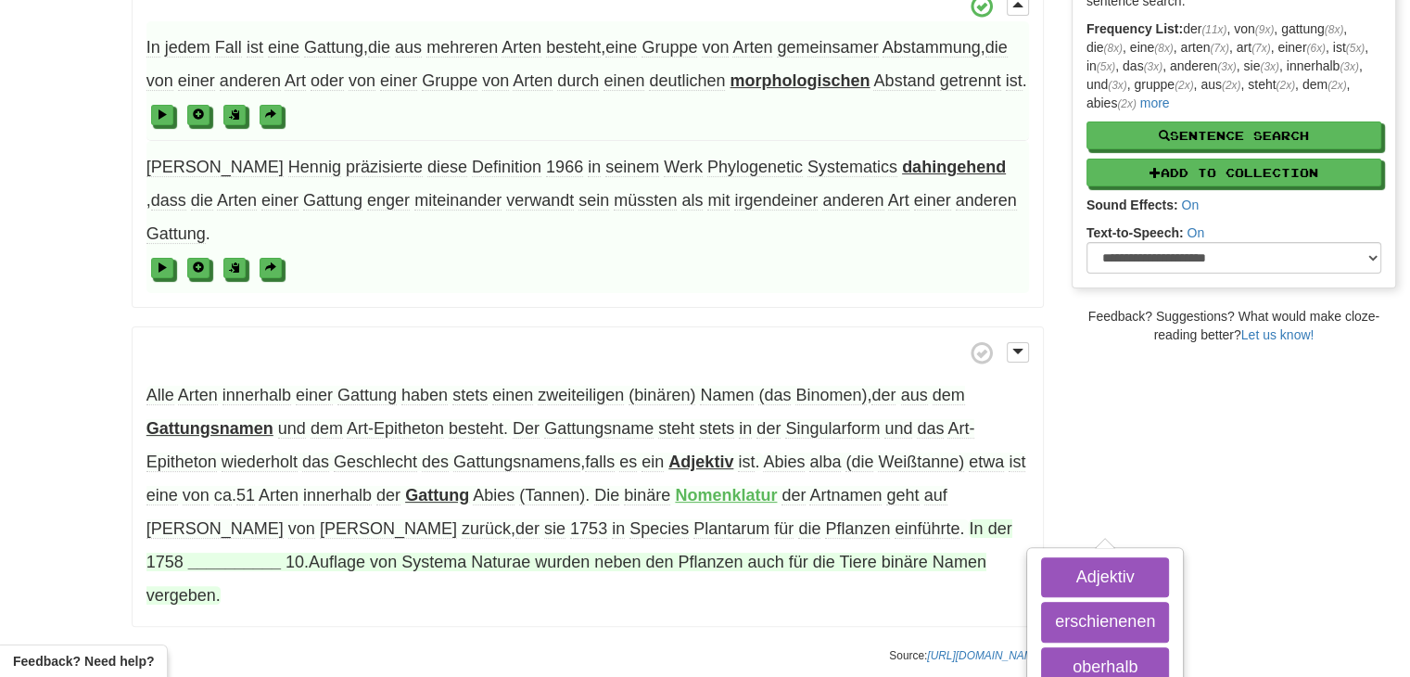
click at [1041, 647] on button "oberhalb" at bounding box center [1105, 667] width 128 height 41
click at [1041, 605] on button "erschienenen" at bounding box center [1105, 621] width 128 height 41
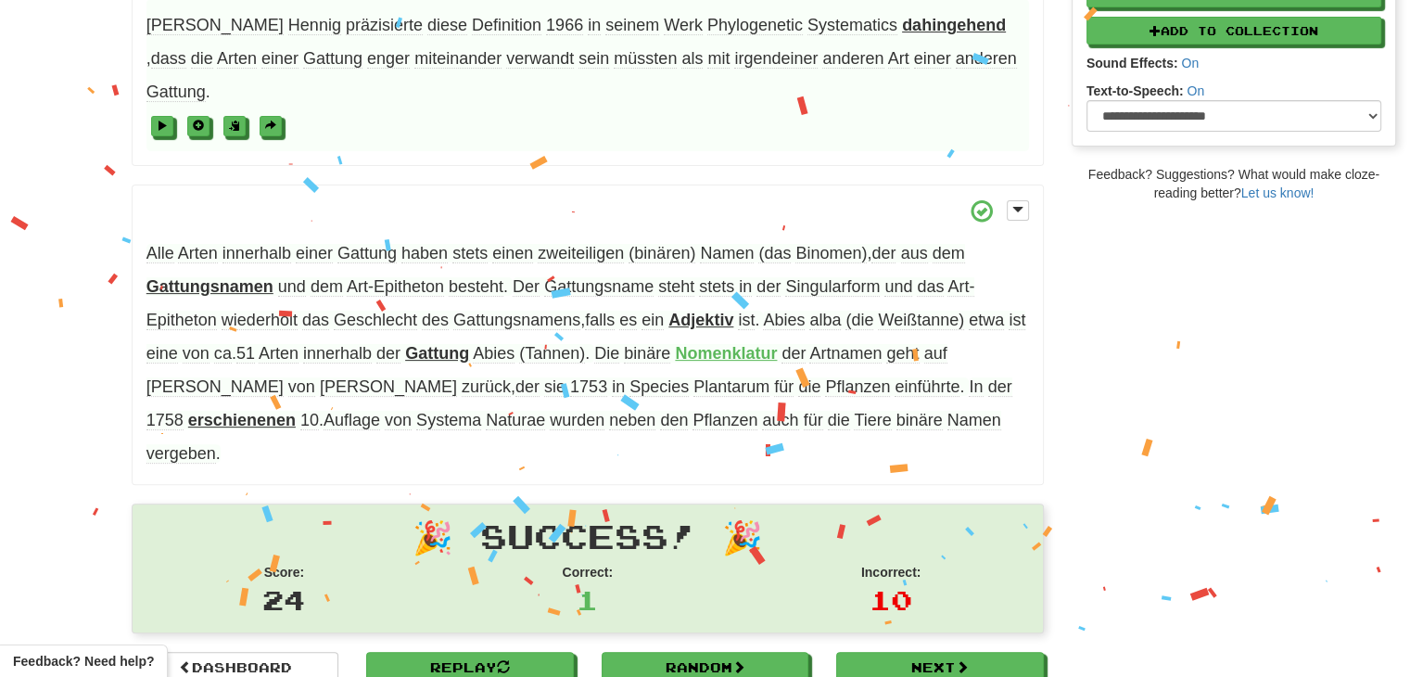
scroll to position [509, 0]
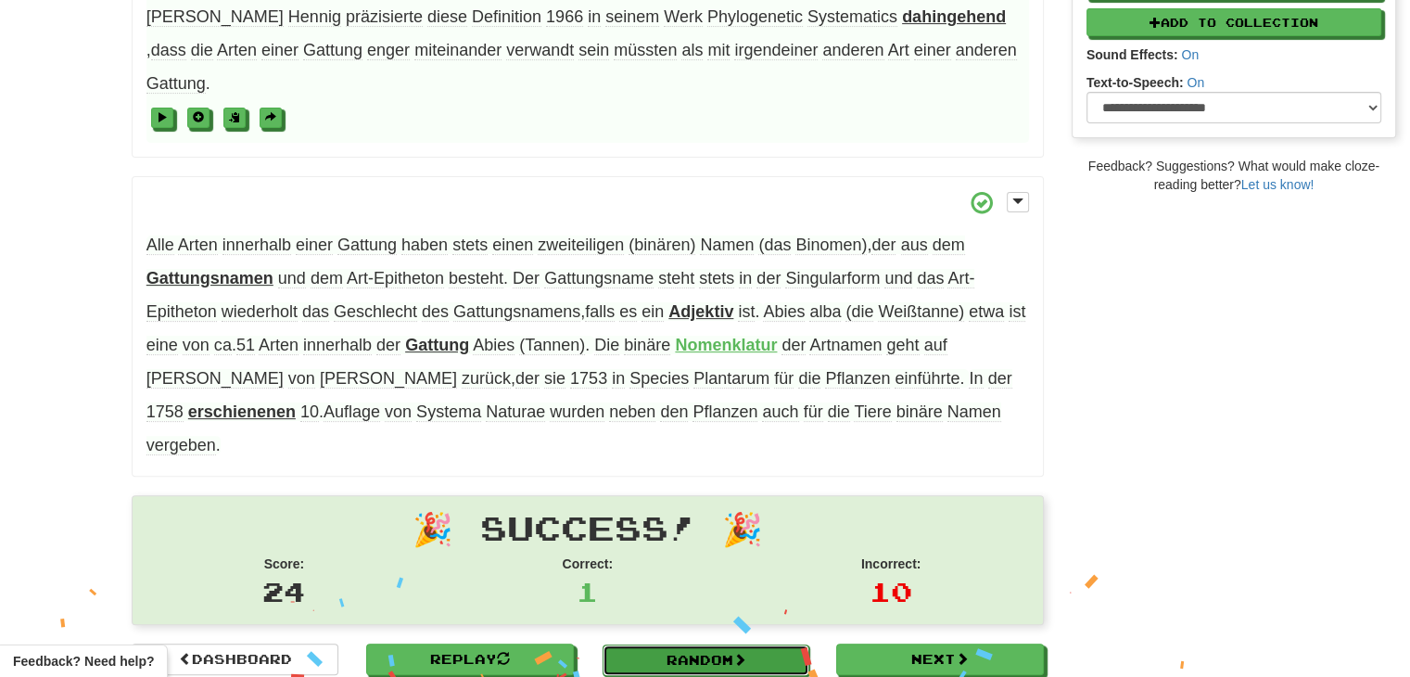
click at [681, 644] on link "Random" at bounding box center [706, 660] width 208 height 32
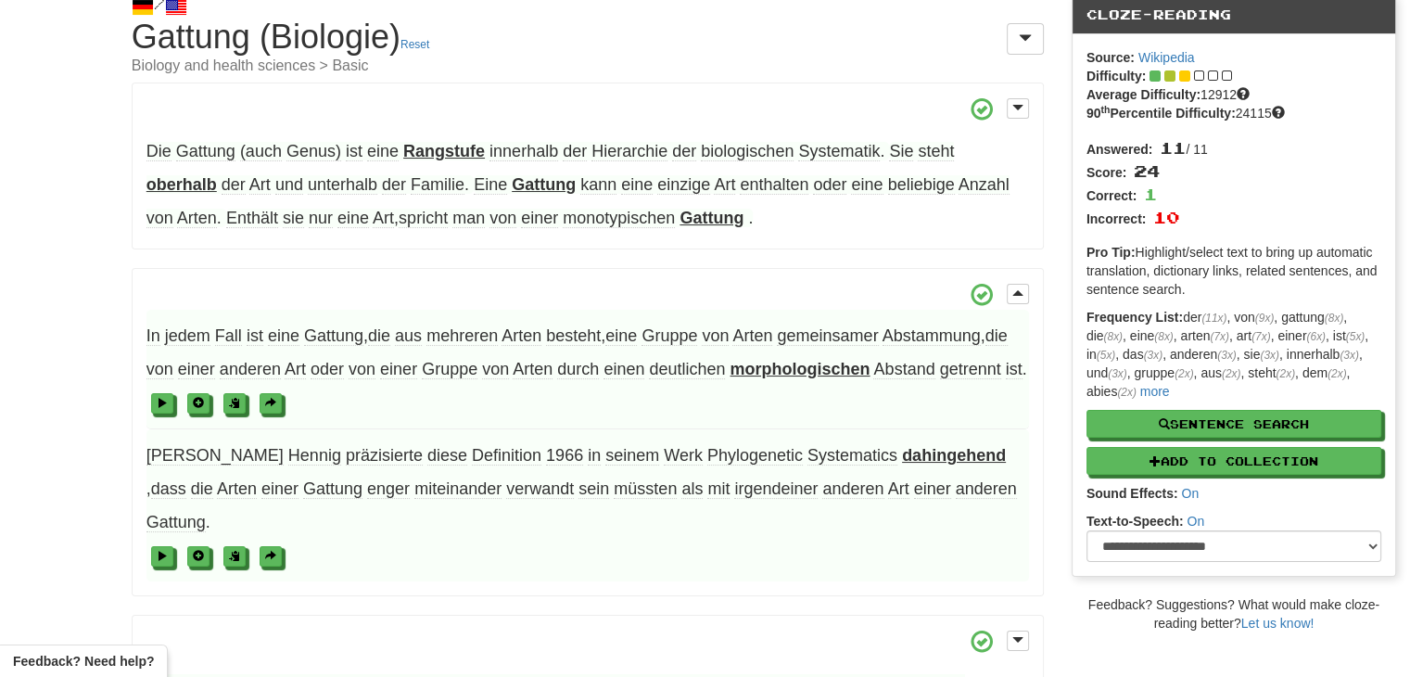
scroll to position [0, 0]
